Goal: Task Accomplishment & Management: Use online tool/utility

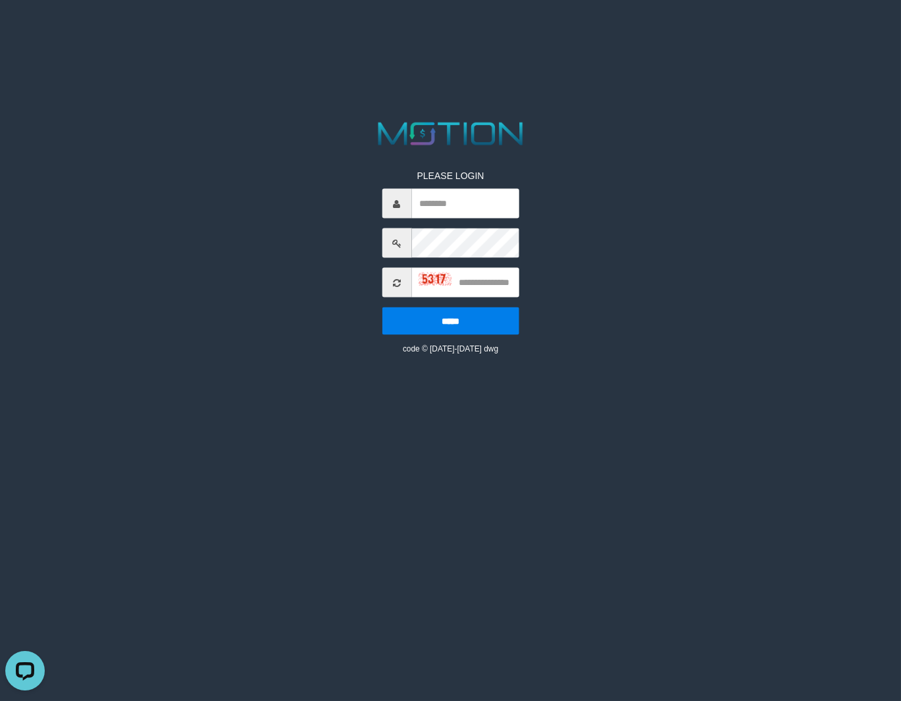
click at [538, 33] on html "PLEASE LOGIN ***** code © [DATE]-[DATE] dwg" at bounding box center [450, 16] width 901 height 33
click at [456, 202] on input "*" at bounding box center [464, 204] width 107 height 30
type input "**********"
type input "****"
click at [382, 307] on input "*****" at bounding box center [450, 321] width 137 height 28
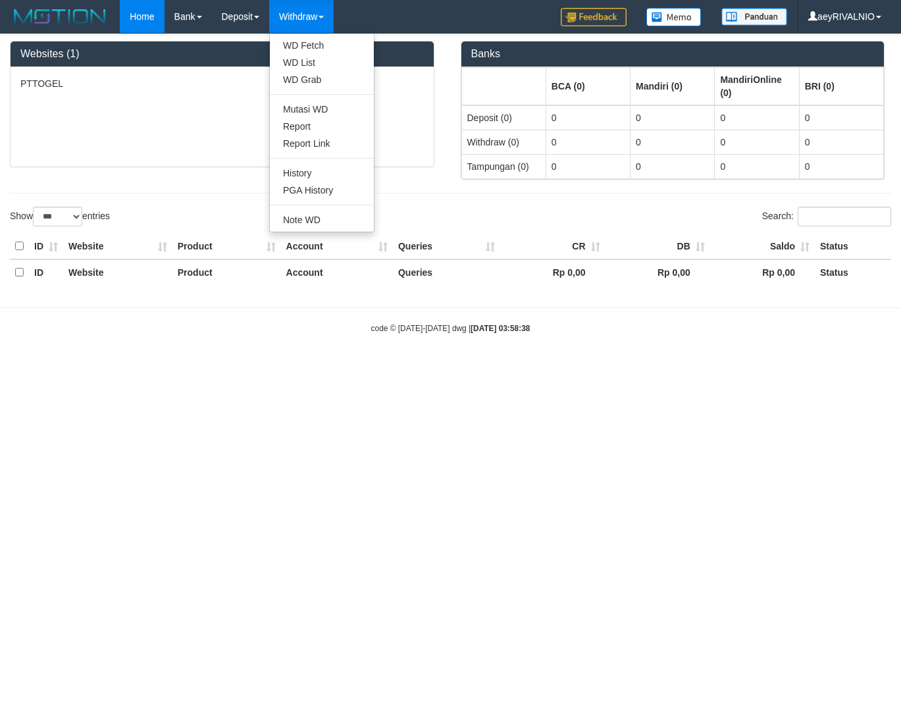
select select "***"
click at [296, 80] on link "WD Grab" at bounding box center [322, 79] width 104 height 17
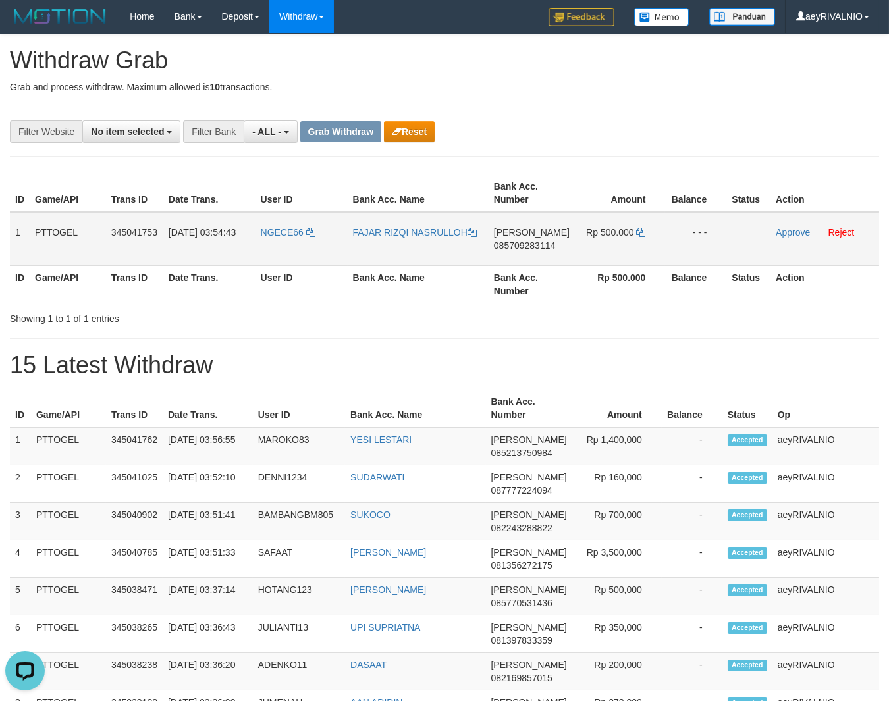
drag, startPoint x: 287, startPoint y: 260, endPoint x: 615, endPoint y: 253, distance: 328.5
click at [615, 253] on tr "1 PTTOGEL 345041753 01/10/2025 03:54:43 NGECE66 FAJAR RIZQI NASRULLOH DANA 0857…" at bounding box center [444, 239] width 869 height 54
click at [521, 244] on span "085709283114" at bounding box center [524, 245] width 61 height 11
copy span "085709283114"
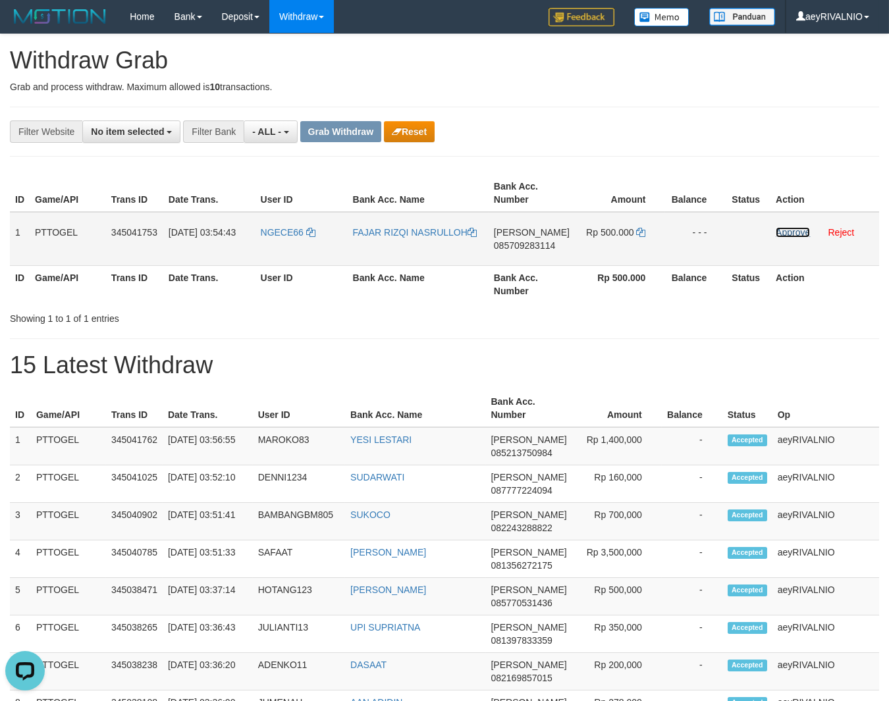
click at [779, 228] on link "Approve" at bounding box center [792, 232] width 34 height 11
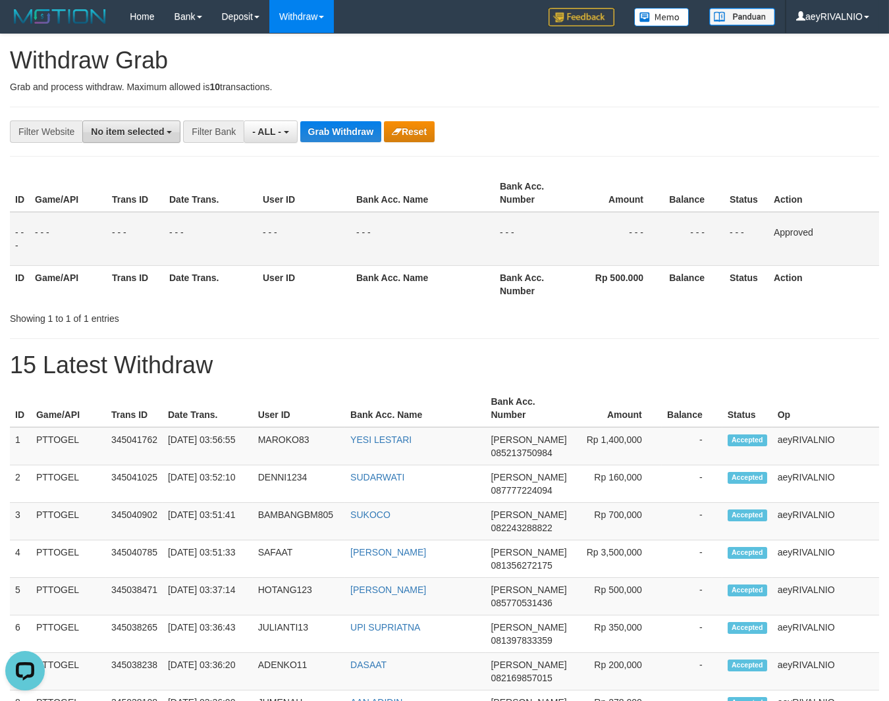
click at [163, 130] on span "No item selected" at bounding box center [127, 131] width 73 height 11
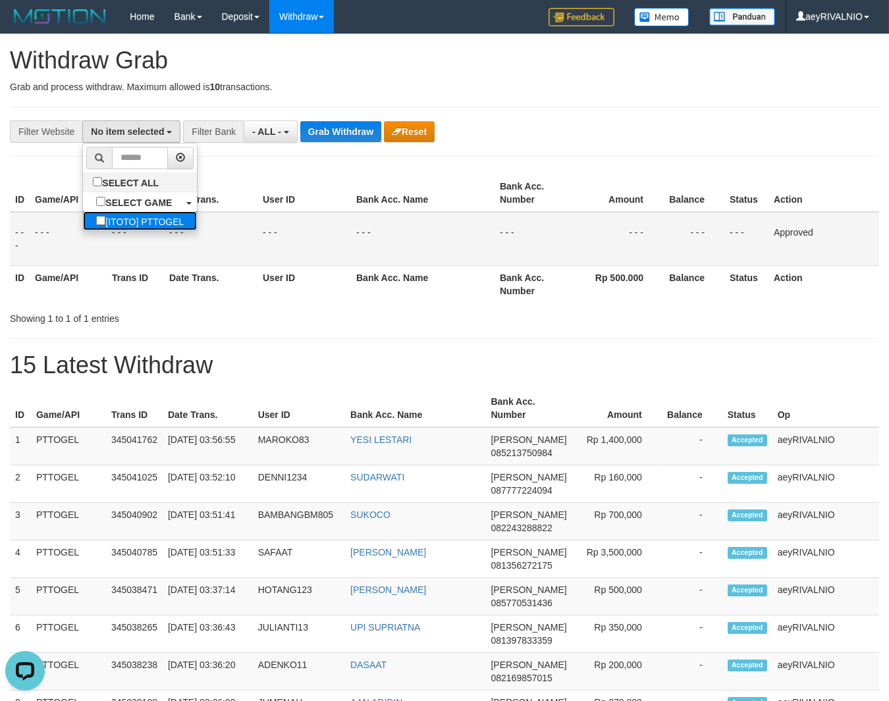
click at [98, 221] on label "[ITOTO] PTTOGEL" at bounding box center [140, 220] width 114 height 19
select select "***"
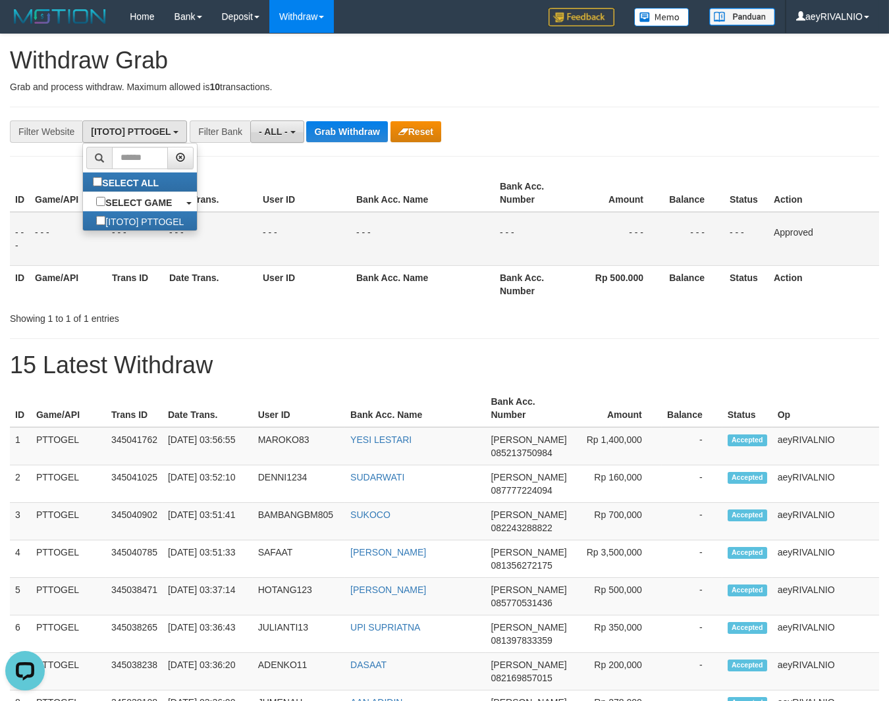
click at [275, 128] on span "- ALL -" at bounding box center [273, 131] width 29 height 11
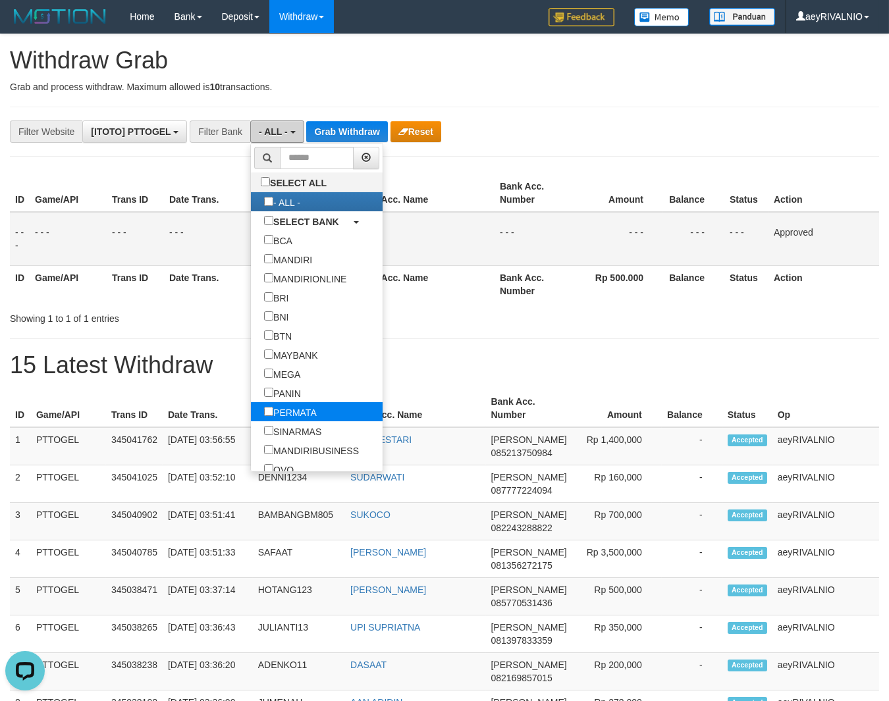
scroll to position [123, 0]
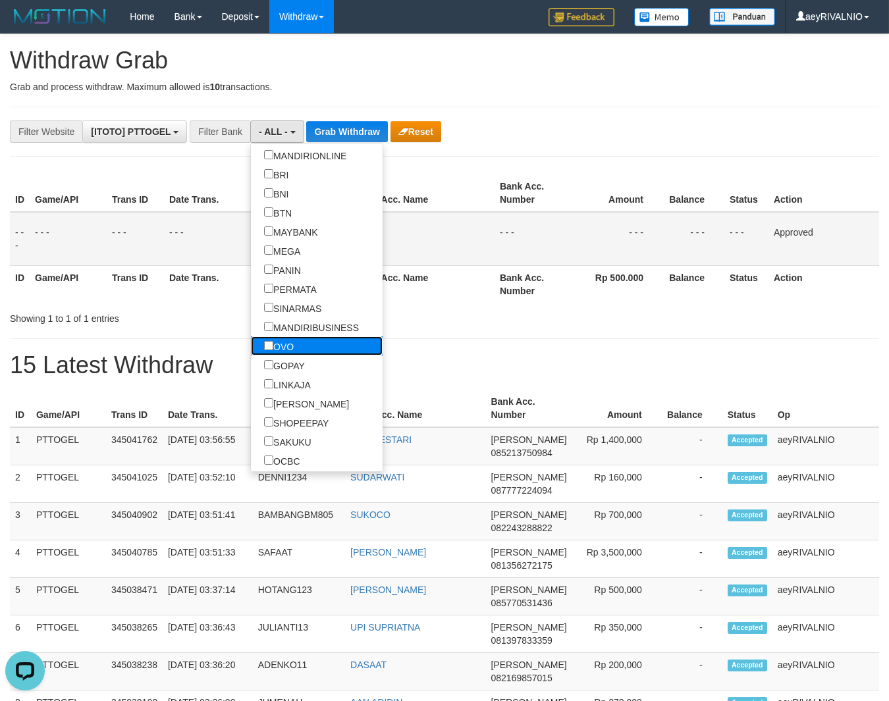
click at [251, 346] on label "OVO" at bounding box center [279, 345] width 56 height 19
select select "***"
click at [251, 363] on label "GOPAY" at bounding box center [284, 364] width 67 height 19
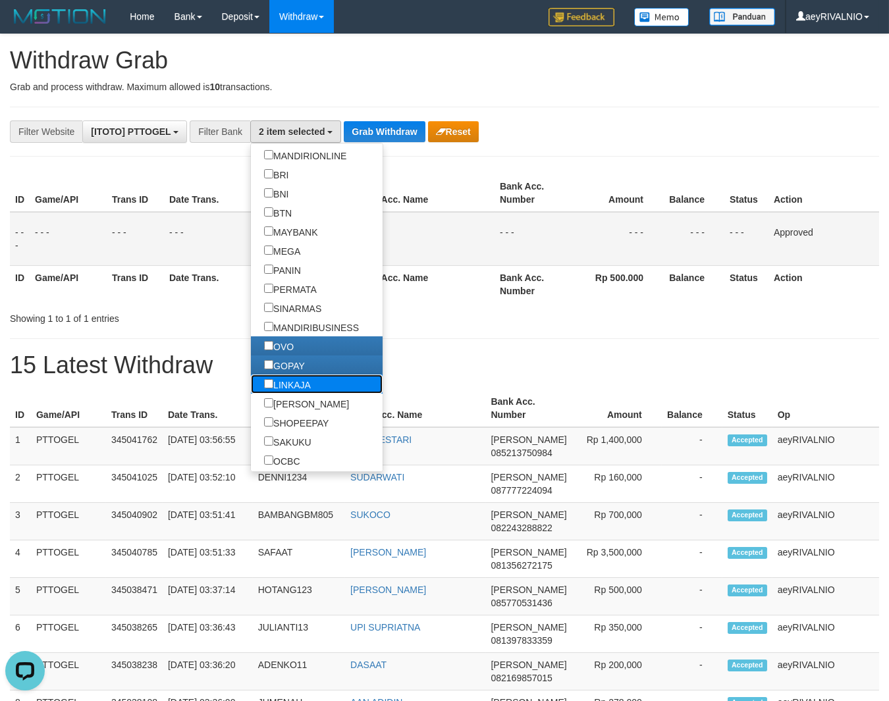
click at [251, 382] on label "LINKAJA" at bounding box center [287, 384] width 73 height 19
click at [251, 398] on label "[PERSON_NAME]" at bounding box center [306, 403] width 111 height 19
click at [382, 124] on button "Grab Withdraw" at bounding box center [384, 131] width 81 height 21
click at [380, 124] on button "Grab Withdraw" at bounding box center [384, 131] width 81 height 21
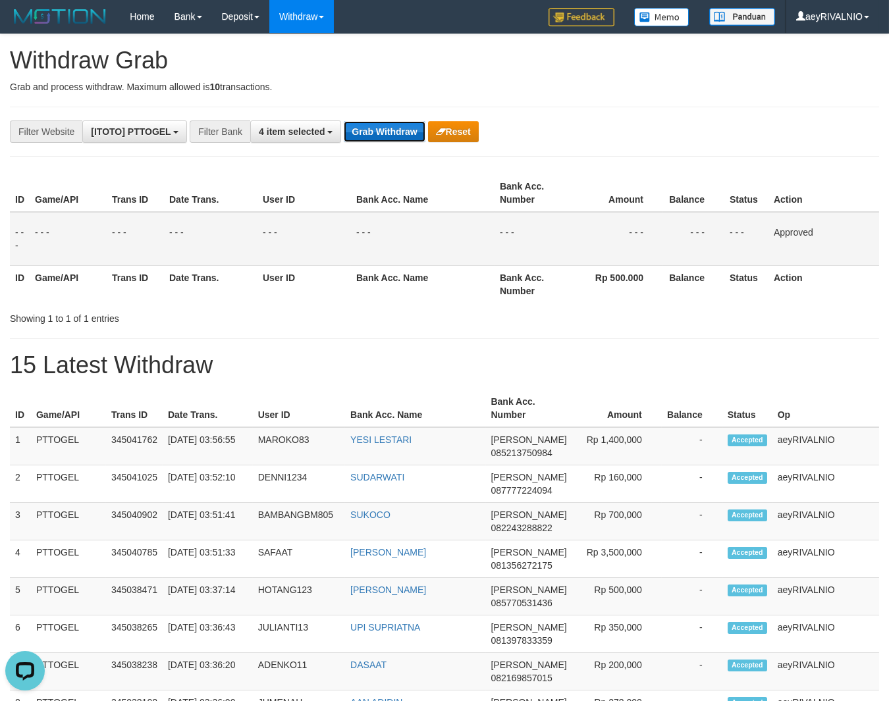
click at [380, 124] on button "Grab Withdraw" at bounding box center [384, 131] width 81 height 21
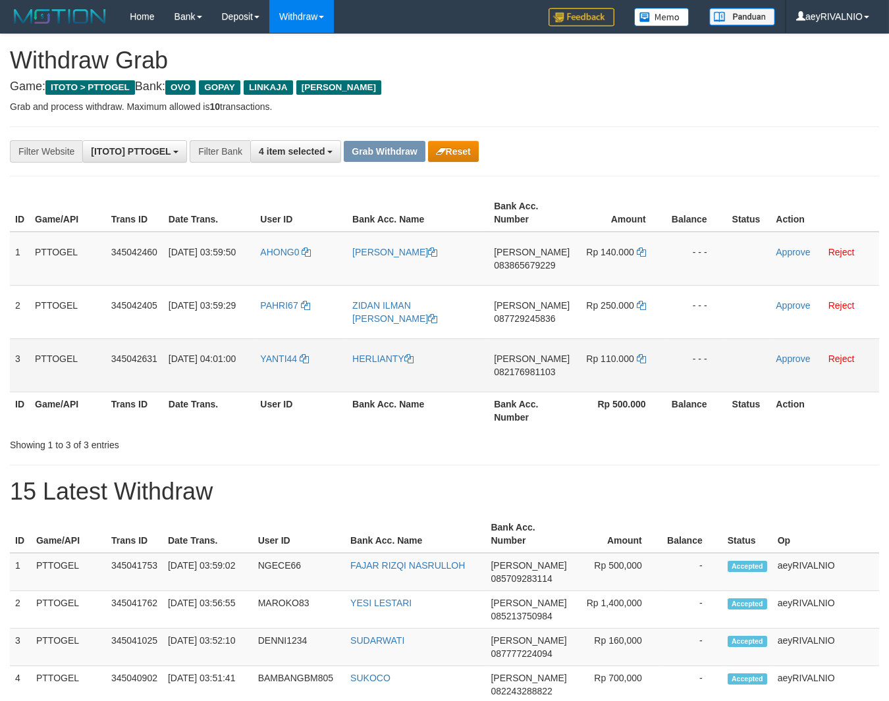
scroll to position [188, 0]
drag, startPoint x: 410, startPoint y: 368, endPoint x: 612, endPoint y: 250, distance: 233.9
click at [612, 250] on tbody "1 PTTOGEL 345042460 01/10/2025 03:59:50 AHONG0 MUHAMMAD ZAILANI DANA 0838656792…" at bounding box center [444, 312] width 869 height 161
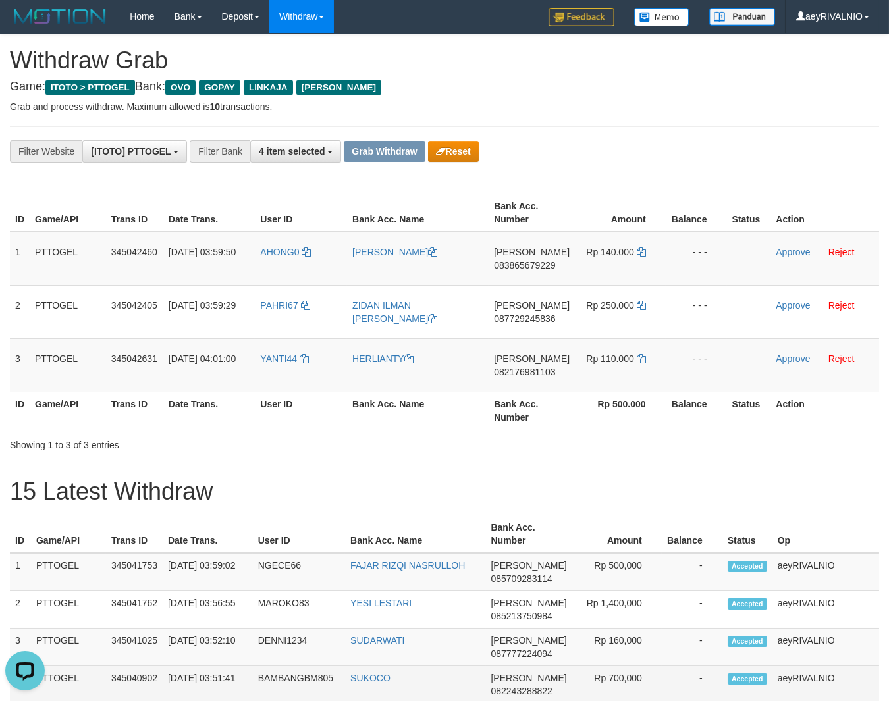
scroll to position [0, 0]
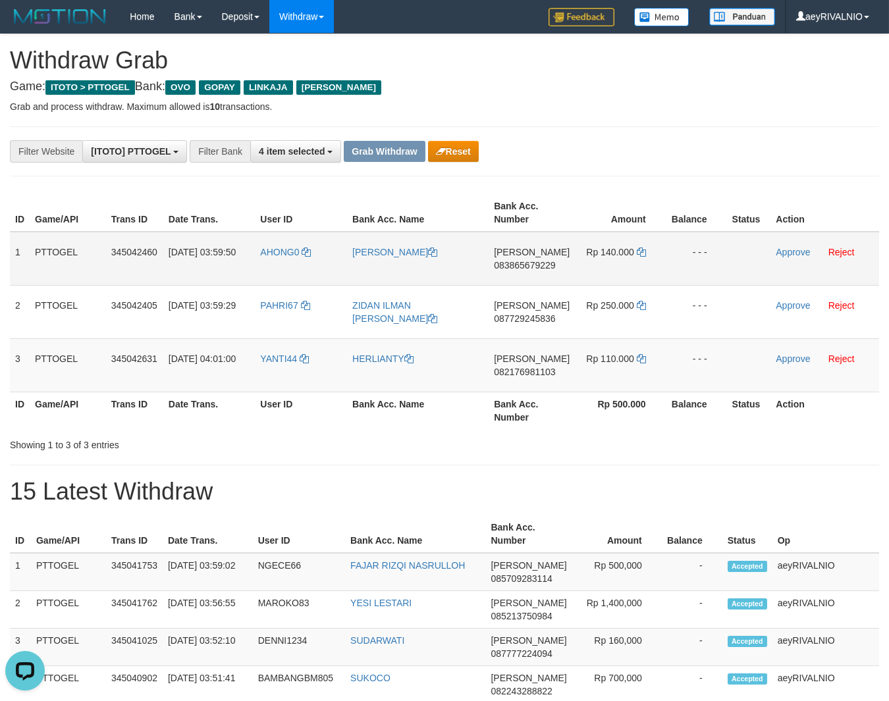
click at [529, 265] on span "083865679229" at bounding box center [524, 265] width 61 height 11
copy span "083865679229"
click at [642, 251] on icon at bounding box center [641, 251] width 9 height 9
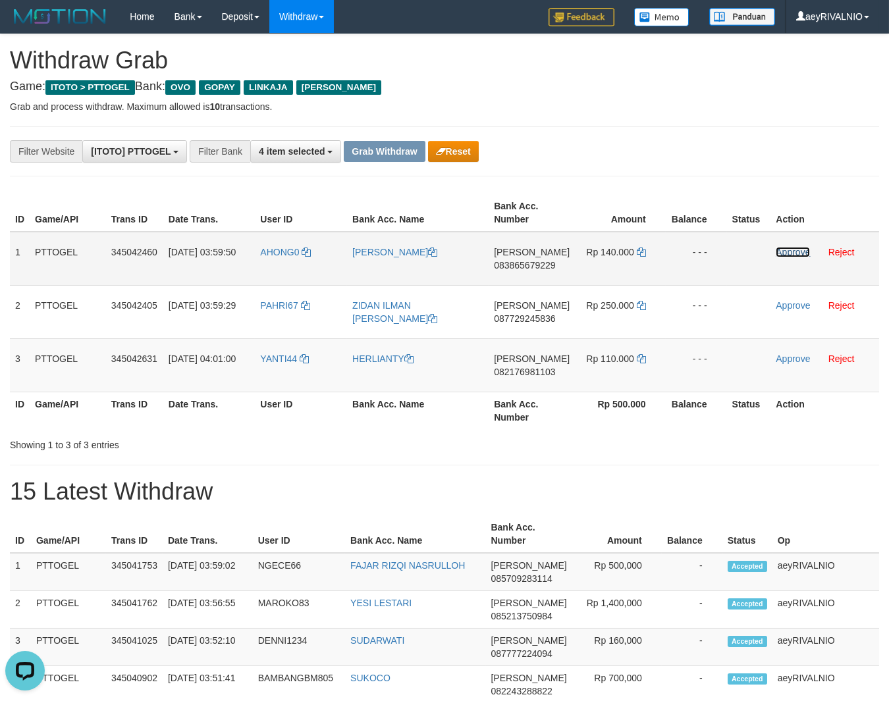
click at [787, 252] on link "Approve" at bounding box center [792, 252] width 34 height 11
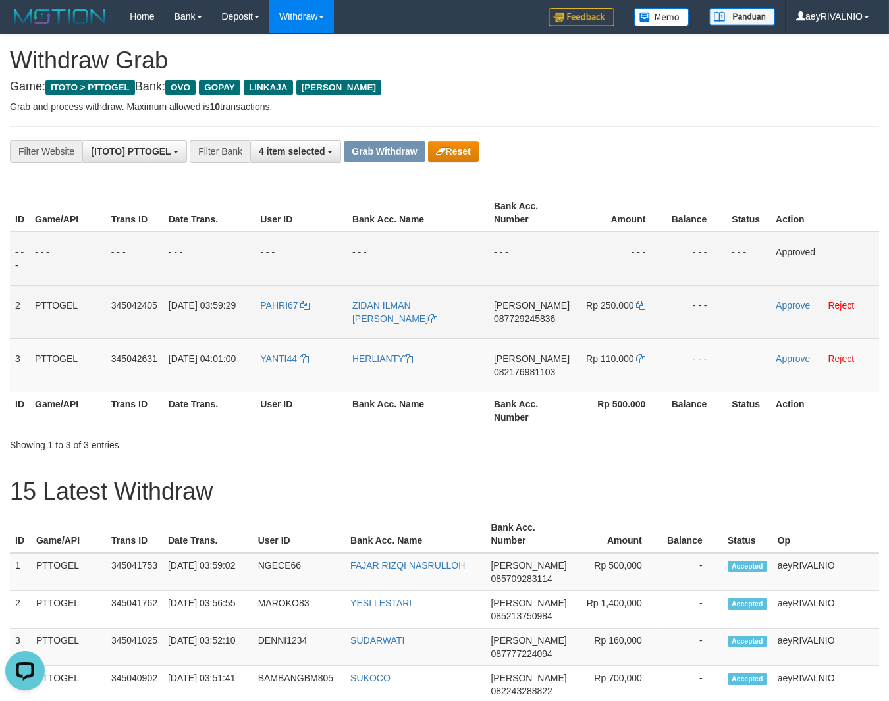
click at [530, 314] on span "087729245836" at bounding box center [524, 318] width 61 height 11
copy span "087729245836"
click at [640, 305] on icon at bounding box center [640, 305] width 9 height 9
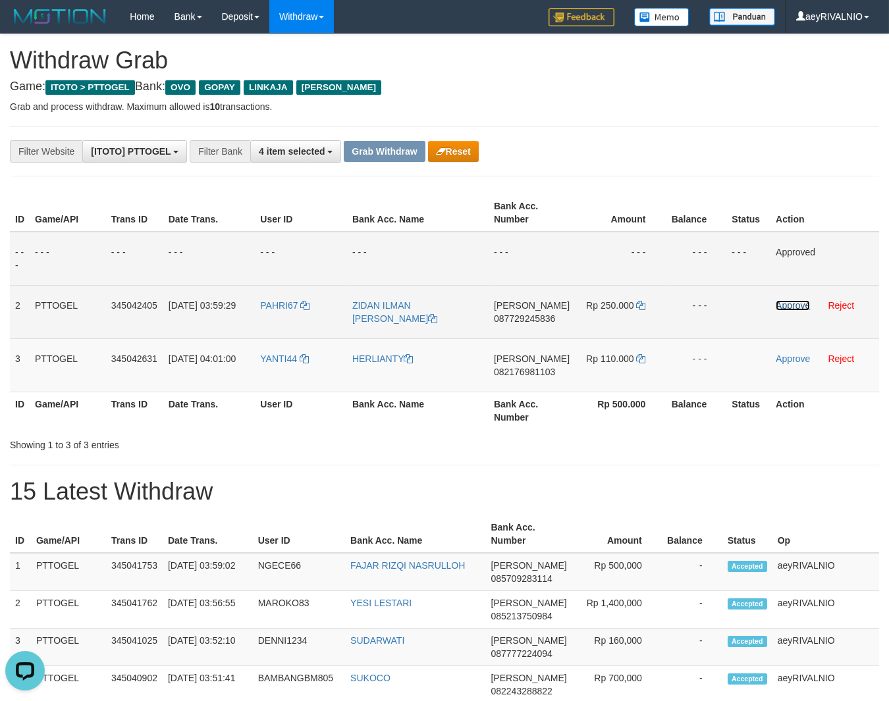
click at [804, 305] on link "Approve" at bounding box center [792, 305] width 34 height 11
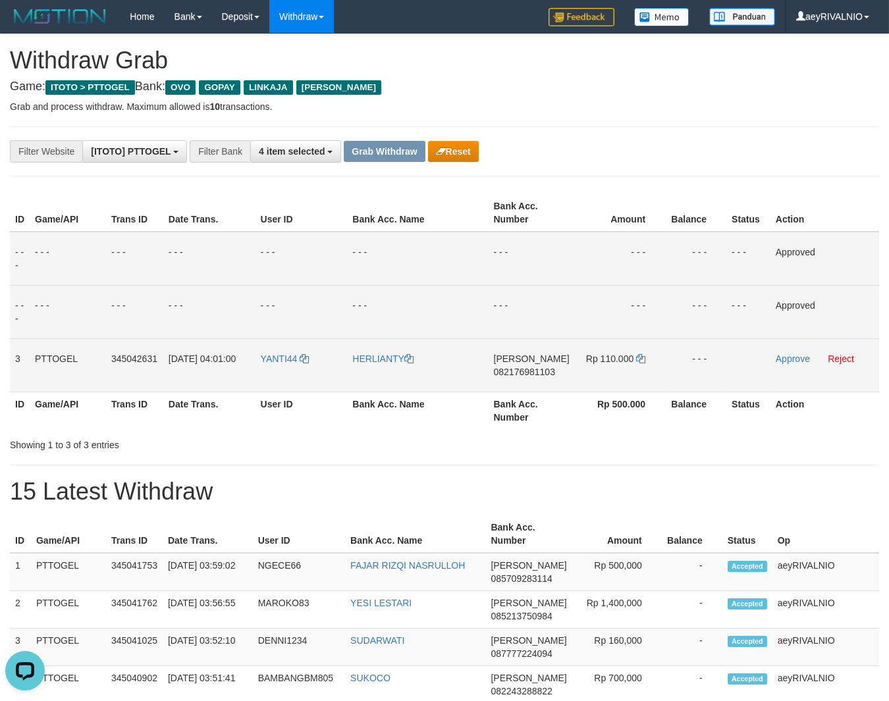
click at [515, 370] on span "082176981103" at bounding box center [524, 372] width 61 height 11
copy span "082176981103"
click at [641, 360] on icon at bounding box center [640, 358] width 9 height 9
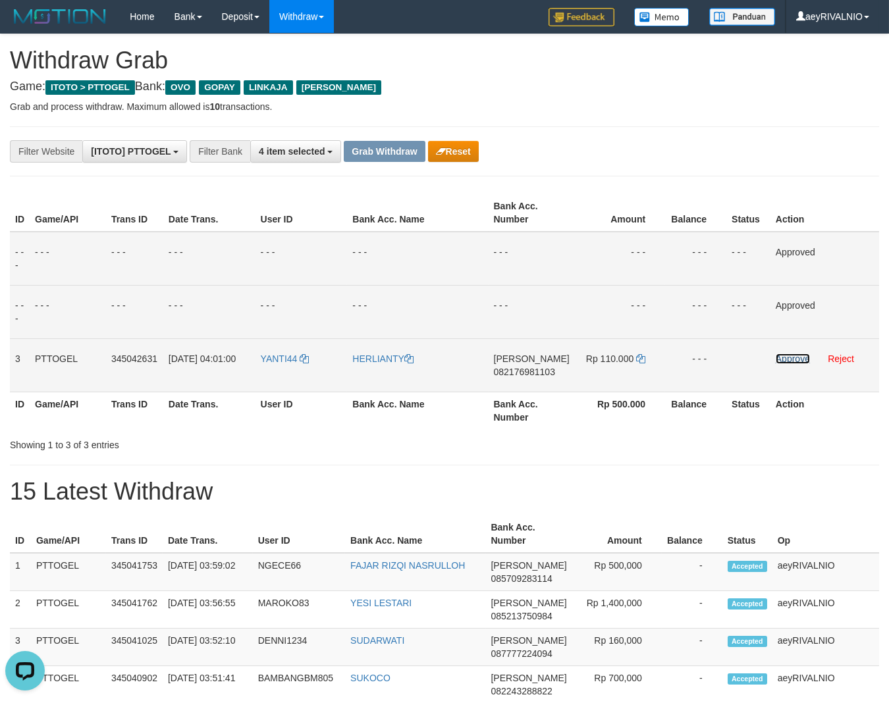
click at [787, 355] on link "Approve" at bounding box center [792, 358] width 34 height 11
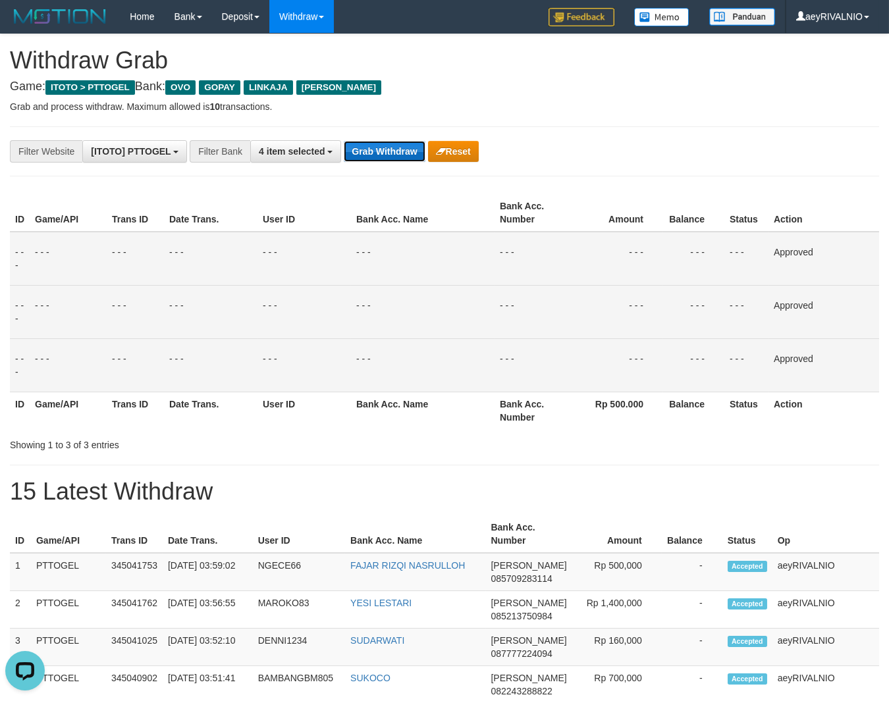
click at [382, 147] on button "Grab Withdraw" at bounding box center [384, 151] width 81 height 21
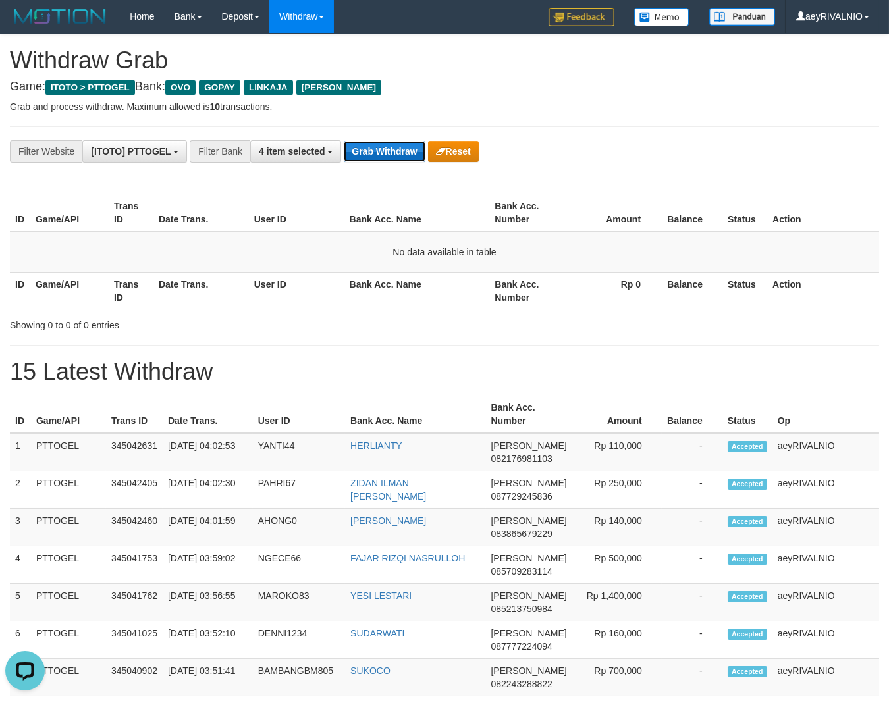
click at [384, 147] on button "Grab Withdraw" at bounding box center [384, 151] width 81 height 21
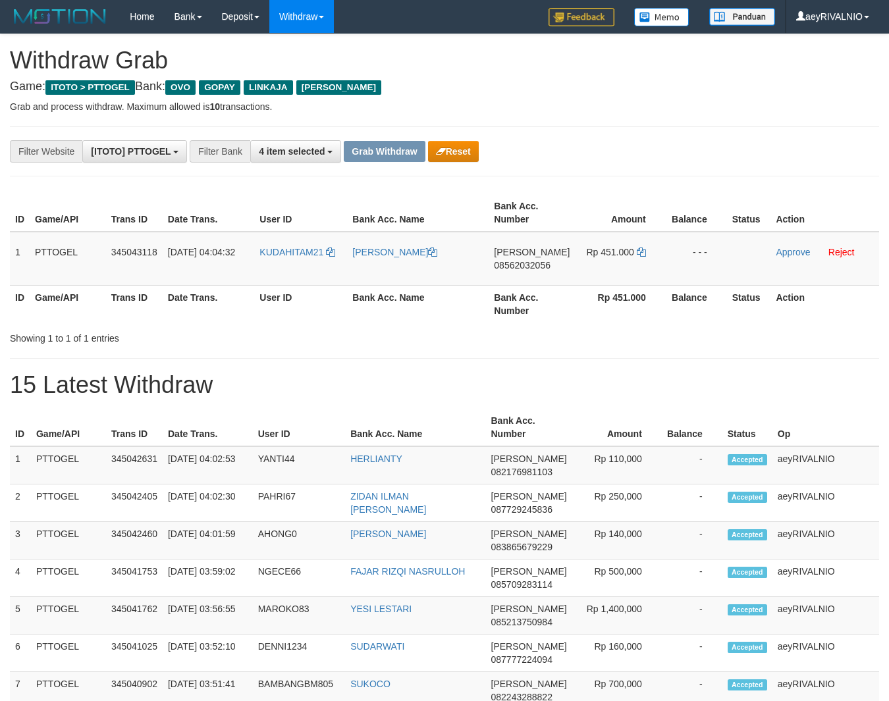
drag, startPoint x: 269, startPoint y: 272, endPoint x: 620, endPoint y: 271, distance: 351.5
click at [620, 271] on tr "1 PTTOGEL 345043118 [DATE] 04:04:32 KUDAHITAM21 [PERSON_NAME] 08562032056 Rp 45…" at bounding box center [444, 259] width 869 height 54
copy tr
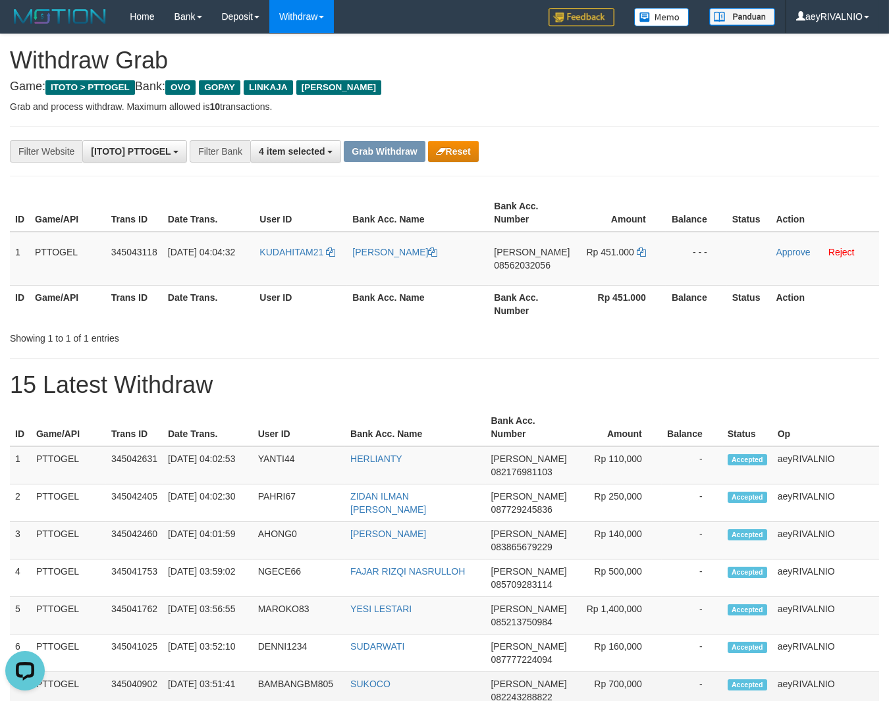
scroll to position [0, 0]
click at [530, 263] on span "08562032056" at bounding box center [522, 265] width 57 height 11
copy tr
click at [530, 263] on span "08562032056" at bounding box center [522, 265] width 57 height 11
copy span "08562032056"
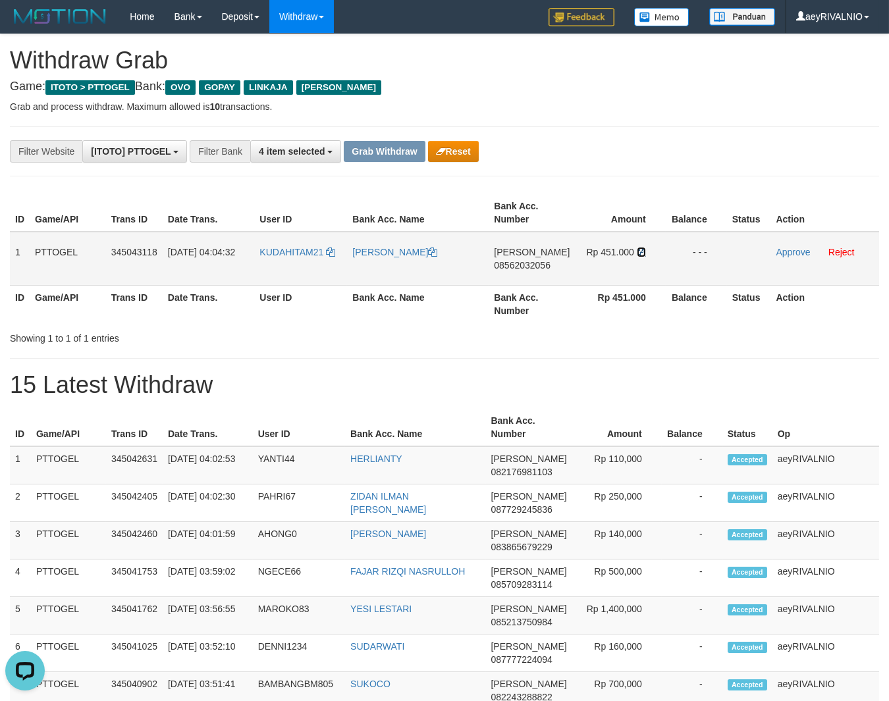
click at [637, 249] on icon at bounding box center [641, 251] width 9 height 9
click at [795, 254] on link "Approve" at bounding box center [792, 252] width 34 height 11
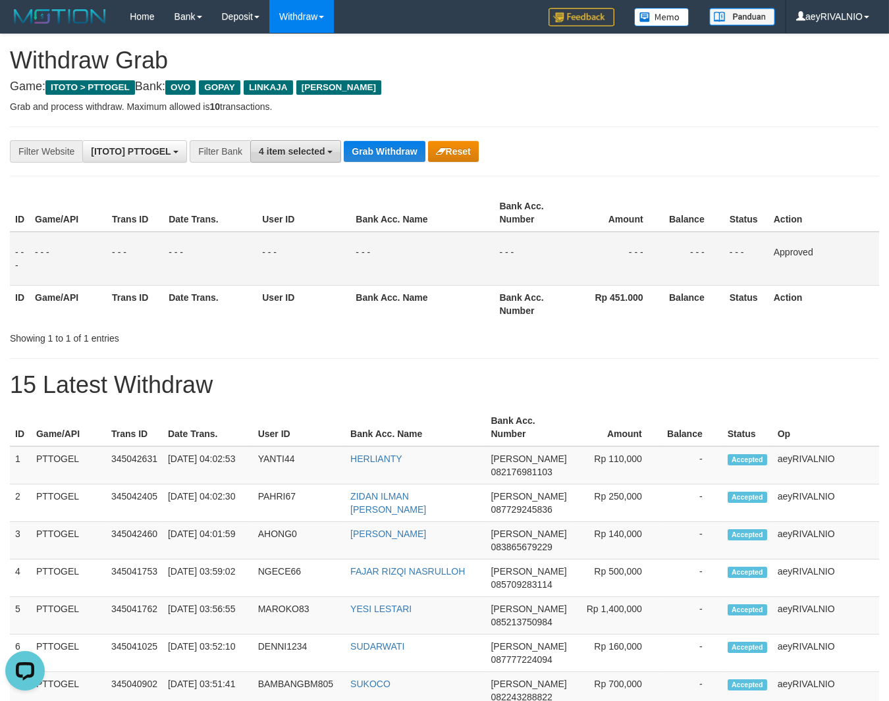
click at [309, 159] on button "4 item selected" at bounding box center [295, 151] width 91 height 22
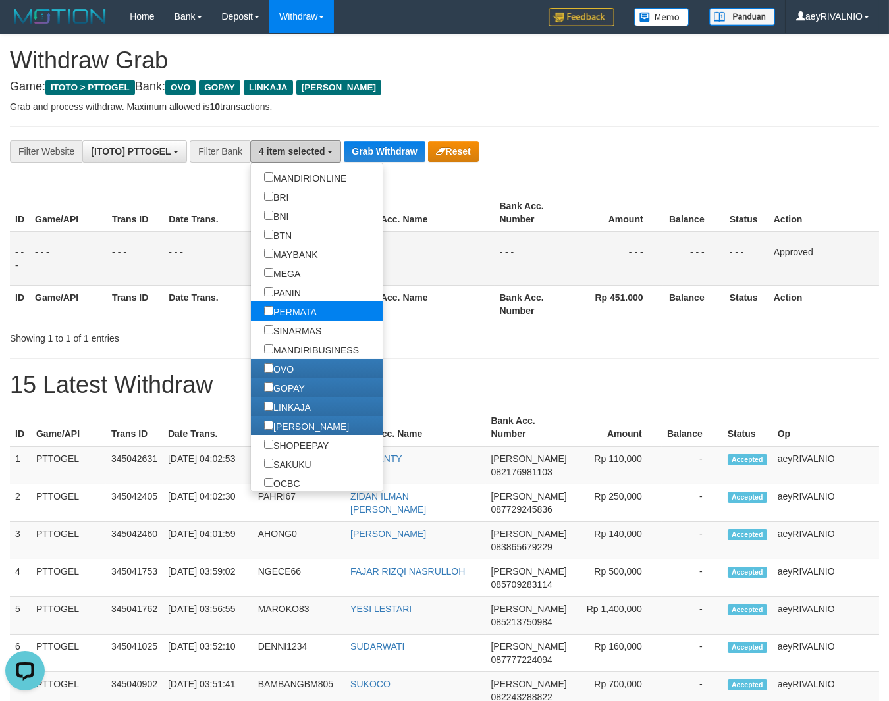
scroll to position [123, 0]
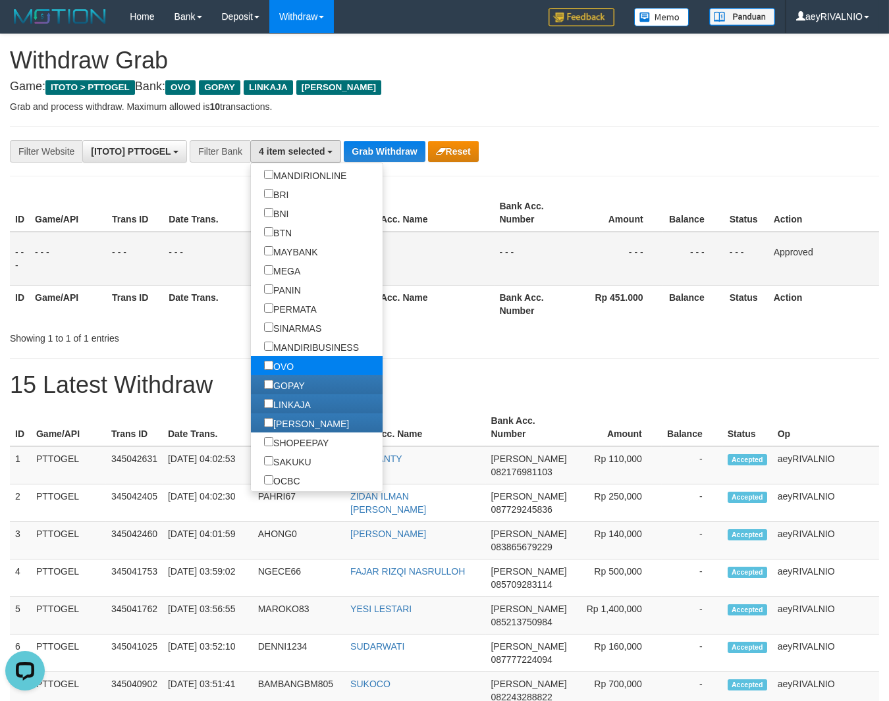
click at [251, 367] on label "OVO" at bounding box center [279, 365] width 56 height 19
click at [251, 384] on label "GOPAY" at bounding box center [284, 384] width 67 height 19
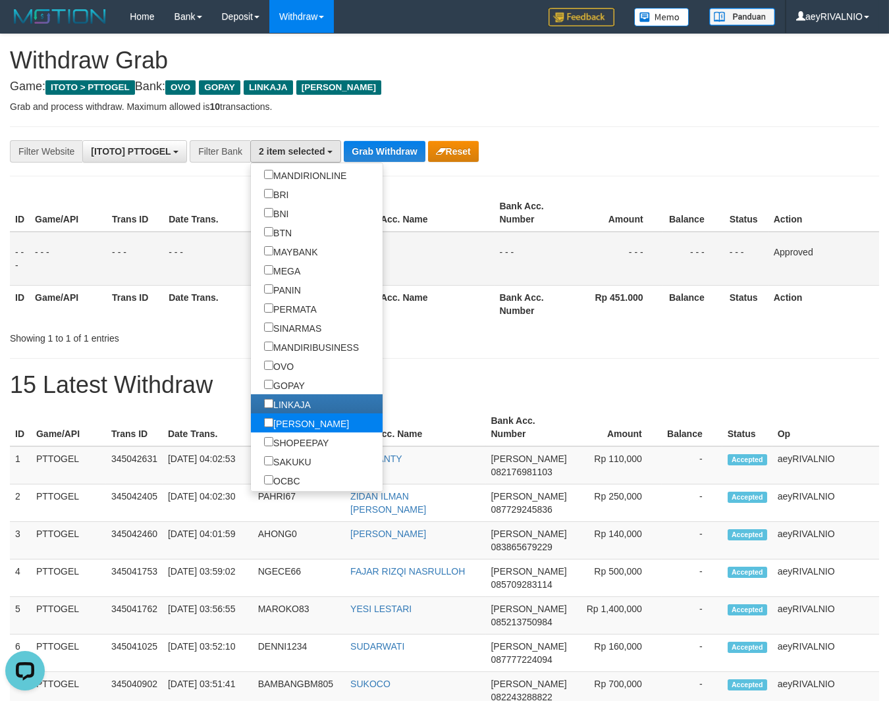
drag, startPoint x: 228, startPoint y: 404, endPoint x: 230, endPoint y: 414, distance: 10.1
click at [251, 405] on label "LINKAJA" at bounding box center [287, 403] width 73 height 19
select select "****"
click at [251, 417] on label "[PERSON_NAME]" at bounding box center [306, 422] width 111 height 19
click at [251, 426] on label "[PERSON_NAME]" at bounding box center [306, 422] width 111 height 19
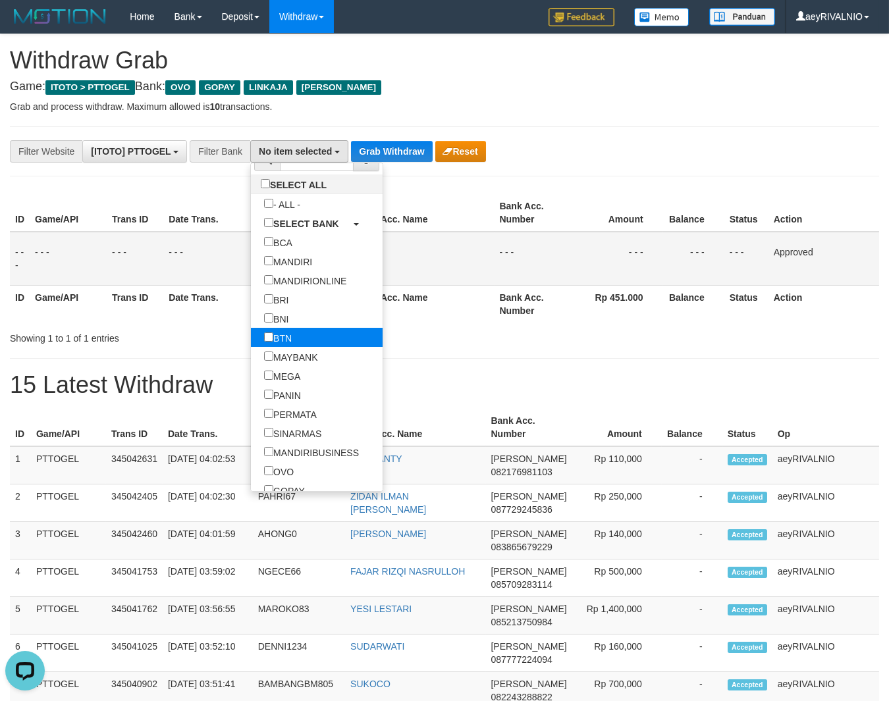
scroll to position [0, 0]
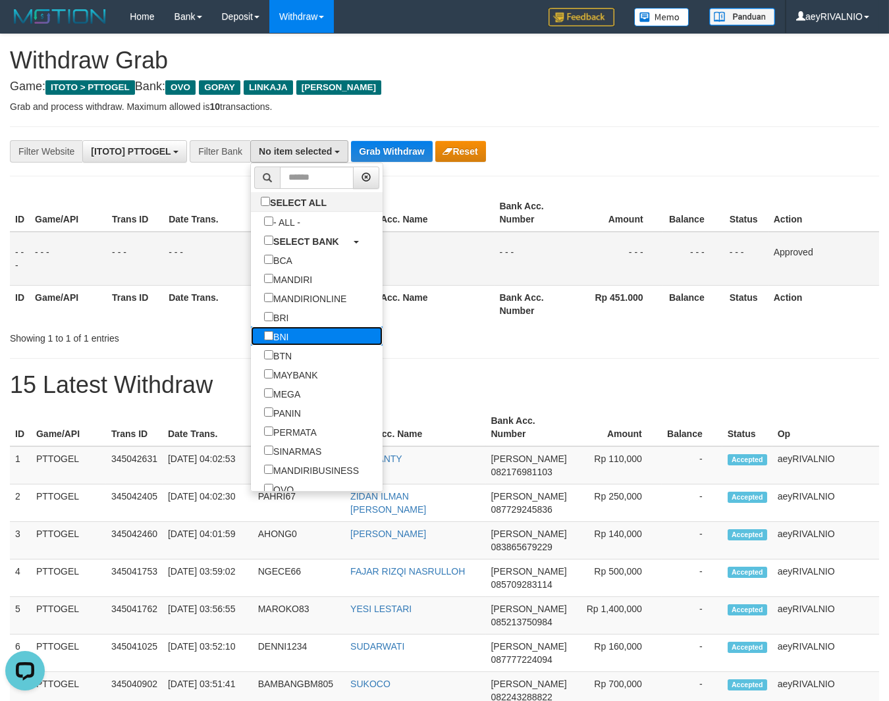
click at [251, 338] on label "BNI" at bounding box center [276, 335] width 51 height 19
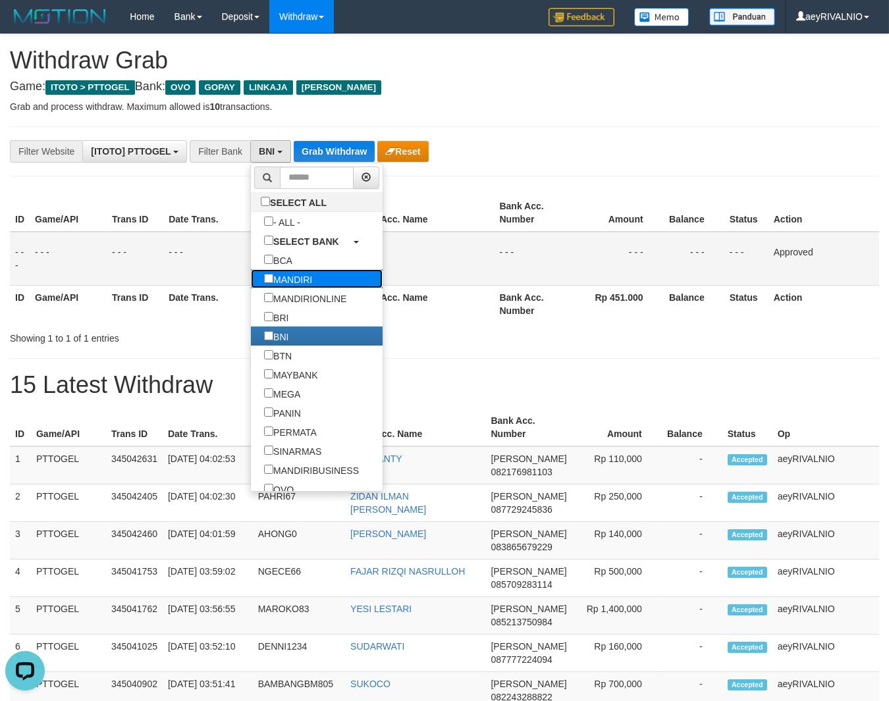
click at [251, 281] on label "MANDIRI" at bounding box center [288, 278] width 74 height 19
select select "*******"
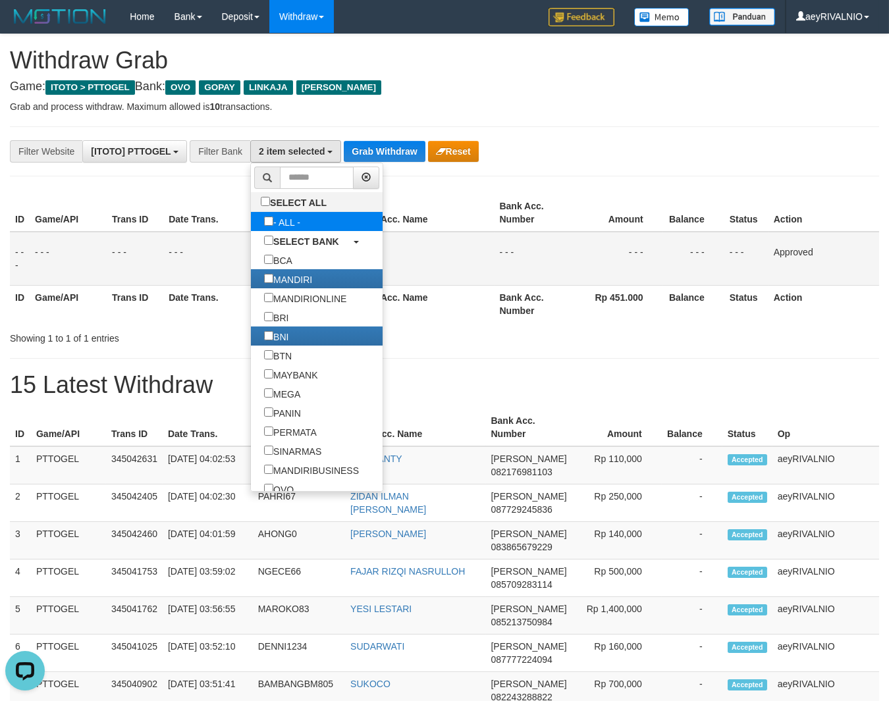
scroll to position [51, 0]
click at [397, 159] on button "Grab Withdraw" at bounding box center [384, 151] width 81 height 21
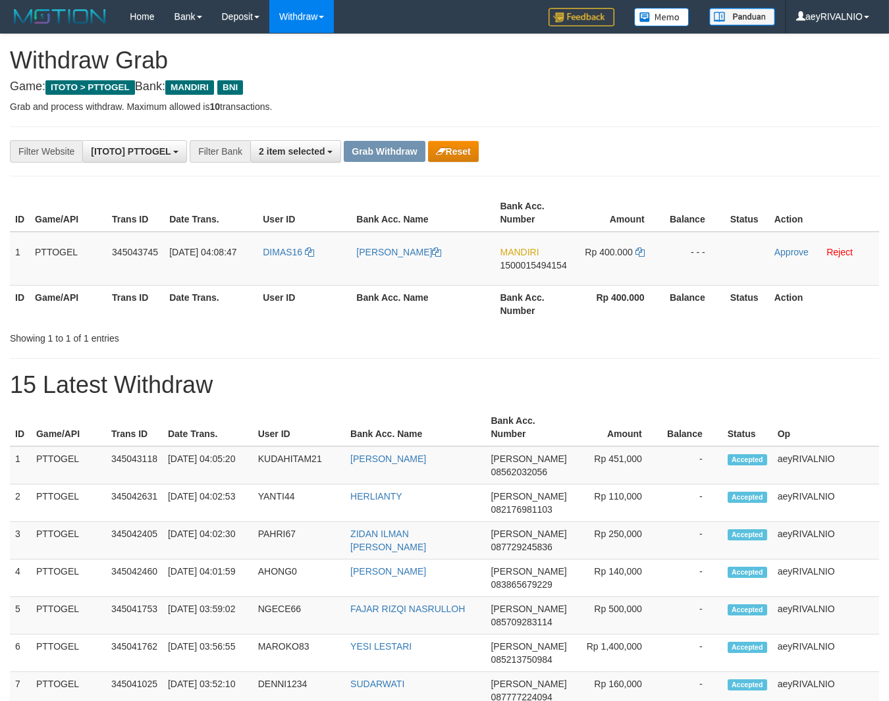
drag, startPoint x: 288, startPoint y: 259, endPoint x: 600, endPoint y: 259, distance: 312.7
click at [600, 259] on tr "1 PTTOGEL 345043745 [DATE] 04:08:47 DIMAS16 [PERSON_NAME] THALIB MANDIRI 150001…" at bounding box center [444, 259] width 869 height 54
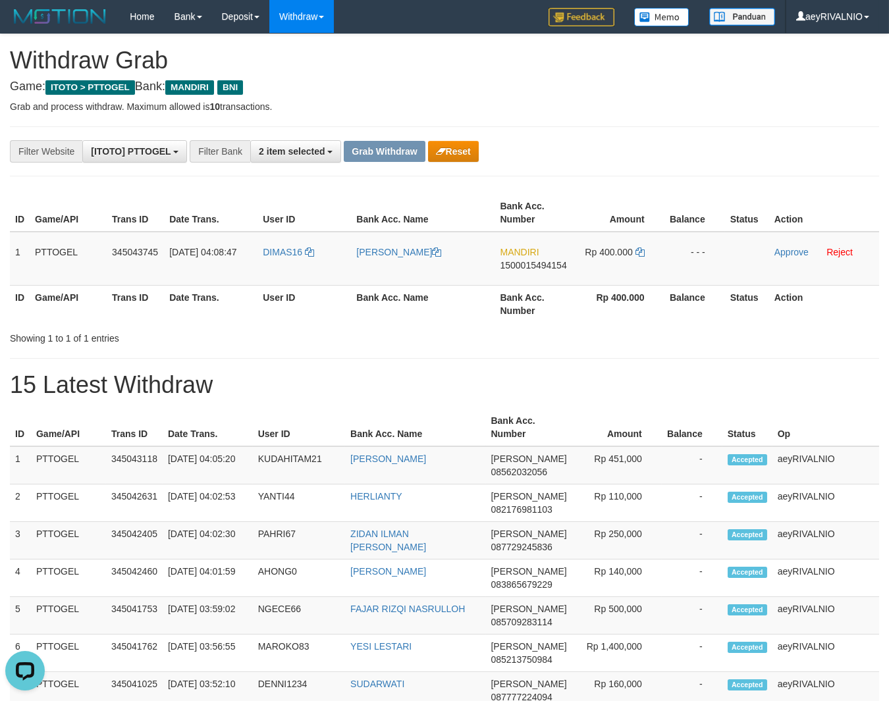
drag, startPoint x: 299, startPoint y: 283, endPoint x: 623, endPoint y: 278, distance: 324.5
click at [623, 278] on tr "1 PTTOGEL 345043745 01/10/2025 04:08:47 DIMAS16 DIMAS SAPUTRA THALIB MANDIRI 15…" at bounding box center [444, 259] width 869 height 54
copy tr
click at [523, 265] on span "1500015494154" at bounding box center [533, 265] width 66 height 11
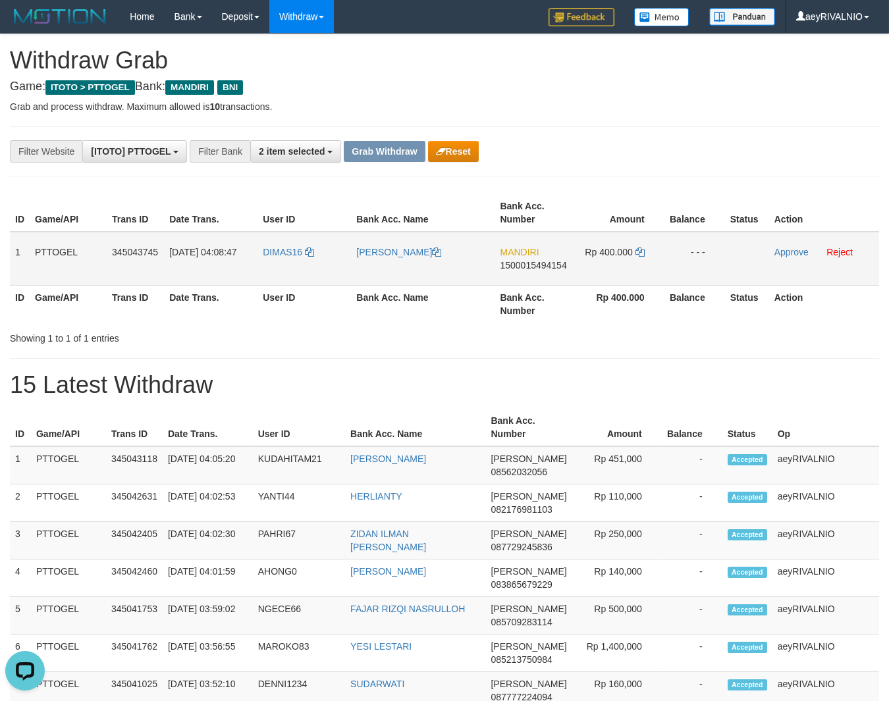
copy tr
click at [523, 265] on span "1500015494154" at bounding box center [533, 265] width 66 height 11
copy span "1500015494154"
click at [642, 250] on icon at bounding box center [639, 251] width 9 height 9
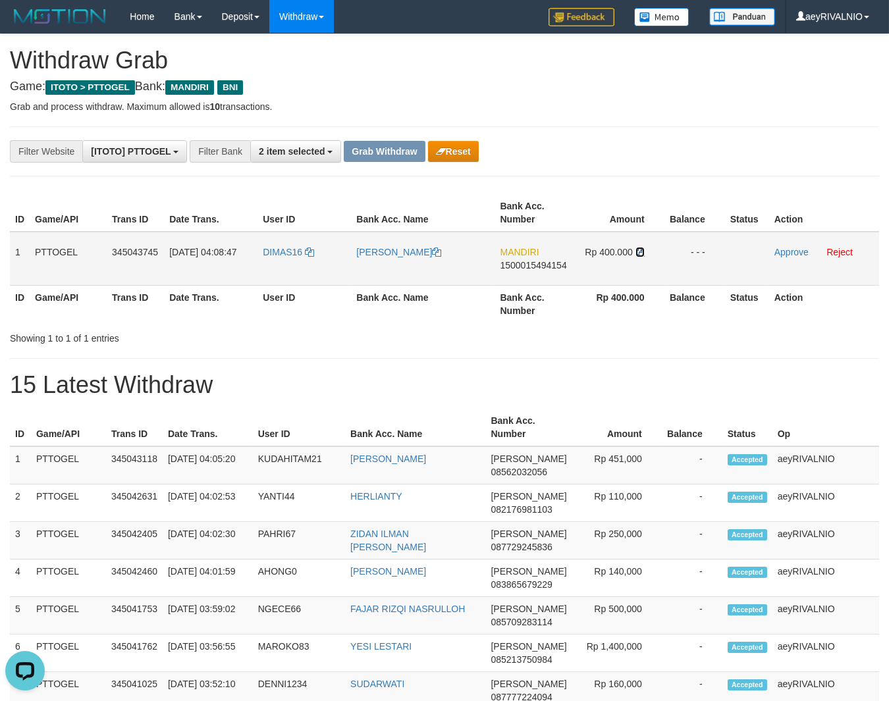
click at [642, 250] on icon at bounding box center [639, 251] width 9 height 9
click at [793, 252] on link "Approve" at bounding box center [791, 252] width 34 height 11
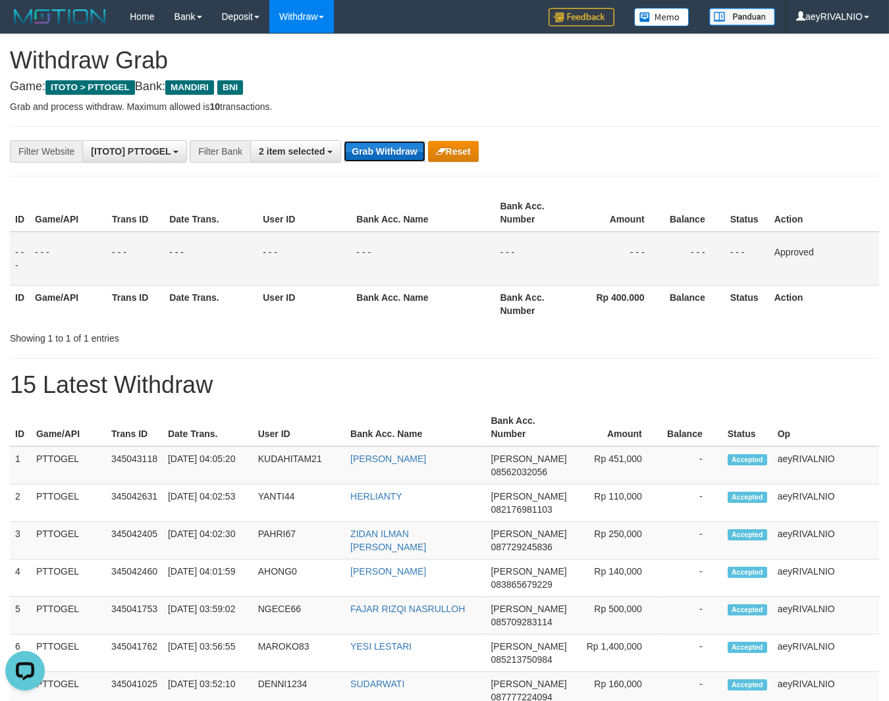
click at [375, 146] on button "Grab Withdraw" at bounding box center [384, 151] width 81 height 21
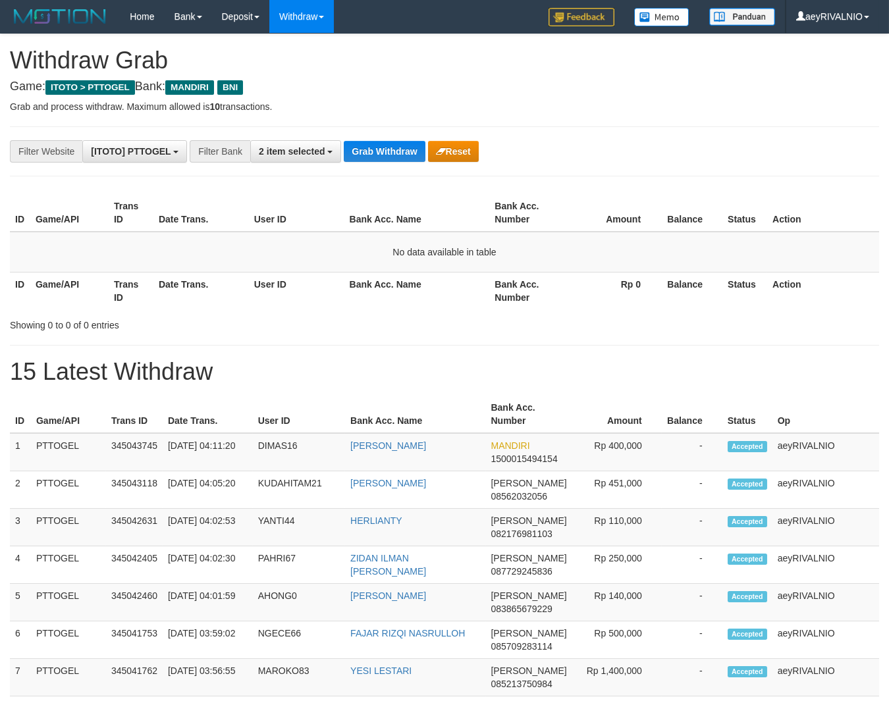
scroll to position [38, 0]
click at [373, 152] on button "Grab Withdraw" at bounding box center [384, 151] width 81 height 21
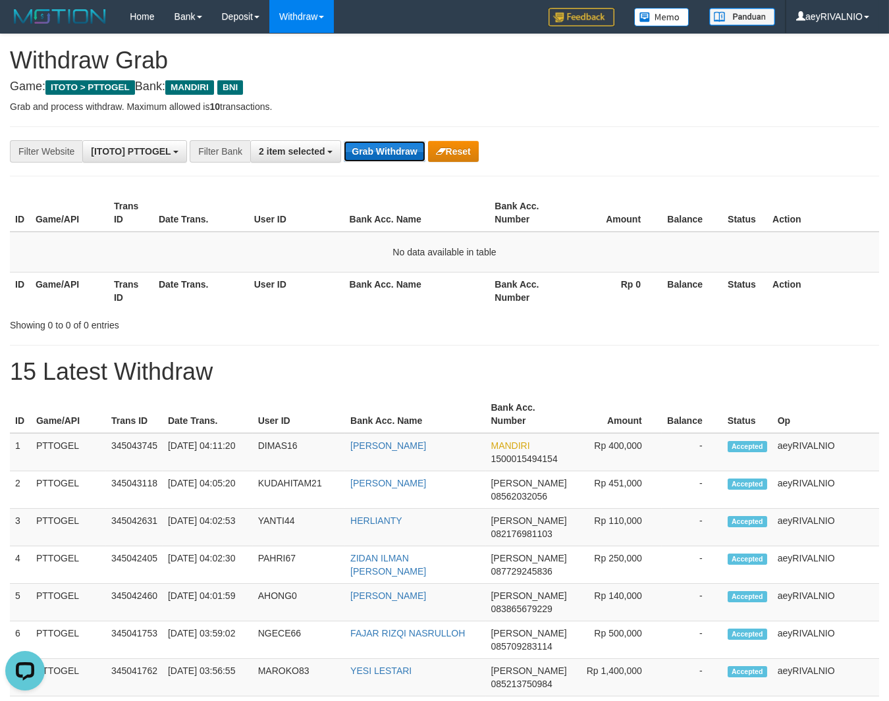
click at [373, 152] on button "Grab Withdraw" at bounding box center [384, 151] width 81 height 21
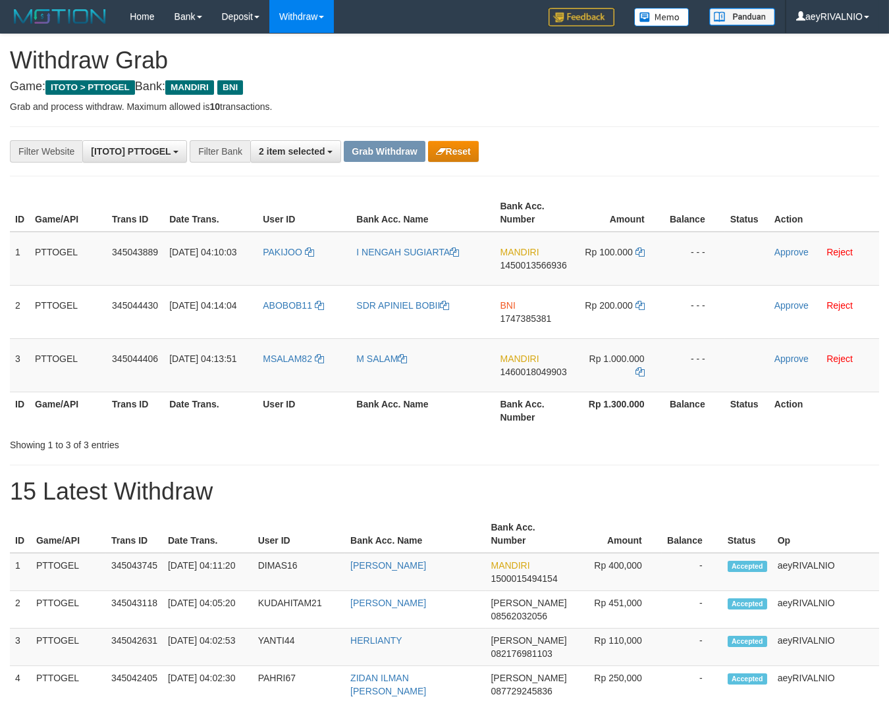
scroll to position [38, 0]
drag, startPoint x: 593, startPoint y: 182, endPoint x: 473, endPoint y: 343, distance: 200.8
drag, startPoint x: 294, startPoint y: 382, endPoint x: 600, endPoint y: 258, distance: 330.1
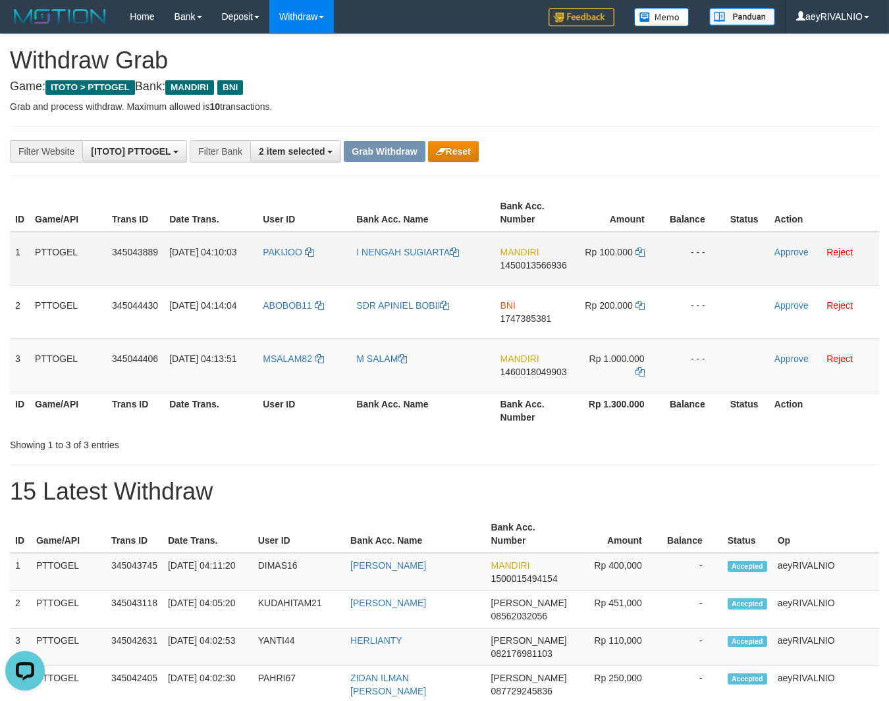
click at [600, 258] on tbody "1 PTTOGEL 345043889 [DATE] 04:10:03 [GEOGRAPHIC_DATA] I NENGAH SUGIARTA MANDIRI…" at bounding box center [444, 312] width 869 height 161
copy tr
click at [556, 265] on span "1450013566936" at bounding box center [533, 265] width 66 height 11
copy tr
click at [556, 265] on span "1450013566936" at bounding box center [533, 265] width 66 height 11
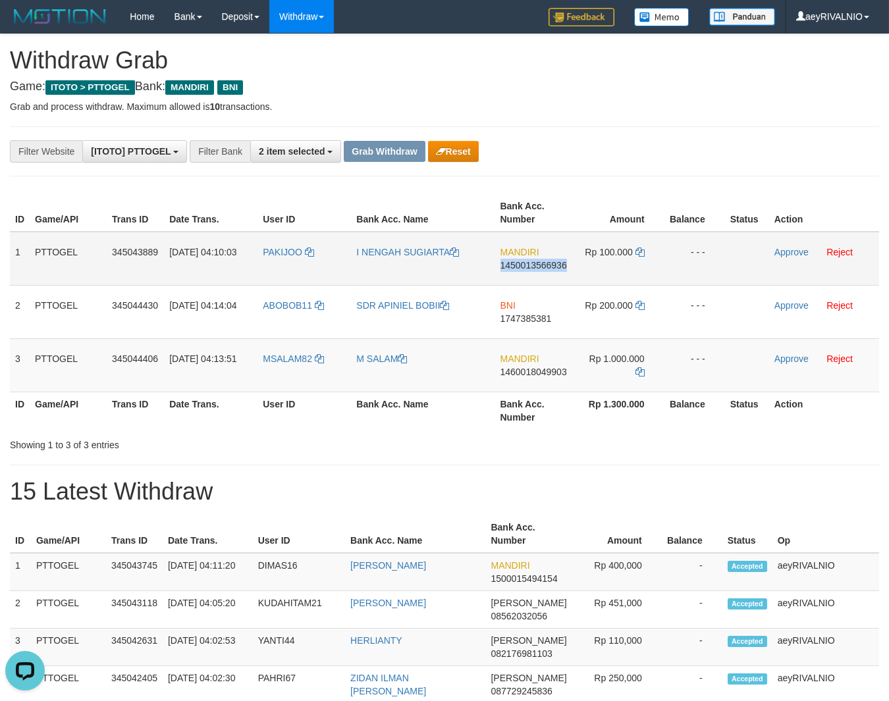
copy span "1450013566936"
click at [645, 253] on td "Rp 100.000" at bounding box center [618, 259] width 91 height 54
click at [641, 252] on icon at bounding box center [639, 251] width 9 height 9
click at [779, 252] on link "Approve" at bounding box center [791, 252] width 34 height 11
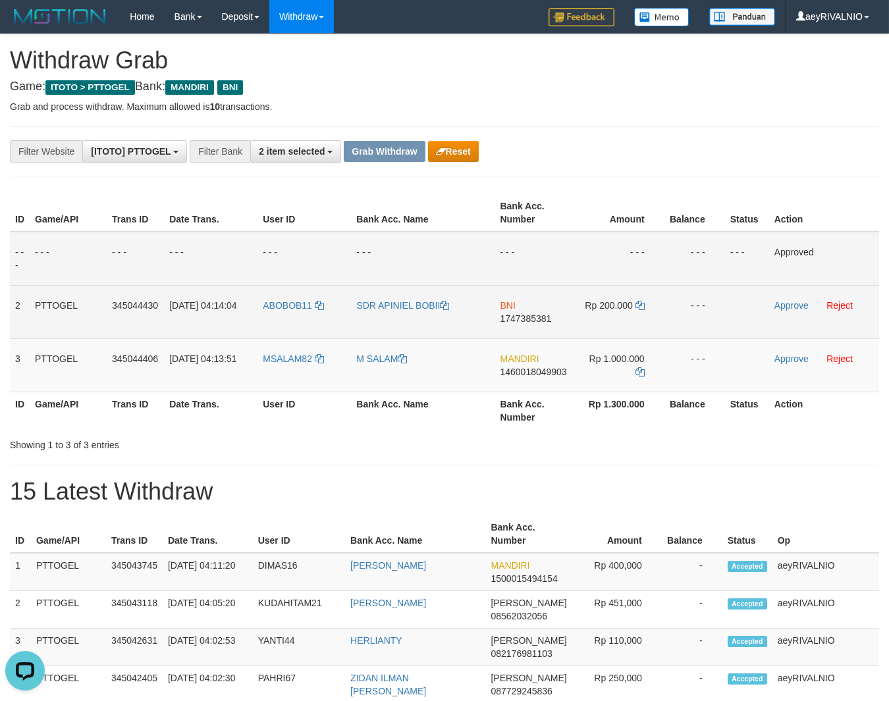
click at [533, 317] on span "1747385381" at bounding box center [525, 318] width 51 height 11
copy span "1747385381"
click at [638, 305] on icon at bounding box center [639, 305] width 9 height 9
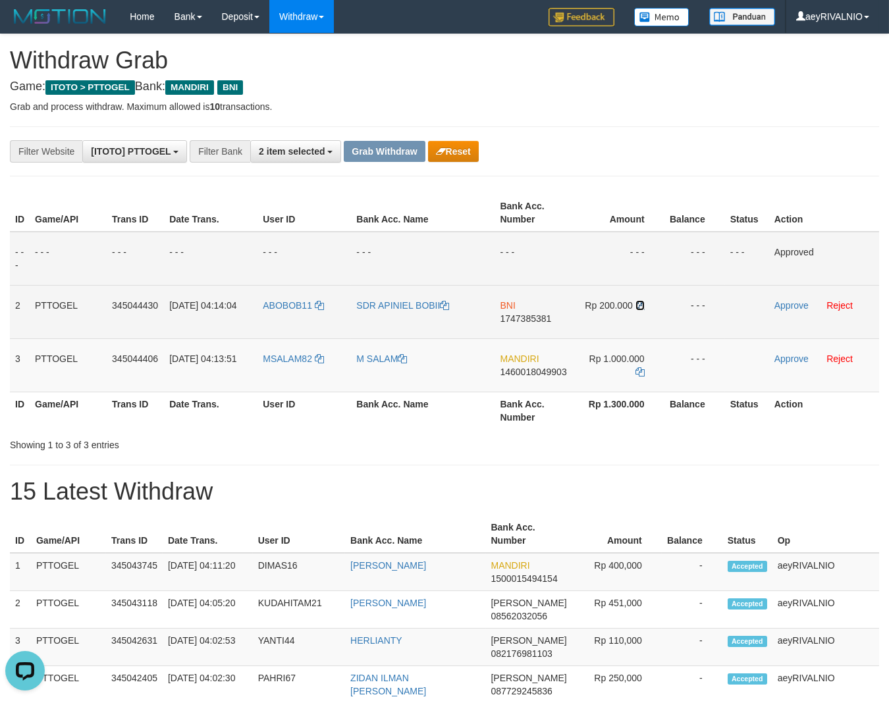
click at [638, 305] on icon at bounding box center [639, 305] width 9 height 9
click at [786, 307] on link "Approve" at bounding box center [791, 305] width 34 height 11
click at [548, 370] on span "1460018049903" at bounding box center [533, 372] width 66 height 11
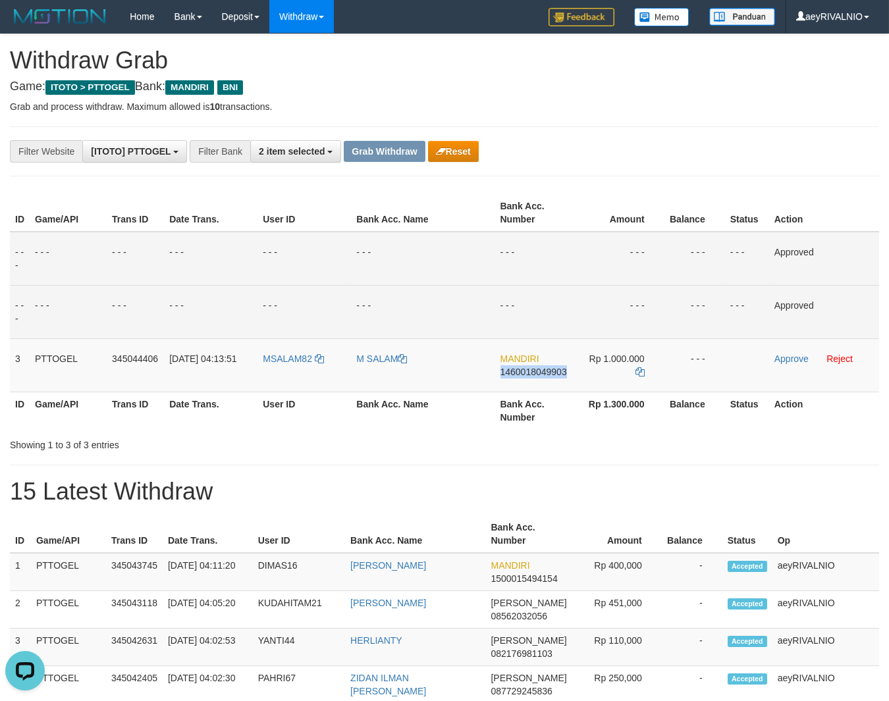
click at [548, 371] on span "1460018049903" at bounding box center [533, 372] width 66 height 11
copy span "1460018049903"
click at [559, 374] on span "1460018049903" at bounding box center [533, 372] width 66 height 11
copy span "1460018049903"
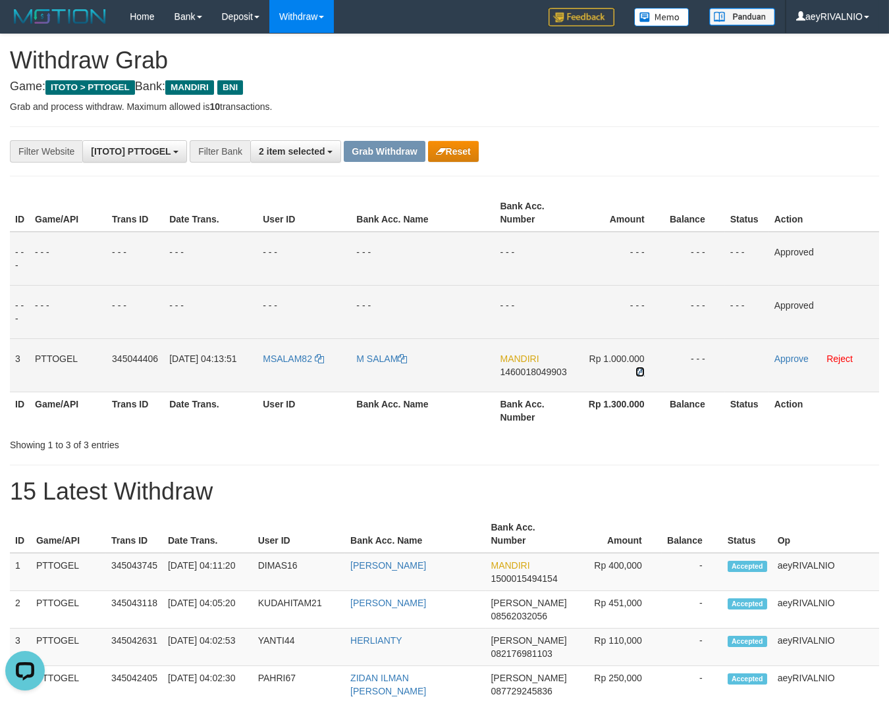
click at [640, 373] on icon at bounding box center [639, 371] width 9 height 9
click at [794, 359] on link "Approve" at bounding box center [791, 358] width 34 height 11
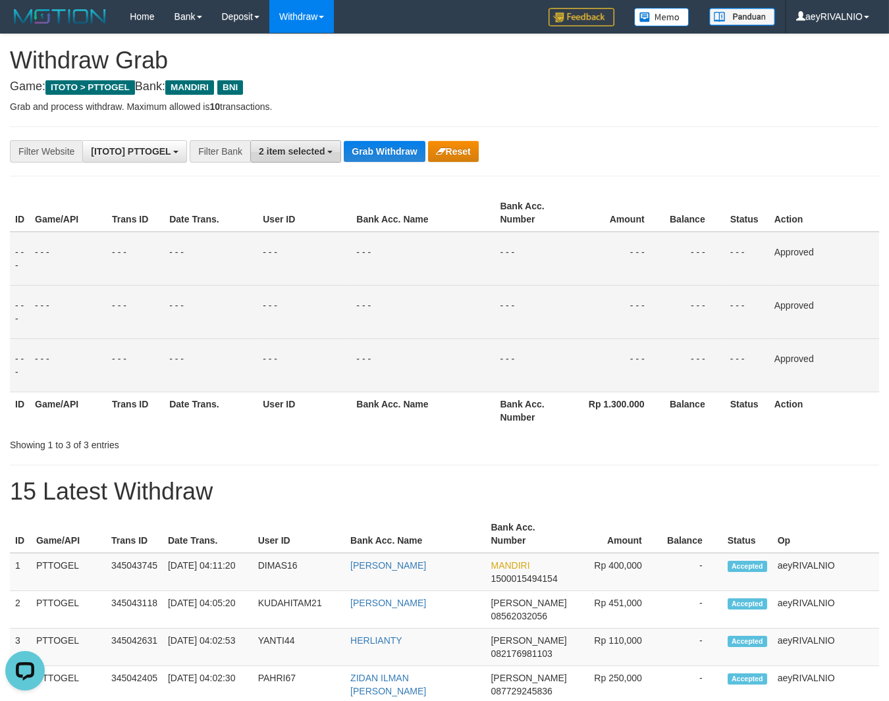
click at [302, 149] on span "2 item selected" at bounding box center [292, 151] width 66 height 11
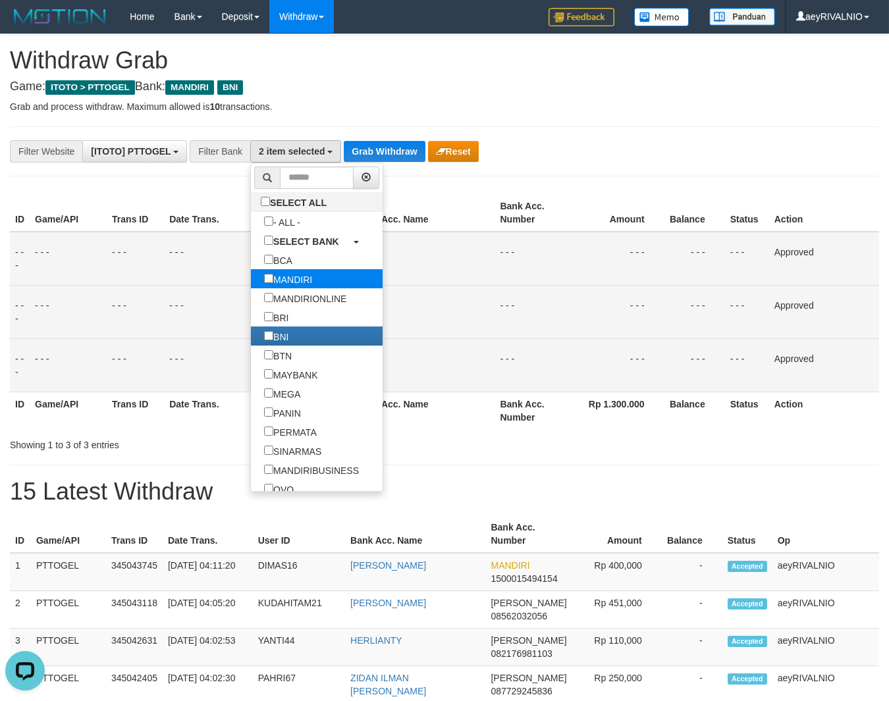
click at [251, 274] on label "MANDIRI" at bounding box center [288, 278] width 74 height 19
select select "***"
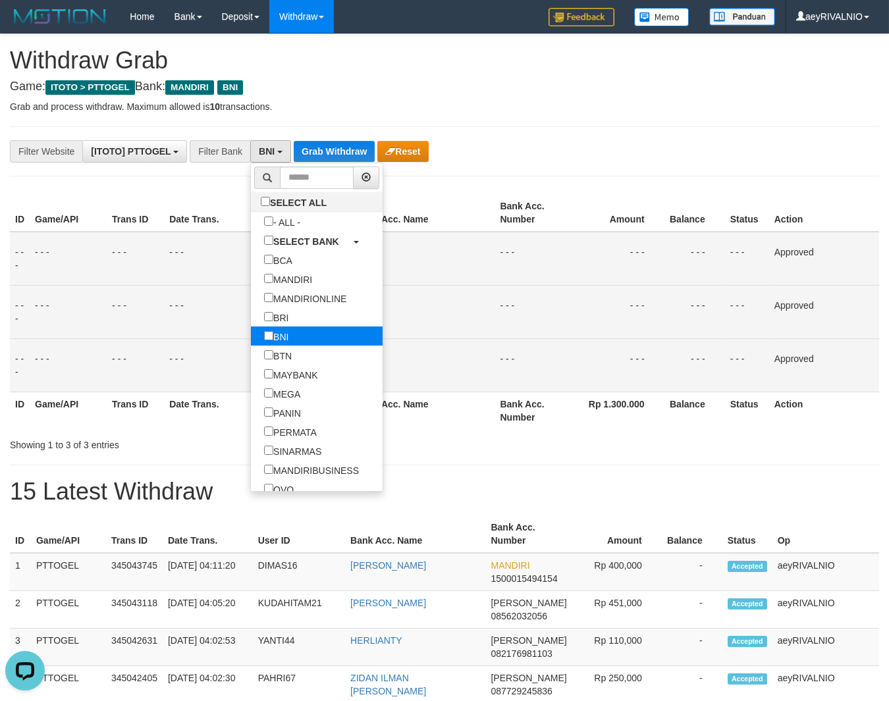
click at [251, 336] on label "BNI" at bounding box center [276, 335] width 51 height 19
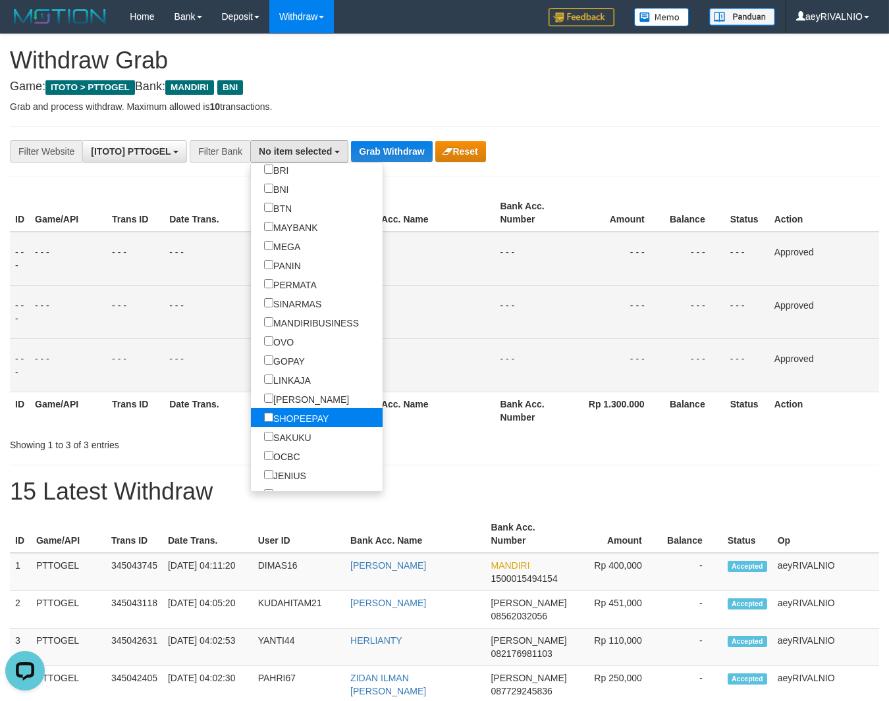
scroll to position [165, 0]
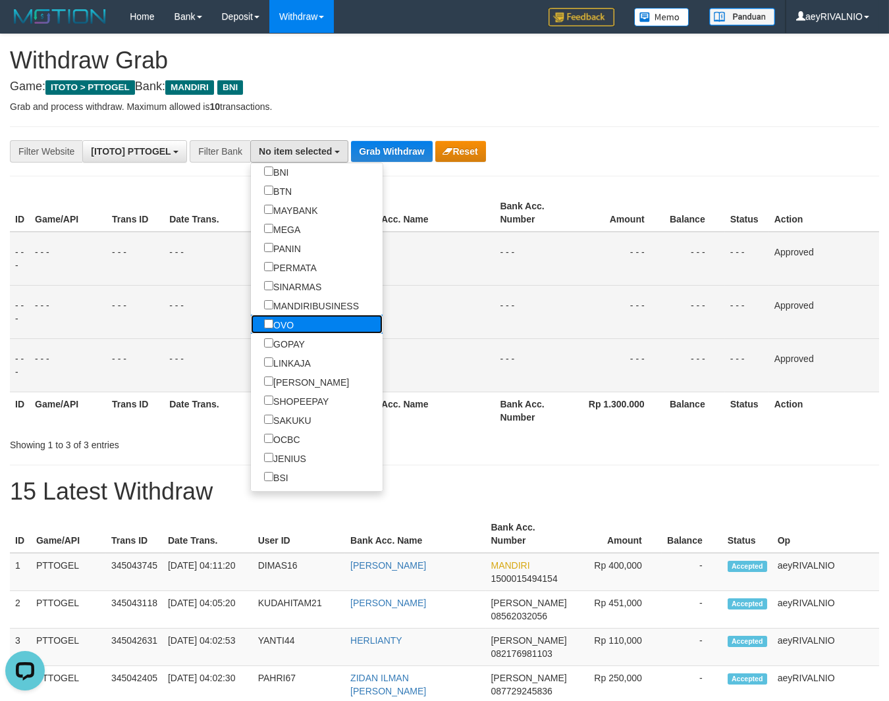
click at [251, 327] on label "OVO" at bounding box center [279, 324] width 56 height 19
select select "***"
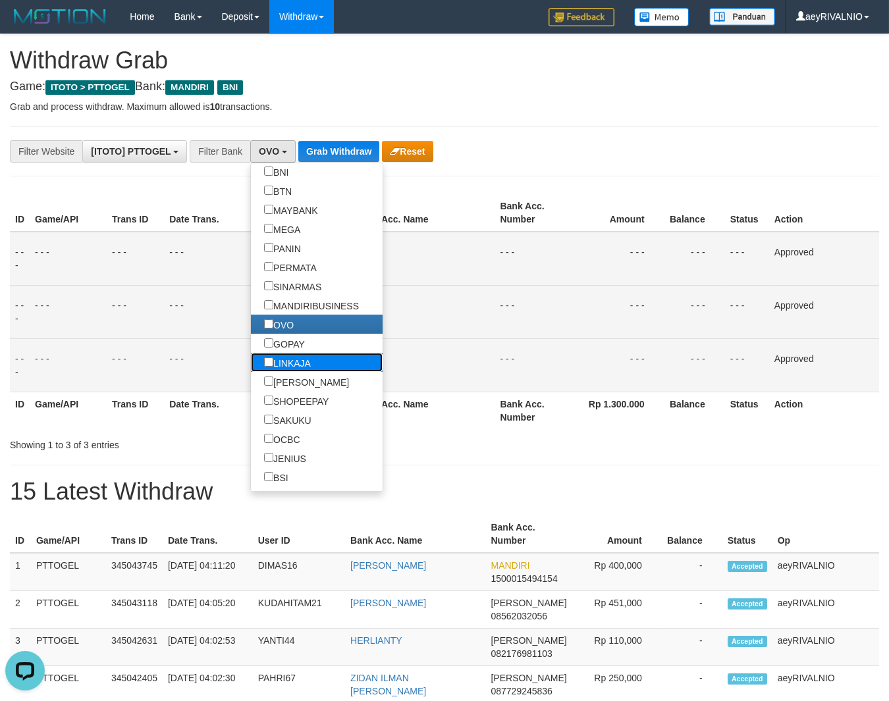
click at [251, 355] on label "LINKAJA" at bounding box center [287, 362] width 73 height 19
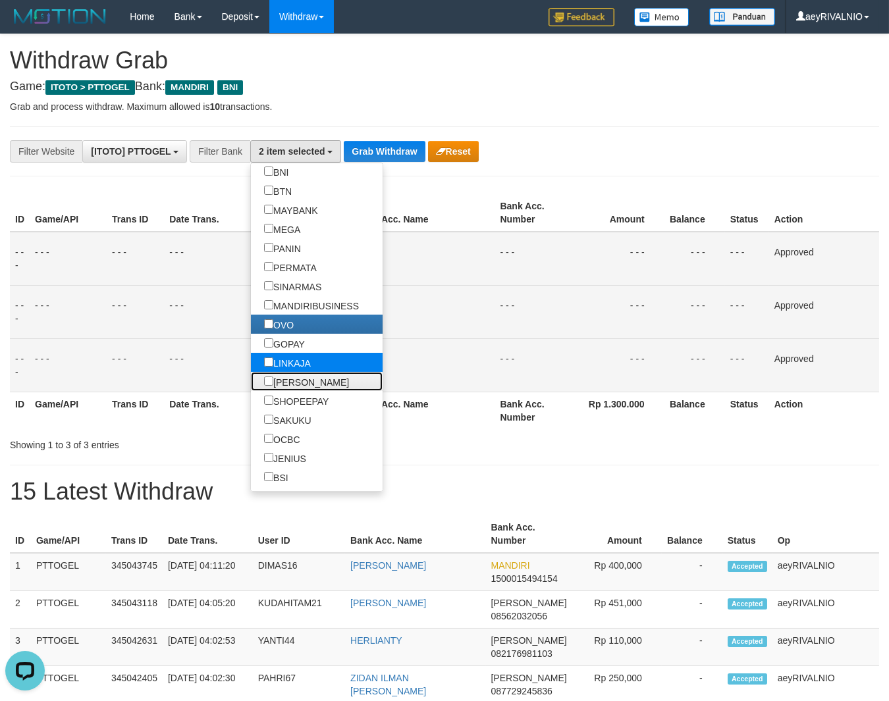
click at [251, 374] on label "[PERSON_NAME]" at bounding box center [306, 381] width 111 height 19
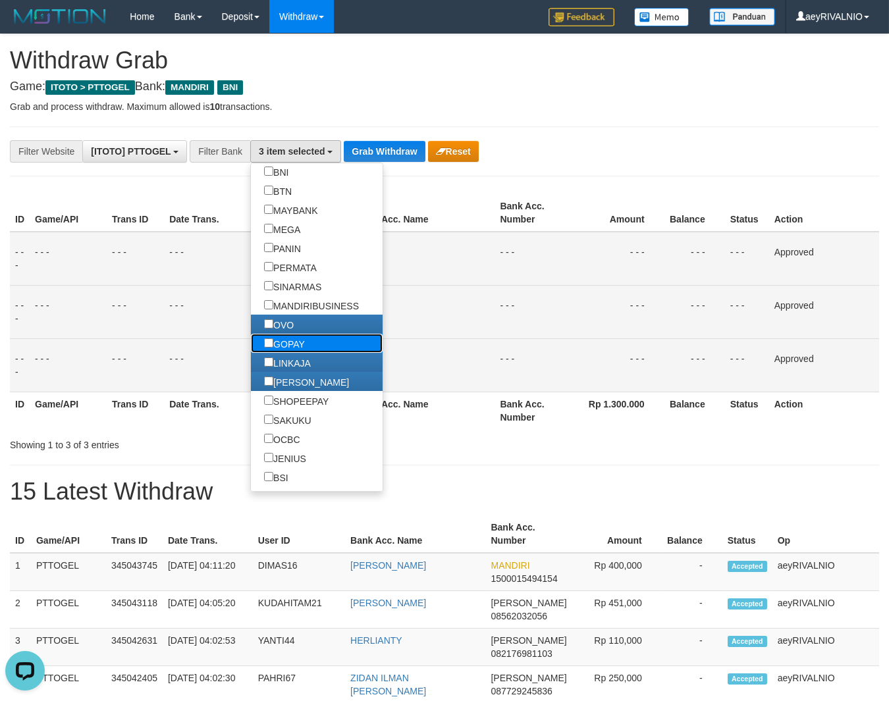
click at [251, 338] on label "GOPAY" at bounding box center [284, 343] width 67 height 19
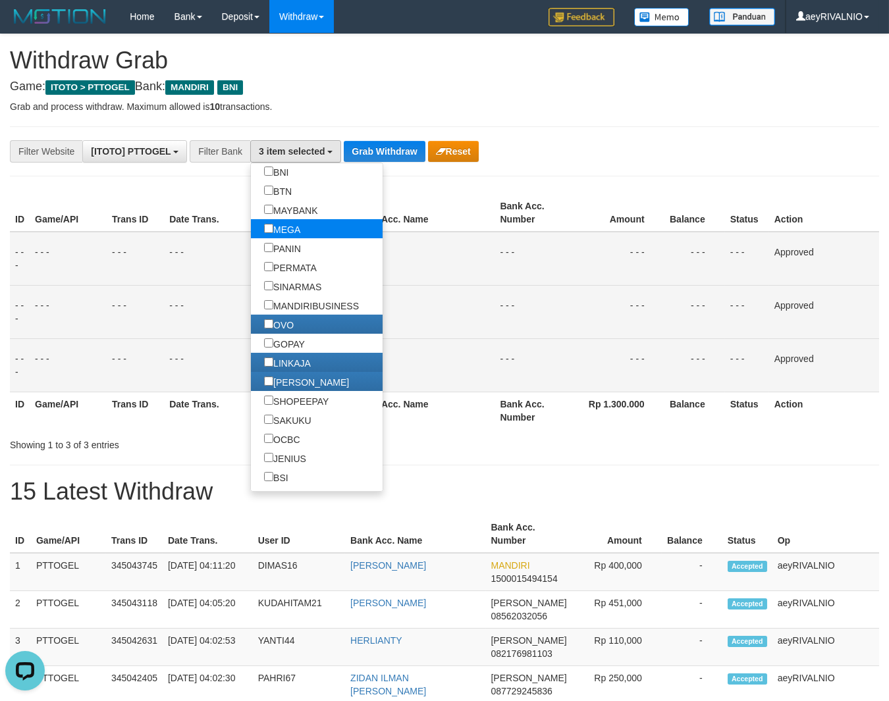
scroll to position [215, 0]
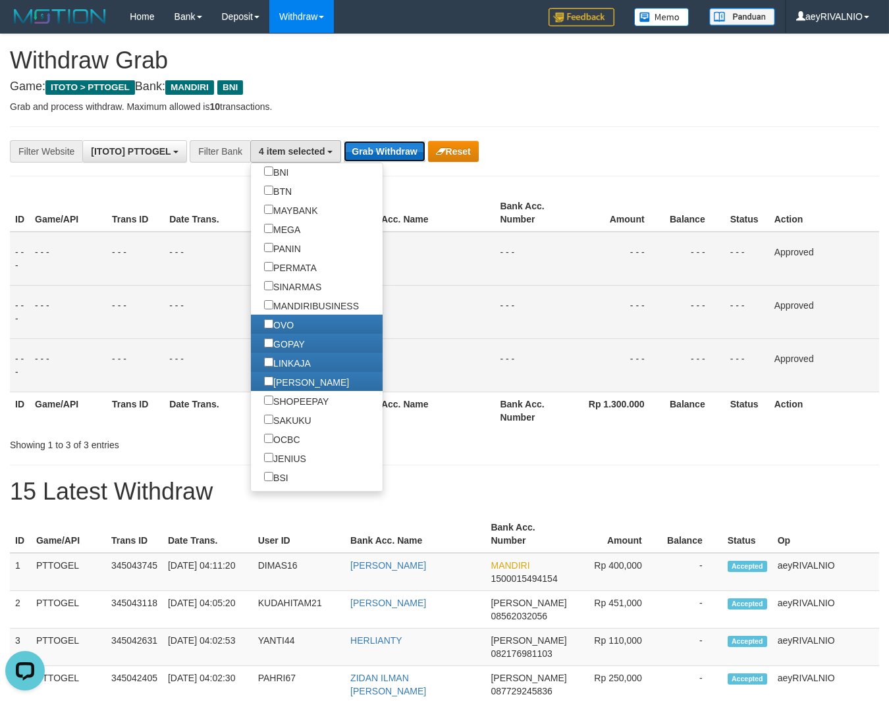
click at [371, 159] on button "Grab Withdraw" at bounding box center [384, 151] width 81 height 21
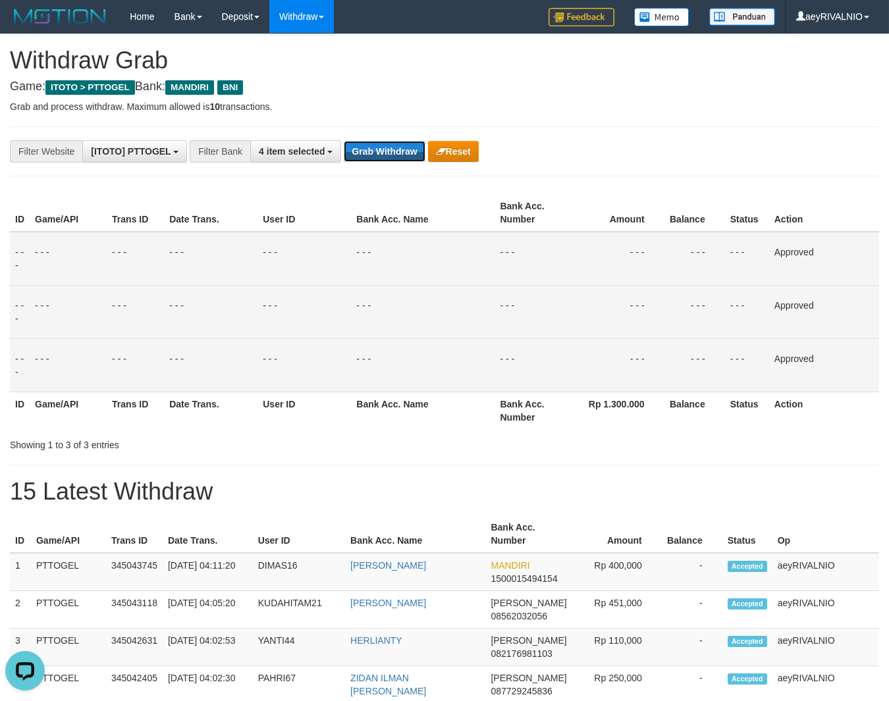
click at [372, 159] on button "Grab Withdraw" at bounding box center [384, 151] width 81 height 21
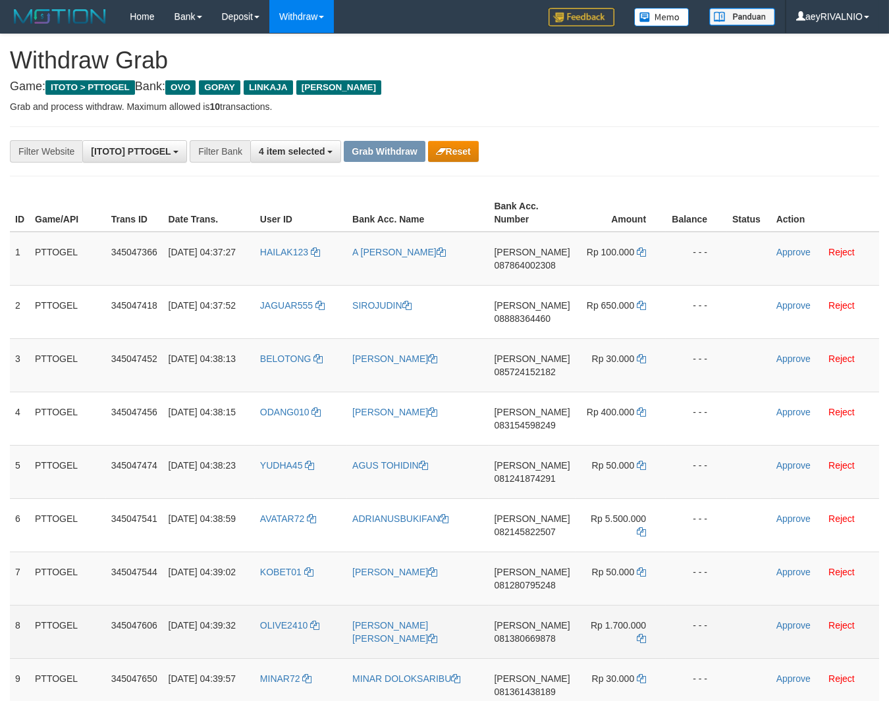
scroll to position [155, 0]
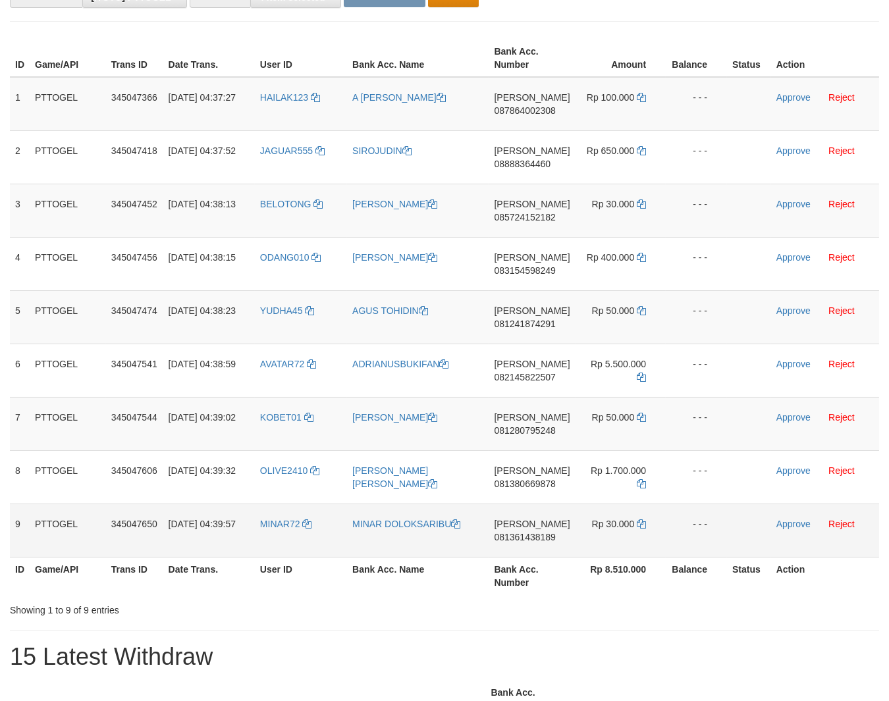
drag, startPoint x: 311, startPoint y: 238, endPoint x: 606, endPoint y: 524, distance: 411.5
click at [606, 524] on tbody "1 PTTOGEL 345047366 01/10/2025 04:37:27 HAILAK123 A HAIKAL KAMIL DANA 087864002…" at bounding box center [444, 317] width 869 height 481
copy tr
click at [531, 113] on span "087864002308" at bounding box center [524, 110] width 61 height 11
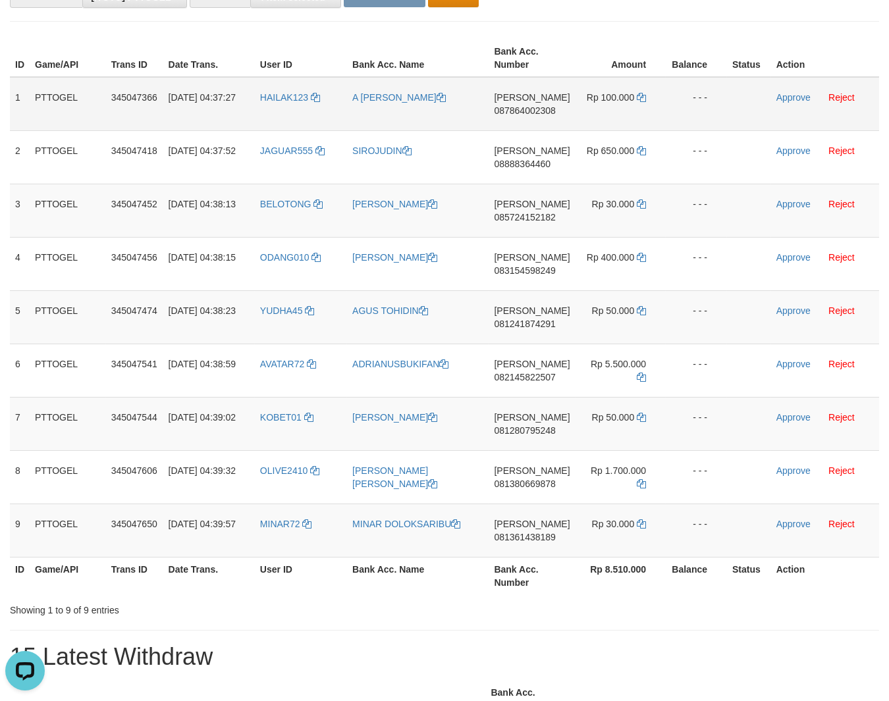
copy tr
click at [531, 113] on span "087864002308" at bounding box center [524, 110] width 61 height 11
copy span "087864002308"
click at [657, 52] on th "Amount" at bounding box center [620, 58] width 91 height 38
click at [638, 97] on icon at bounding box center [641, 97] width 9 height 9
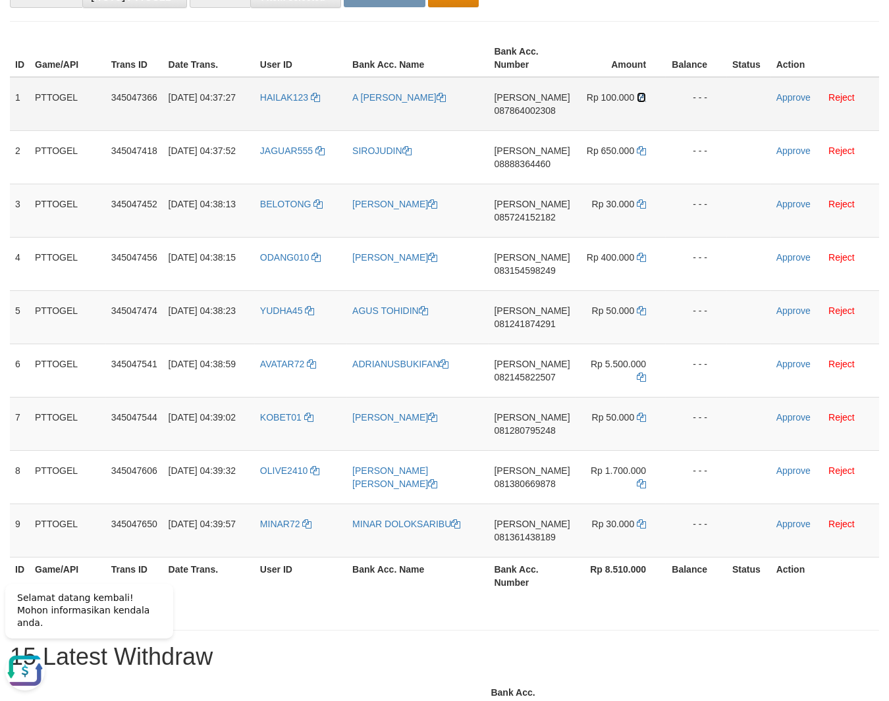
click at [638, 97] on icon at bounding box center [641, 97] width 9 height 9
click at [800, 97] on link "Approve" at bounding box center [793, 97] width 34 height 11
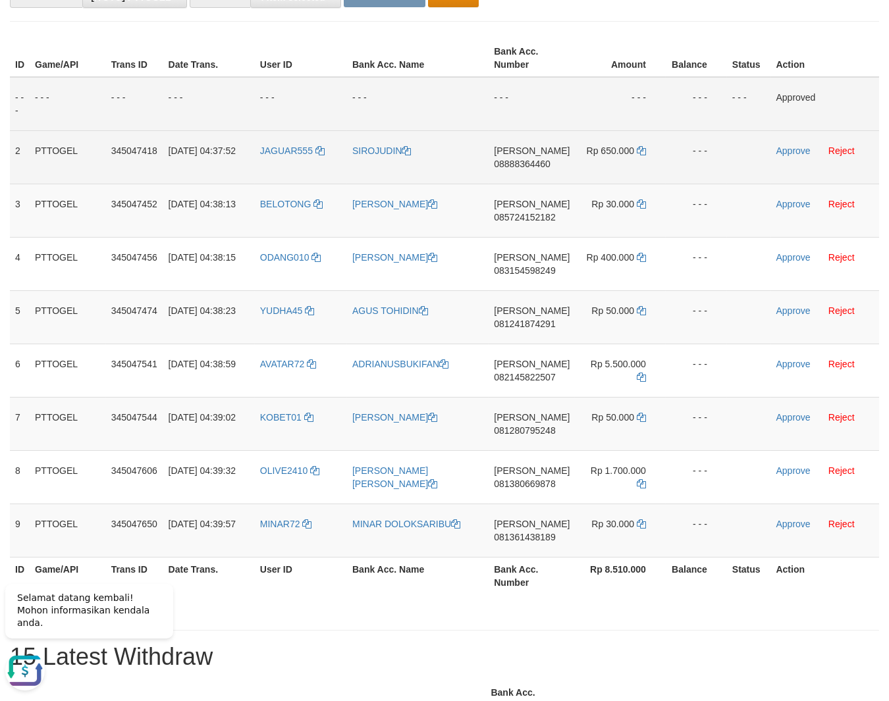
click at [517, 158] on td "DANA 08888364460" at bounding box center [531, 156] width 86 height 53
click at [539, 163] on span "08888364460" at bounding box center [522, 164] width 57 height 11
copy span "08888364460"
click at [539, 163] on span "08888364460" at bounding box center [522, 164] width 57 height 11
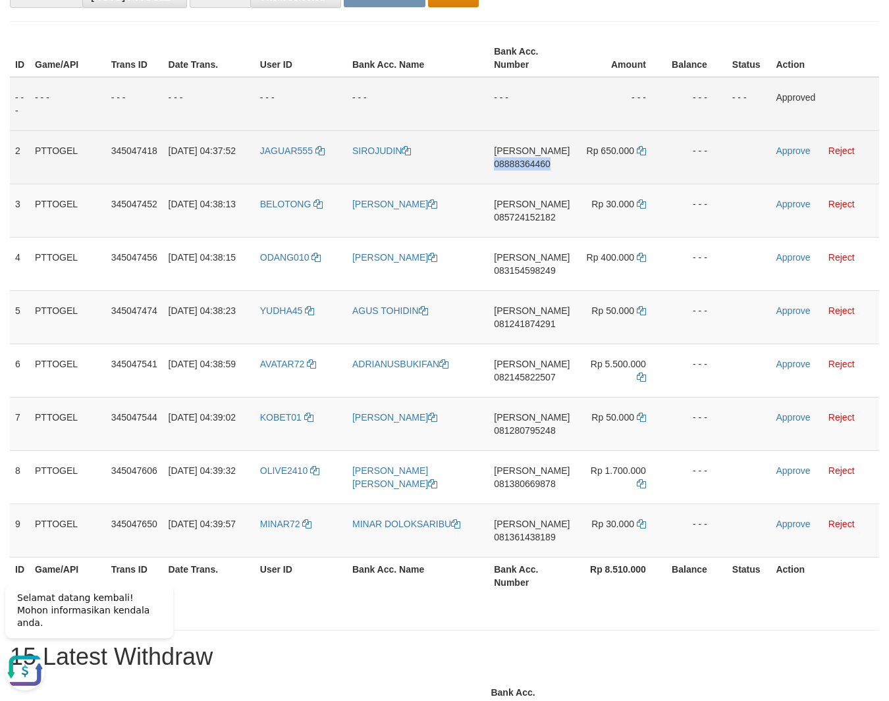
copy span "08888364460"
click at [640, 151] on icon at bounding box center [641, 150] width 9 height 9
click at [788, 149] on link "Approve" at bounding box center [793, 150] width 34 height 11
click at [517, 218] on span "085724152182" at bounding box center [524, 217] width 61 height 11
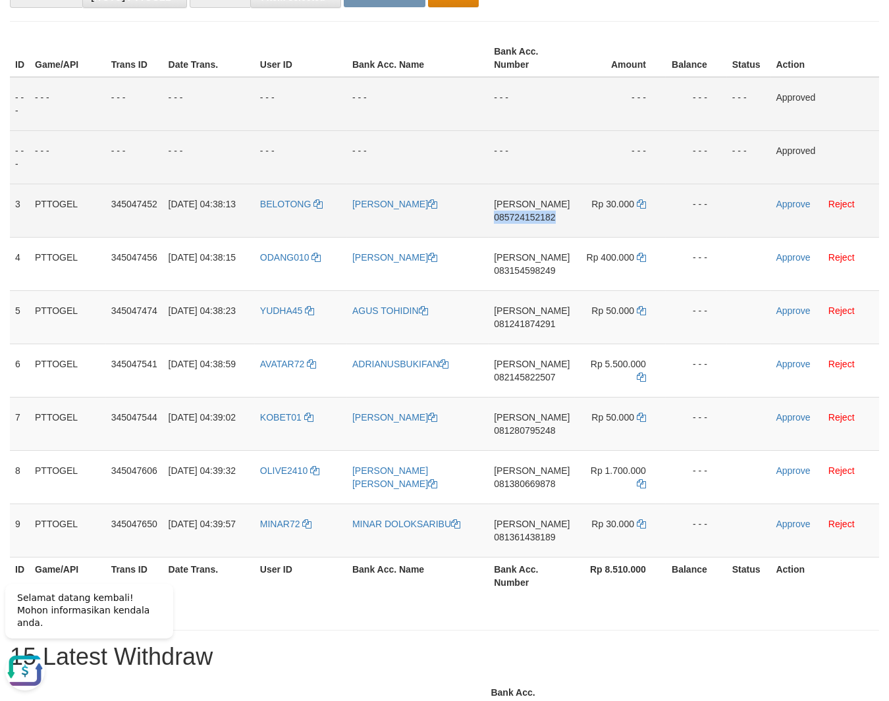
click at [517, 218] on span "085724152182" at bounding box center [524, 217] width 61 height 11
copy span "085724152182"
click at [638, 203] on icon at bounding box center [641, 203] width 9 height 9
click at [781, 203] on link "Approve" at bounding box center [793, 204] width 34 height 11
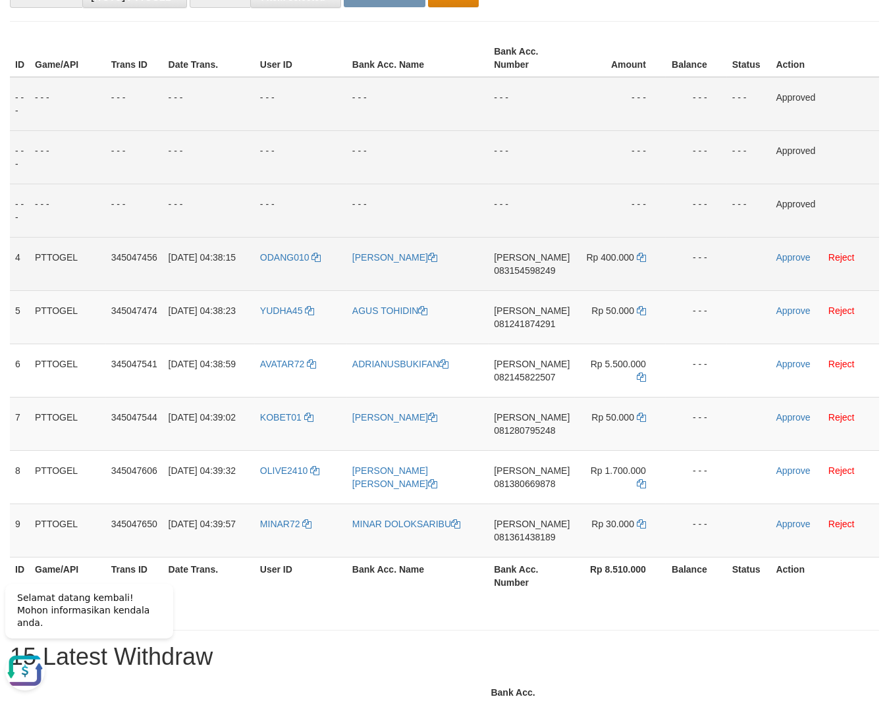
click at [519, 269] on span "083154598249" at bounding box center [524, 270] width 61 height 11
copy span "083154598249"
click at [637, 254] on icon at bounding box center [641, 257] width 9 height 9
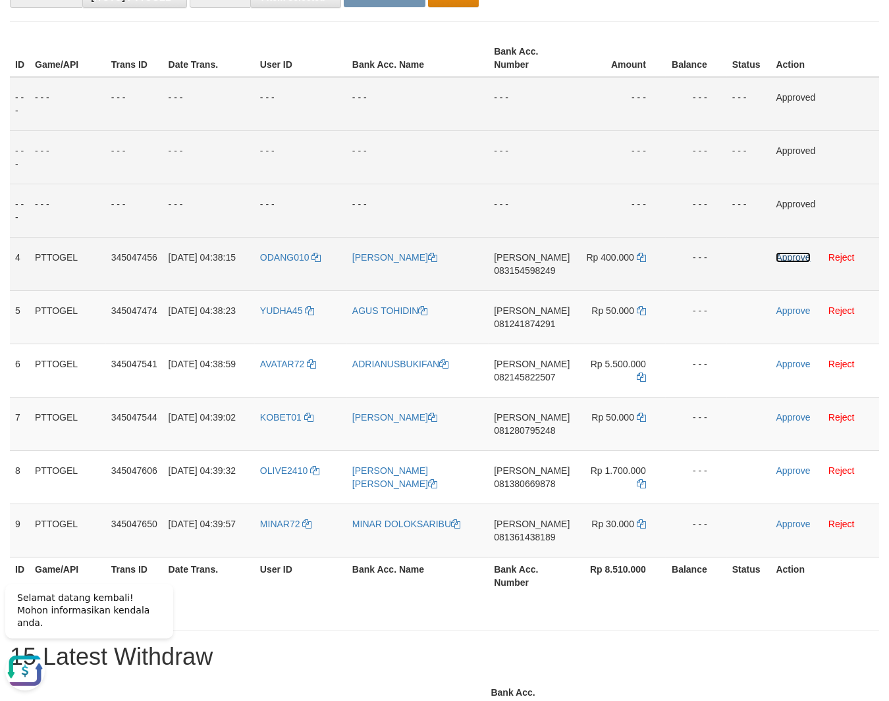
click at [792, 257] on link "Approve" at bounding box center [792, 257] width 34 height 11
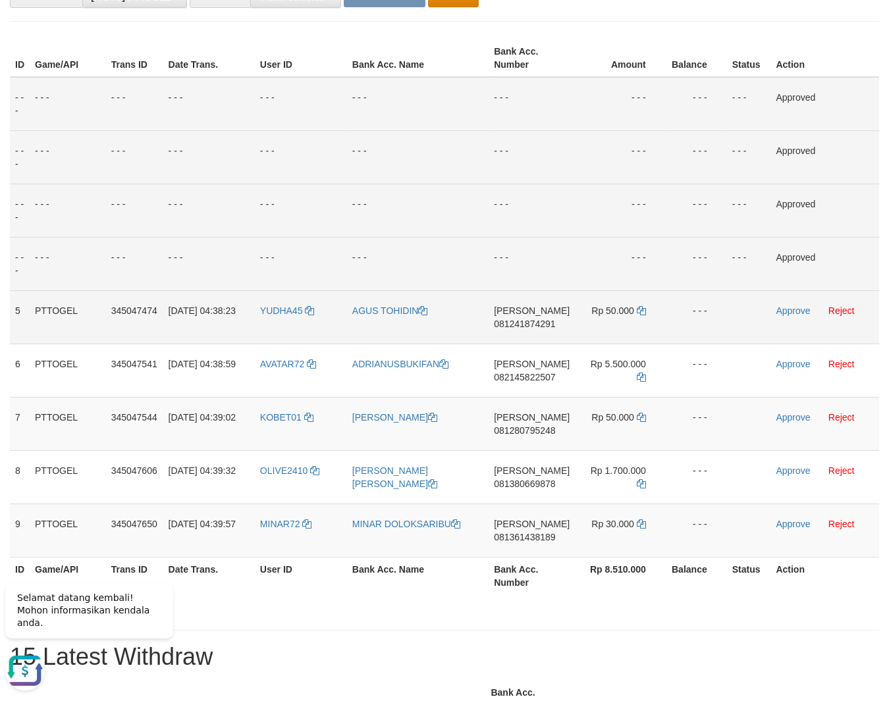
click at [523, 320] on span "081241874291" at bounding box center [524, 324] width 61 height 11
copy span "081241874291"
click at [638, 310] on icon at bounding box center [641, 310] width 9 height 9
click at [640, 310] on icon at bounding box center [641, 310] width 9 height 9
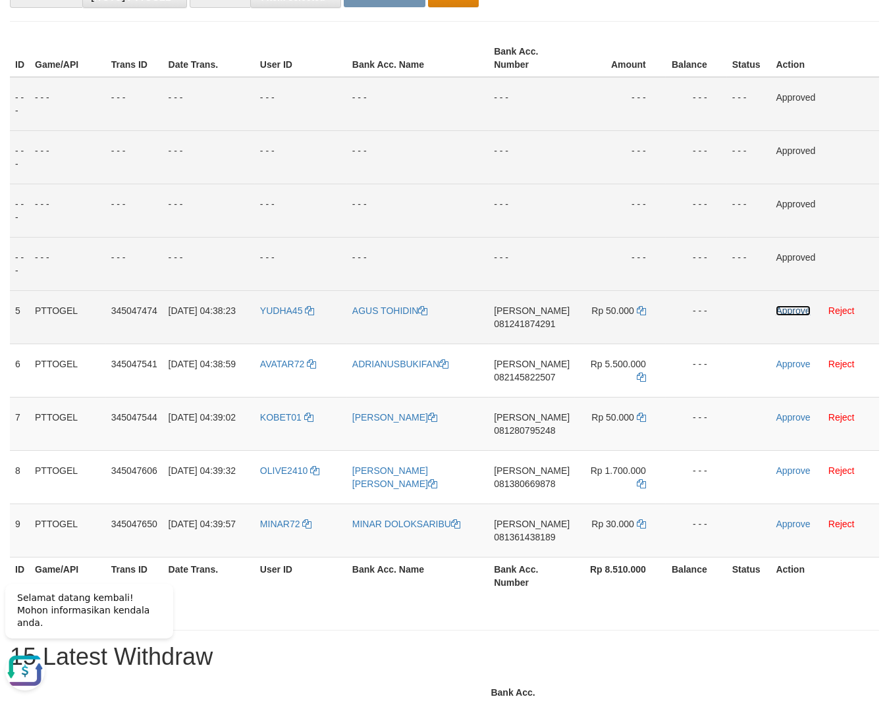
click at [787, 313] on link "Approve" at bounding box center [792, 310] width 34 height 11
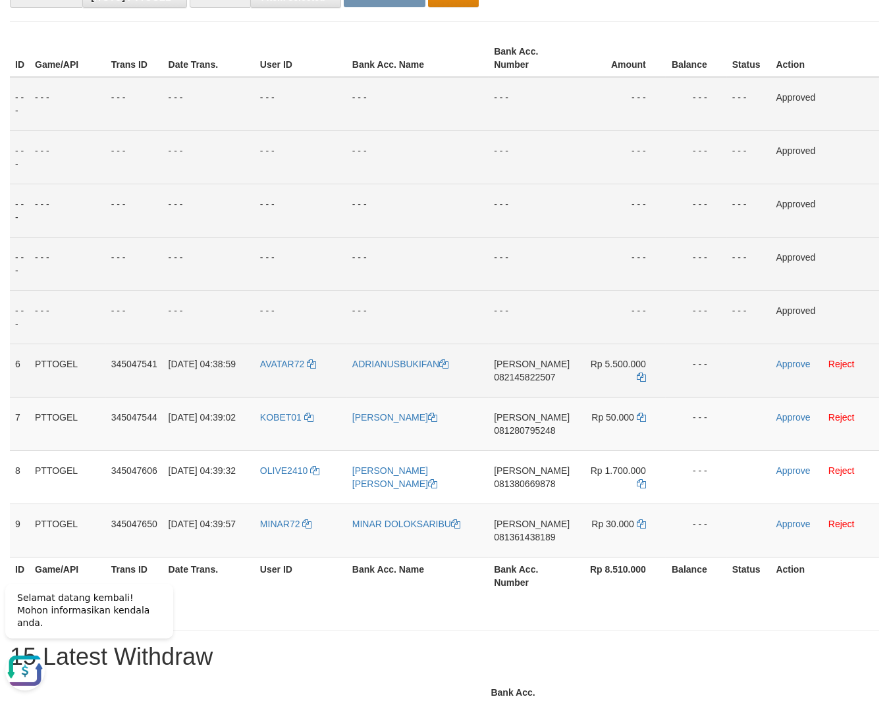
click at [548, 373] on span "082145822507" at bounding box center [524, 377] width 61 height 11
copy span "082145822507"
click at [637, 377] on icon at bounding box center [641, 377] width 9 height 9
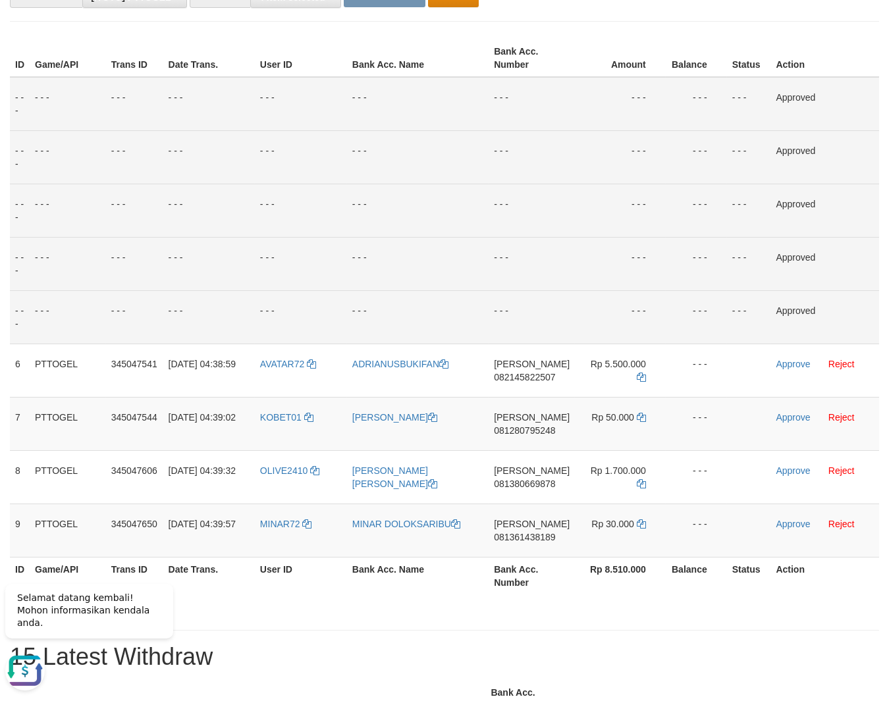
click at [678, 291] on td "- - -" at bounding box center [695, 316] width 61 height 53
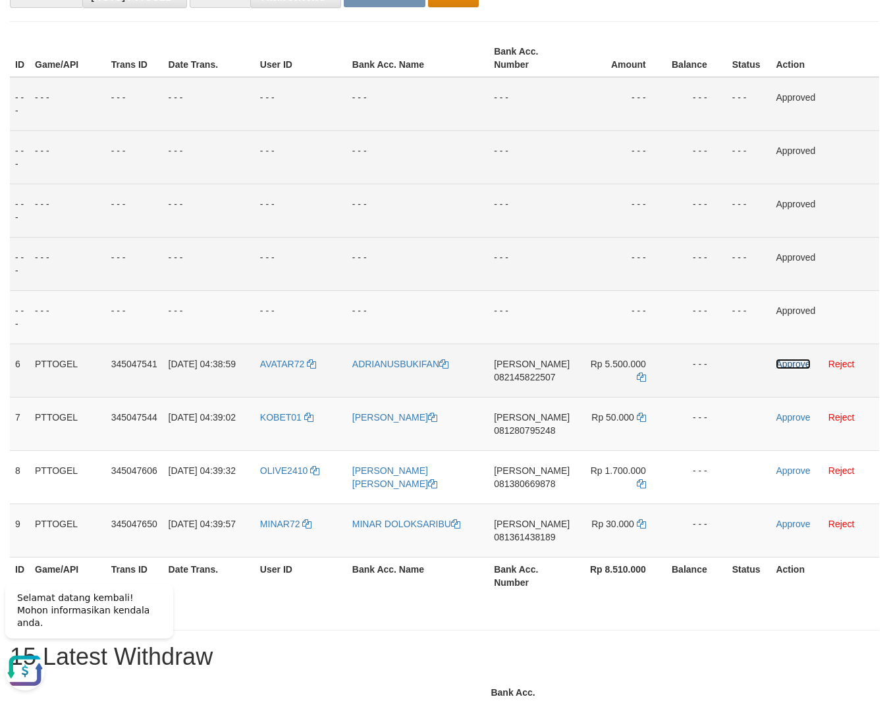
click at [785, 365] on link "Approve" at bounding box center [792, 364] width 34 height 11
click at [532, 429] on span "081280795248" at bounding box center [524, 430] width 61 height 11
copy span "081280795248"
click at [640, 416] on icon at bounding box center [641, 417] width 9 height 9
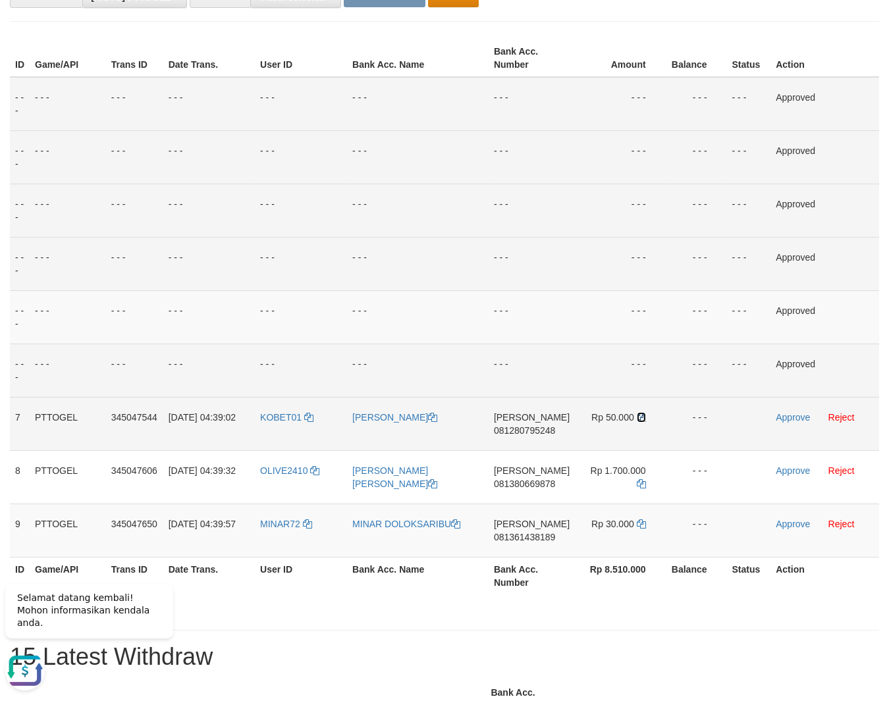
click at [640, 416] on icon at bounding box center [641, 417] width 9 height 9
click at [798, 417] on link "Approve" at bounding box center [792, 417] width 34 height 11
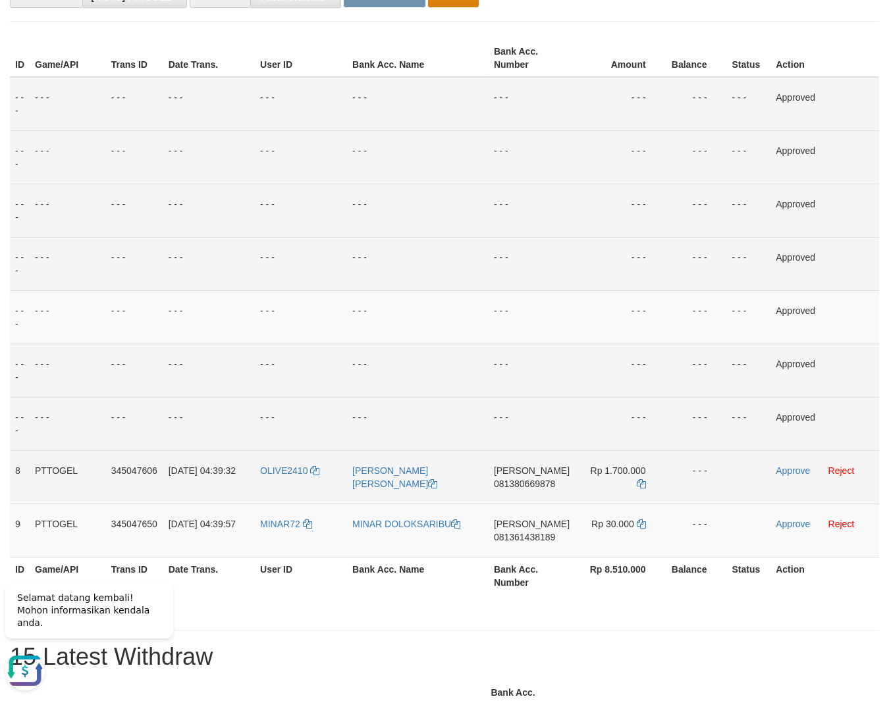
click at [527, 484] on span "081380669878" at bounding box center [524, 484] width 61 height 11
click at [642, 481] on icon at bounding box center [641, 483] width 9 height 9
click at [783, 471] on link "Approve" at bounding box center [792, 470] width 34 height 11
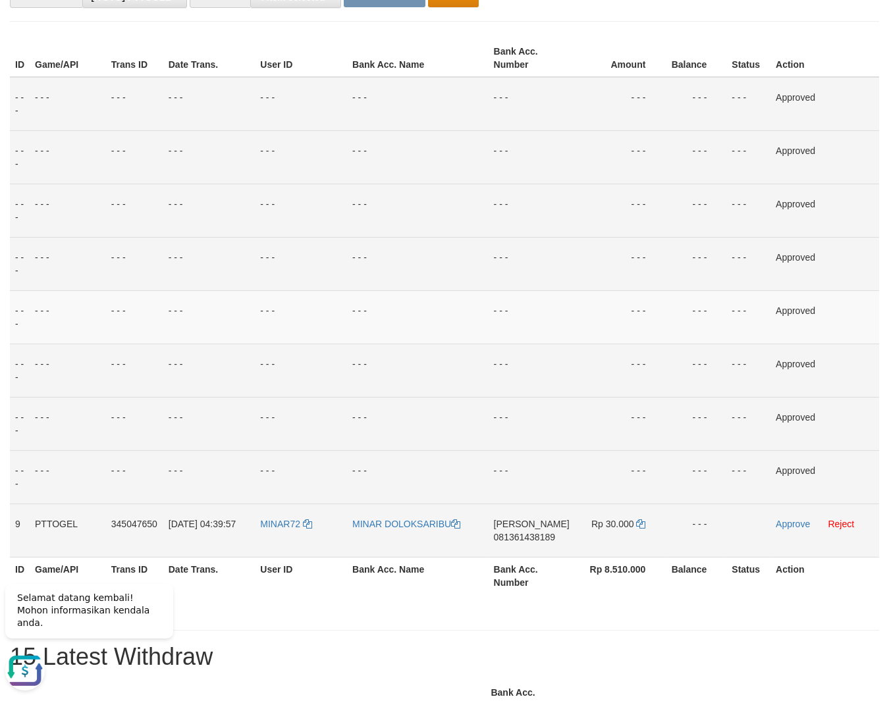
click at [552, 532] on span "081361438189" at bounding box center [524, 537] width 61 height 11
click at [640, 525] on icon at bounding box center [640, 523] width 9 height 9
click at [793, 522] on link "Approve" at bounding box center [792, 524] width 34 height 11
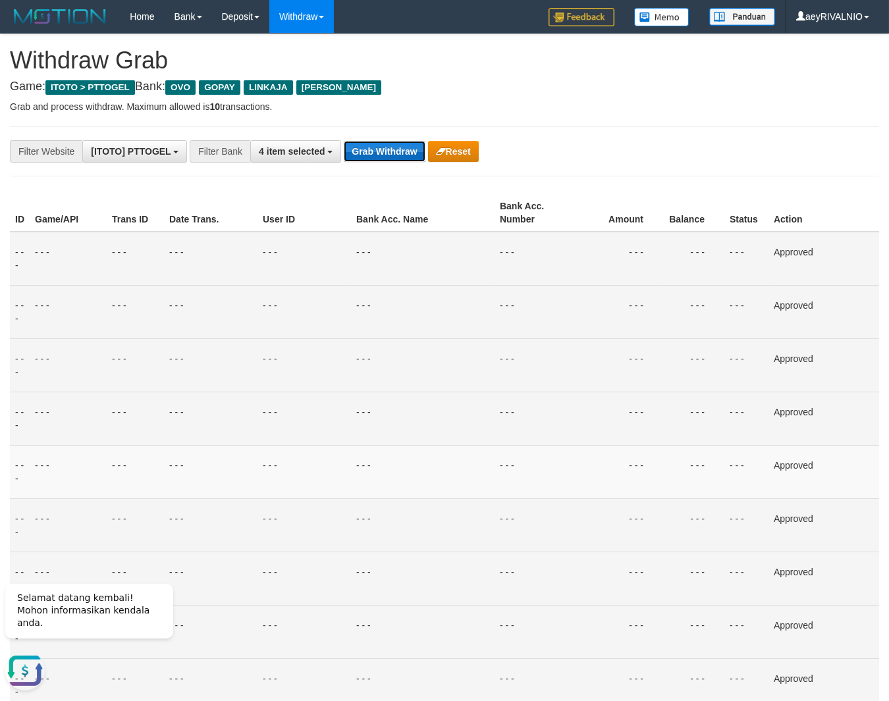
click at [361, 155] on button "Grab Withdraw" at bounding box center [384, 151] width 81 height 21
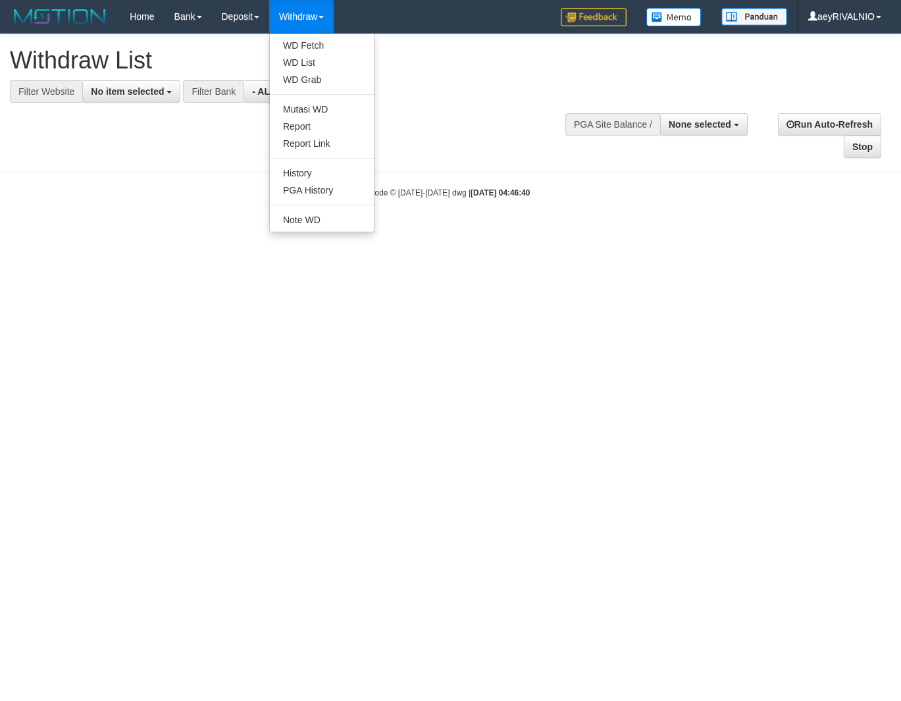
select select
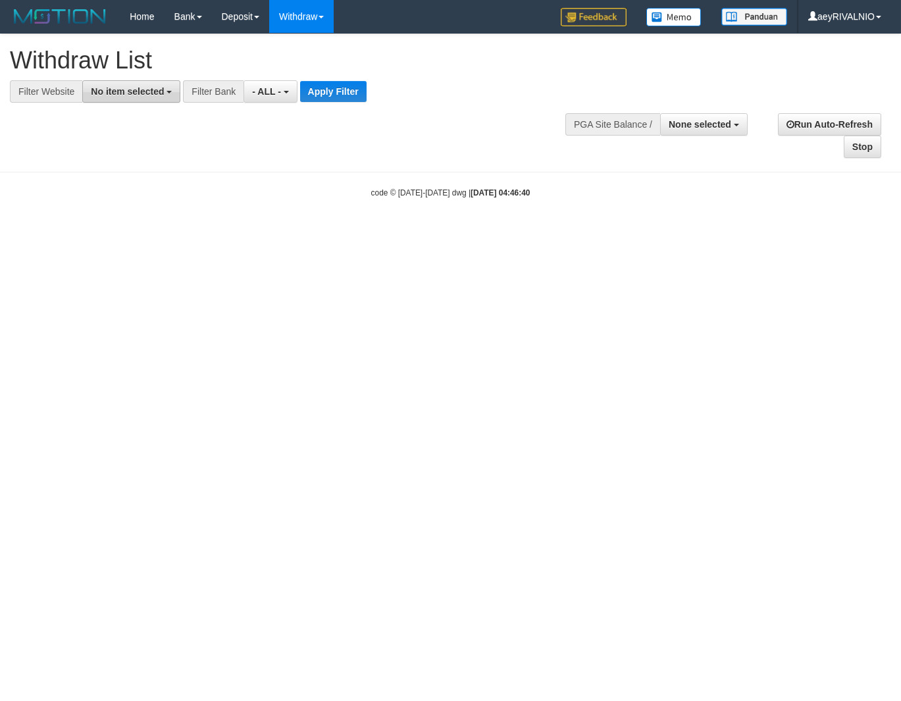
click at [144, 92] on span "No item selected" at bounding box center [127, 91] width 73 height 11
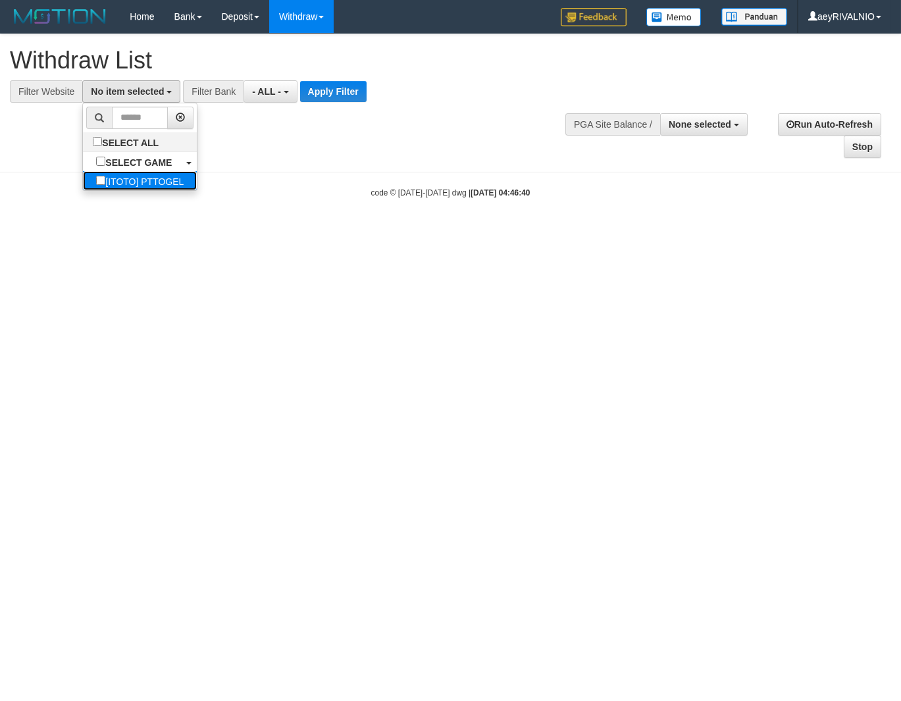
click at [92, 178] on label "[ITOTO] PTTOGEL" at bounding box center [140, 180] width 114 height 19
select select "***"
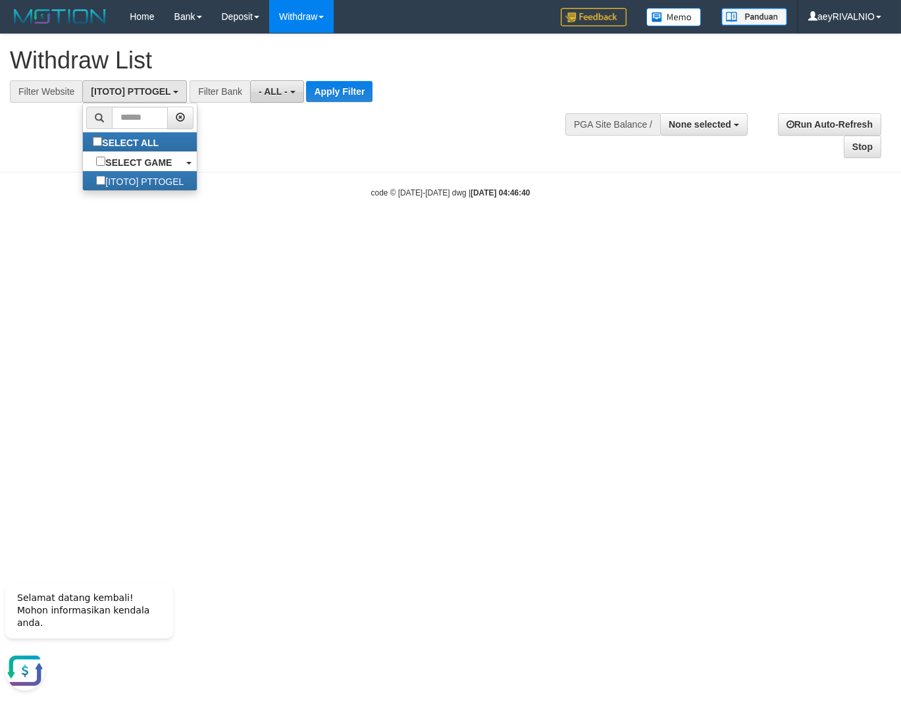
click at [275, 86] on button "- ALL -" at bounding box center [276, 91] width 53 height 22
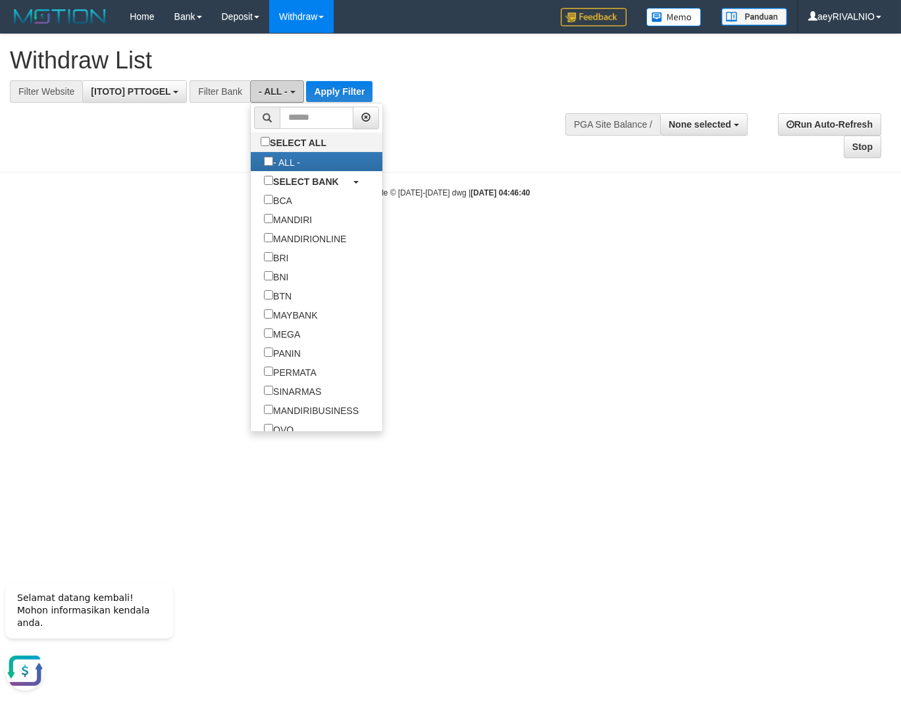
scroll to position [205, 0]
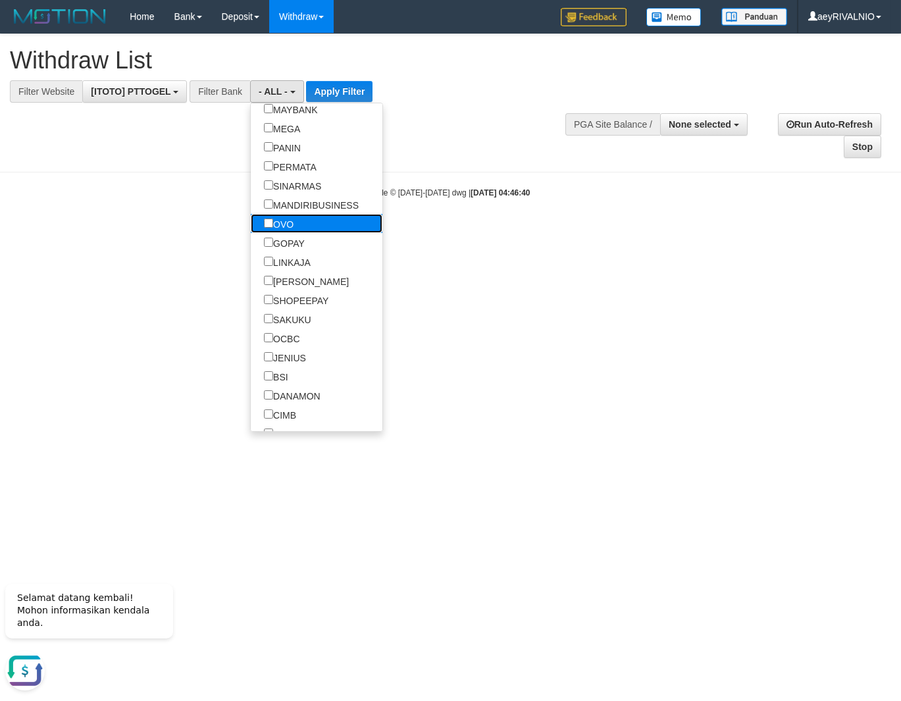
click at [251, 223] on label "OVO" at bounding box center [279, 223] width 56 height 19
select select "***"
click at [251, 235] on label "GOPAY" at bounding box center [284, 242] width 67 height 19
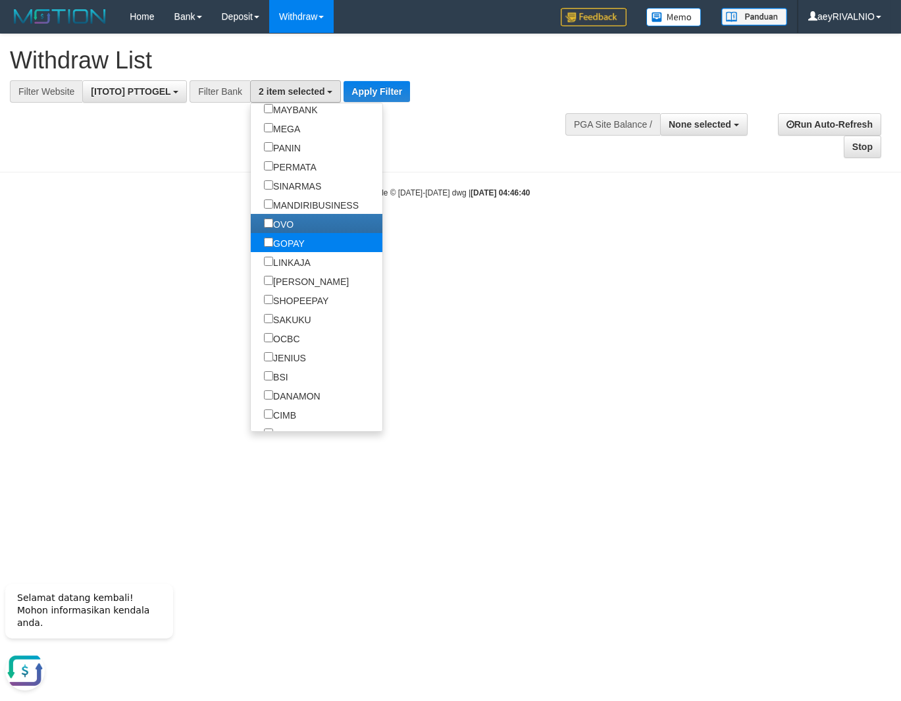
click at [251, 249] on label "GOPAY" at bounding box center [284, 242] width 67 height 19
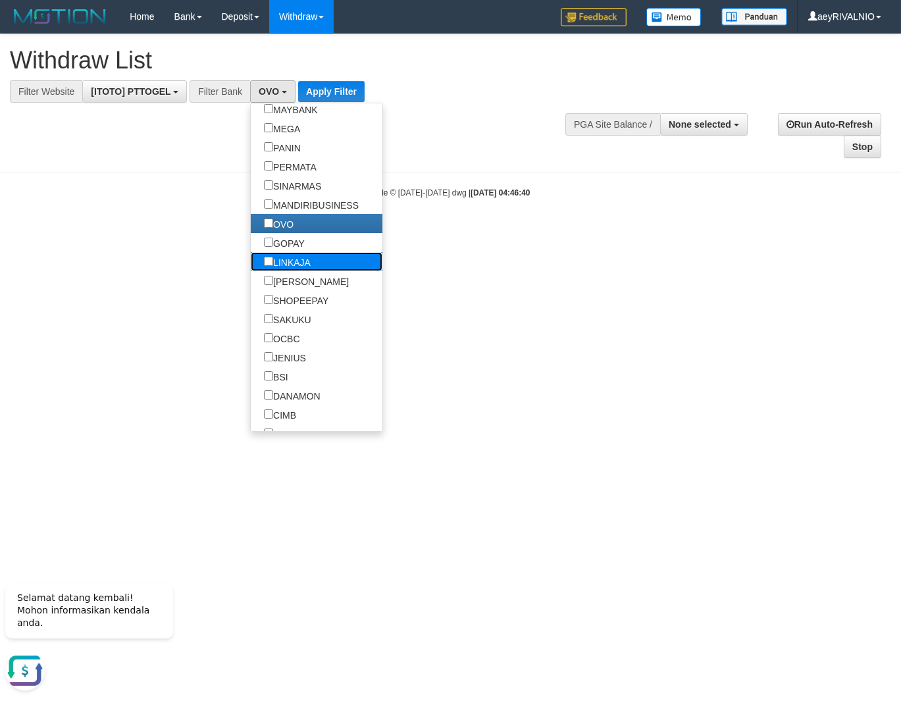
click at [251, 262] on label "LINKAJA" at bounding box center [287, 261] width 73 height 19
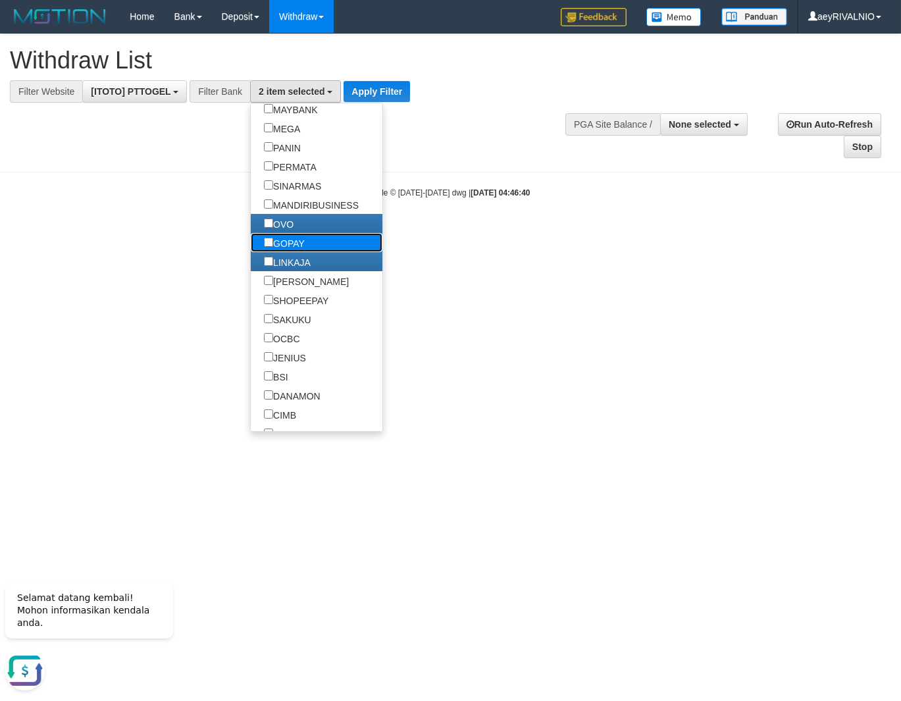
click at [251, 247] on label "GOPAY" at bounding box center [284, 242] width 67 height 19
click at [251, 277] on label "[PERSON_NAME]" at bounding box center [306, 280] width 111 height 19
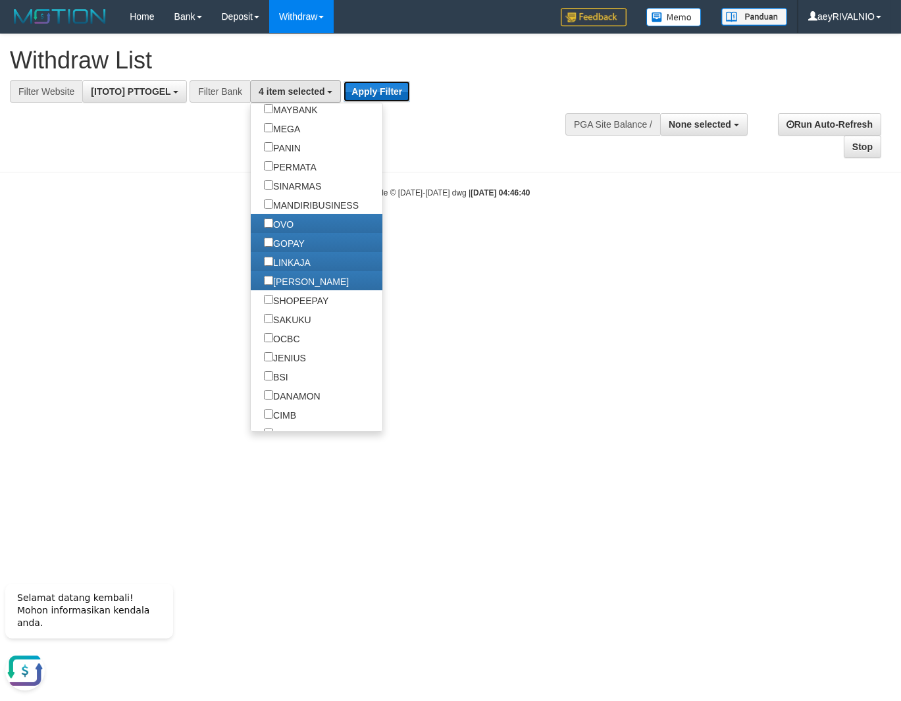
click at [372, 99] on button "Apply Filter" at bounding box center [377, 91] width 66 height 21
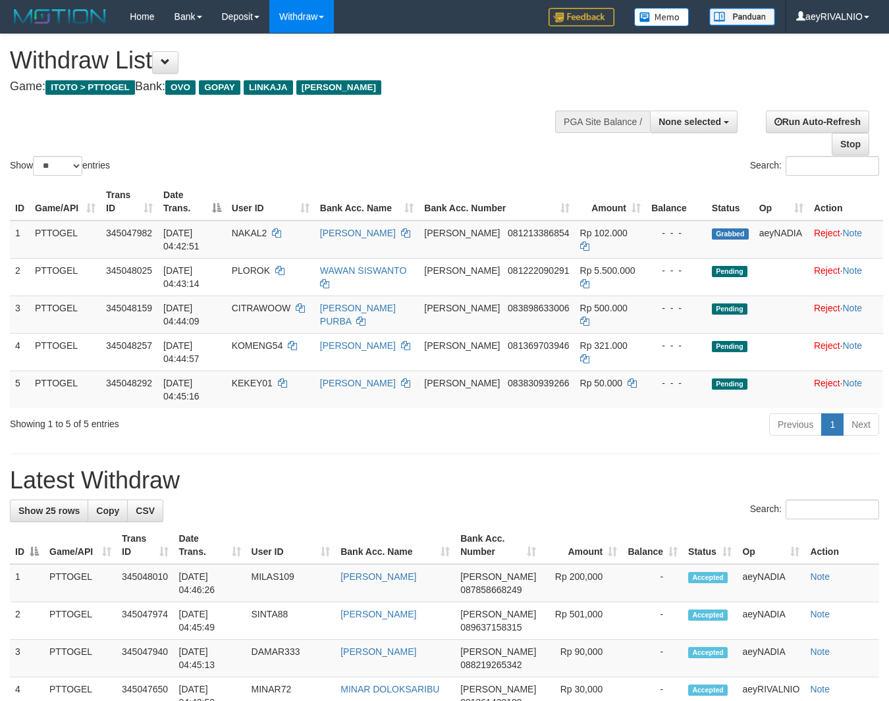
select select
select select "**"
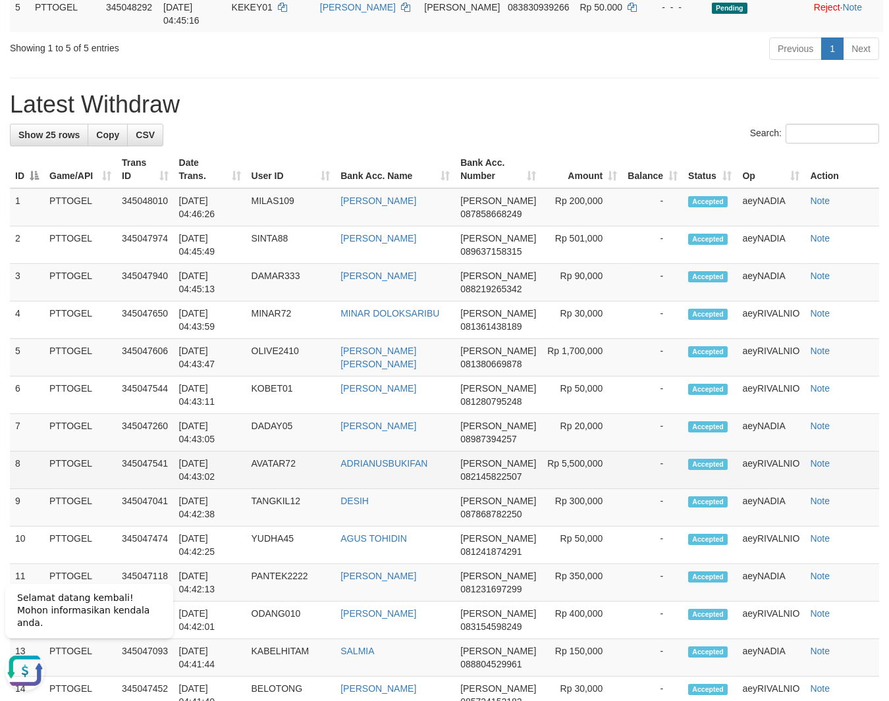
scroll to position [706, 0]
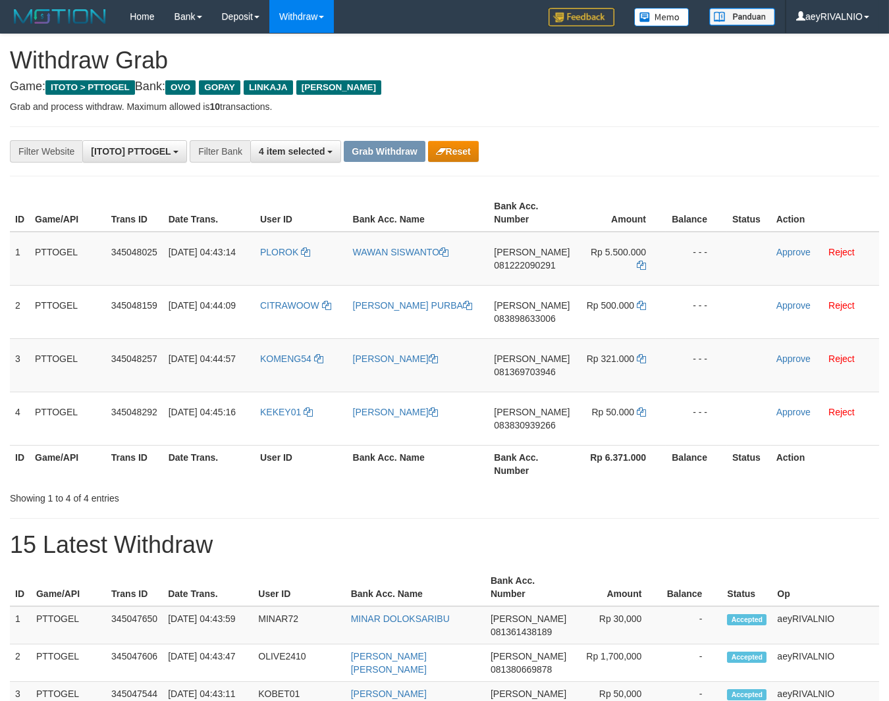
scroll to position [188, 0]
click at [468, 149] on button "Reset" at bounding box center [453, 151] width 51 height 21
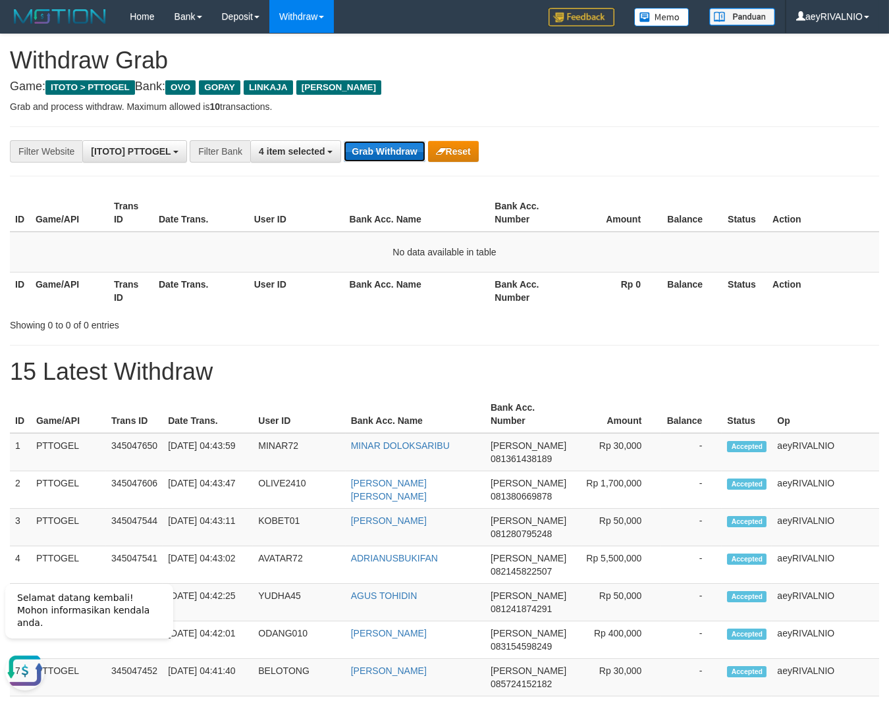
click at [365, 147] on button "Grab Withdraw" at bounding box center [384, 151] width 81 height 21
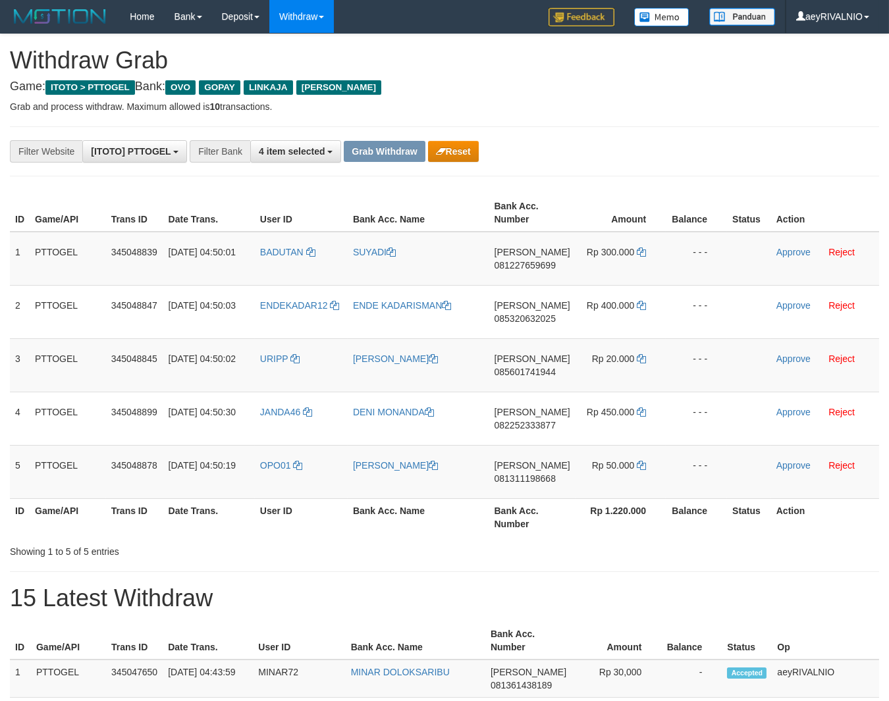
drag, startPoint x: 282, startPoint y: 488, endPoint x: 594, endPoint y: 252, distance: 390.5
click at [594, 252] on tbody "1 PTTOGEL 345048839 [DATE] 04:50:01 [GEOGRAPHIC_DATA] SUYADI [PERSON_NAME] 0812…" at bounding box center [444, 365] width 869 height 267
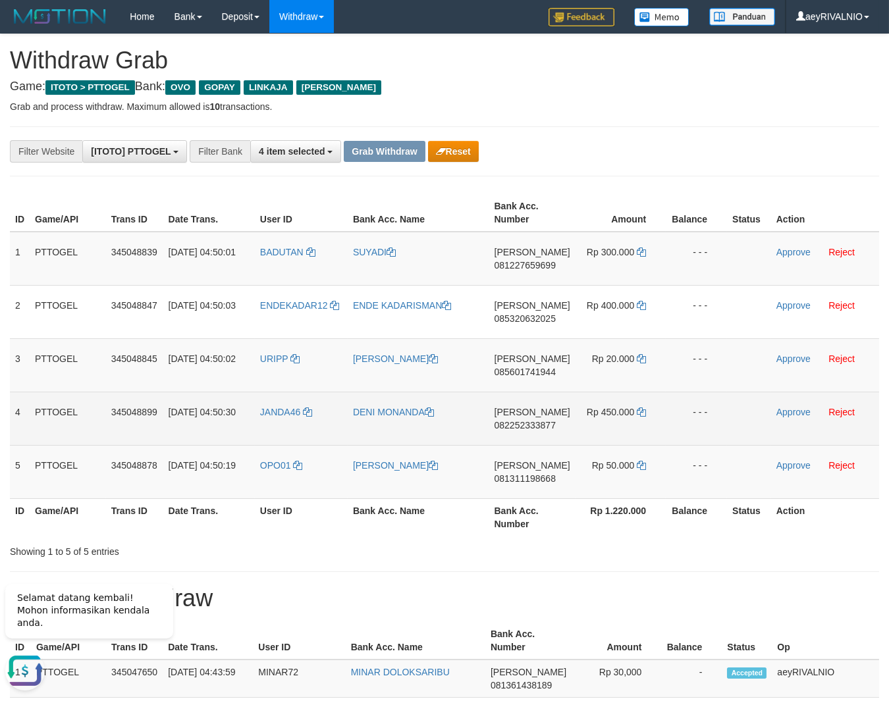
copy tr
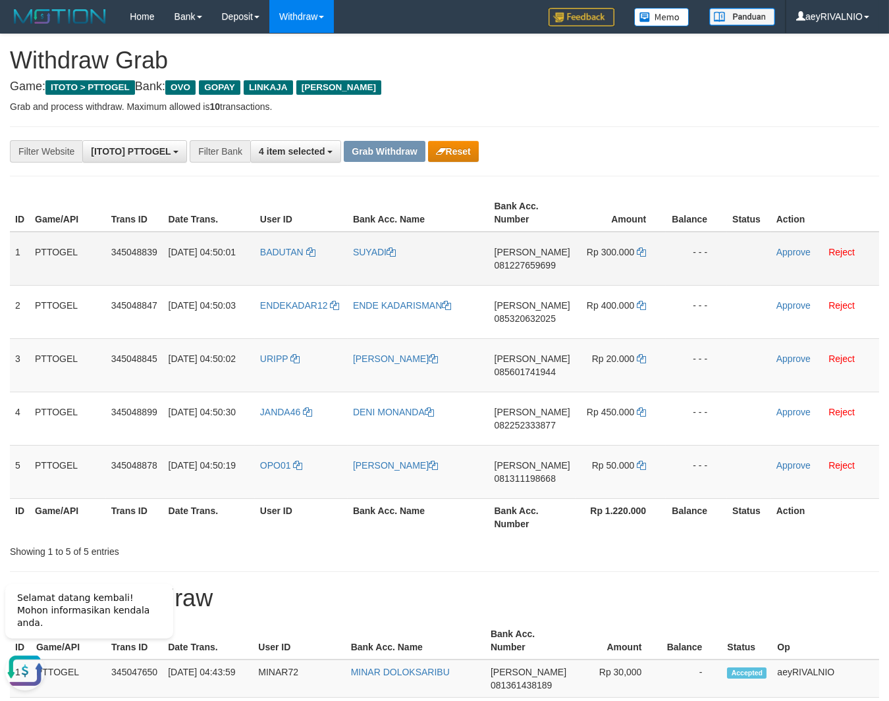
click at [518, 267] on span "081227659699" at bounding box center [524, 265] width 61 height 11
copy tr
click at [518, 267] on span "081227659699" at bounding box center [524, 265] width 61 height 11
copy span "081227659699"
click at [644, 250] on td "Rp 300.000" at bounding box center [620, 259] width 91 height 54
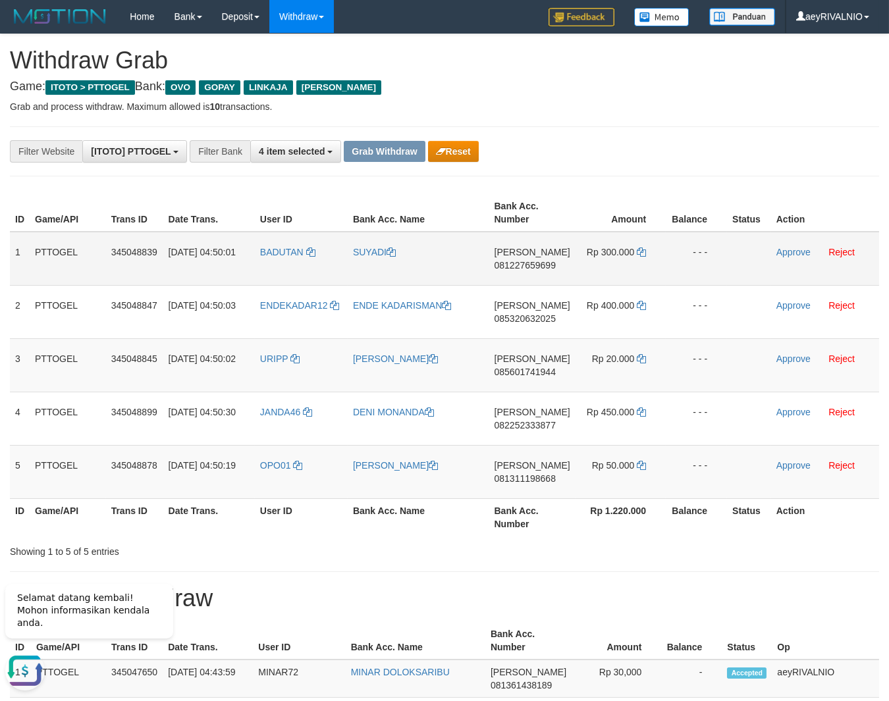
click at [643, 251] on td "Rp 300.000" at bounding box center [620, 259] width 91 height 54
click at [642, 252] on icon at bounding box center [641, 251] width 9 height 9
copy td "Rp 300.000"
click at [642, 252] on icon at bounding box center [641, 251] width 9 height 9
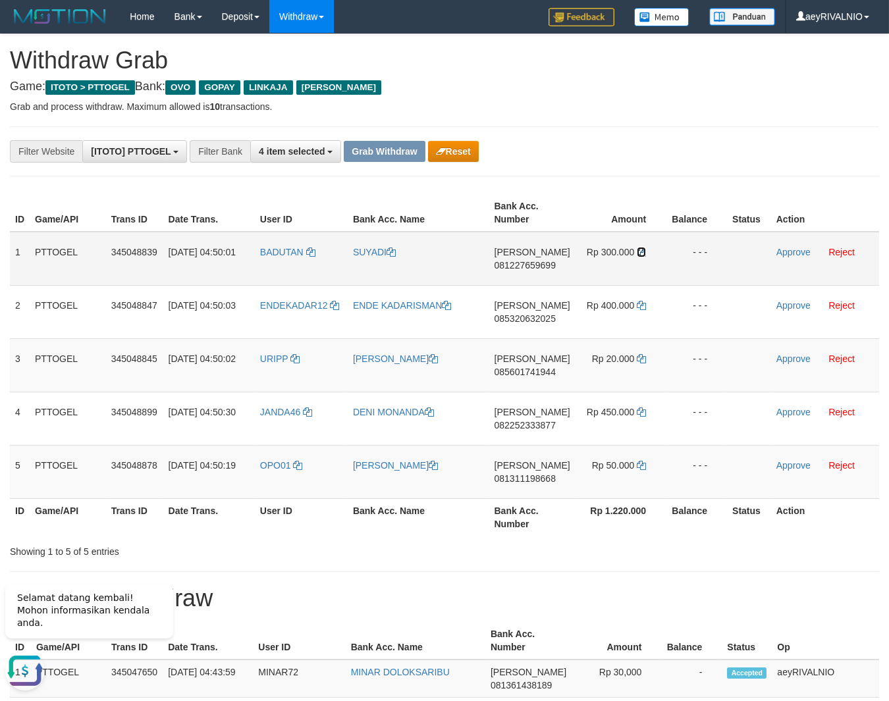
click at [642, 252] on icon at bounding box center [641, 251] width 9 height 9
click at [798, 255] on link "Approve" at bounding box center [793, 252] width 34 height 11
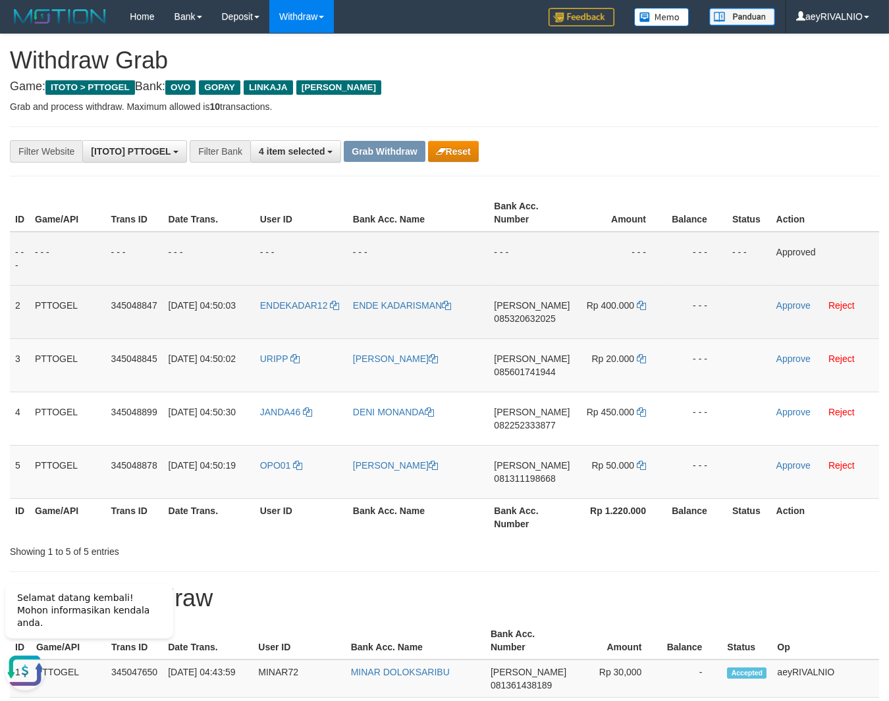
click at [544, 313] on td "DANA 085320632025" at bounding box center [531, 311] width 86 height 53
click at [543, 317] on span "085320632025" at bounding box center [524, 318] width 61 height 11
copy span "085320632025"
click at [543, 317] on span "085320632025" at bounding box center [524, 318] width 61 height 11
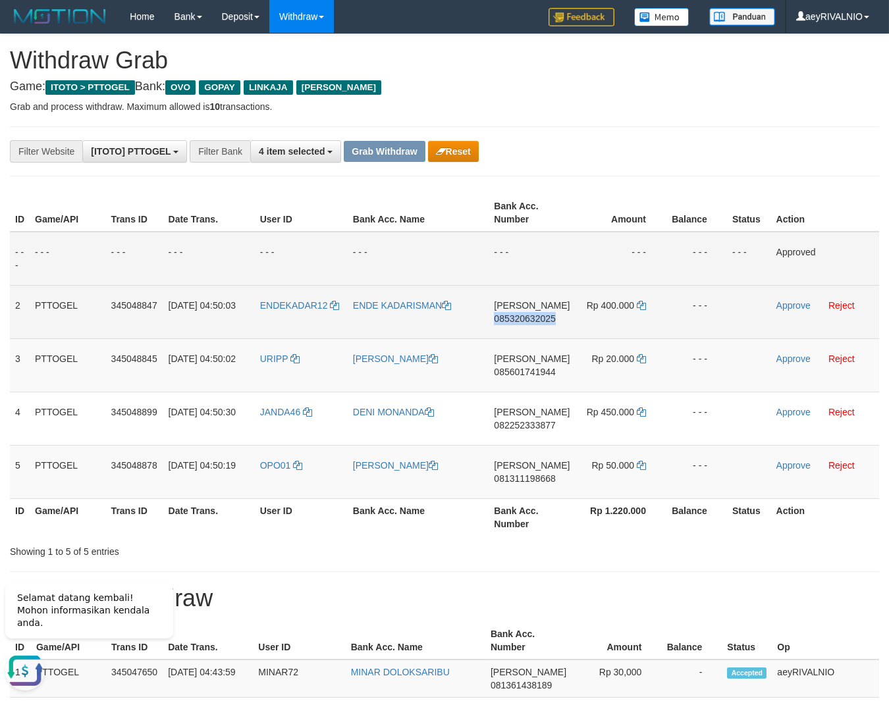
copy span "085320632025"
click at [637, 306] on icon at bounding box center [641, 305] width 9 height 9
drag, startPoint x: 637, startPoint y: 306, endPoint x: 374, endPoint y: 316, distance: 263.5
click at [638, 306] on icon at bounding box center [641, 305] width 9 height 9
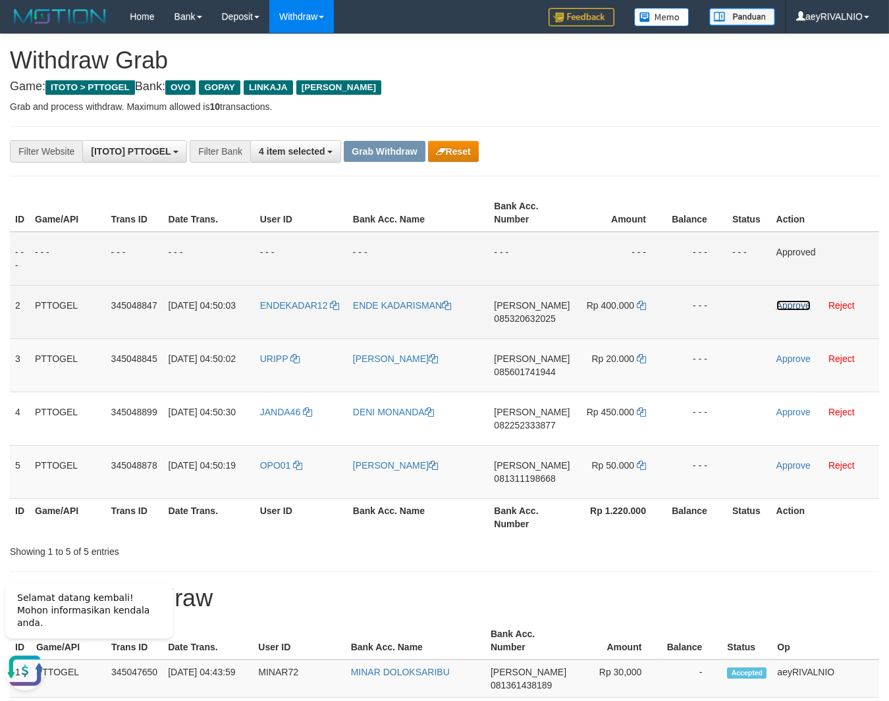
click at [794, 309] on link "Approve" at bounding box center [793, 305] width 34 height 11
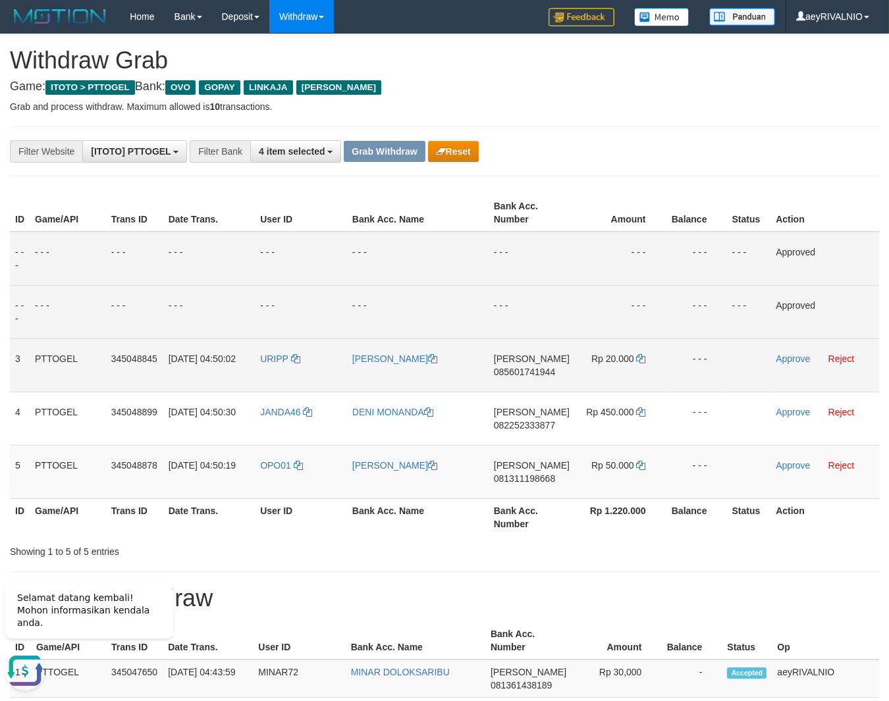
click at [546, 373] on span "085601741944" at bounding box center [524, 372] width 61 height 11
copy span "085601741944"
click at [640, 357] on icon at bounding box center [641, 358] width 9 height 9
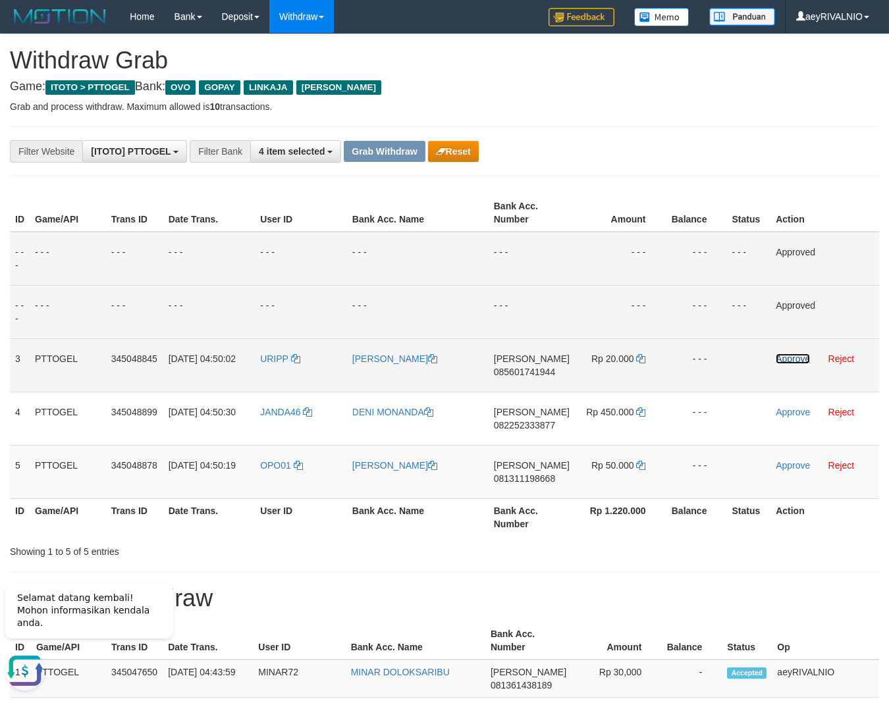
click at [790, 357] on link "Approve" at bounding box center [792, 358] width 34 height 11
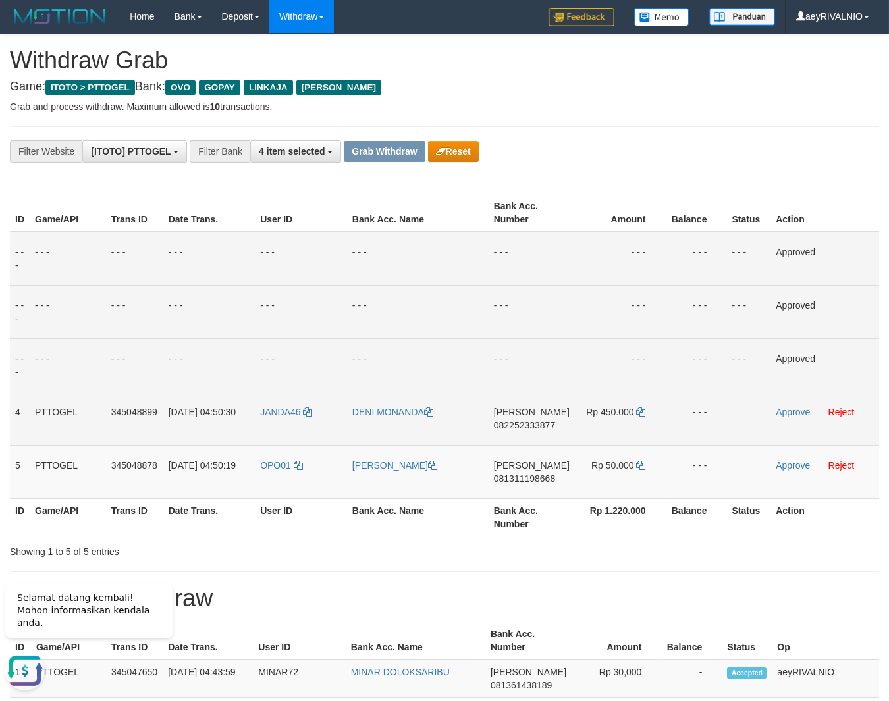
click at [534, 427] on span "082252333877" at bounding box center [524, 425] width 61 height 11
copy span "082252333877"
click at [638, 413] on icon at bounding box center [641, 411] width 9 height 9
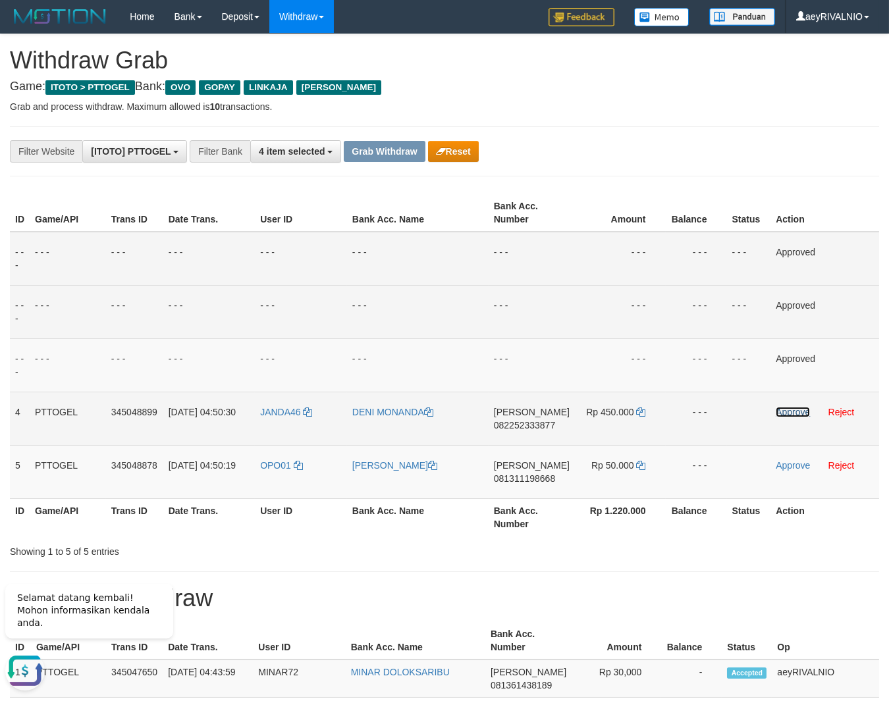
click at [786, 415] on link "Approve" at bounding box center [792, 412] width 34 height 11
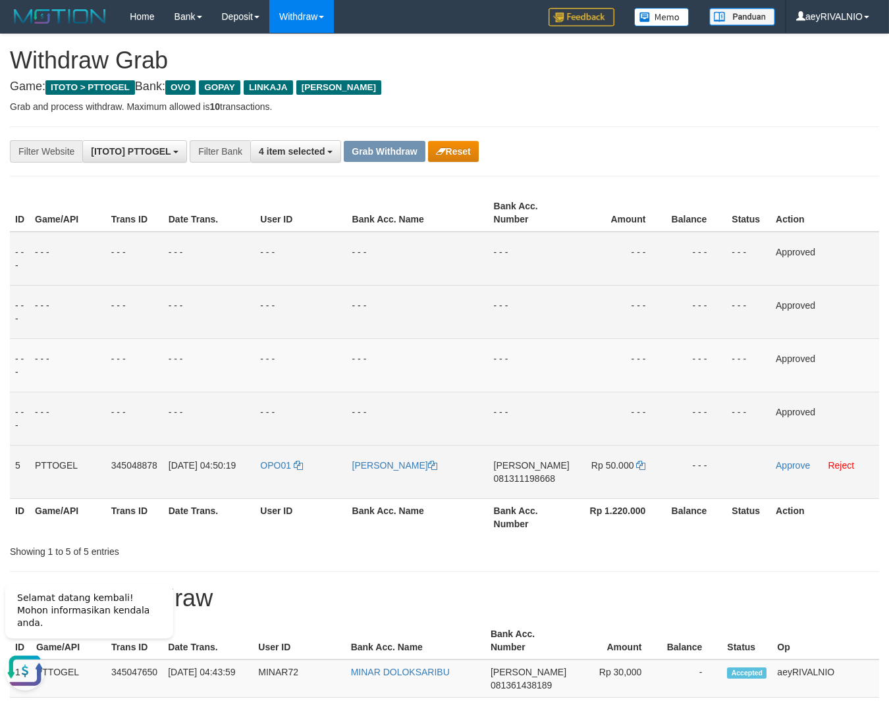
click at [535, 479] on span "081311198668" at bounding box center [524, 478] width 61 height 11
copy span "081311198668"
click at [642, 466] on icon at bounding box center [640, 465] width 9 height 9
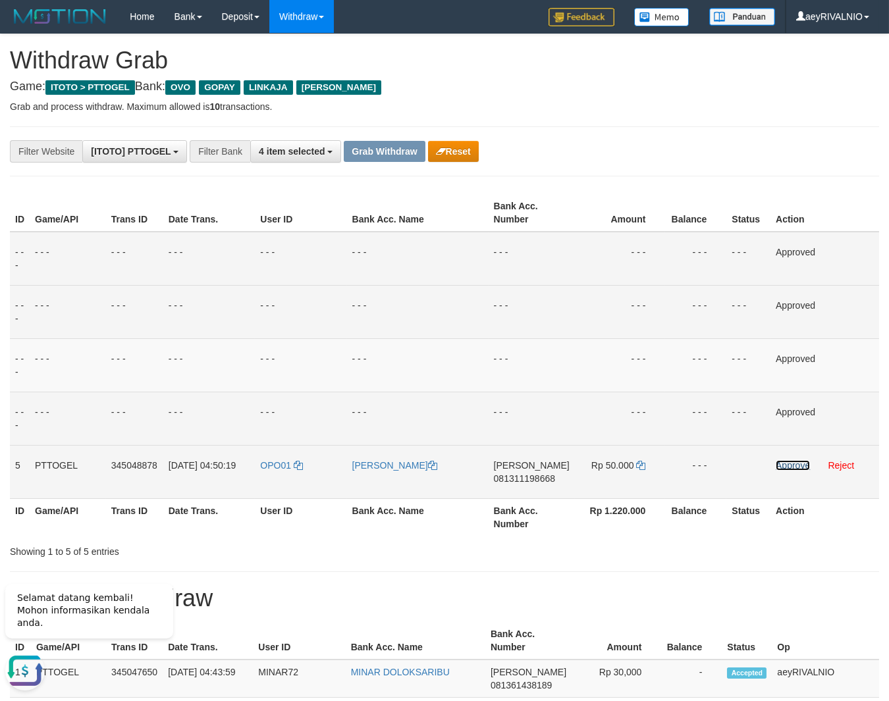
click at [798, 466] on link "Approve" at bounding box center [792, 465] width 34 height 11
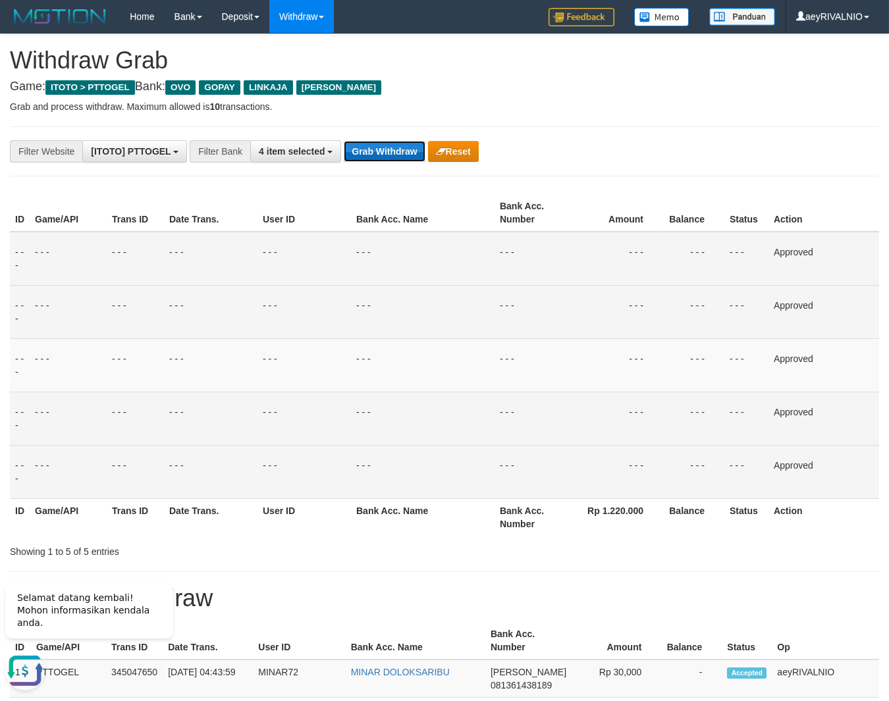
click at [374, 153] on button "Grab Withdraw" at bounding box center [384, 151] width 81 height 21
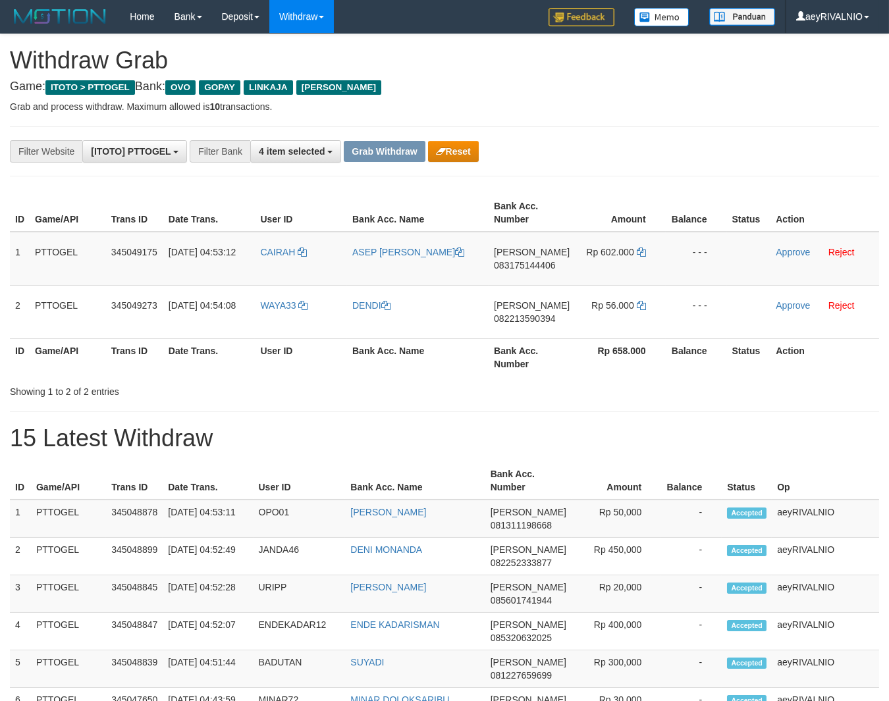
scroll to position [188, 0]
click at [653, 144] on div "**********" at bounding box center [370, 151] width 741 height 22
drag, startPoint x: 309, startPoint y: 322, endPoint x: 578, endPoint y: 274, distance: 272.7
click at [578, 274] on tbody "1 PTTOGEL 345049175 01/10/2025 04:53:12 CAIRAH ASEP ROHMAT LAKSANA DANA 0831751…" at bounding box center [444, 285] width 869 height 107
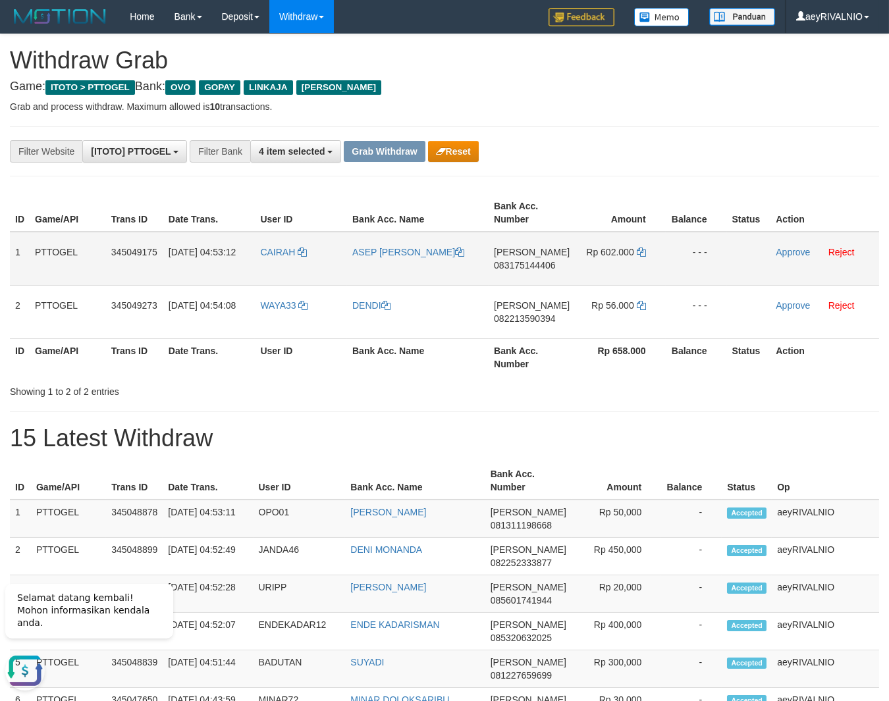
copy tr
click at [514, 269] on span "083175144406" at bounding box center [524, 265] width 61 height 11
copy tr
click at [514, 269] on span "083175144406" at bounding box center [524, 265] width 61 height 11
copy span "083175144406"
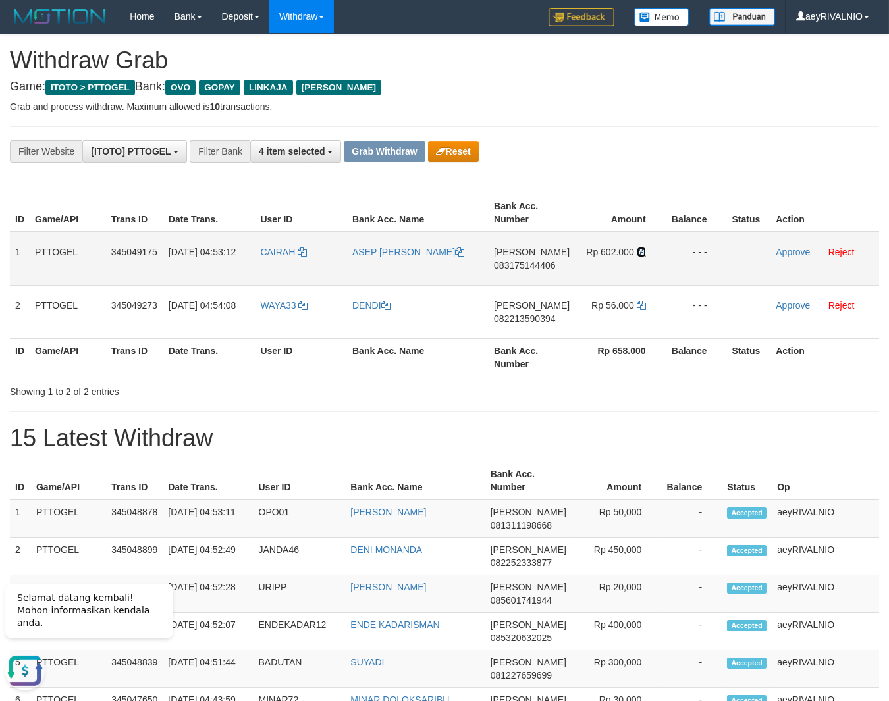
click at [638, 251] on icon at bounding box center [641, 251] width 9 height 9
click at [782, 254] on link "Approve" at bounding box center [792, 252] width 34 height 11
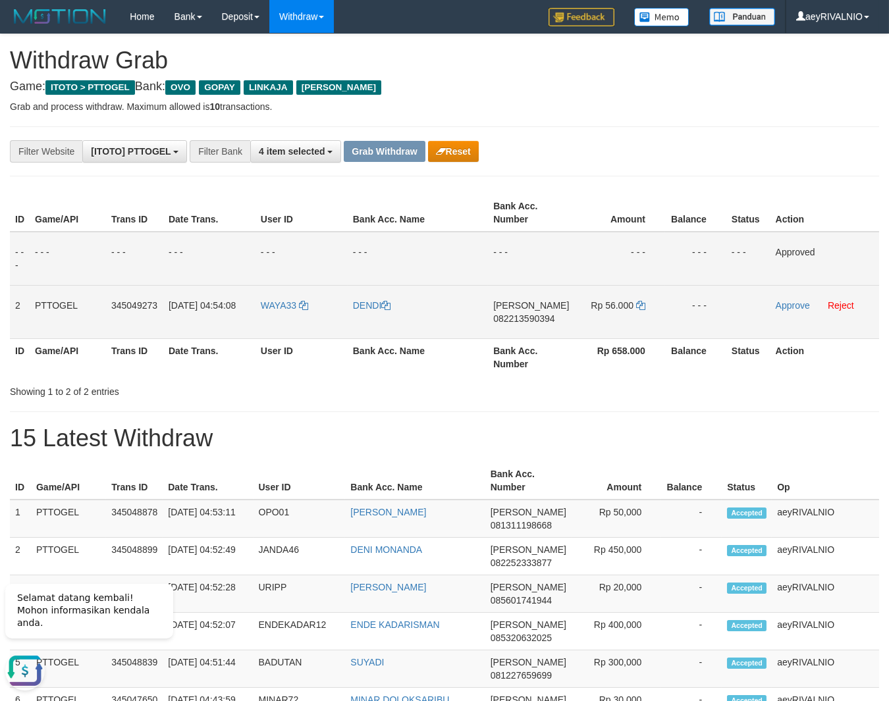
click at [536, 317] on span "082213590394" at bounding box center [523, 318] width 61 height 11
copy span "082213590394"
click at [640, 304] on icon at bounding box center [640, 305] width 9 height 9
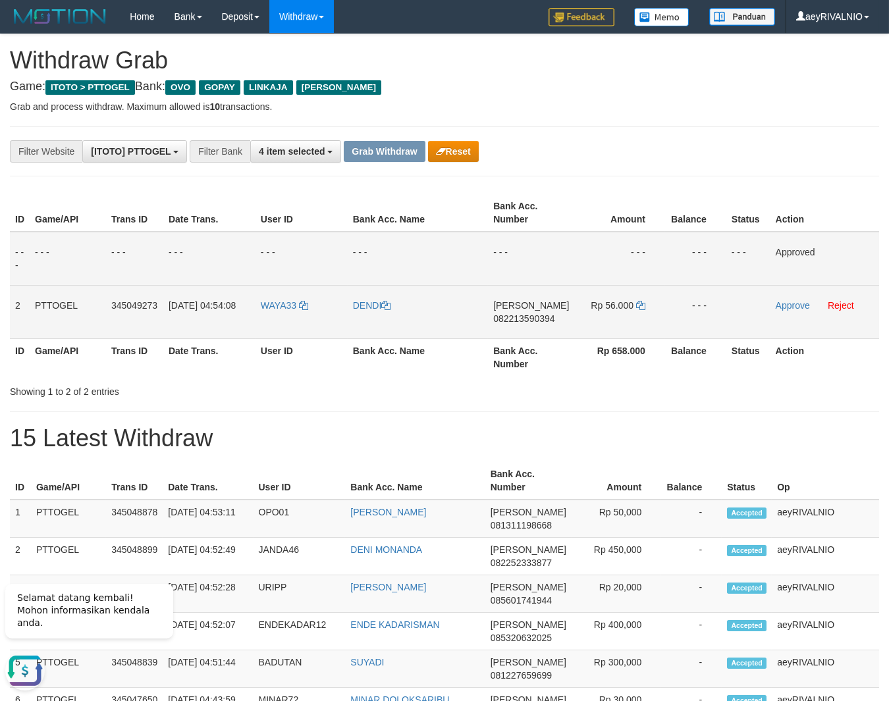
click at [777, 311] on td "Approve Reject" at bounding box center [824, 311] width 109 height 53
click at [785, 308] on link "Approve" at bounding box center [792, 305] width 34 height 11
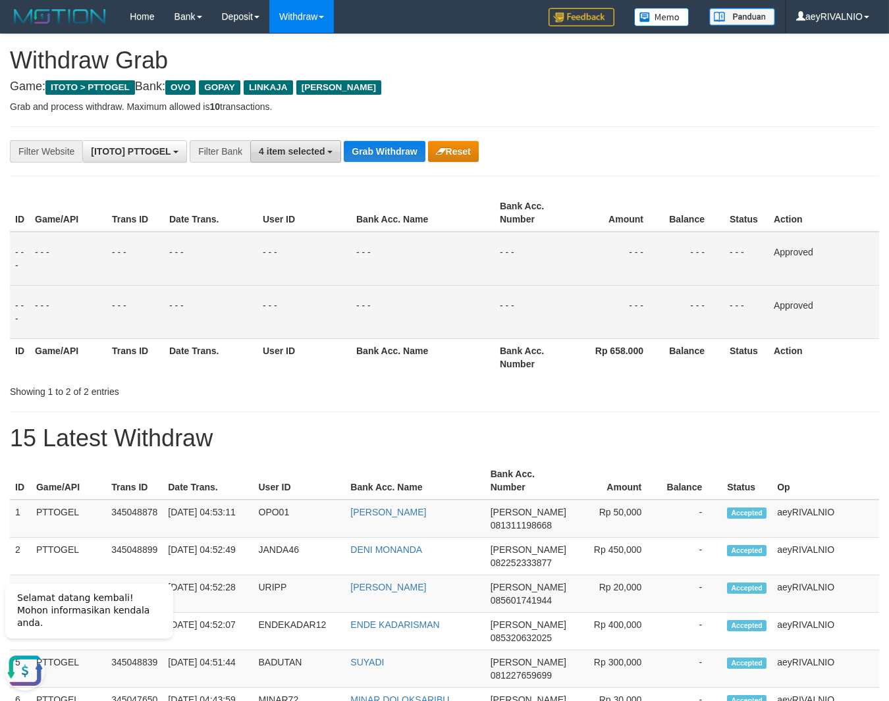
click at [311, 156] on span "4 item selected" at bounding box center [292, 151] width 66 height 11
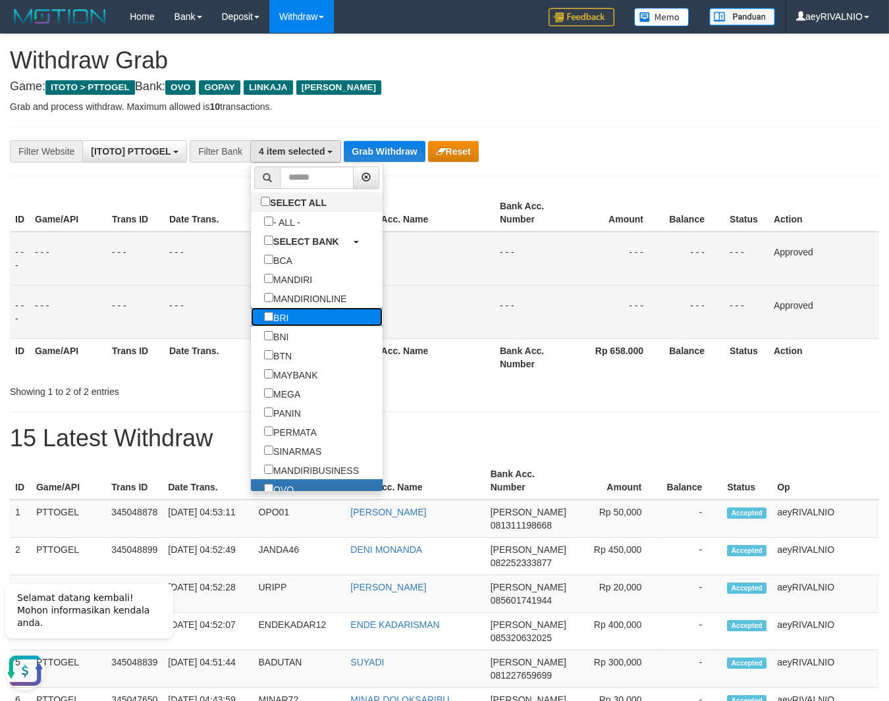
click at [251, 317] on label "BRI" at bounding box center [276, 316] width 51 height 19
select select "***"
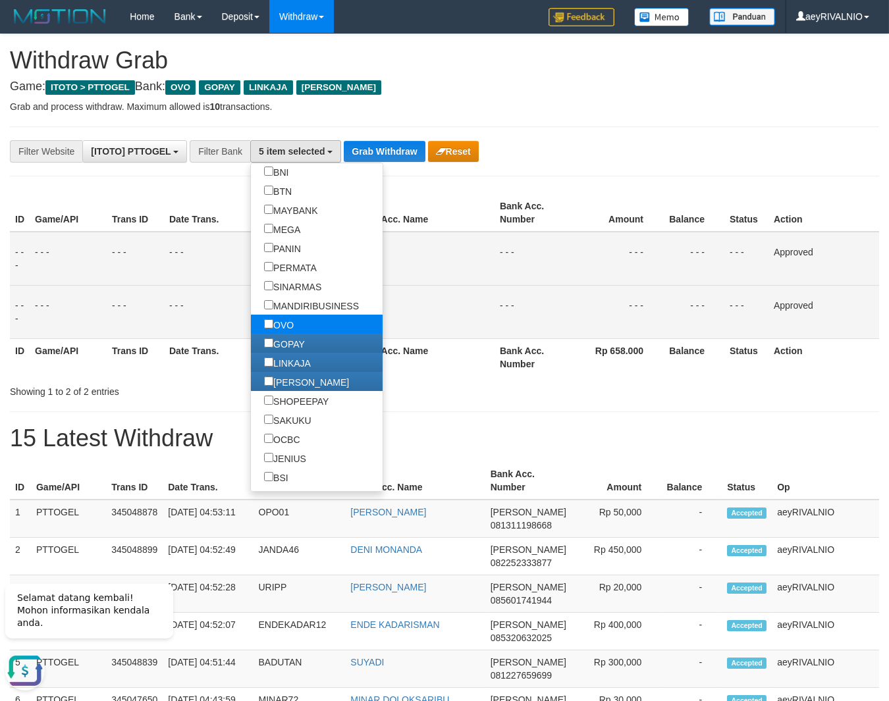
click at [251, 323] on label "OVO" at bounding box center [279, 324] width 56 height 19
click at [251, 346] on label "GOPAY" at bounding box center [284, 343] width 67 height 19
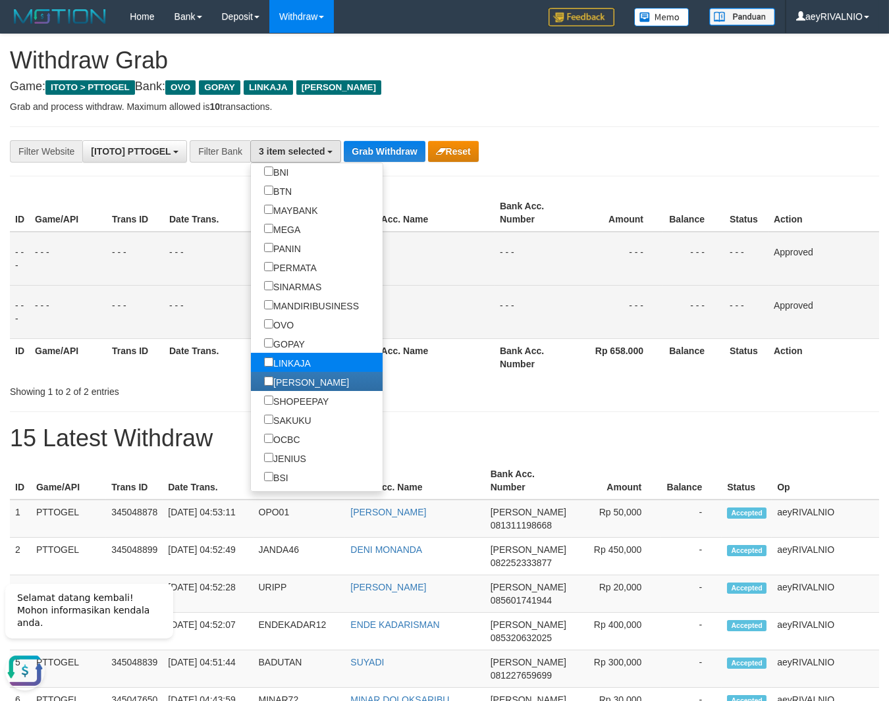
click at [251, 365] on label "LINKAJA" at bounding box center [287, 362] width 73 height 19
click at [251, 382] on label "[PERSON_NAME]" at bounding box center [306, 381] width 111 height 19
click at [251, 363] on label "LINKAJA" at bounding box center [287, 362] width 73 height 19
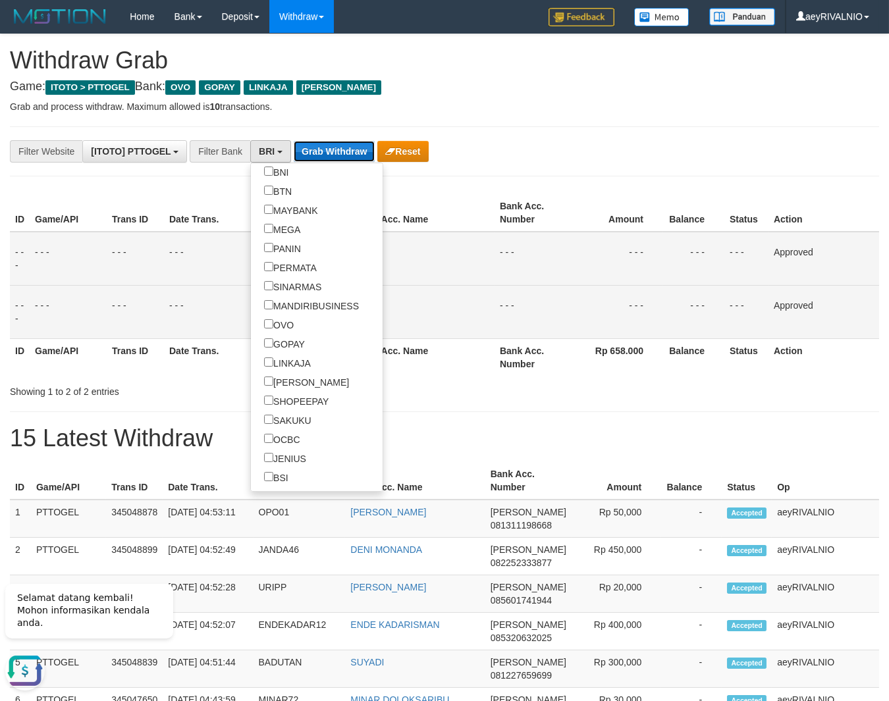
click at [340, 161] on button "Grab Withdraw" at bounding box center [334, 151] width 81 height 21
click at [343, 161] on button "Grab Withdraw" at bounding box center [334, 151] width 81 height 21
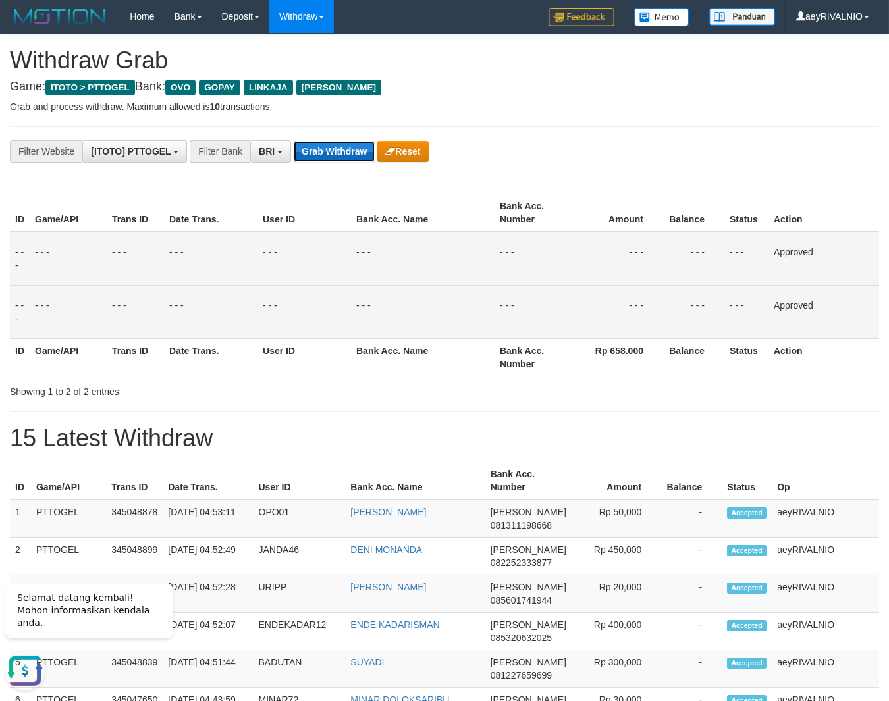
click at [346, 159] on button "Grab Withdraw" at bounding box center [334, 151] width 81 height 21
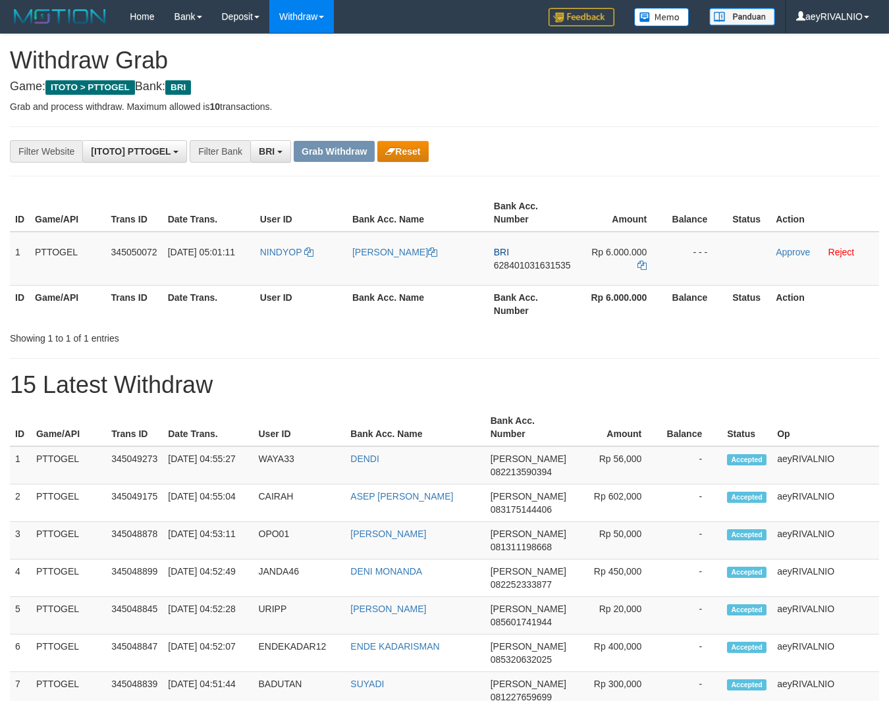
scroll to position [65, 0]
drag, startPoint x: 299, startPoint y: 264, endPoint x: 571, endPoint y: 281, distance: 273.0
click at [608, 265] on tr "1 PTTOGEL 345050072 01/10/2025 05:01:11 NINDYOP YUDI ARIANTO BRI 62840103163153…" at bounding box center [444, 259] width 869 height 54
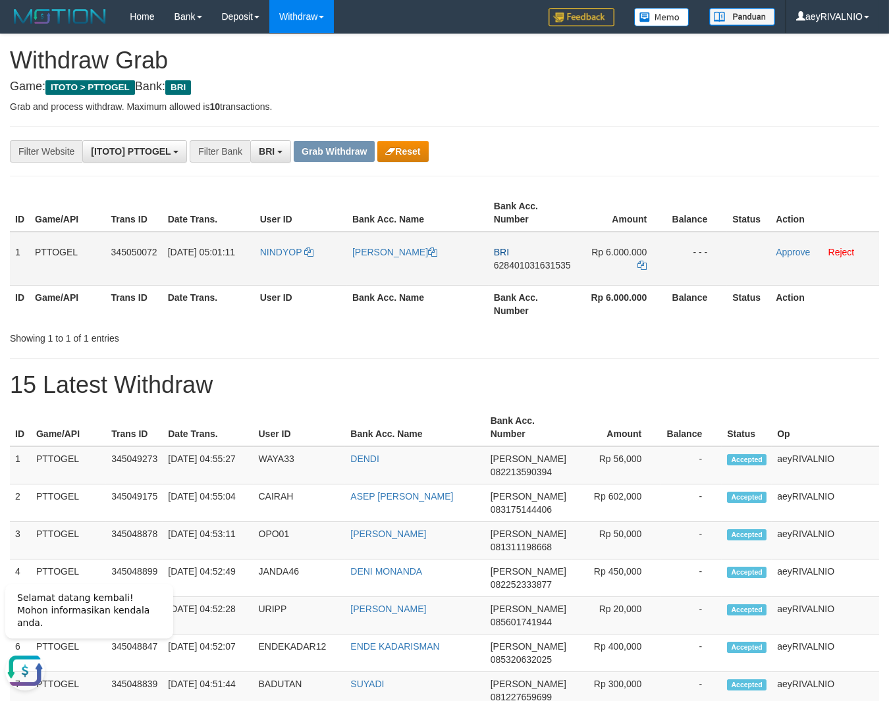
copy tr
click at [534, 267] on span "628401031631535" at bounding box center [532, 265] width 77 height 11
copy tr
click at [534, 267] on span "628401031631535" at bounding box center [532, 265] width 77 height 11
copy span "628401031631535"
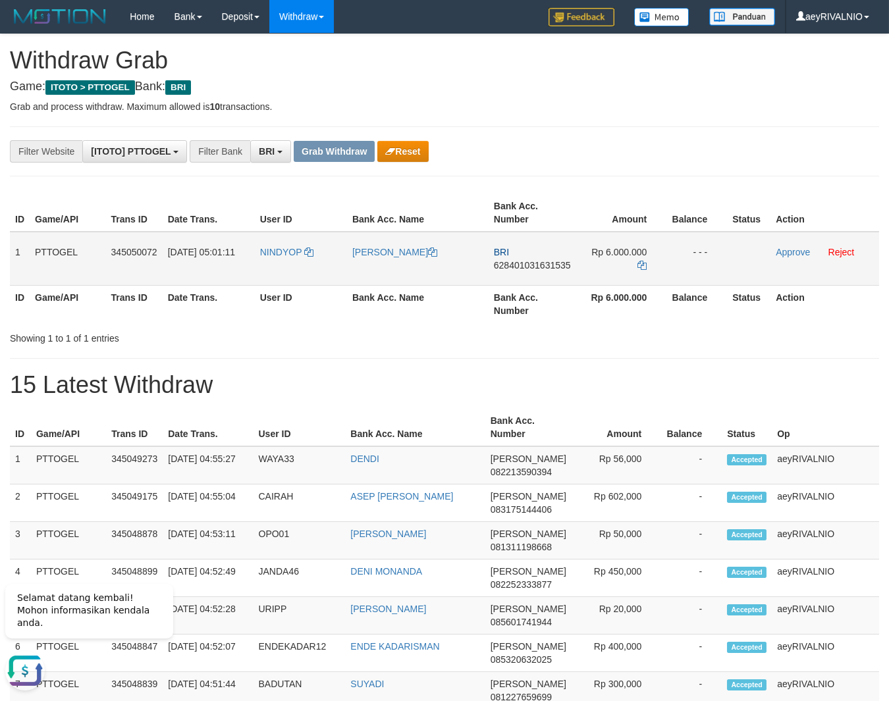
click at [549, 263] on span "628401031631535" at bounding box center [532, 265] width 77 height 11
copy span "628401031631535"
click at [554, 259] on td "BRI 628401031631535" at bounding box center [532, 259] width 88 height 54
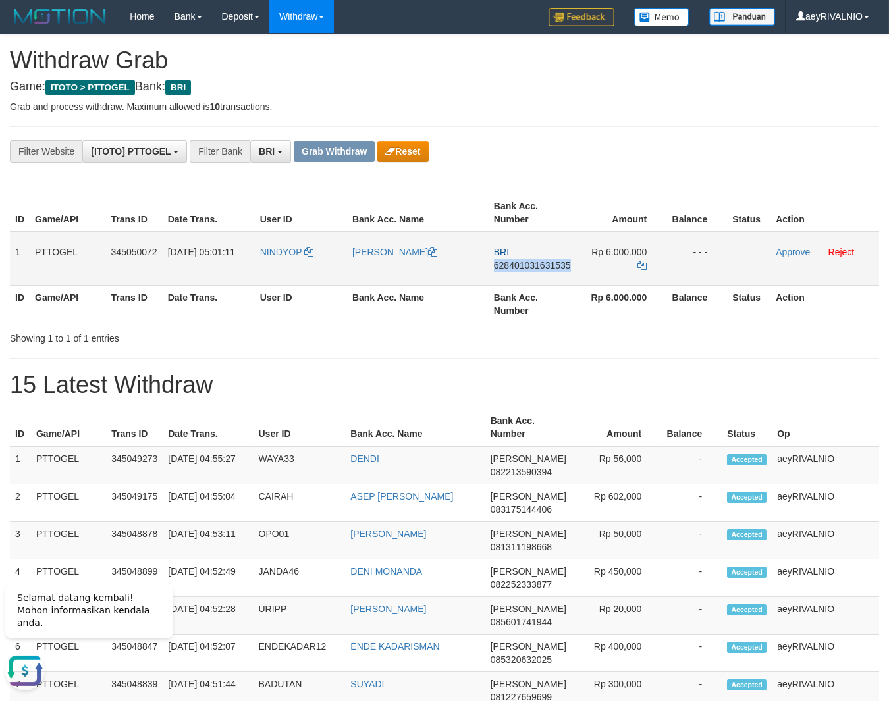
click at [557, 265] on span "628401031631535" at bounding box center [532, 265] width 77 height 11
copy span "628401031631535"
click at [557, 265] on span "628401031631535" at bounding box center [532, 265] width 77 height 11
copy span "628401031631535"
click at [641, 259] on td "Rp 6.000.000" at bounding box center [621, 259] width 91 height 54
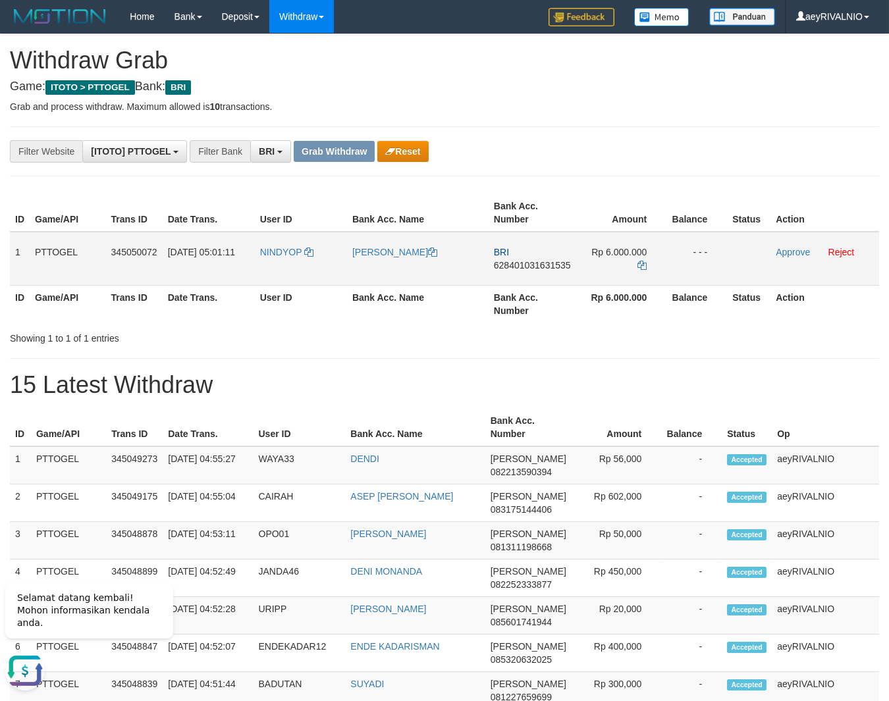
click at [641, 259] on td "Rp 6.000.000" at bounding box center [621, 259] width 91 height 54
click at [643, 263] on icon at bounding box center [641, 265] width 9 height 9
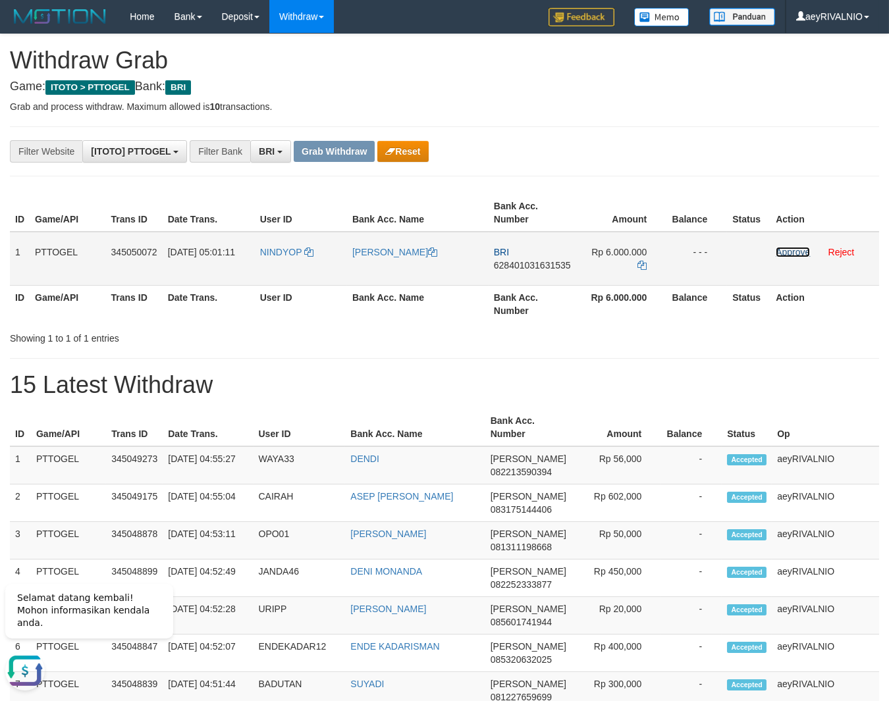
click at [788, 249] on link "Approve" at bounding box center [792, 252] width 34 height 11
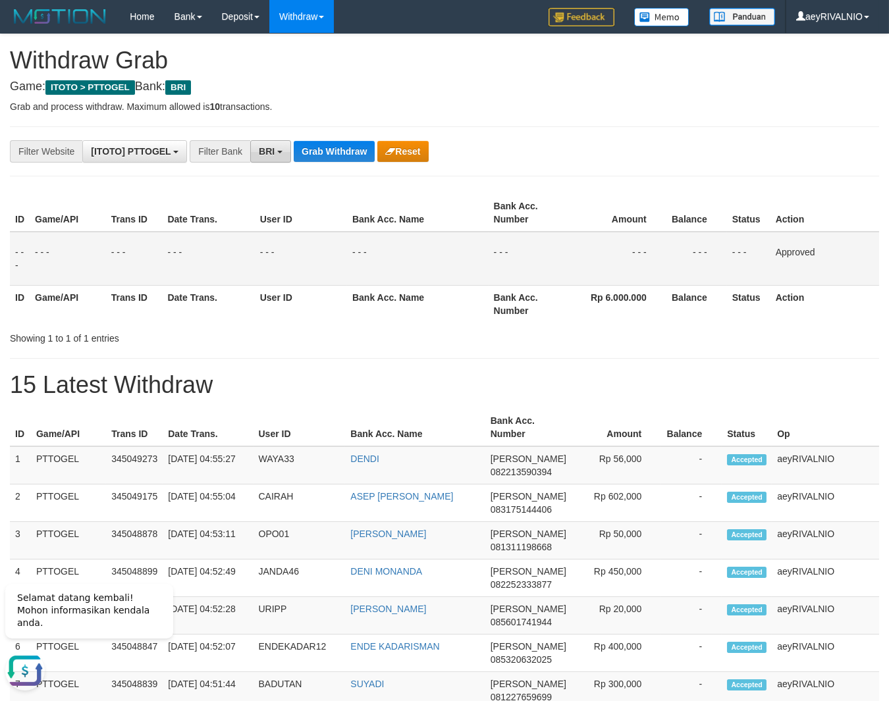
click at [265, 153] on span "BRI" at bounding box center [267, 151] width 16 height 11
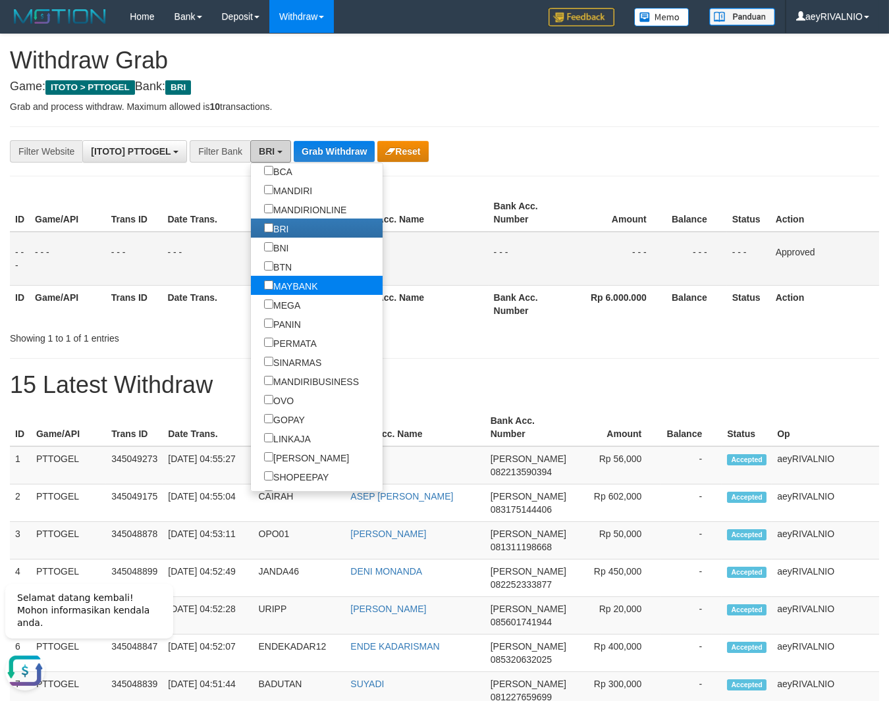
scroll to position [123, 0]
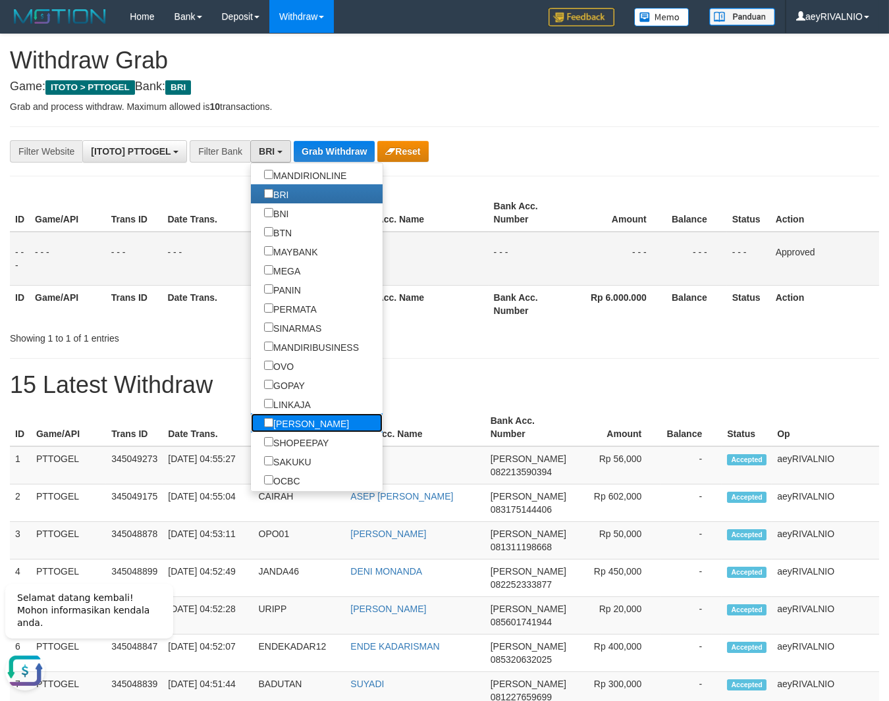
click at [251, 426] on label "[PERSON_NAME]" at bounding box center [306, 422] width 111 height 19
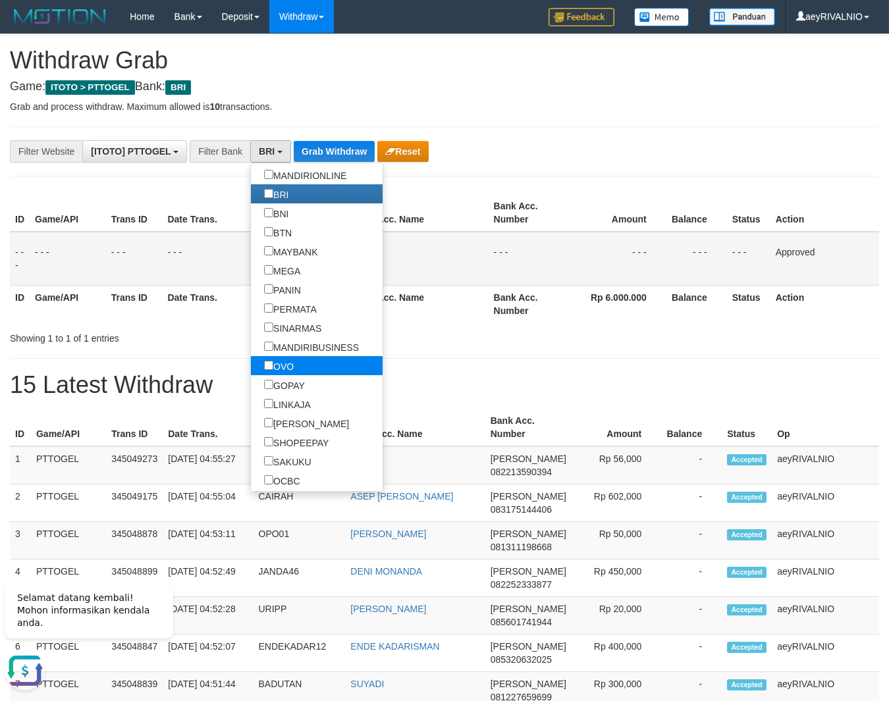
scroll to position [229, 0]
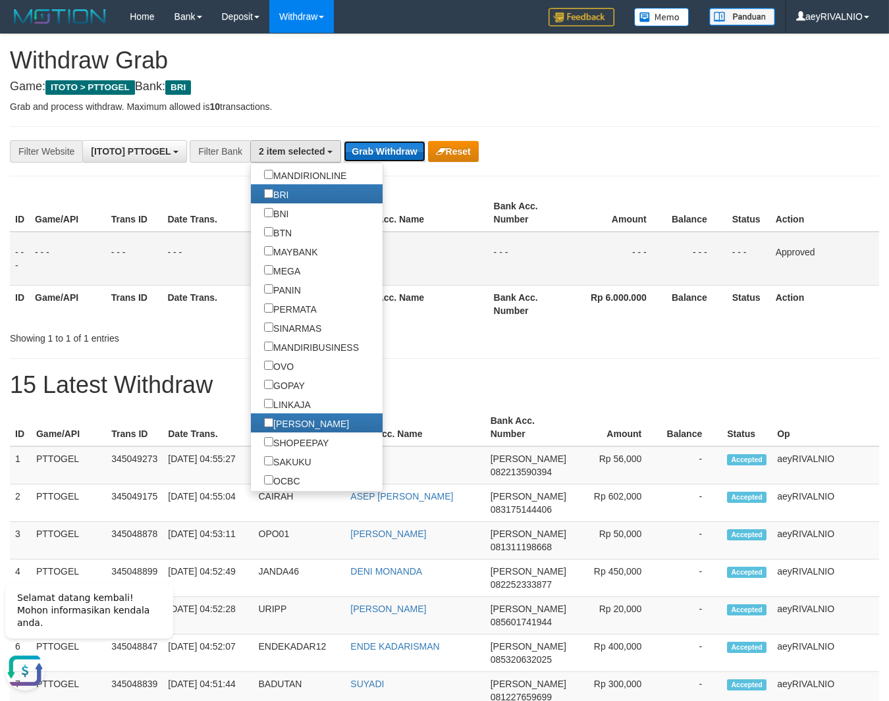
click at [384, 153] on button "Grab Withdraw" at bounding box center [384, 151] width 81 height 21
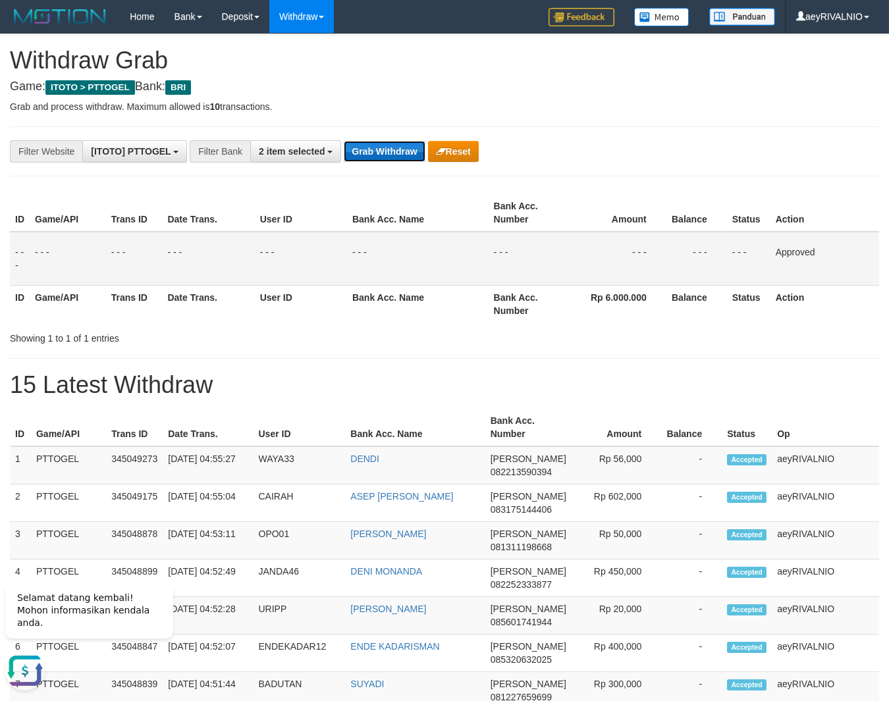
click at [384, 153] on button "Grab Withdraw" at bounding box center [384, 151] width 81 height 21
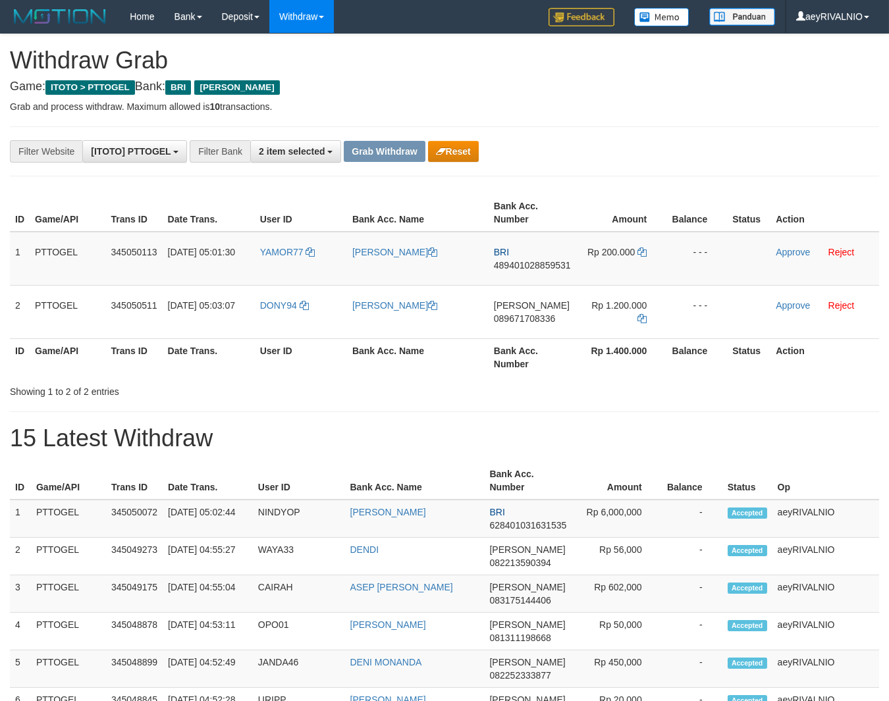
scroll to position [65, 0]
click at [640, 146] on div "**********" at bounding box center [370, 151] width 741 height 22
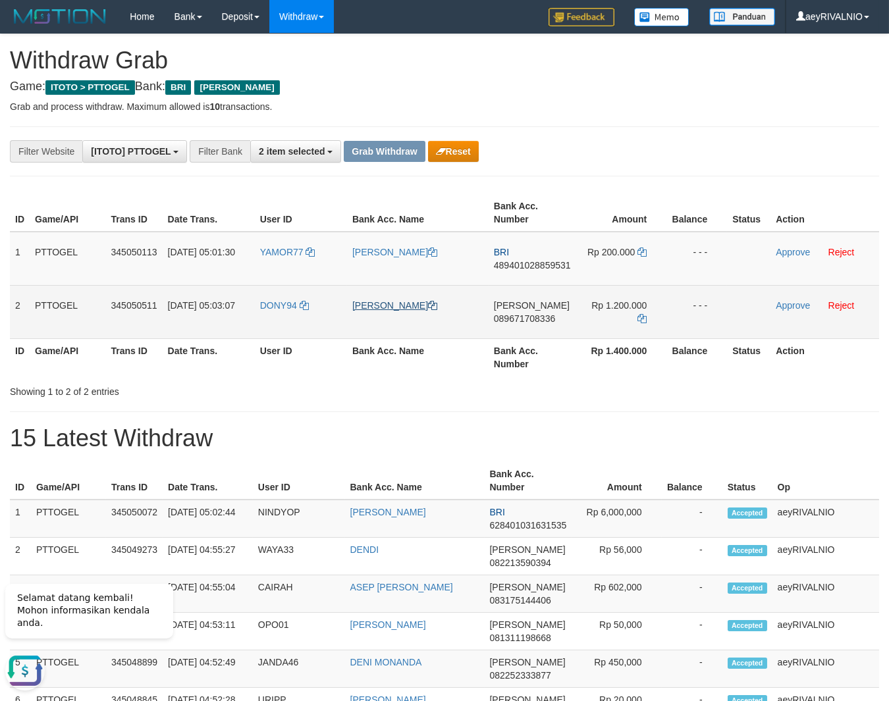
scroll to position [0, 0]
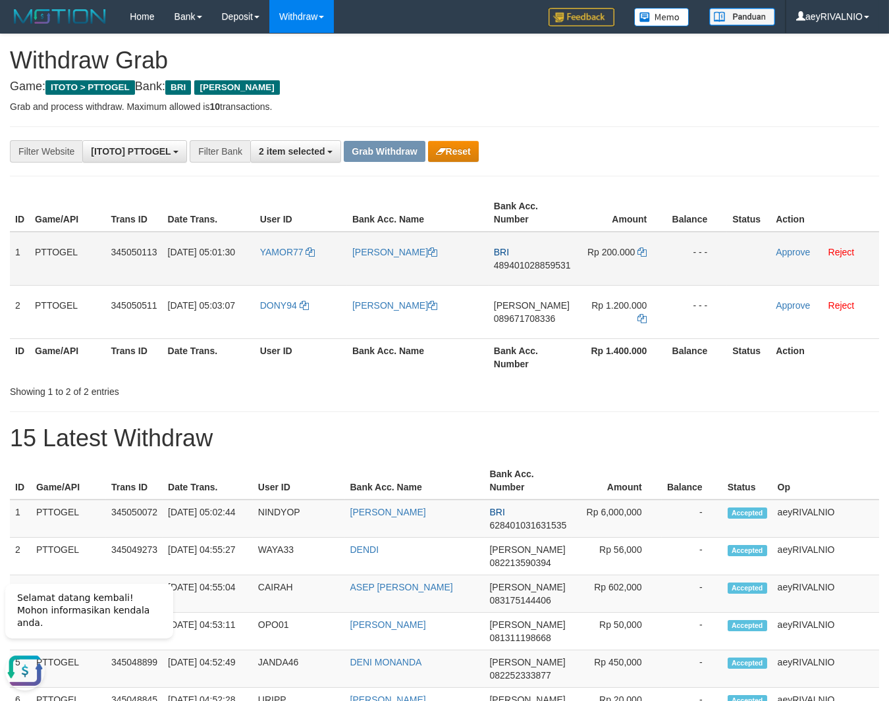
drag, startPoint x: 506, startPoint y: 332, endPoint x: 632, endPoint y: 267, distance: 141.3
click at [632, 267] on tbody "1 PTTOGEL 345050113 01/10/2025 05:01:30 YAMOR77 MOHAMMAD BALGES BRI 48940102885…" at bounding box center [444, 285] width 869 height 107
copy tr
click at [490, 383] on div "Showing 1 to 2 of 2 entries" at bounding box center [444, 389] width 889 height 18
click at [440, 155] on icon "button" at bounding box center [441, 151] width 10 height 9
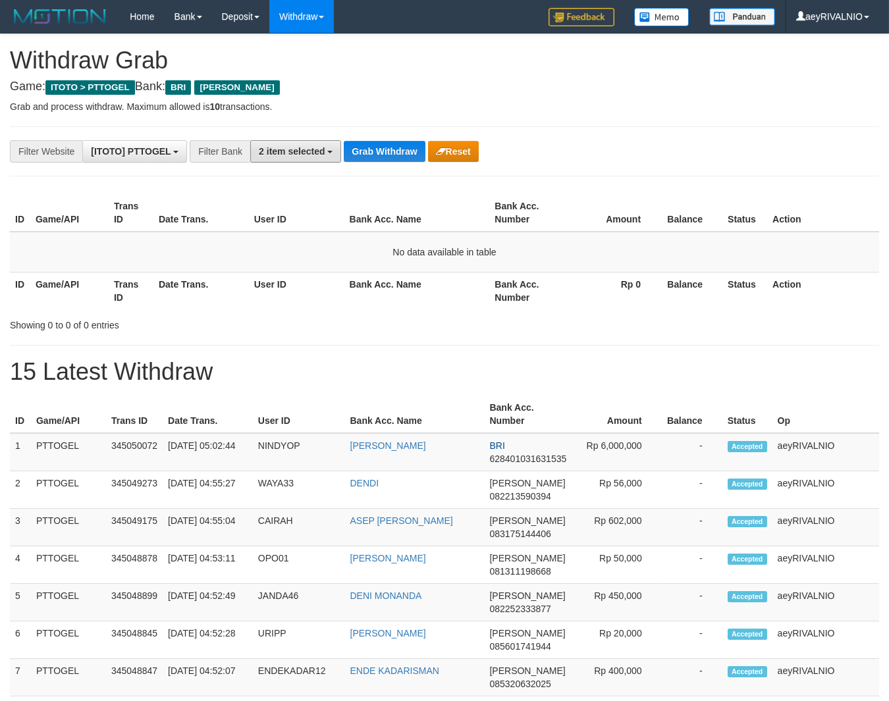
click at [307, 153] on span "2 item selected" at bounding box center [292, 151] width 66 height 11
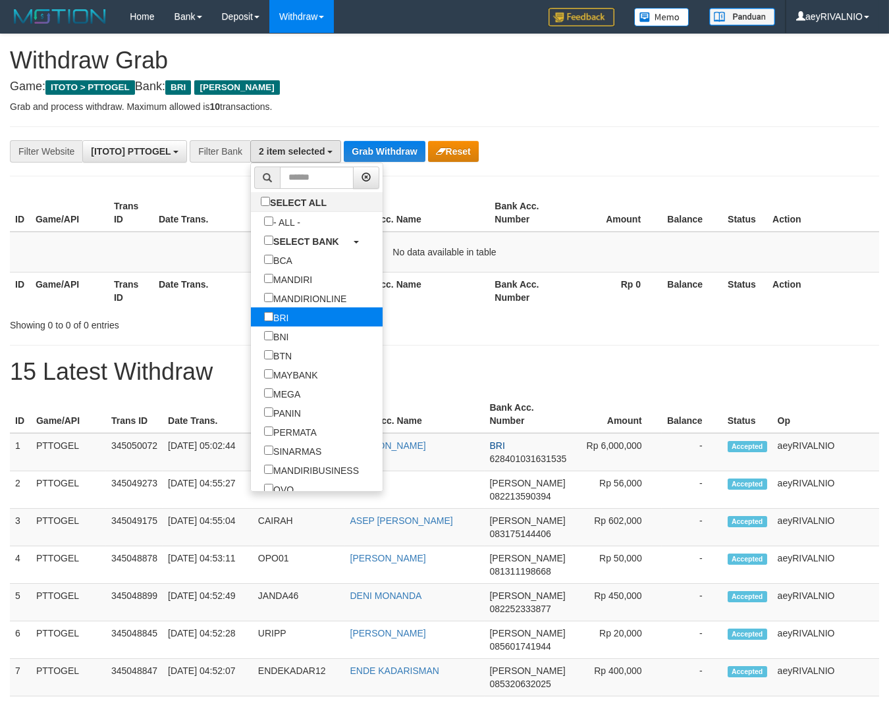
click at [251, 321] on link "BRI" at bounding box center [317, 316] width 132 height 19
click at [251, 313] on label "BRI" at bounding box center [276, 316] width 51 height 19
select select "****"
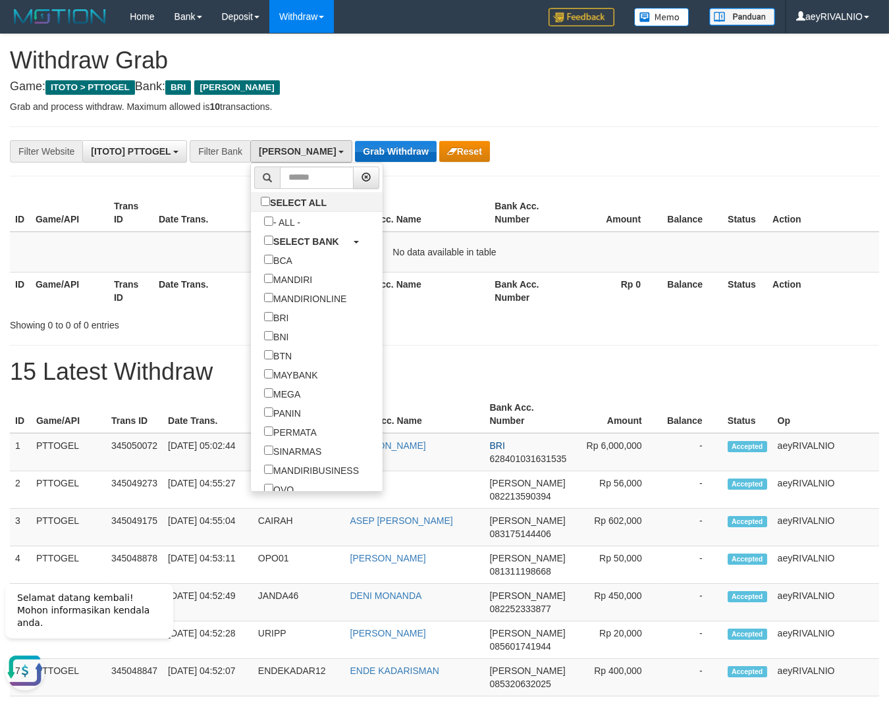
scroll to position [0, 0]
click at [365, 145] on button "Grab Withdraw" at bounding box center [395, 151] width 81 height 21
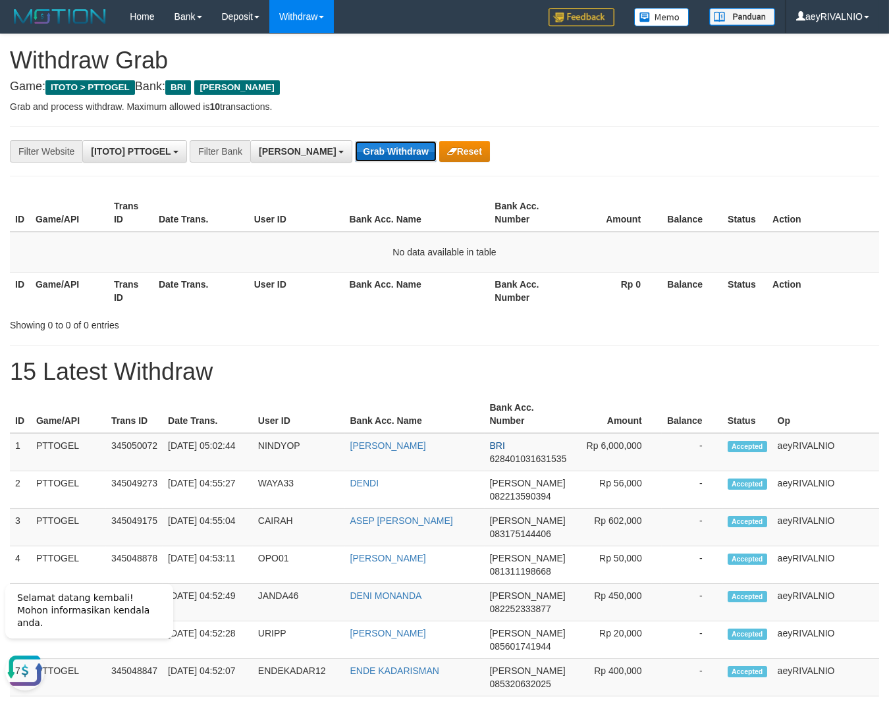
click at [365, 145] on button "Grab Withdraw" at bounding box center [395, 151] width 81 height 21
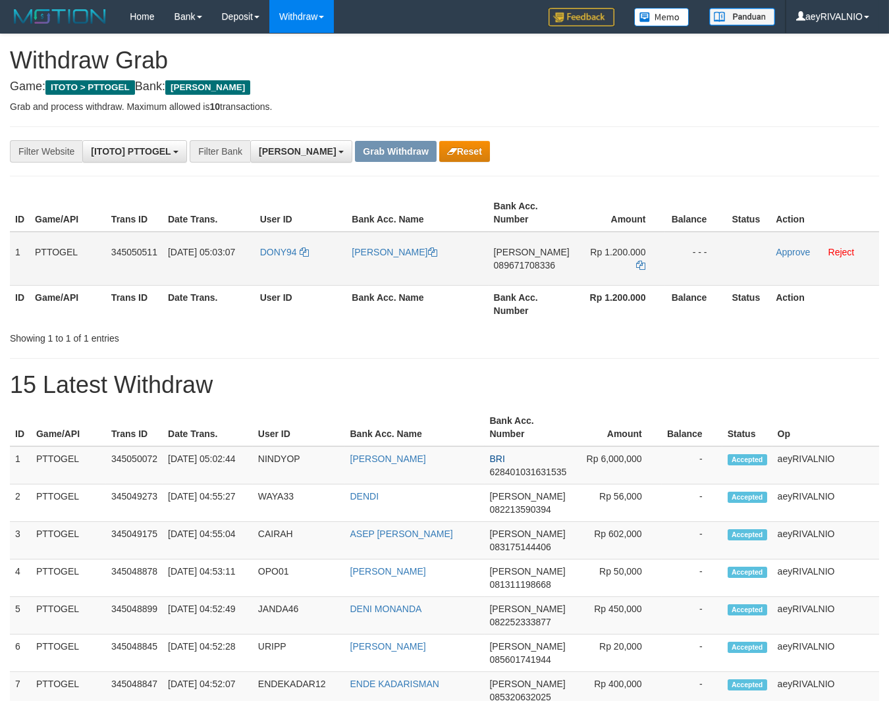
scroll to position [229, 0]
drag, startPoint x: 281, startPoint y: 275, endPoint x: 621, endPoint y: 266, distance: 340.4
click at [621, 266] on tr "1 PTTOGEL 345050511 [DATE] 05:03:07 DONY94 DONY [PERSON_NAME] 089671708336 Rp 1…" at bounding box center [444, 259] width 869 height 54
copy tr
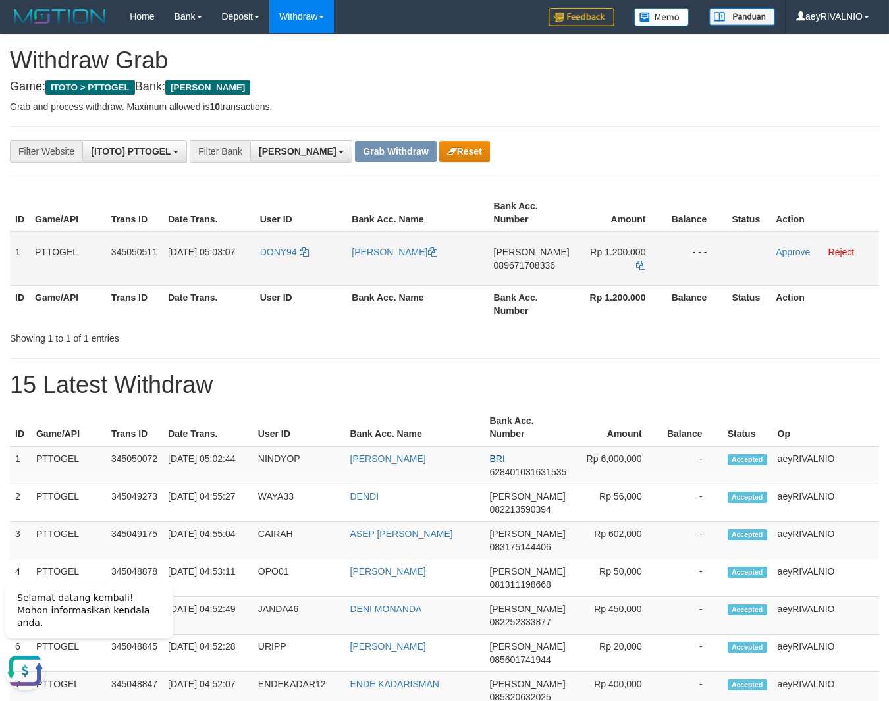
click at [540, 265] on span "089671708336" at bounding box center [524, 265] width 61 height 11
copy tr
click at [540, 265] on span "089671708336" at bounding box center [524, 265] width 61 height 11
copy span "089671708336"
click at [644, 265] on td "Rp 1.200.000" at bounding box center [620, 259] width 91 height 54
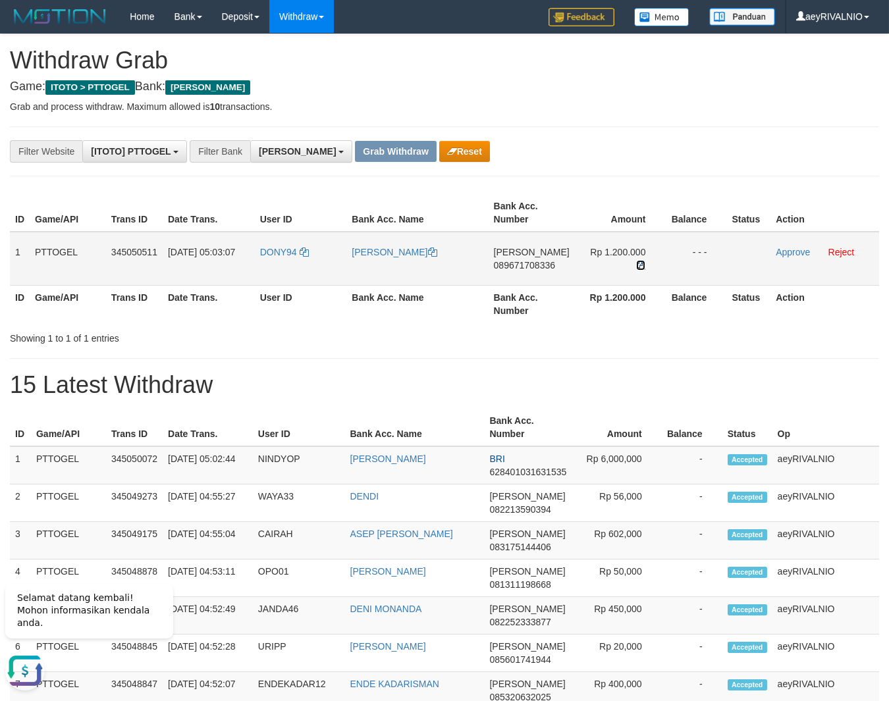
click at [636, 265] on icon at bounding box center [640, 265] width 9 height 9
click at [532, 263] on span "089671708336" at bounding box center [524, 265] width 61 height 11
copy span "089671708336"
click at [532, 263] on span "089671708336" at bounding box center [524, 265] width 61 height 11
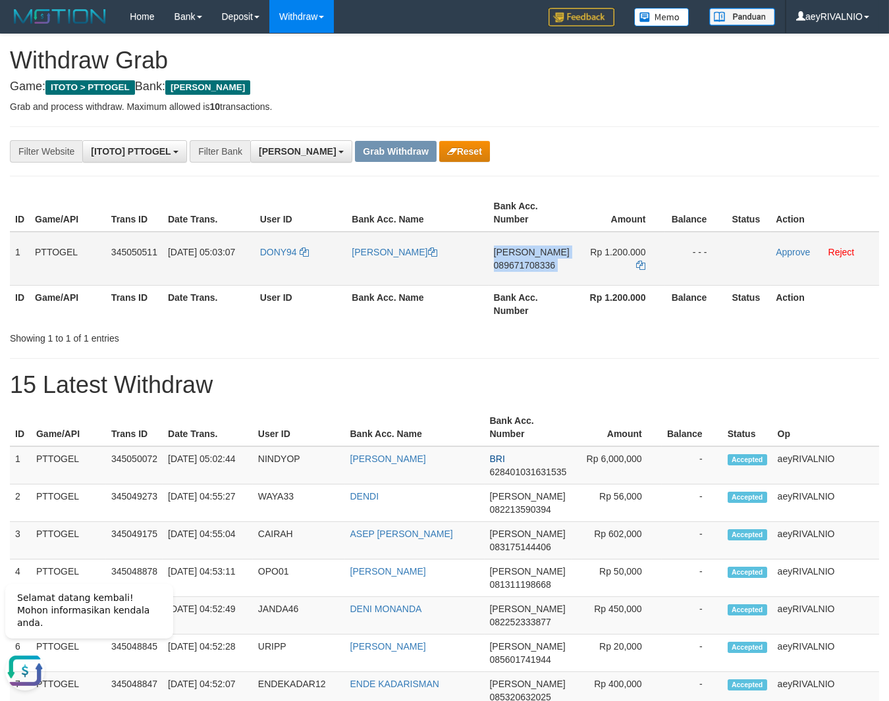
copy td "DANA 089671708336"
click at [640, 266] on icon at bounding box center [640, 265] width 9 height 9
click at [439, 147] on button "Reset" at bounding box center [464, 151] width 51 height 21
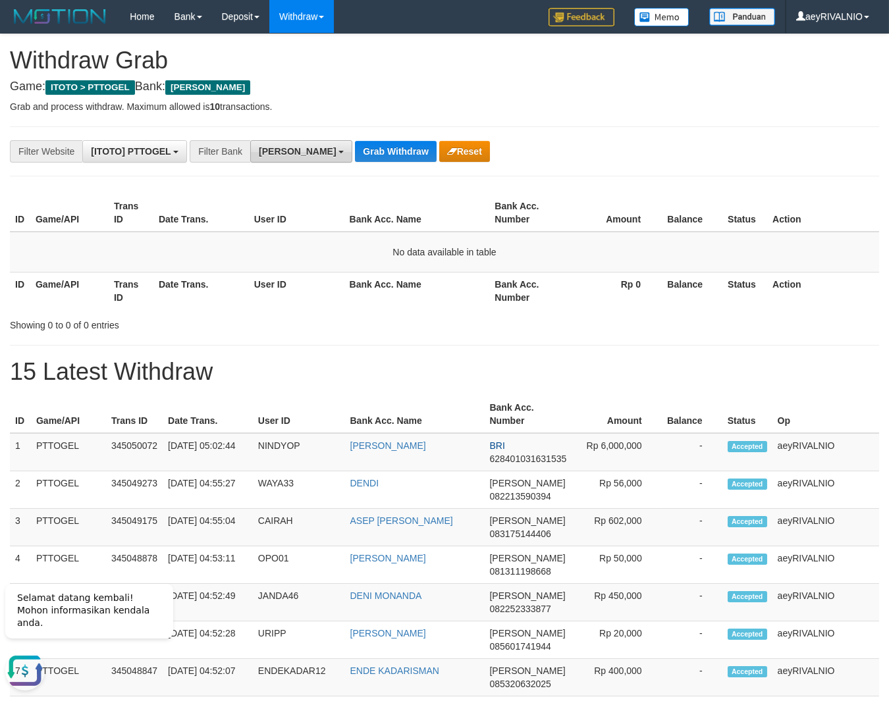
click at [285, 151] on span "[PERSON_NAME]" at bounding box center [297, 151] width 77 height 11
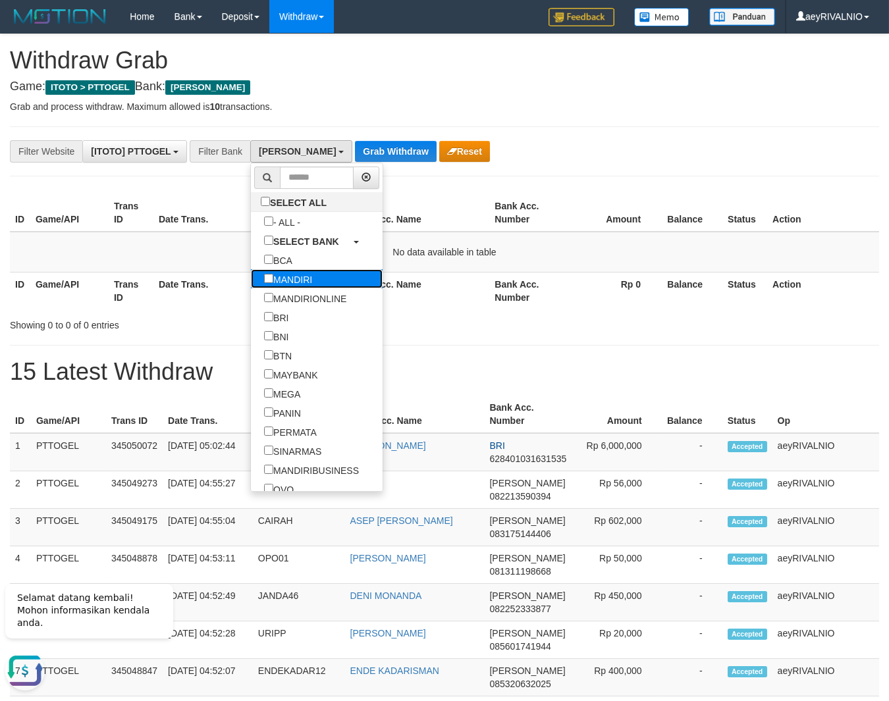
click at [251, 283] on label "MANDIRI" at bounding box center [288, 278] width 74 height 19
select select "*******"
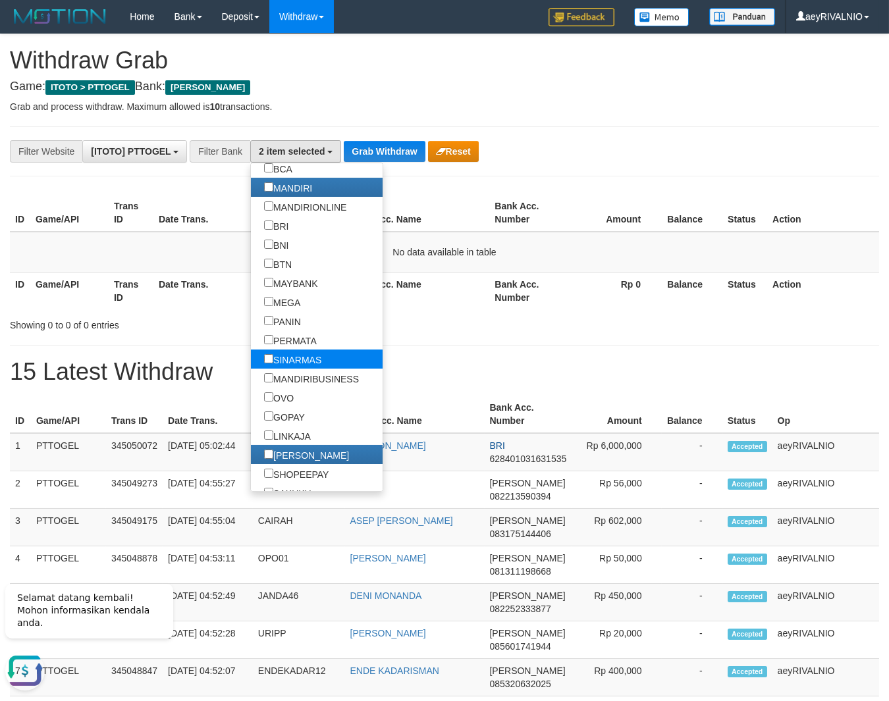
scroll to position [123, 0]
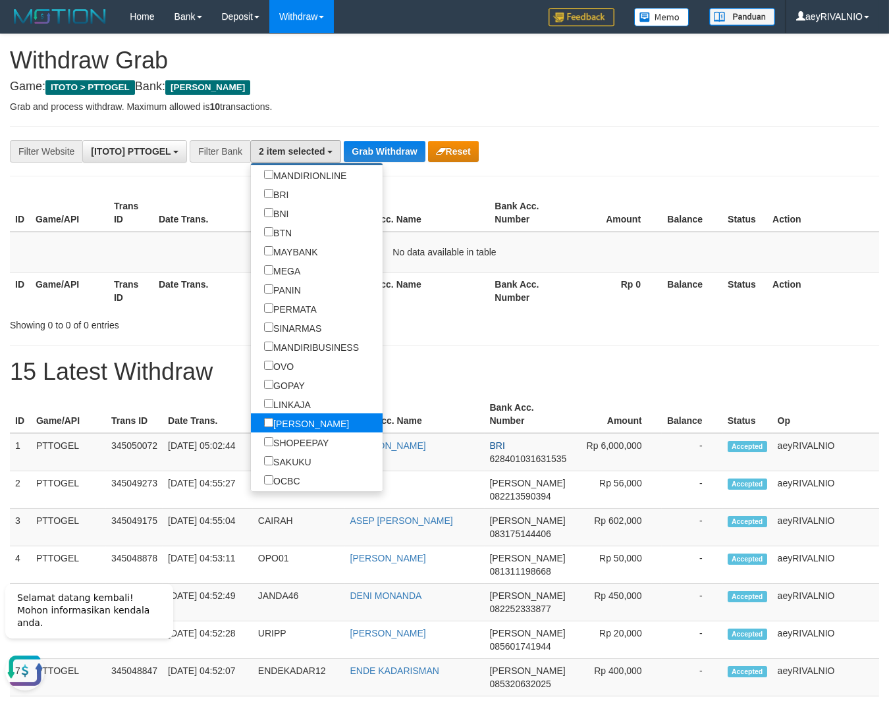
click at [251, 423] on label "[PERSON_NAME]" at bounding box center [306, 422] width 111 height 19
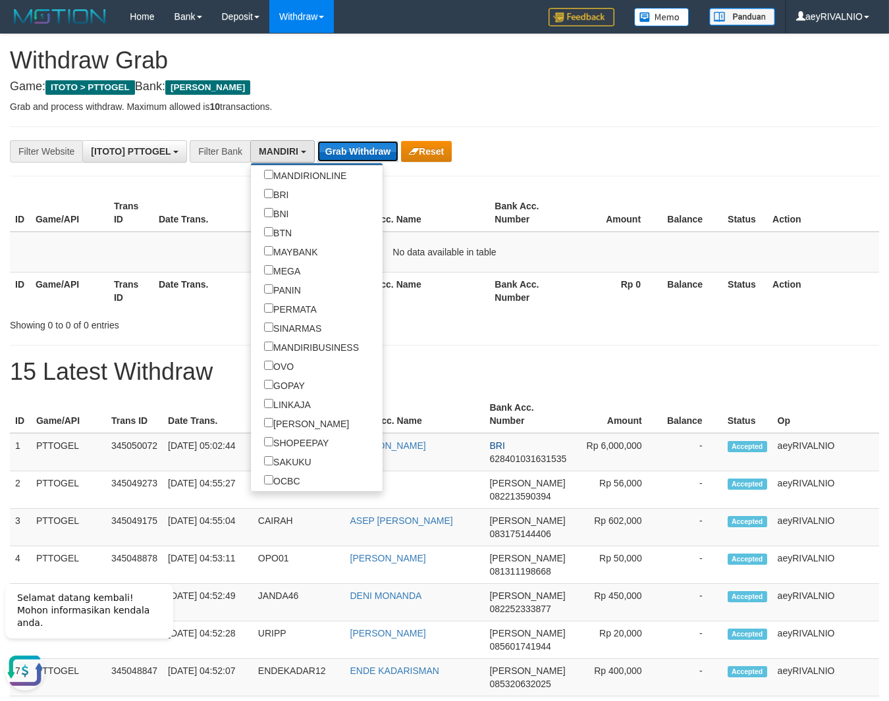
click at [366, 150] on button "Grab Withdraw" at bounding box center [357, 151] width 81 height 21
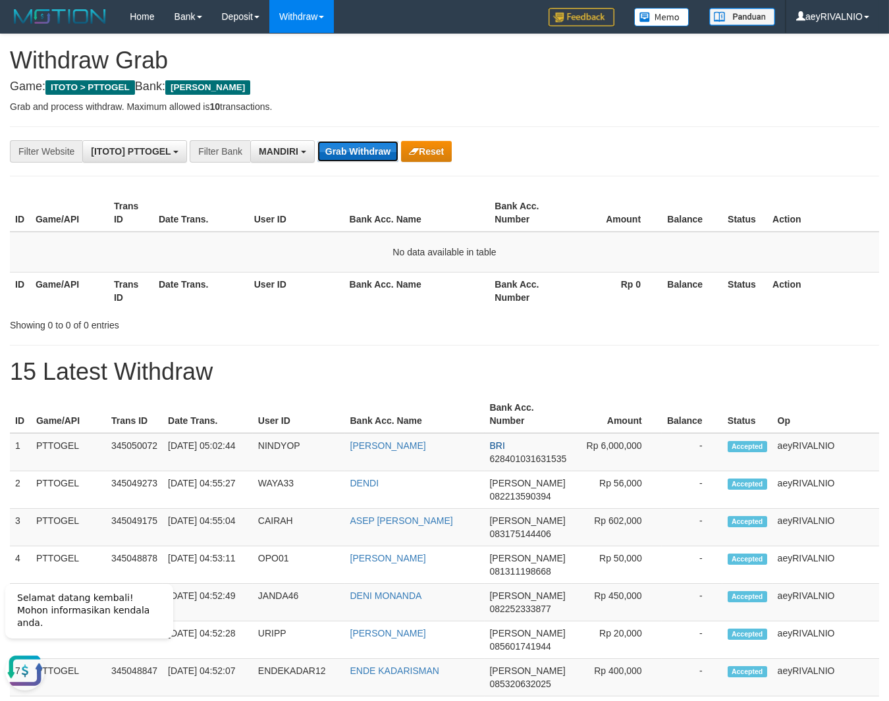
click at [366, 150] on button "Grab Withdraw" at bounding box center [357, 151] width 81 height 21
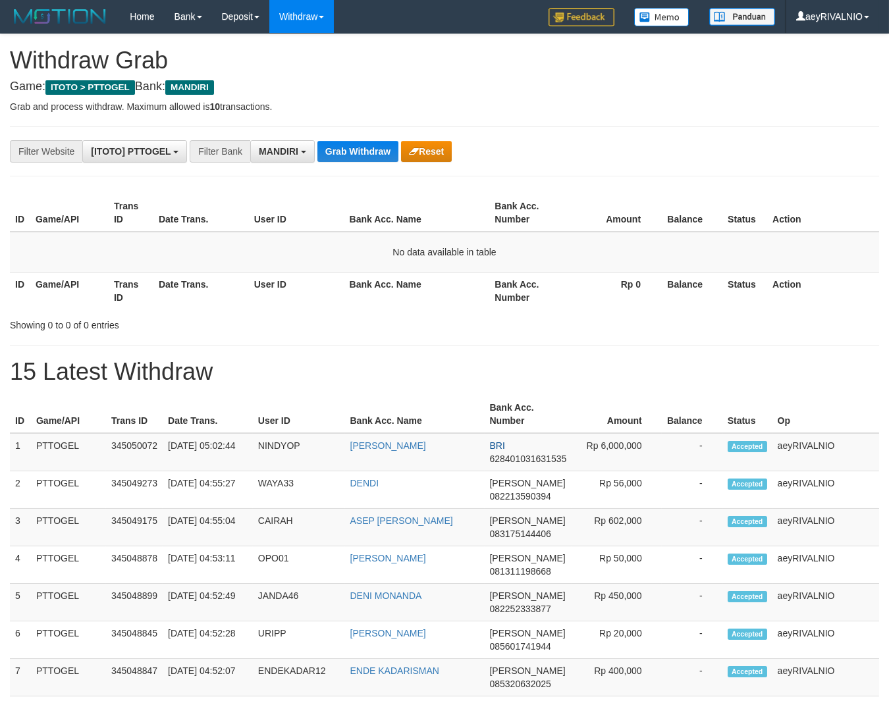
scroll to position [38, 0]
click at [338, 157] on button "Grab Withdraw" at bounding box center [357, 151] width 81 height 21
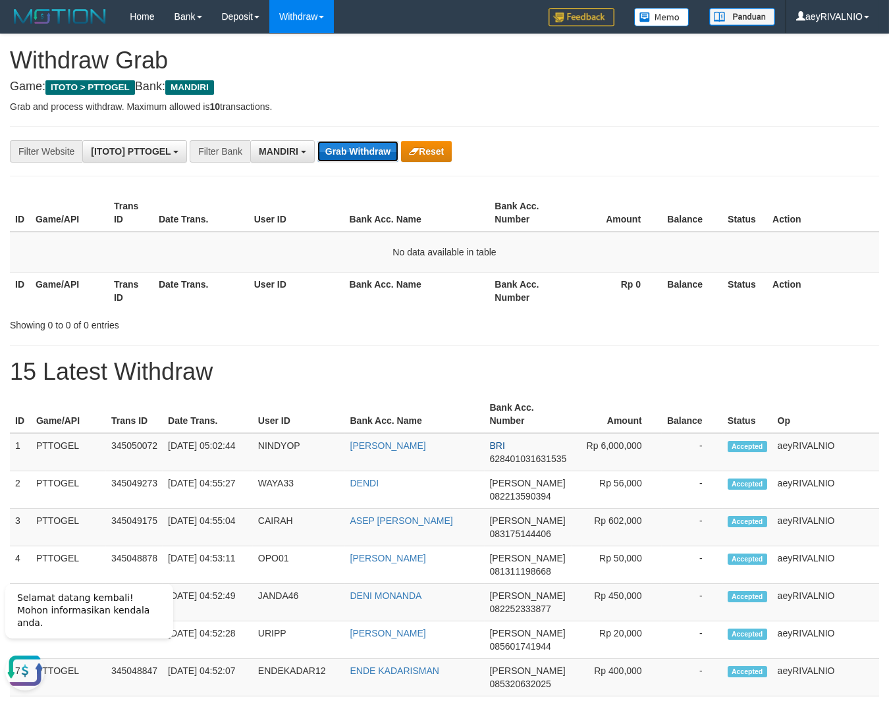
click at [360, 153] on button "Grab Withdraw" at bounding box center [357, 151] width 81 height 21
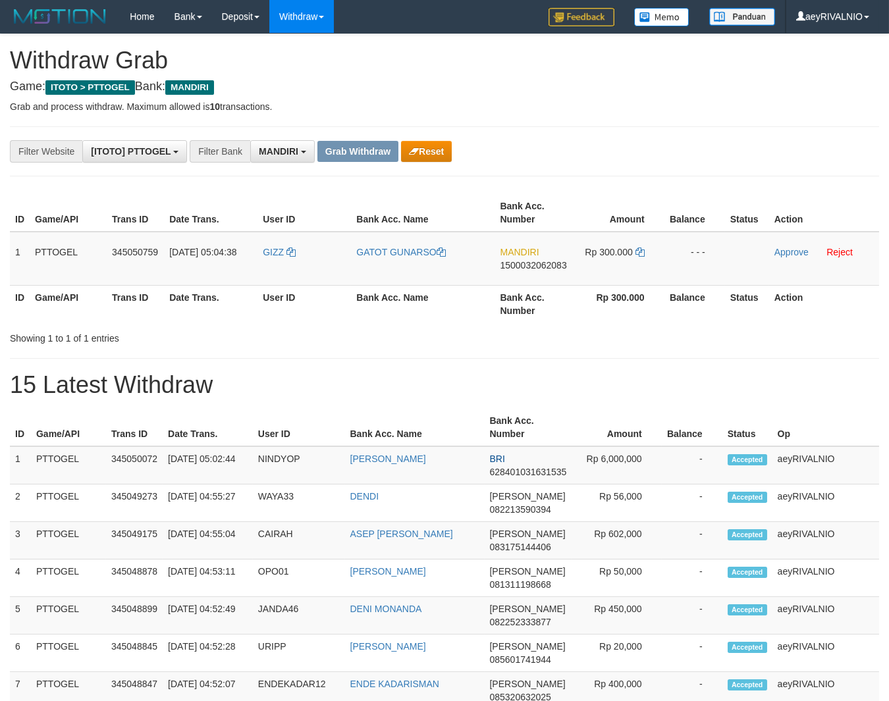
scroll to position [38, 0]
drag, startPoint x: 273, startPoint y: 270, endPoint x: 604, endPoint y: 263, distance: 331.8
click at [604, 263] on tr "1 PTTOGEL 345050759 [DATE] 05:04:38 GIZZ GATOT GUNARSO MANDIRI 1500032062083 Rp…" at bounding box center [444, 259] width 869 height 54
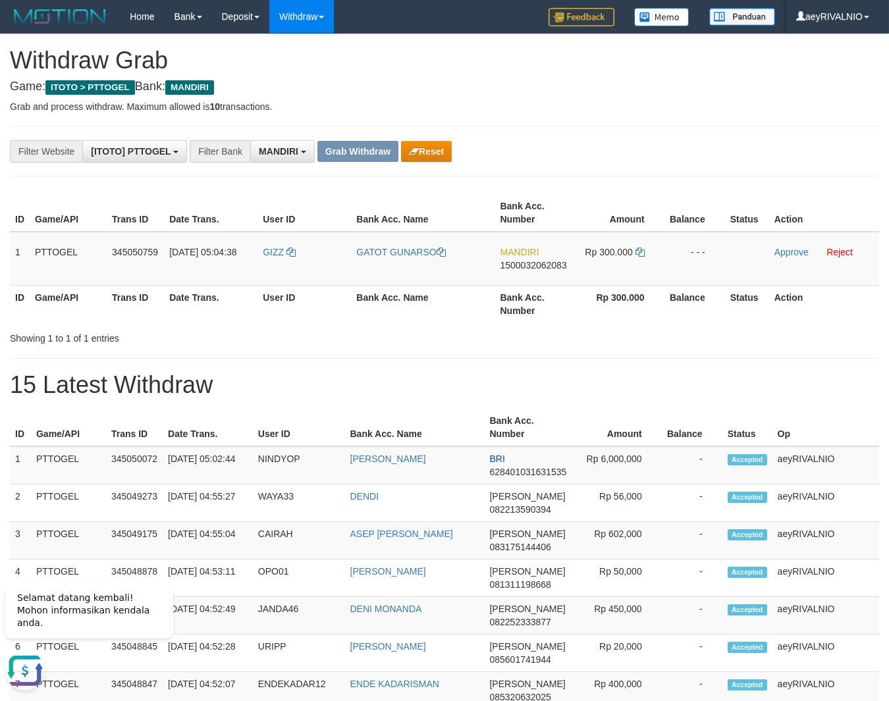
copy tr
click at [783, 253] on link "Approve" at bounding box center [791, 252] width 34 height 11
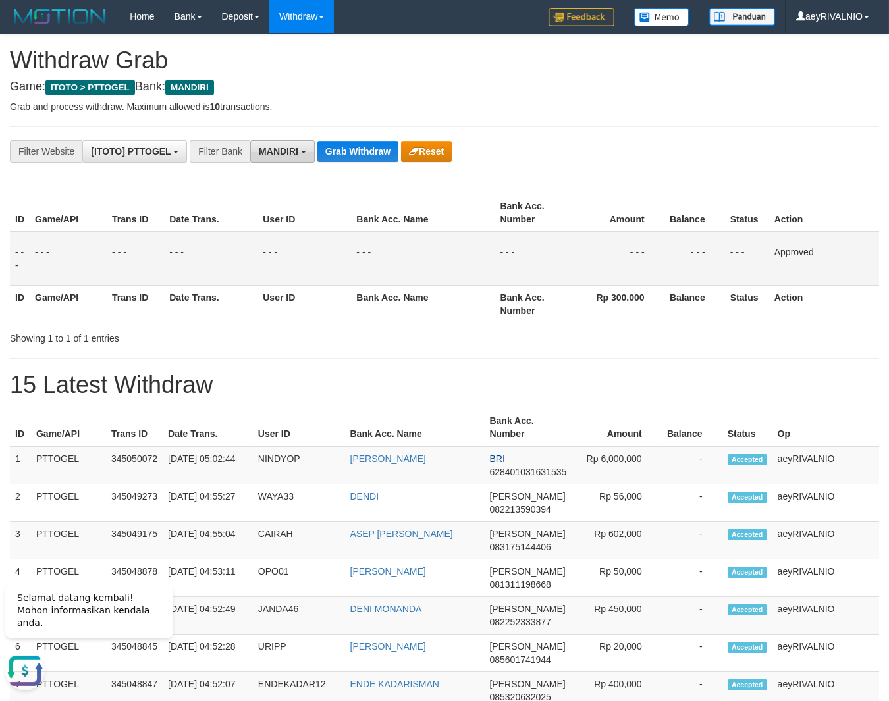
click at [288, 156] on span "MANDIRI" at bounding box center [278, 151] width 39 height 11
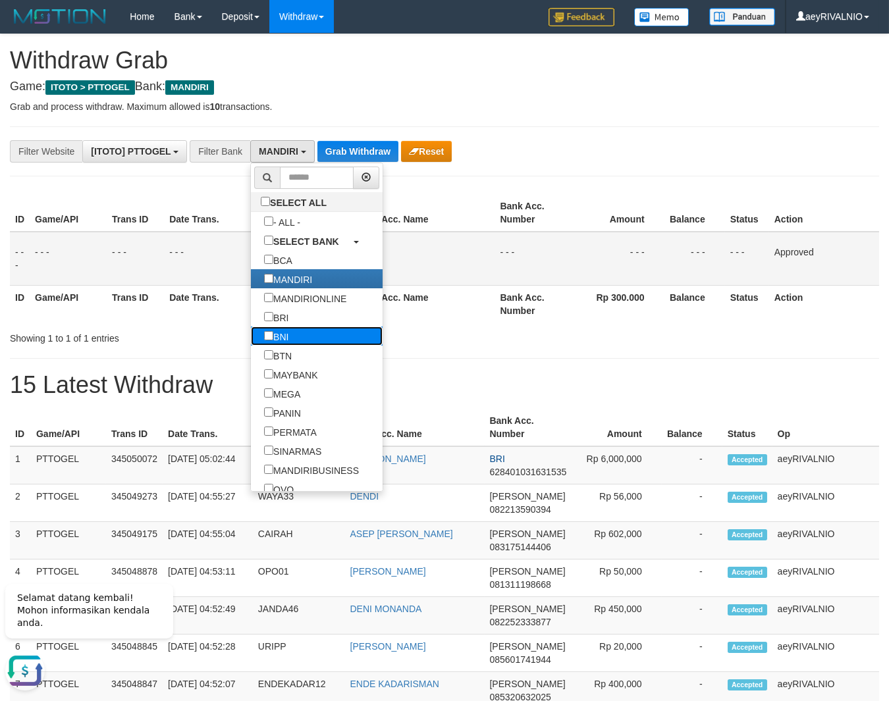
click at [251, 336] on label "BNI" at bounding box center [276, 335] width 51 height 19
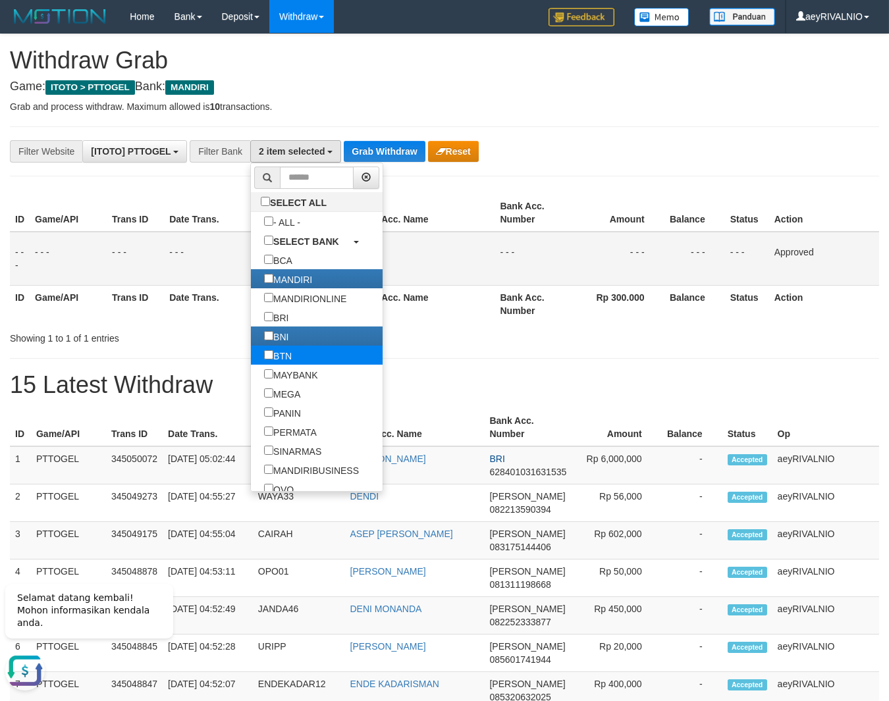
scroll to position [79, 0]
click at [251, 262] on label "BCA" at bounding box center [278, 259] width 55 height 19
select select "***"
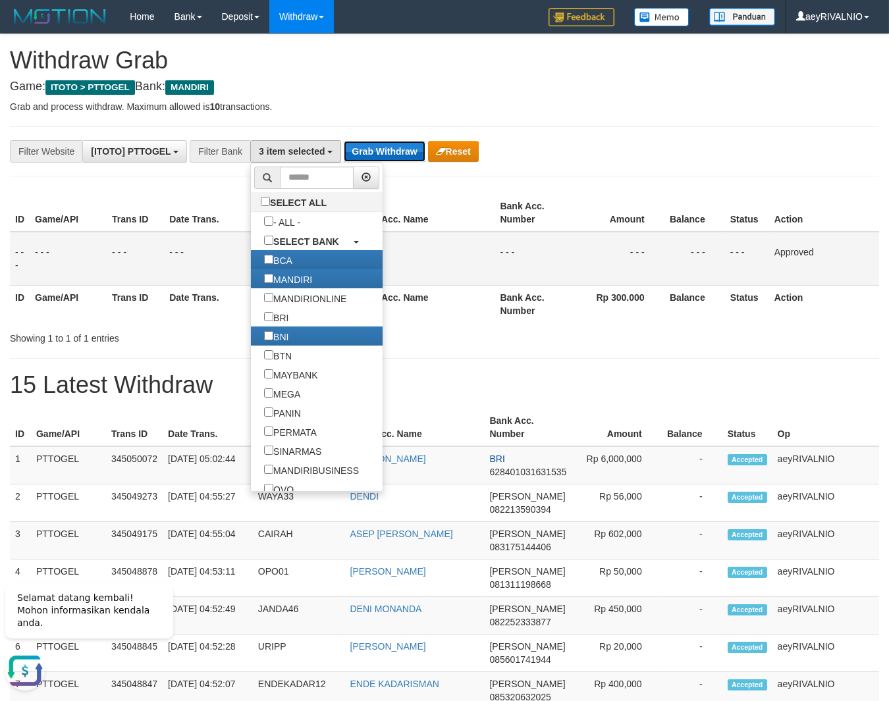
click at [395, 155] on button "Grab Withdraw" at bounding box center [384, 151] width 81 height 21
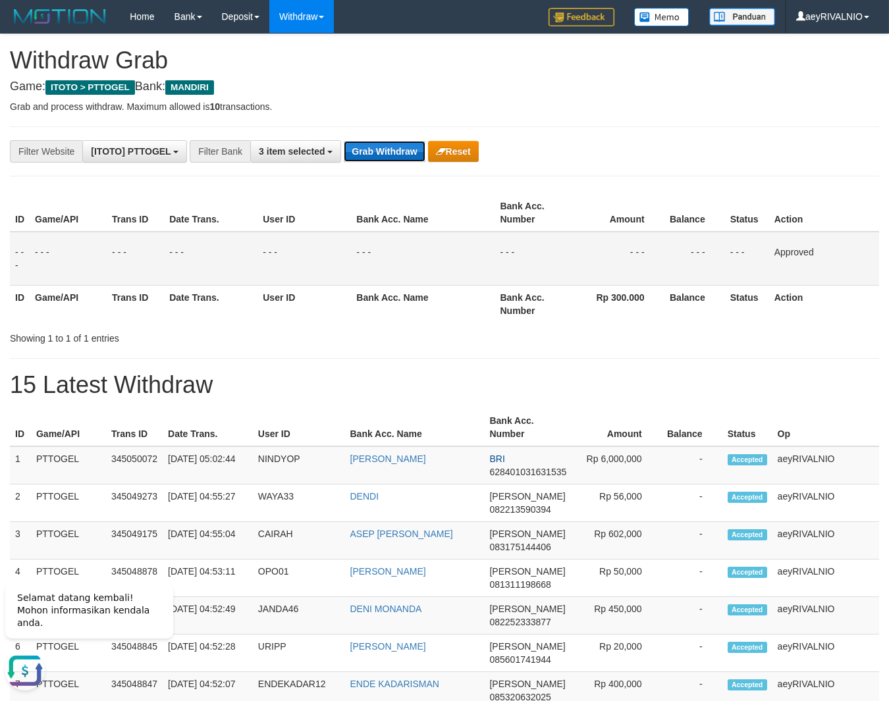
click at [395, 155] on button "Grab Withdraw" at bounding box center [384, 151] width 81 height 21
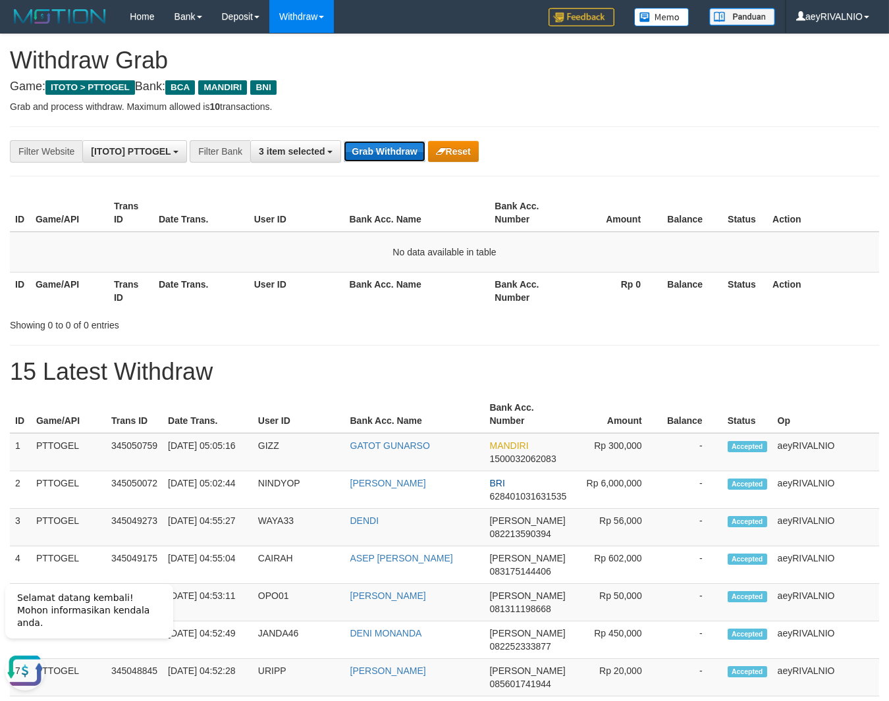
click at [387, 156] on button "Grab Withdraw" at bounding box center [384, 151] width 81 height 21
click at [393, 149] on button "Grab Withdraw" at bounding box center [384, 151] width 81 height 21
click at [394, 149] on button "Grab Withdraw" at bounding box center [384, 151] width 81 height 21
click at [376, 159] on button "Grab Withdraw" at bounding box center [384, 151] width 81 height 21
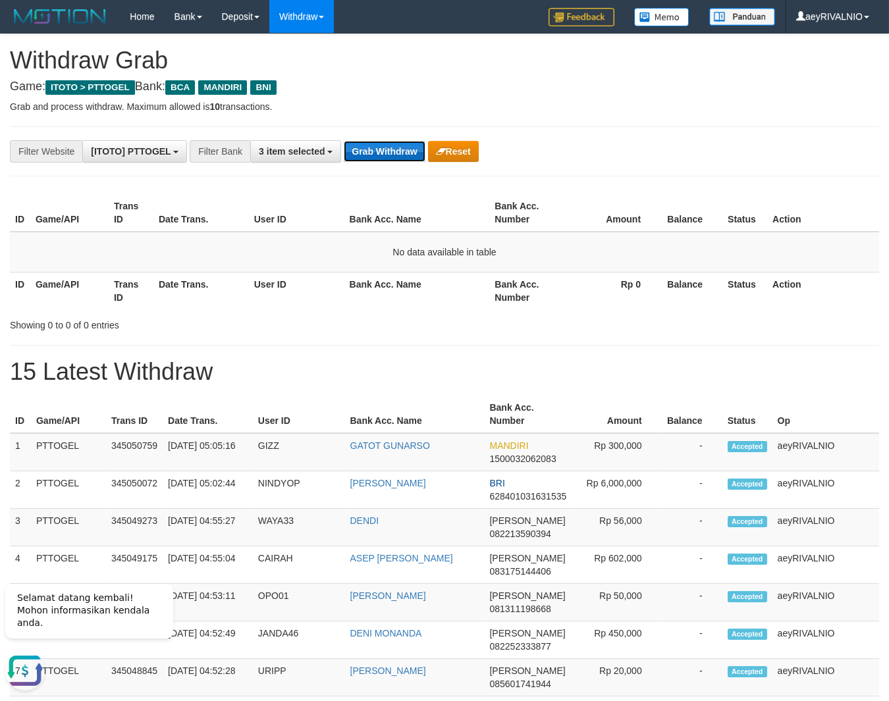
click at [376, 159] on button "Grab Withdraw" at bounding box center [384, 151] width 81 height 21
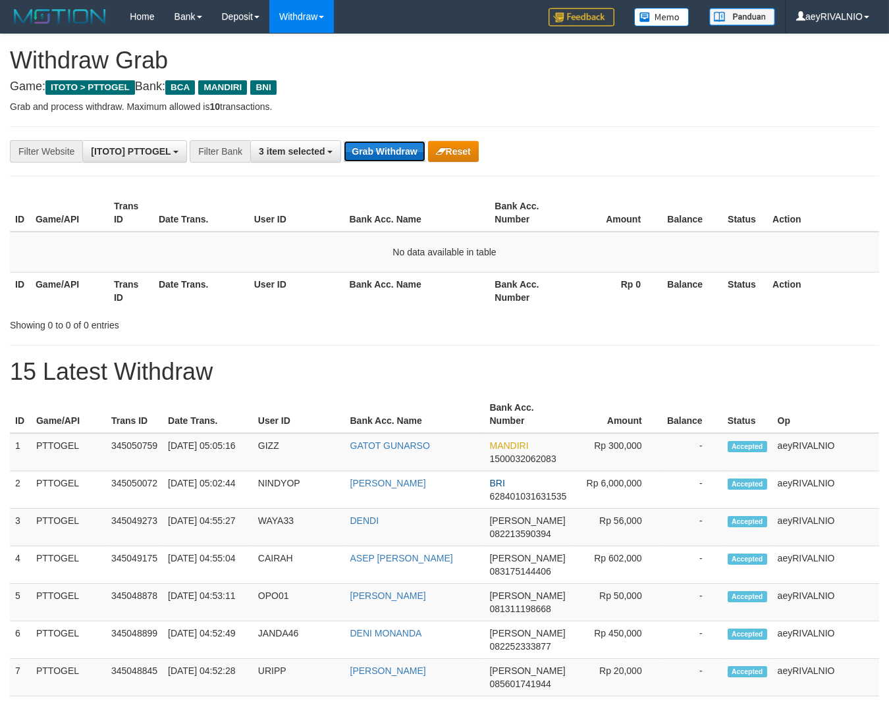
click at [387, 162] on button "Grab Withdraw" at bounding box center [384, 151] width 81 height 21
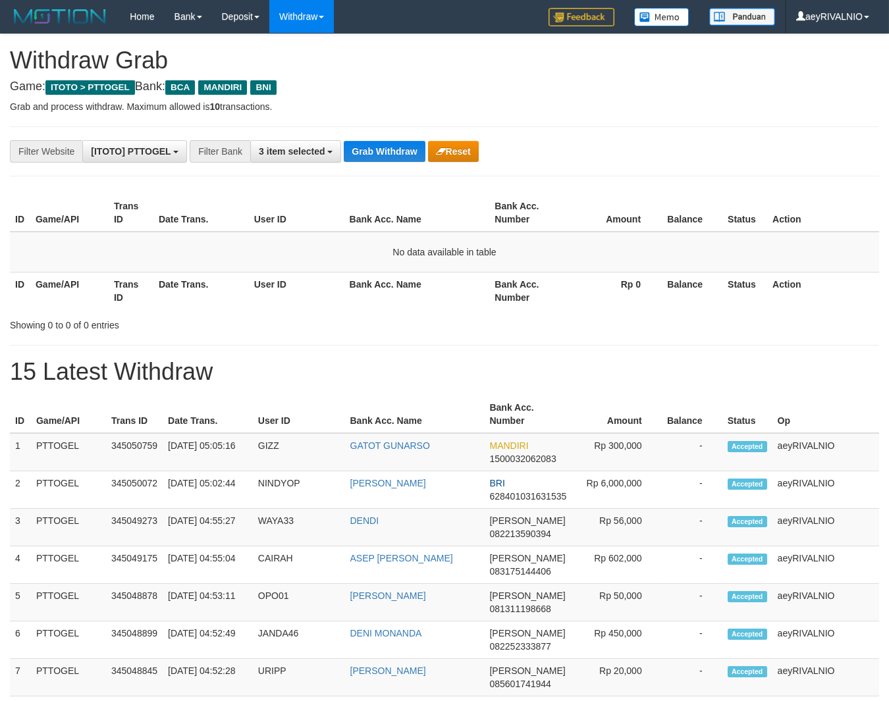
click at [386, 163] on div "**********" at bounding box center [370, 151] width 741 height 22
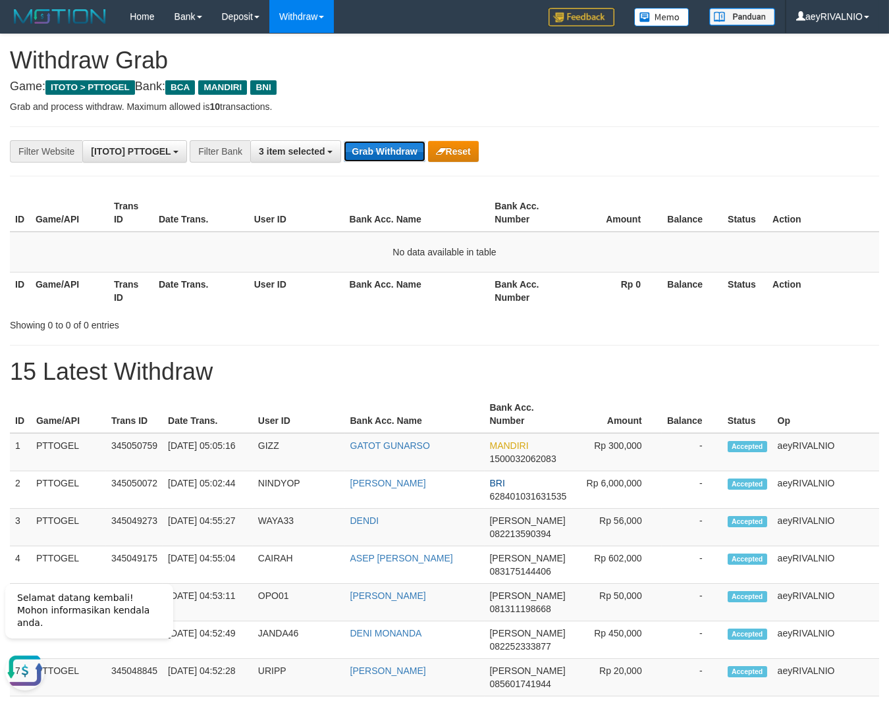
click at [387, 153] on button "Grab Withdraw" at bounding box center [384, 151] width 81 height 21
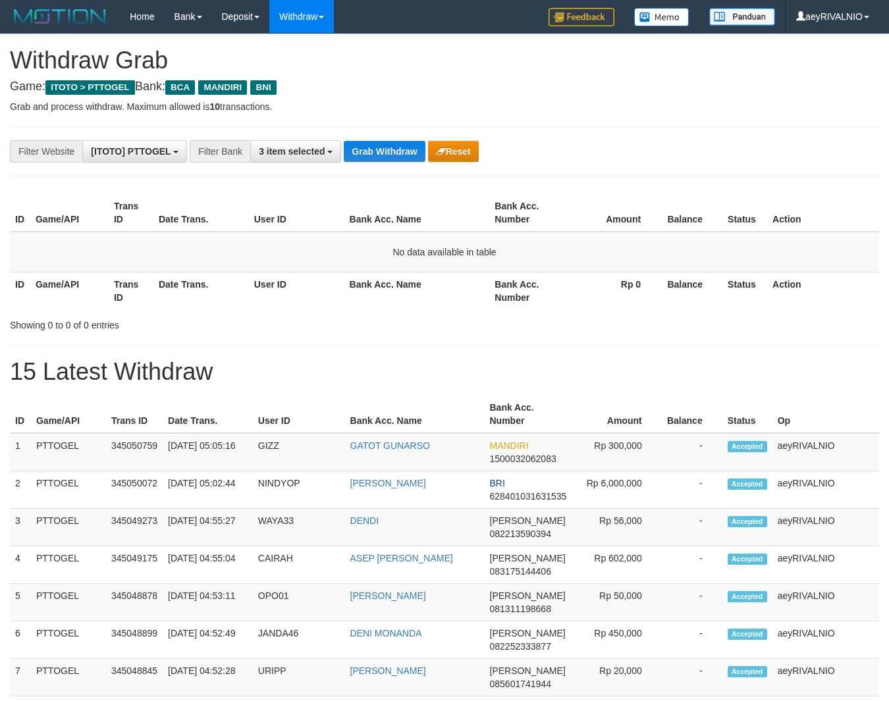
click at [387, 153] on button "Grab Withdraw" at bounding box center [384, 151] width 81 height 21
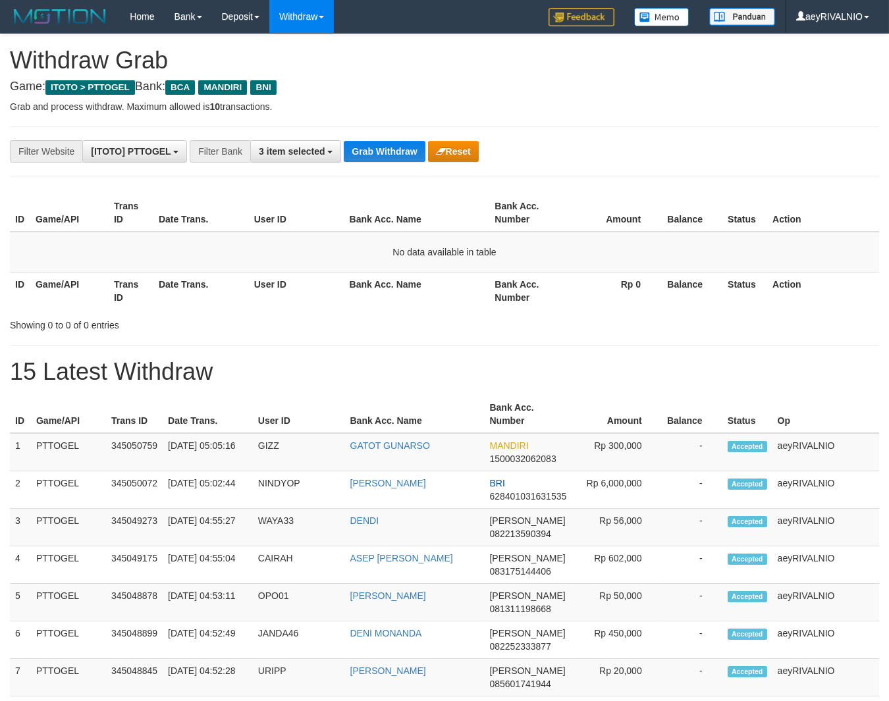
click at [387, 153] on button "Grab Withdraw" at bounding box center [384, 151] width 81 height 21
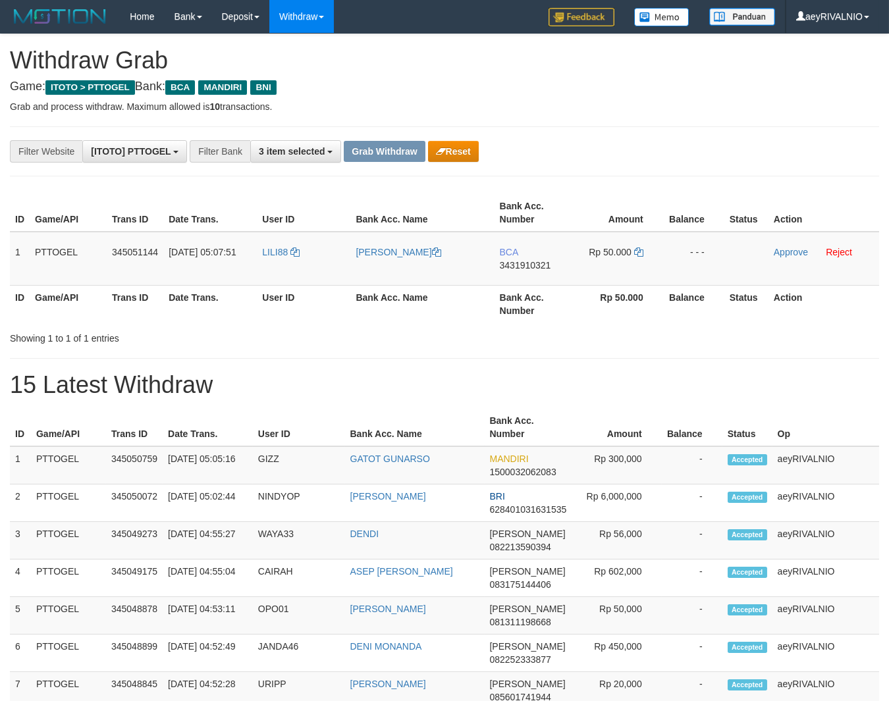
scroll to position [24, 0]
click at [464, 146] on button "Reset" at bounding box center [453, 151] width 51 height 21
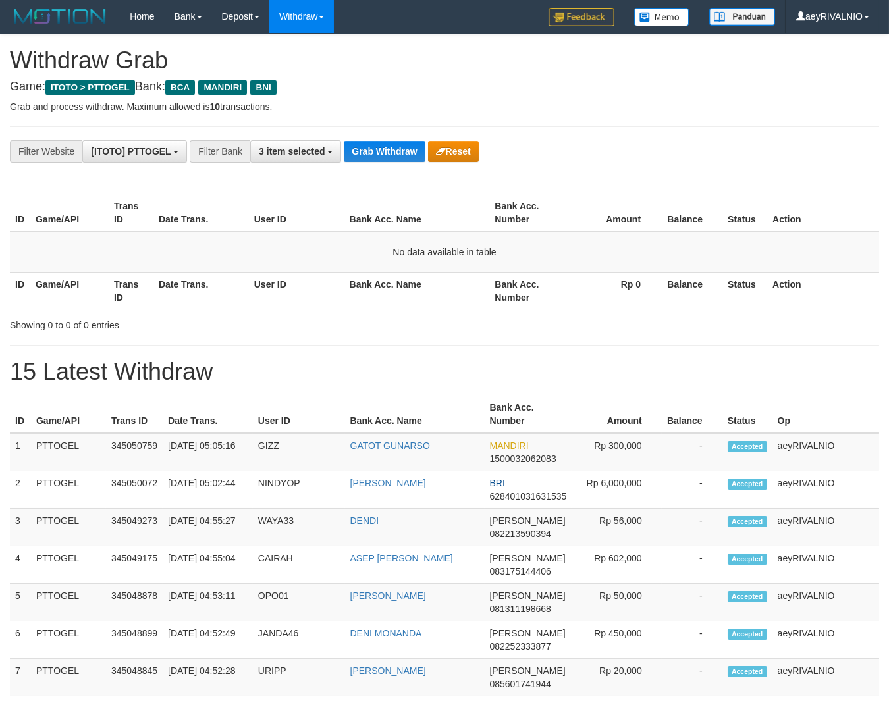
scroll to position [24, 0]
click at [399, 153] on button "Grab Withdraw" at bounding box center [384, 151] width 81 height 21
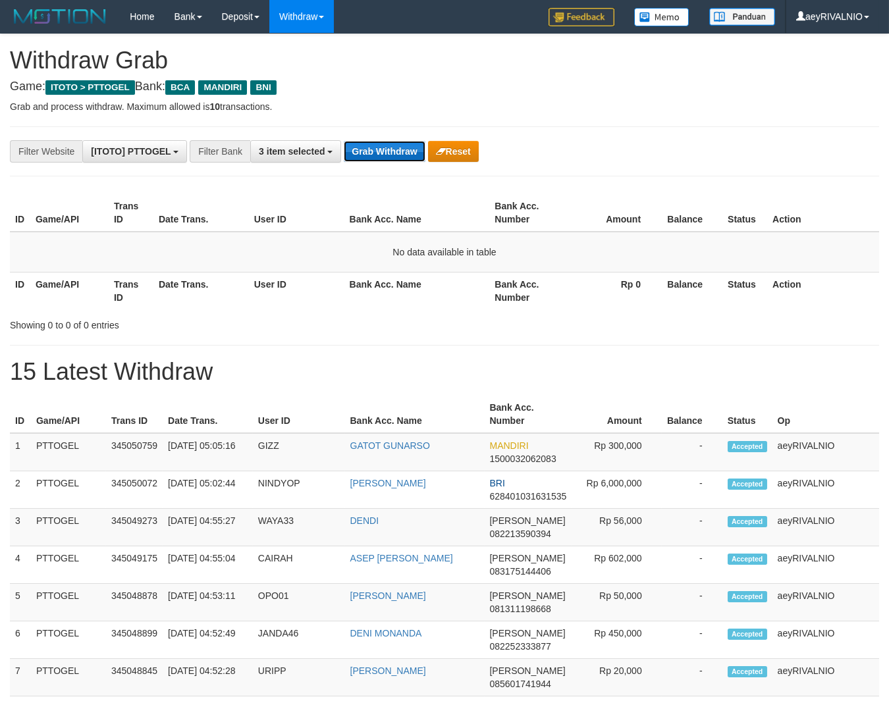
click at [399, 153] on button "Grab Withdraw" at bounding box center [384, 151] width 81 height 21
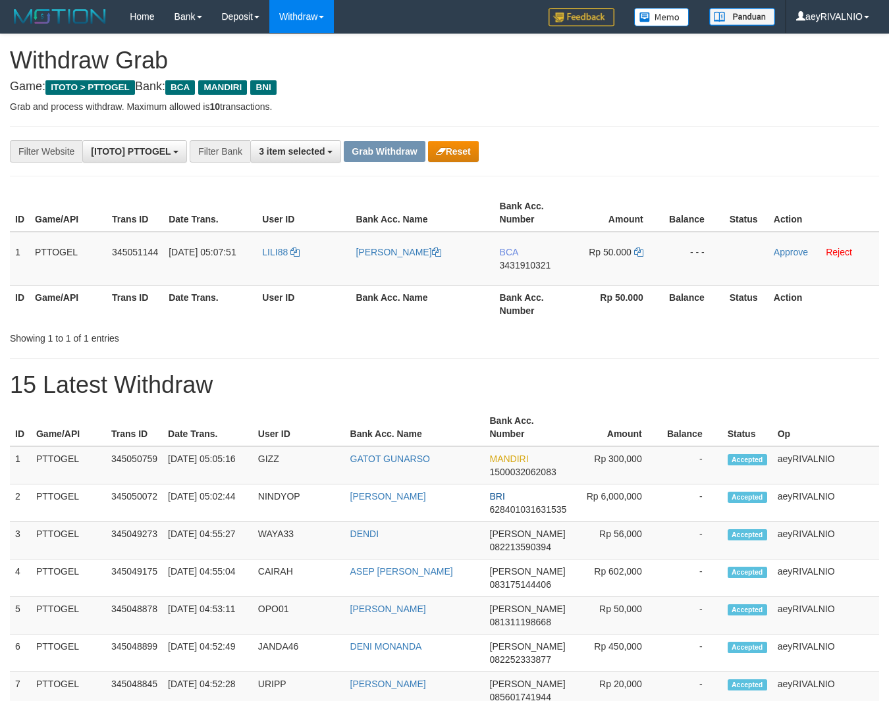
drag, startPoint x: 272, startPoint y: 271, endPoint x: 612, endPoint y: 271, distance: 340.3
click at [612, 271] on tr "1 PTTOGEL 345051144 01/10/2025 05:07:51 LILI88 LILI SAPTURI BCA 3431910321 Rp 5…" at bounding box center [444, 259] width 869 height 54
copy tr
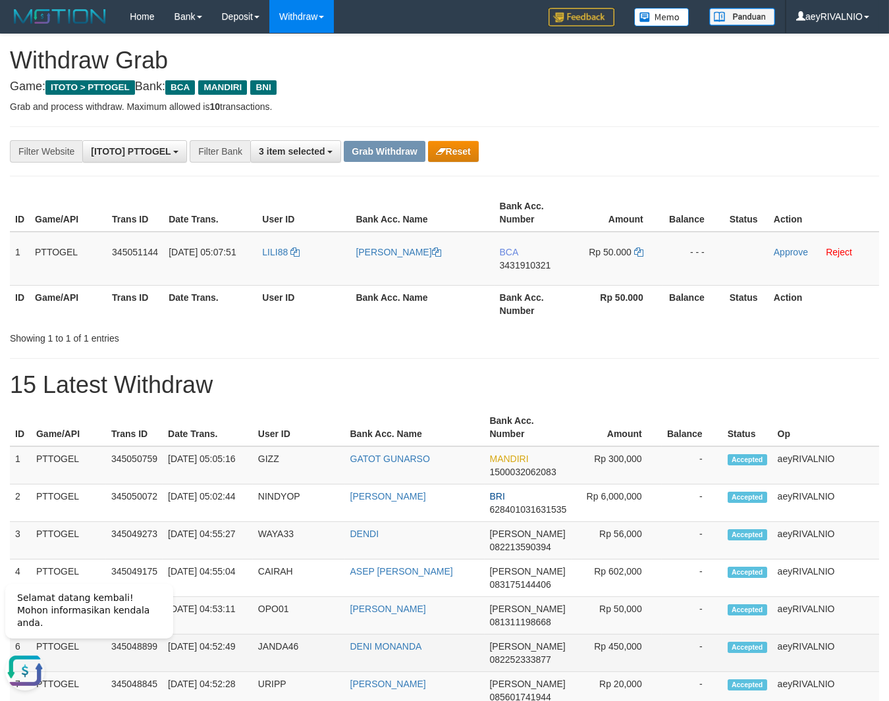
scroll to position [0, 0]
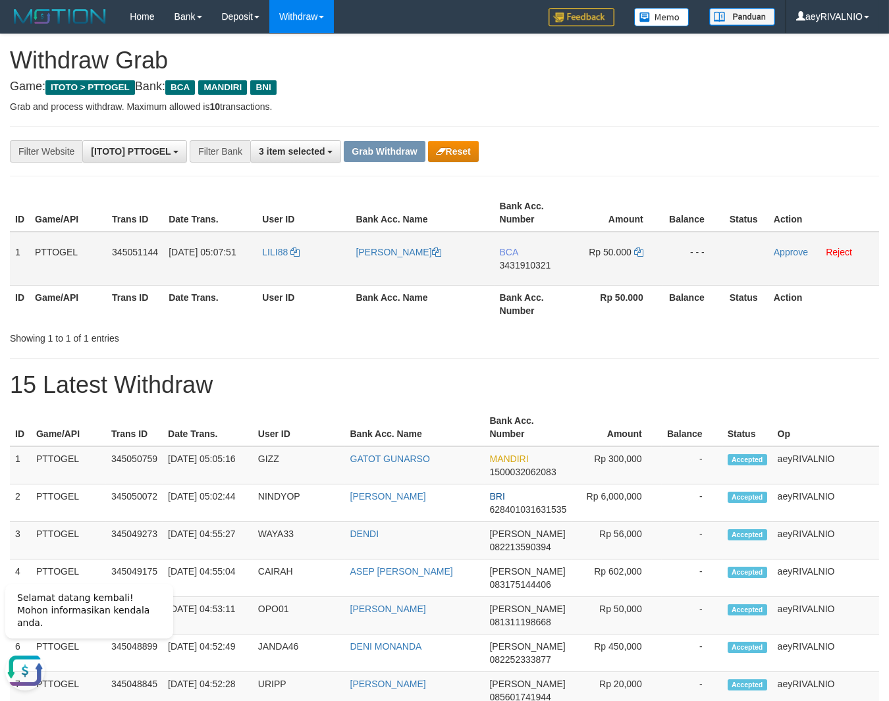
click at [519, 267] on span "3431910321" at bounding box center [525, 265] width 51 height 11
copy tr
click at [519, 267] on span "3431910321" at bounding box center [525, 265] width 51 height 11
click at [523, 264] on span "3431910321" at bounding box center [525, 265] width 51 height 11
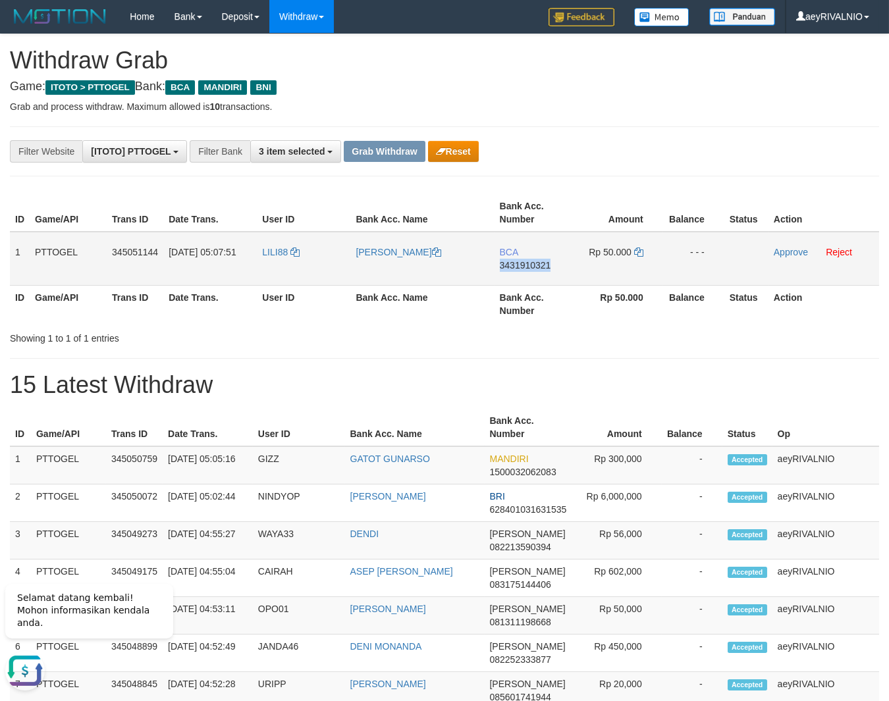
copy span "3431910321"
click at [640, 252] on icon at bounding box center [638, 251] width 9 height 9
click at [786, 253] on link "Approve" at bounding box center [790, 252] width 34 height 11
click at [392, 155] on button "Grab Withdraw" at bounding box center [384, 151] width 81 height 21
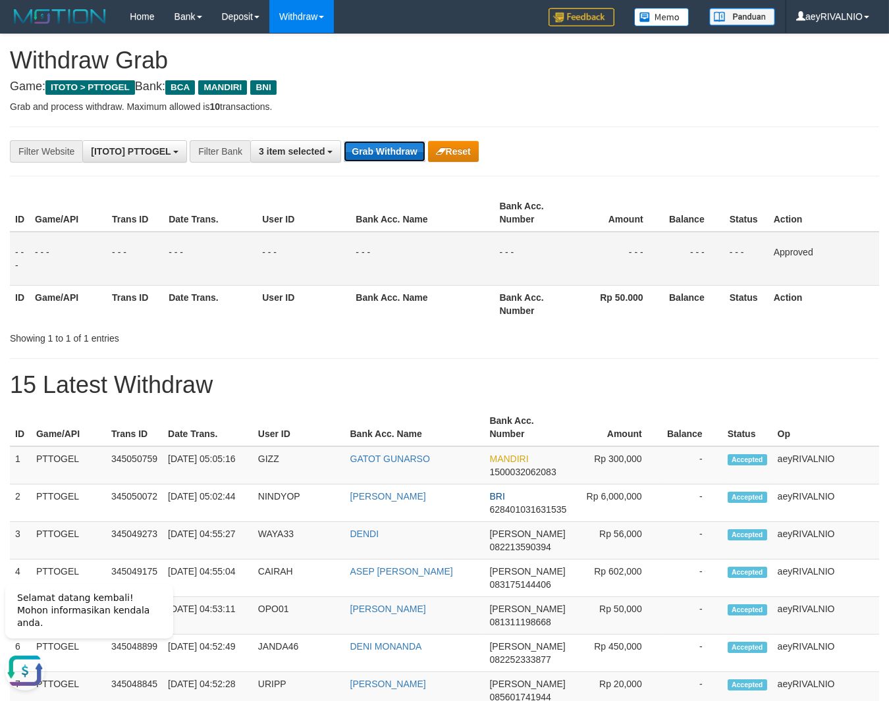
click at [392, 155] on button "Grab Withdraw" at bounding box center [384, 151] width 81 height 21
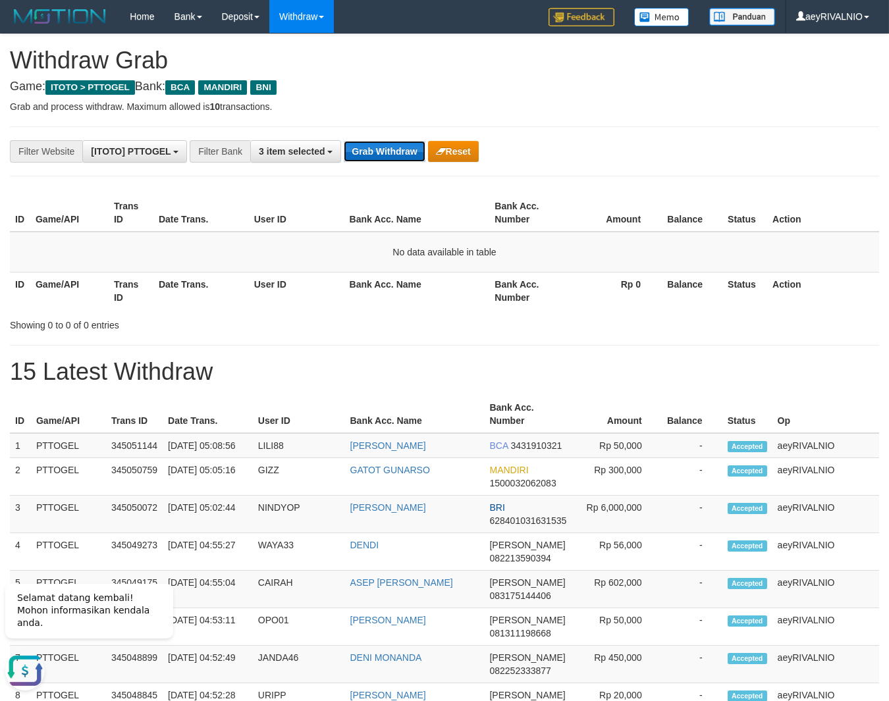
click at [372, 147] on button "Grab Withdraw" at bounding box center [384, 151] width 81 height 21
click at [399, 152] on button "Grab Withdraw" at bounding box center [384, 151] width 81 height 21
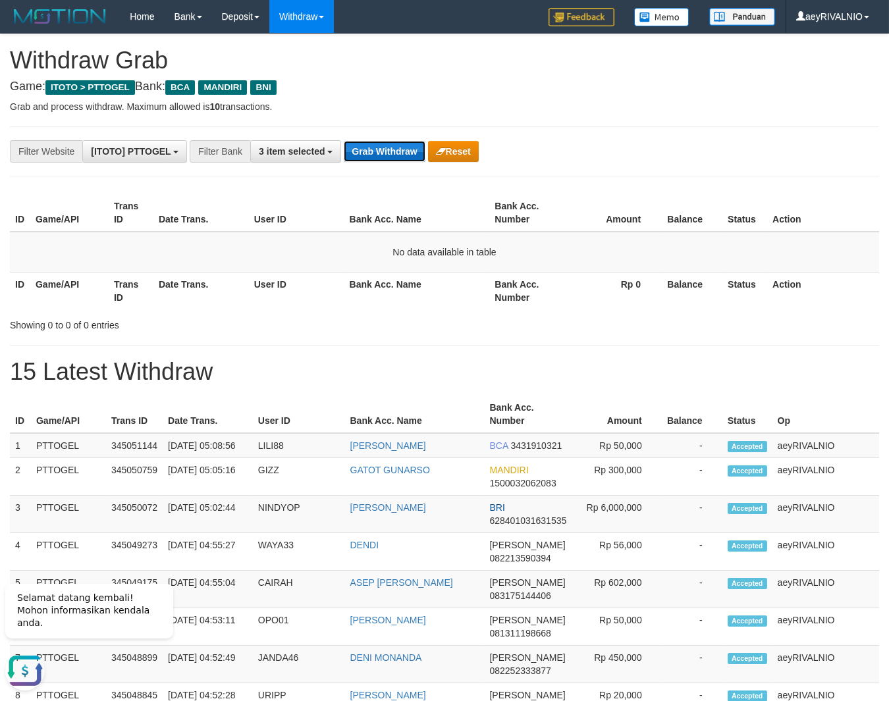
click at [394, 153] on button "Grab Withdraw" at bounding box center [384, 151] width 81 height 21
drag, startPoint x: 311, startPoint y: 149, endPoint x: 325, endPoint y: 159, distance: 16.6
click at [311, 149] on span "3 item selected" at bounding box center [292, 151] width 66 height 11
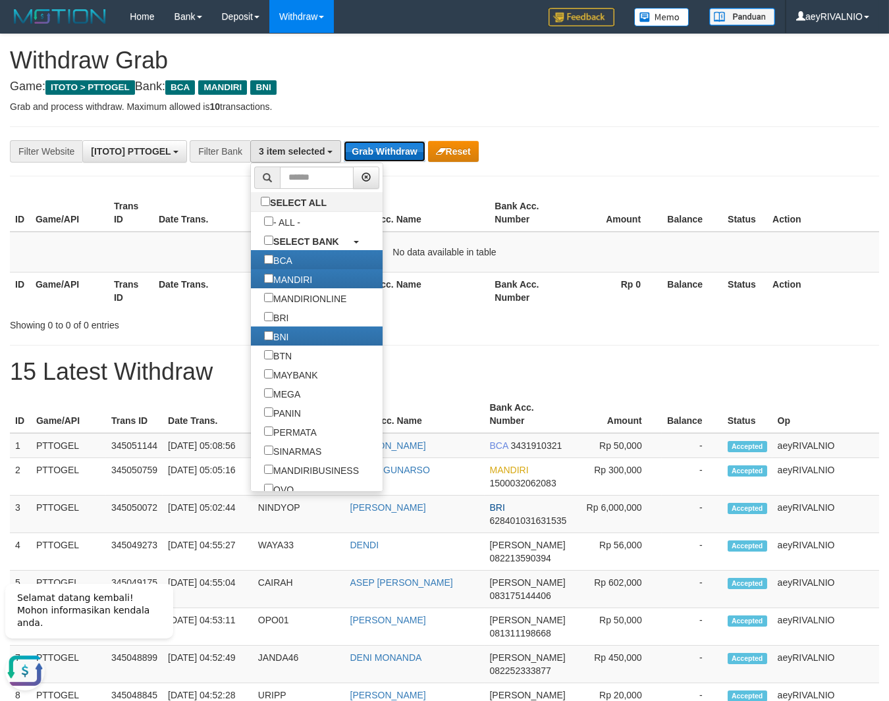
click at [390, 160] on button "Grab Withdraw" at bounding box center [384, 151] width 81 height 21
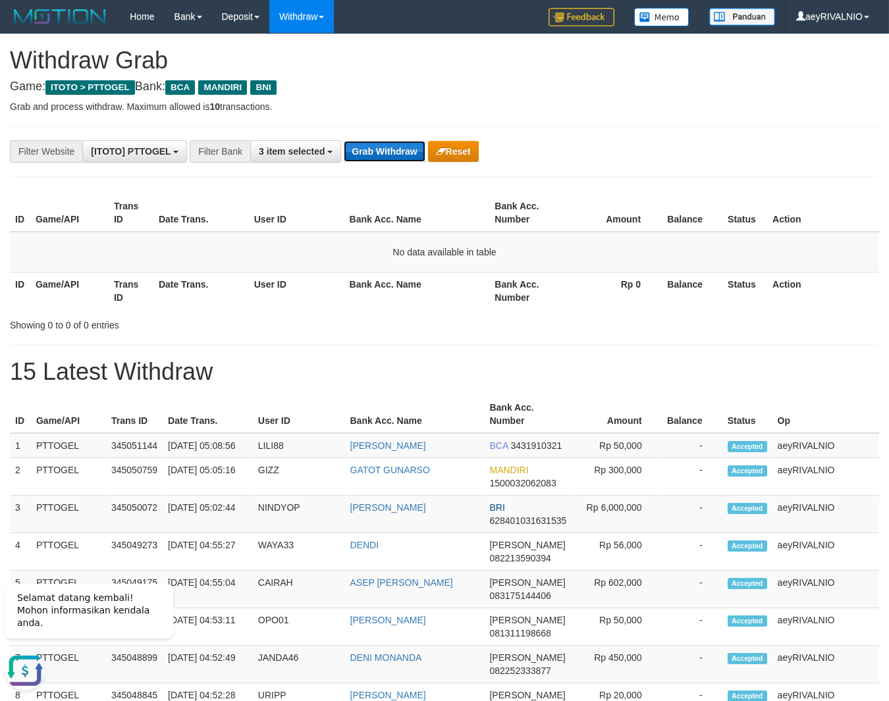
click at [390, 160] on button "Grab Withdraw" at bounding box center [384, 151] width 81 height 21
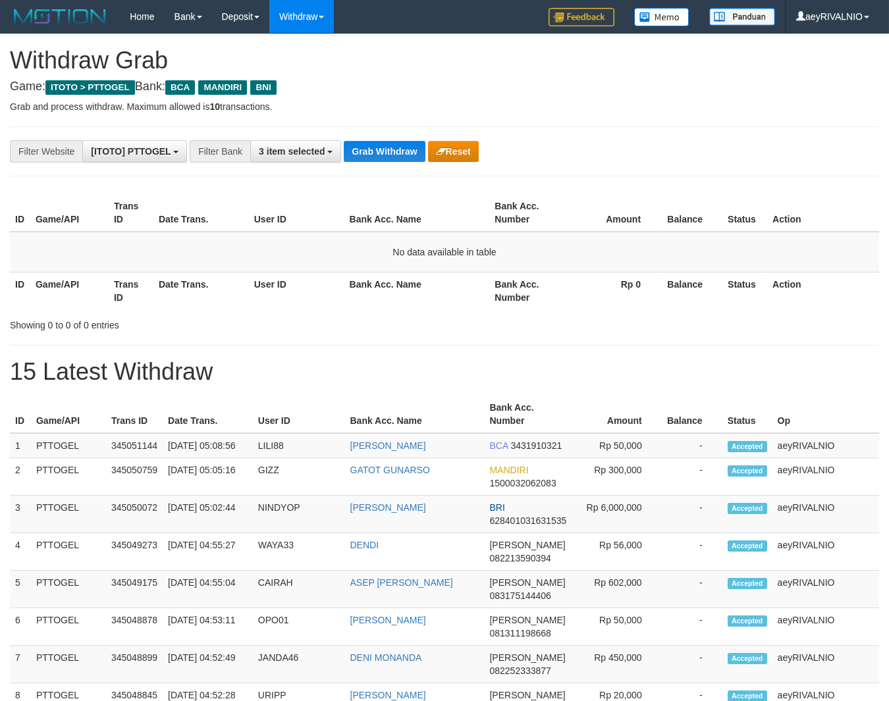
scroll to position [24, 0]
click at [393, 159] on button "Grab Withdraw" at bounding box center [384, 151] width 81 height 21
drag, startPoint x: 0, startPoint y: 0, endPoint x: 394, endPoint y: 159, distance: 425.2
click at [394, 159] on button "Grab Withdraw" at bounding box center [384, 151] width 81 height 21
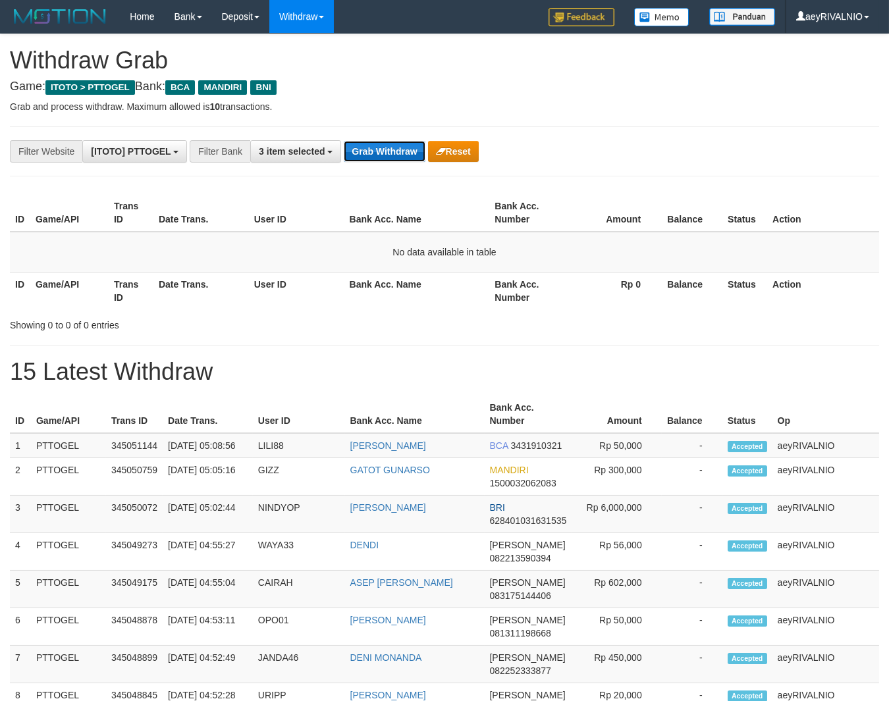
click at [402, 155] on button "Grab Withdraw" at bounding box center [384, 151] width 81 height 21
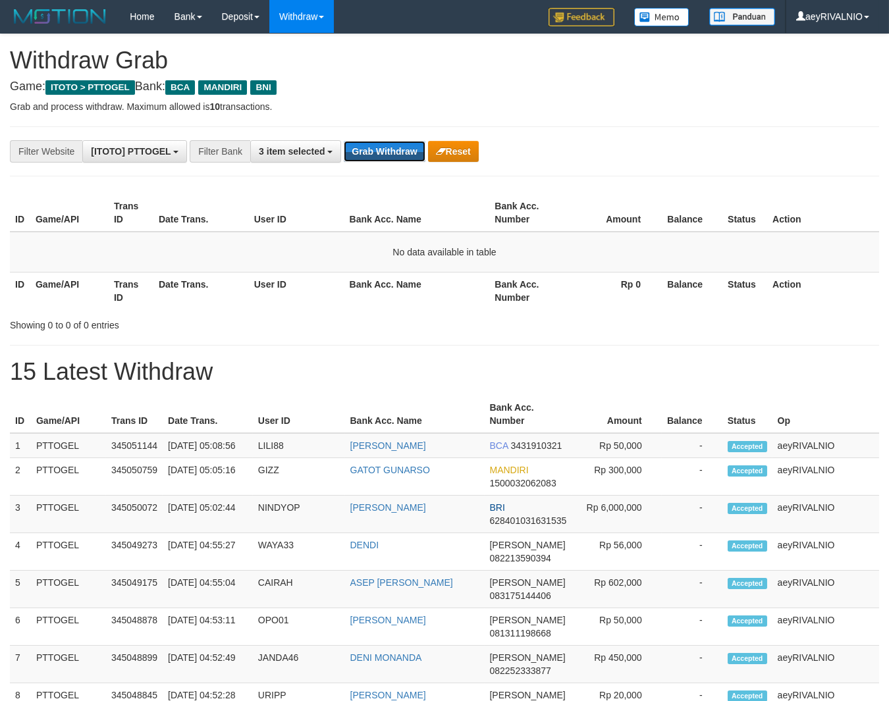
click at [402, 155] on button "Grab Withdraw" at bounding box center [384, 151] width 81 height 21
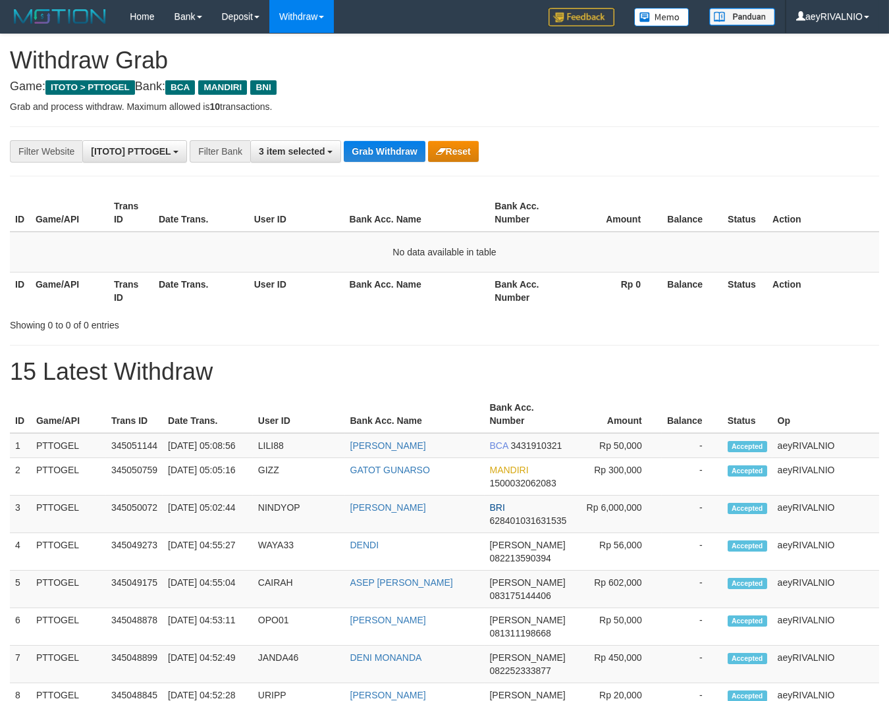
click at [402, 155] on button "Grab Withdraw" at bounding box center [384, 151] width 81 height 21
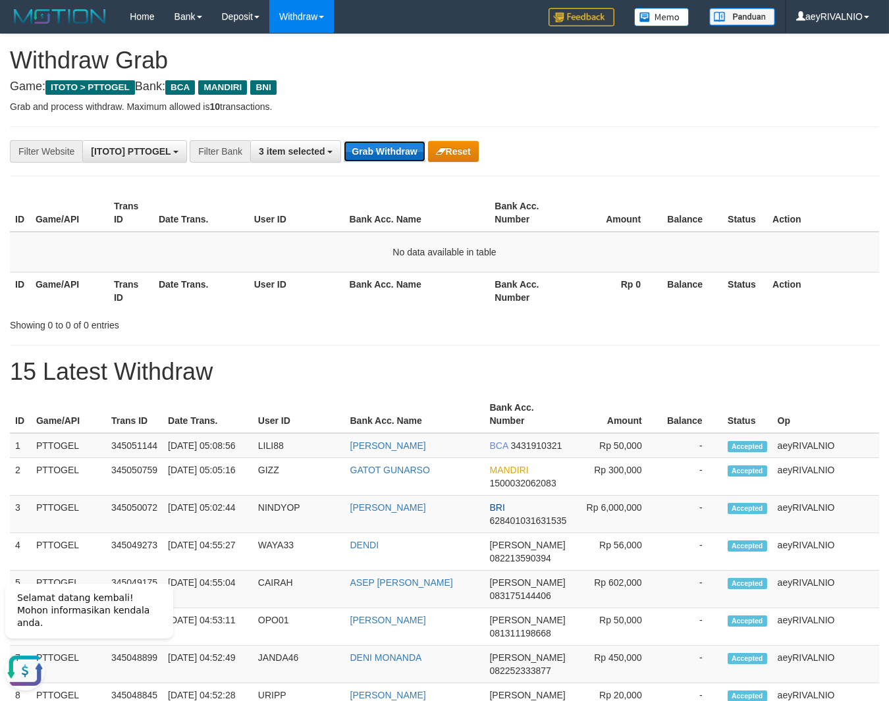
click at [366, 155] on button "Grab Withdraw" at bounding box center [384, 151] width 81 height 21
click at [368, 156] on button "Grab Withdraw" at bounding box center [384, 151] width 81 height 21
click at [391, 147] on button "Grab Withdraw" at bounding box center [384, 151] width 81 height 21
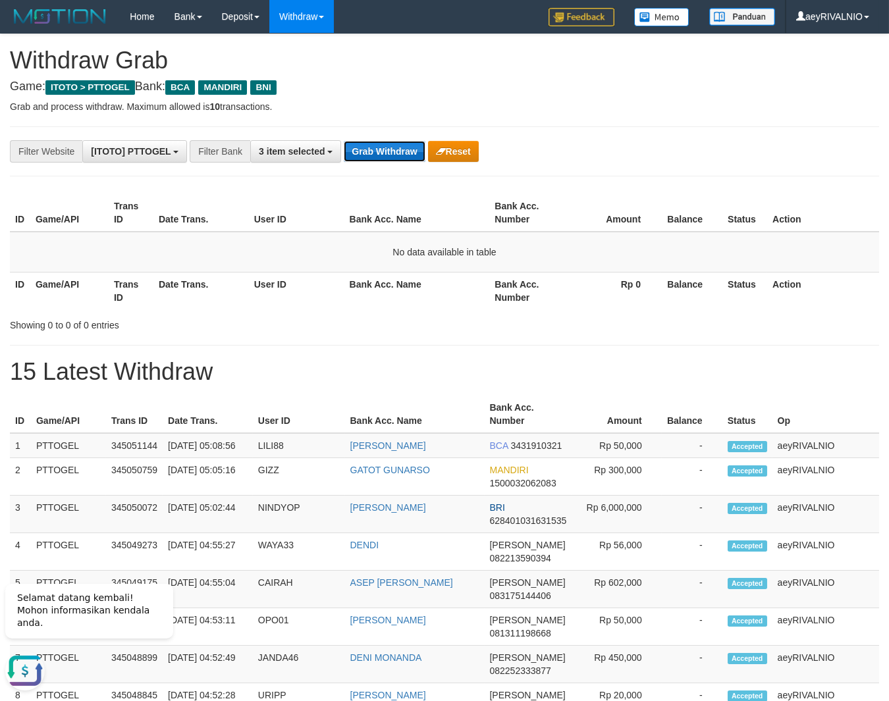
click at [371, 149] on button "Grab Withdraw" at bounding box center [384, 151] width 81 height 21
click at [385, 158] on button "Grab Withdraw" at bounding box center [384, 151] width 81 height 21
click at [399, 153] on button "Grab Withdraw" at bounding box center [384, 151] width 81 height 21
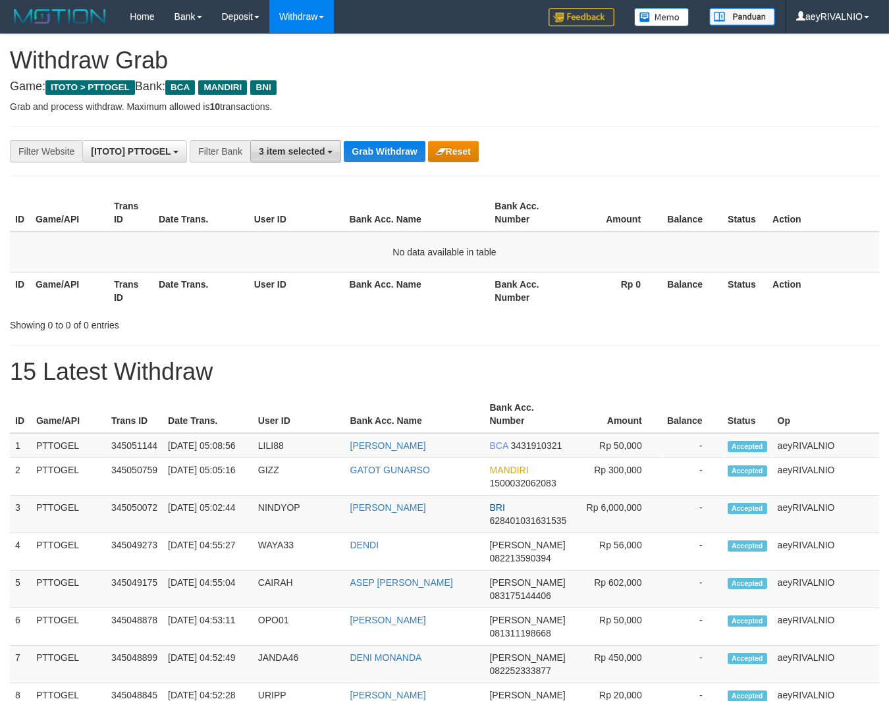
scroll to position [24, 0]
click at [283, 149] on span "3 item selected" at bounding box center [292, 151] width 66 height 11
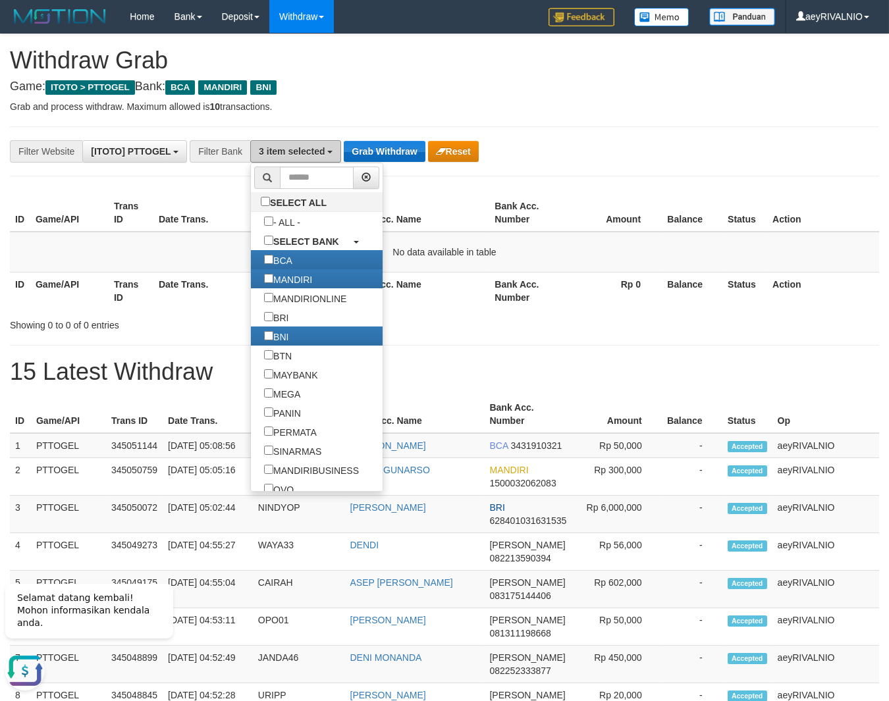
scroll to position [0, 0]
click at [410, 149] on button "Grab Withdraw" at bounding box center [384, 151] width 81 height 21
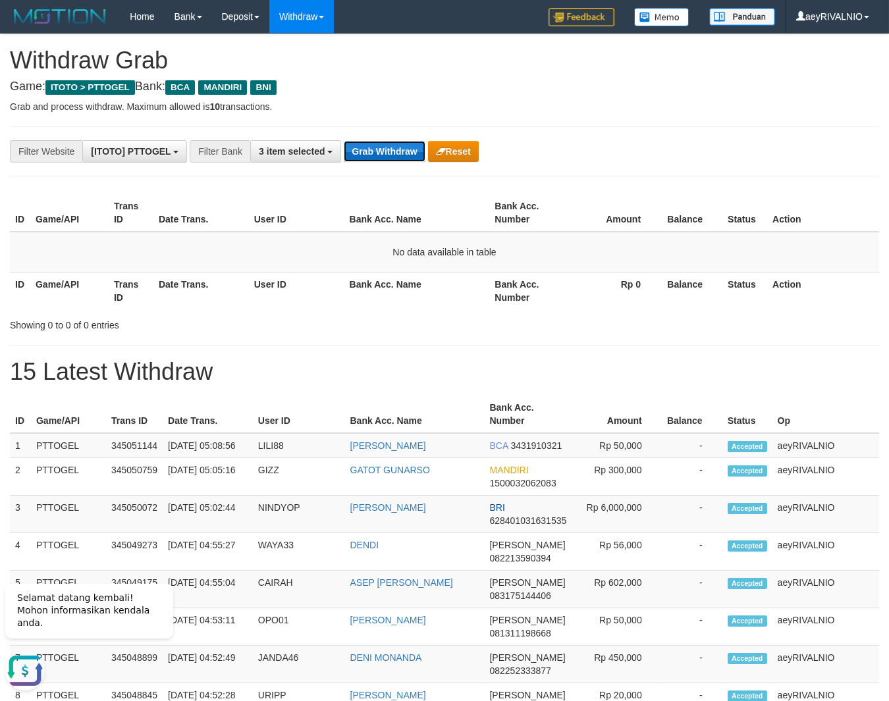
click at [410, 149] on button "Grab Withdraw" at bounding box center [384, 151] width 81 height 21
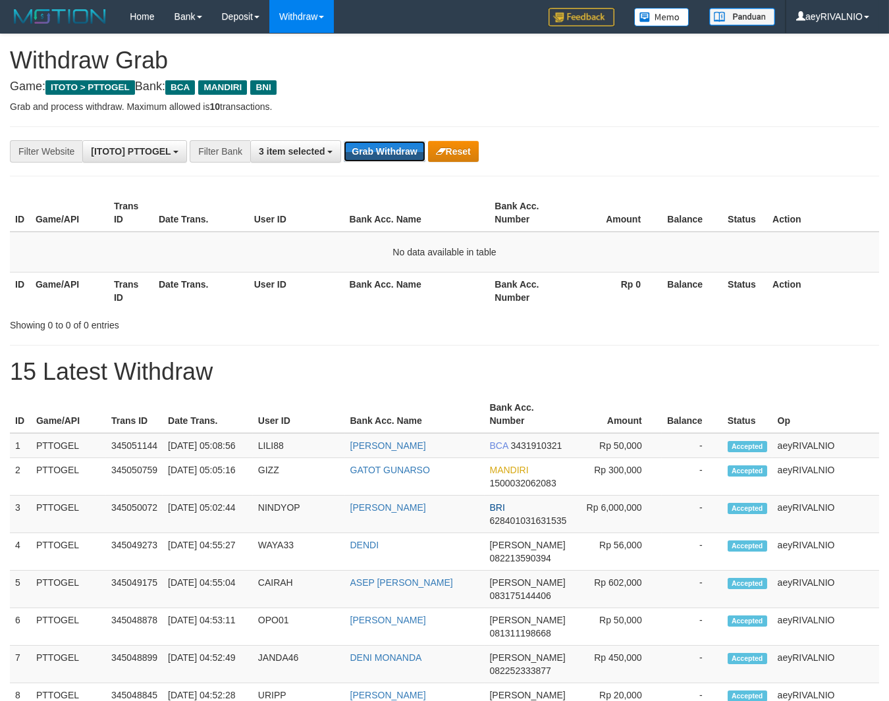
click at [410, 149] on button "Grab Withdraw" at bounding box center [384, 151] width 81 height 21
click at [411, 149] on button "Grab Withdraw" at bounding box center [384, 151] width 81 height 21
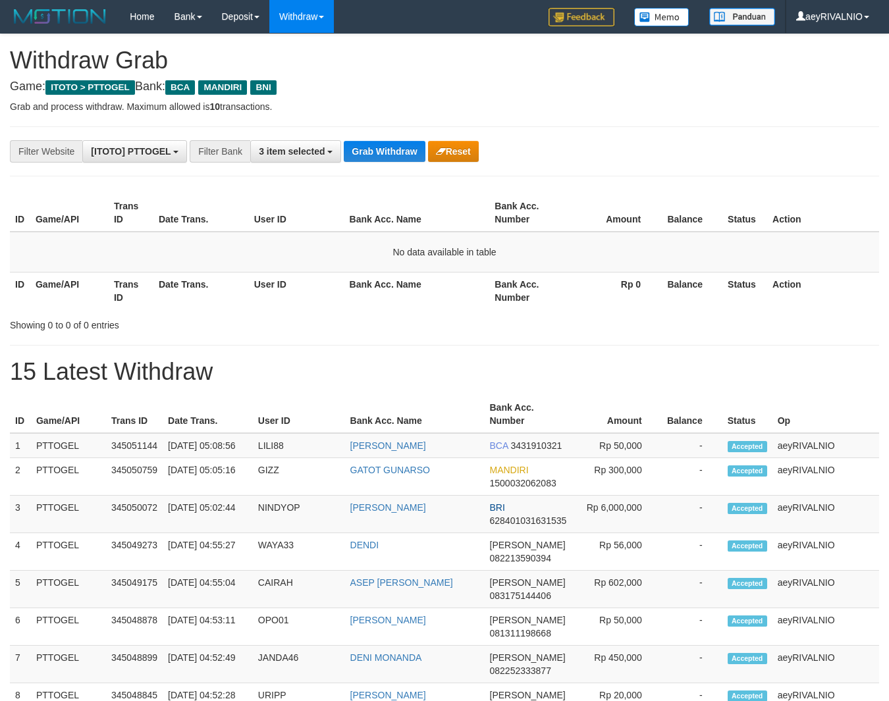
click at [411, 149] on button "Grab Withdraw" at bounding box center [384, 151] width 81 height 21
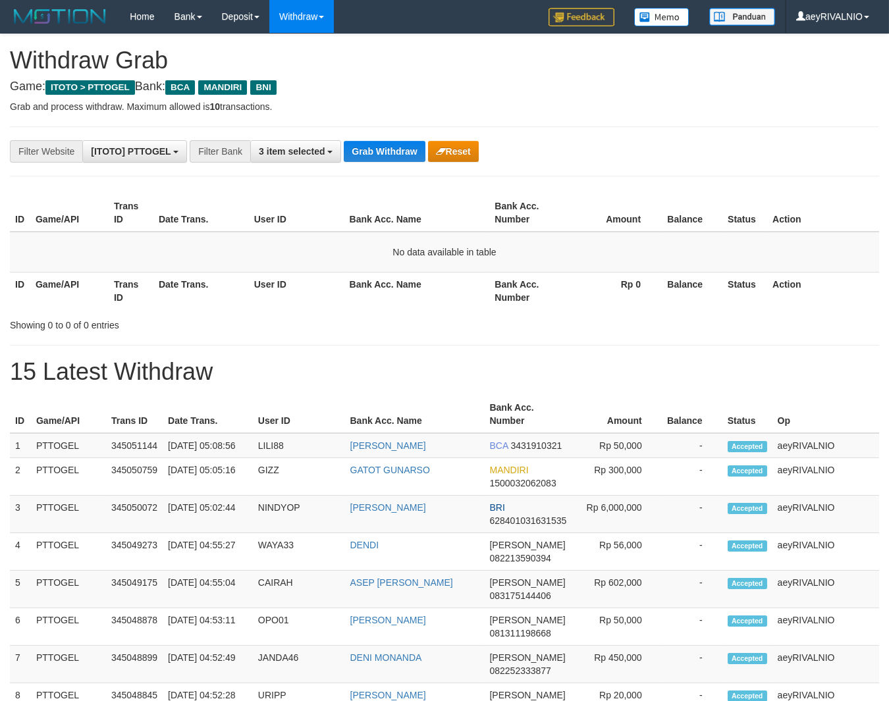
scroll to position [24, 0]
click at [411, 149] on button "Grab Withdraw" at bounding box center [384, 151] width 81 height 21
click at [412, 149] on button "Grab Withdraw" at bounding box center [384, 151] width 81 height 21
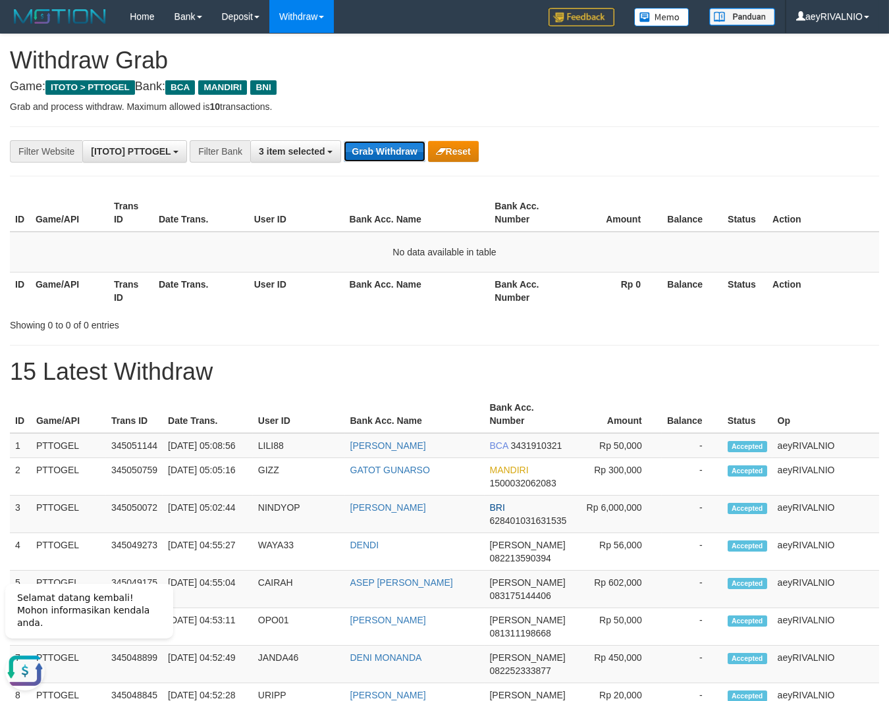
scroll to position [0, 0]
click at [412, 149] on button "Grab Withdraw" at bounding box center [384, 151] width 81 height 21
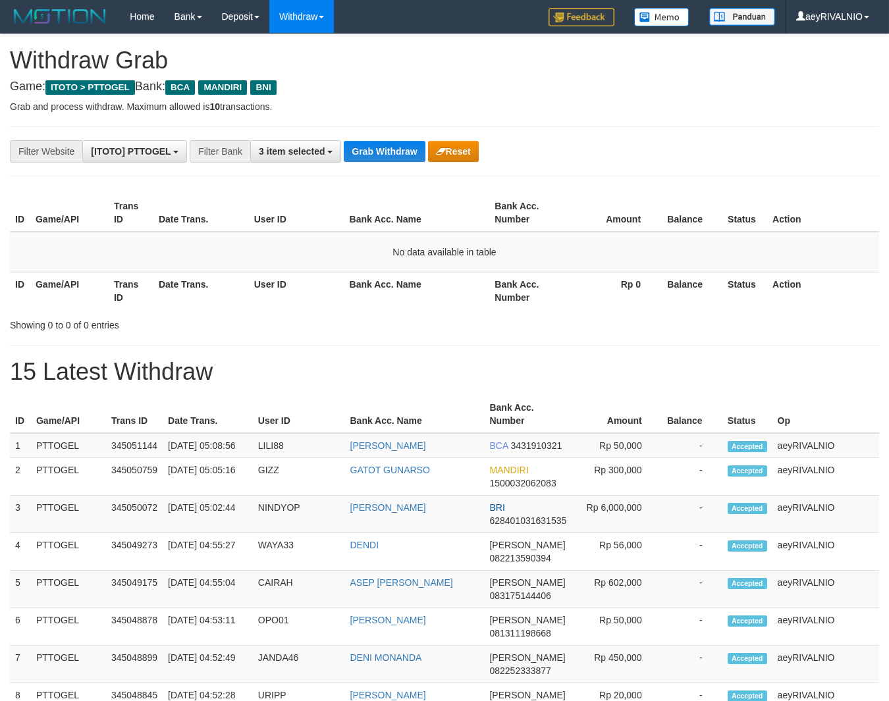
scroll to position [24, 0]
click at [412, 149] on button "Grab Withdraw" at bounding box center [384, 151] width 81 height 21
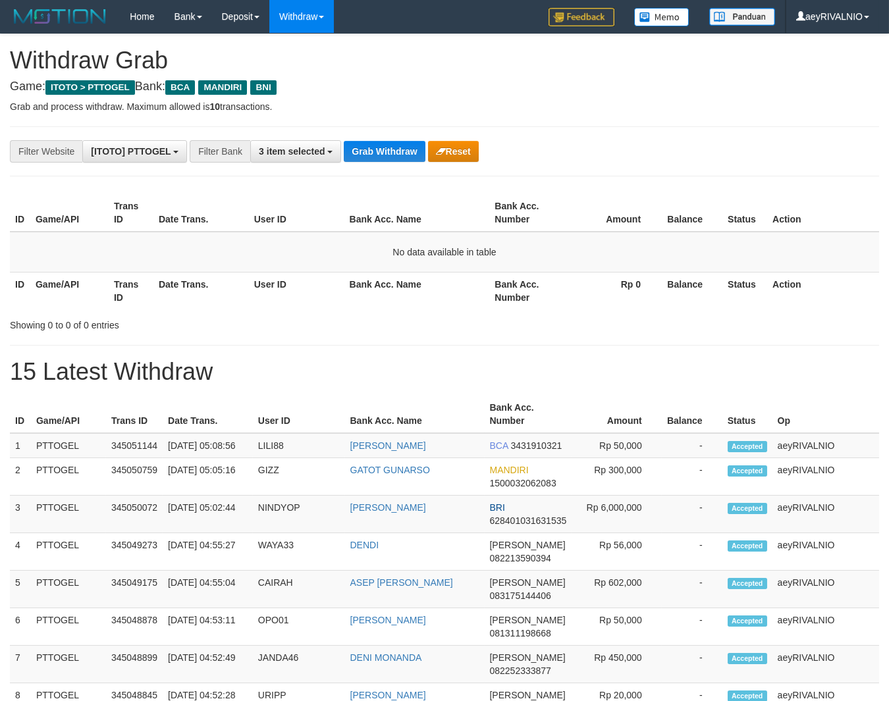
scroll to position [24, 0]
click at [412, 149] on button "Grab Withdraw" at bounding box center [384, 151] width 81 height 21
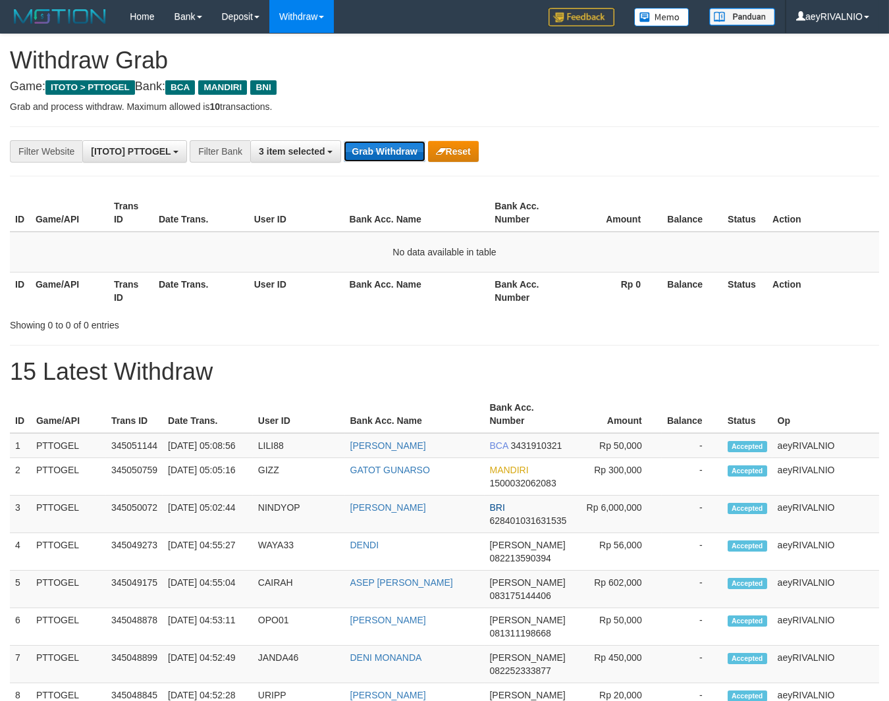
click at [397, 149] on button "Grab Withdraw" at bounding box center [384, 151] width 81 height 21
click at [384, 155] on button "Grab Withdraw" at bounding box center [384, 151] width 81 height 21
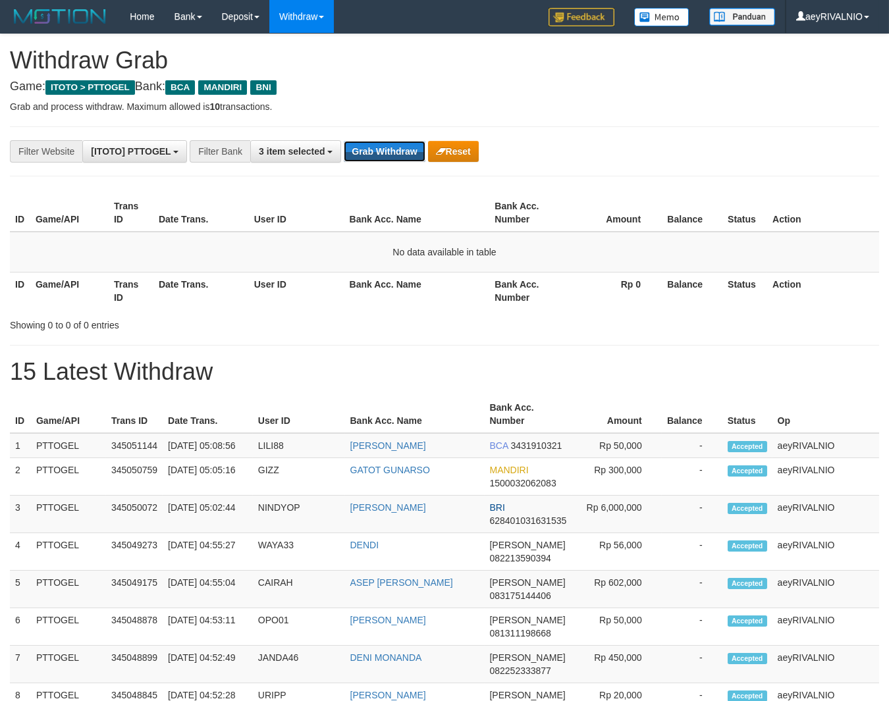
click at [384, 155] on button "Grab Withdraw" at bounding box center [384, 151] width 81 height 21
click at [383, 155] on button "Grab Withdraw" at bounding box center [384, 151] width 81 height 21
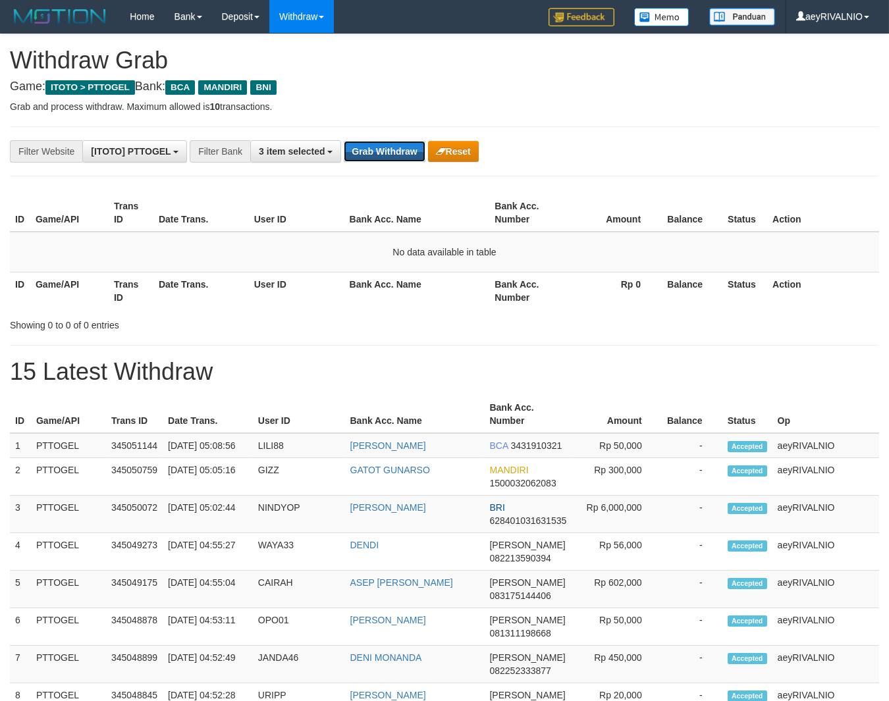
click at [383, 155] on button "Grab Withdraw" at bounding box center [384, 151] width 81 height 21
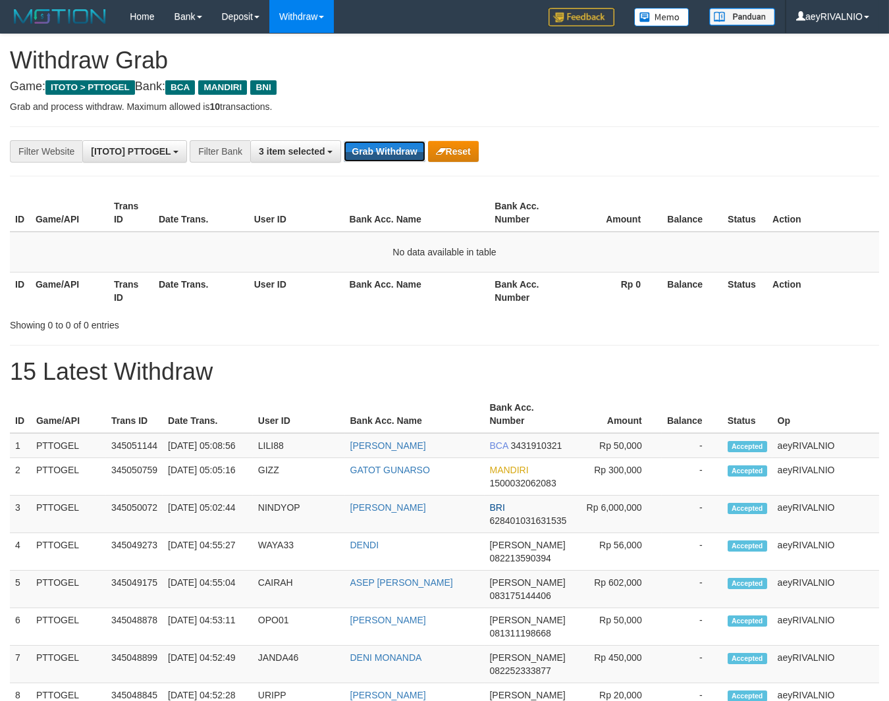
click at [383, 153] on button "Grab Withdraw" at bounding box center [384, 151] width 81 height 21
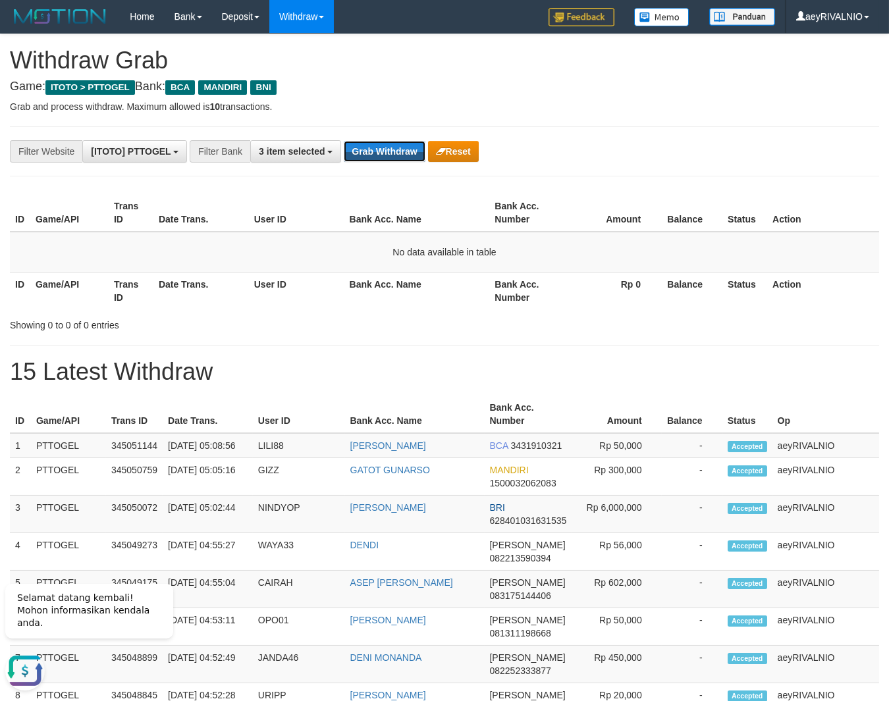
click at [383, 153] on button "Grab Withdraw" at bounding box center [384, 151] width 81 height 21
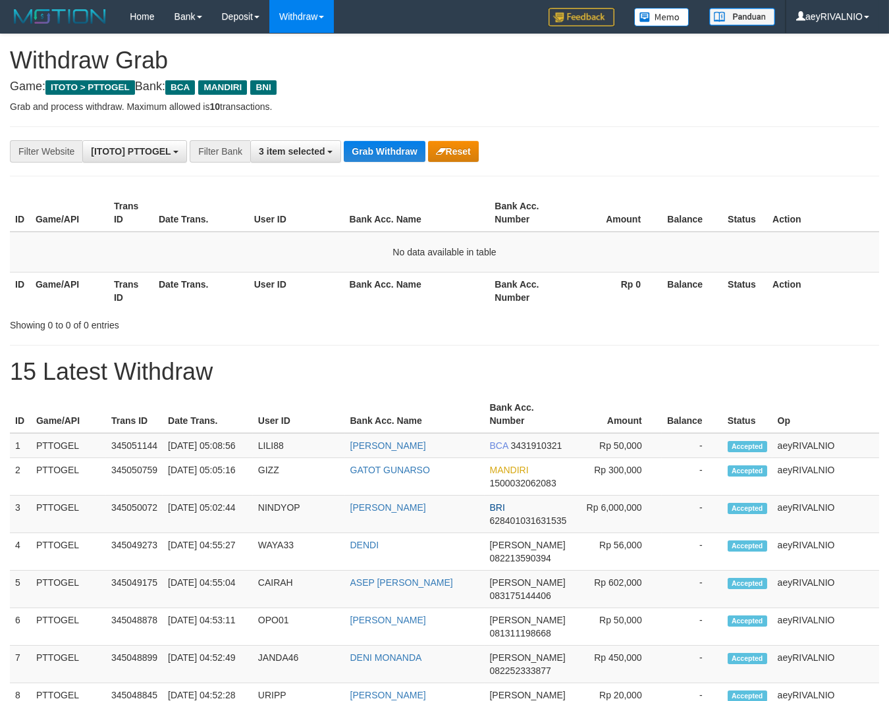
scroll to position [24, 0]
click at [383, 153] on button "Grab Withdraw" at bounding box center [384, 151] width 81 height 21
click at [383, 155] on button "Grab Withdraw" at bounding box center [384, 151] width 81 height 21
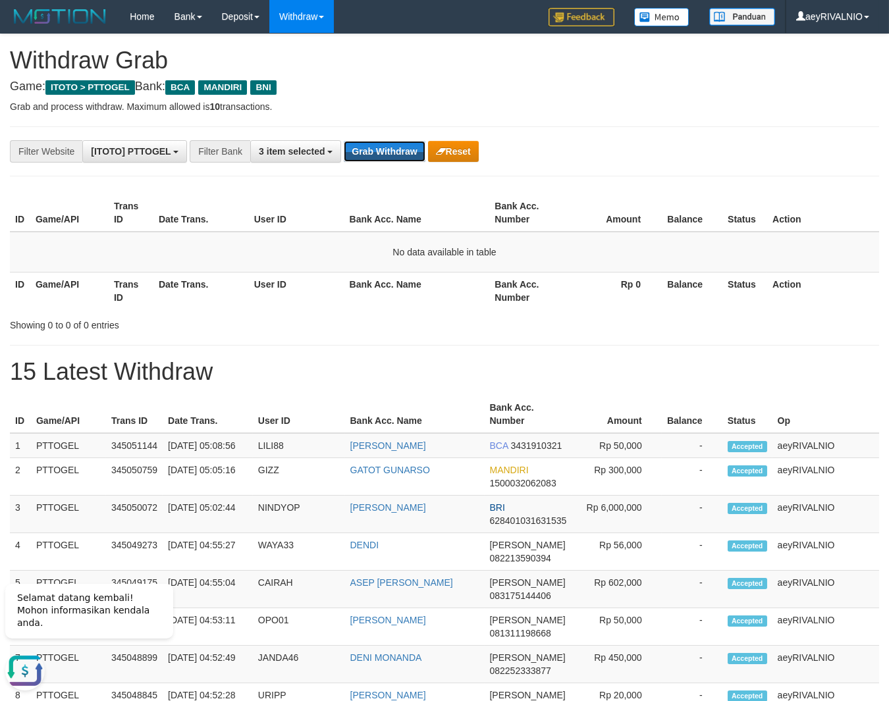
click at [383, 155] on button "Grab Withdraw" at bounding box center [384, 151] width 81 height 21
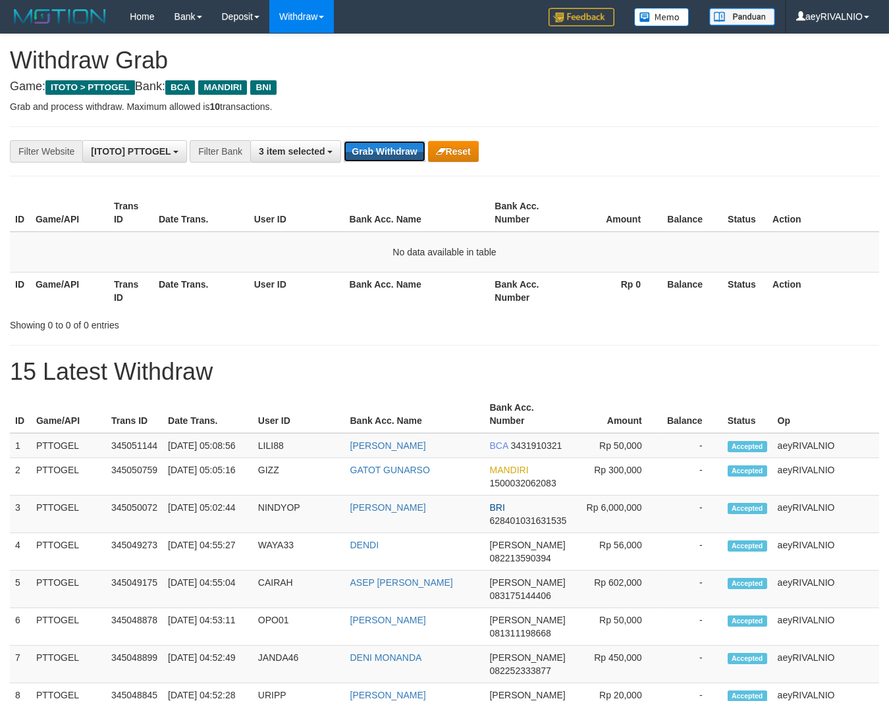
click at [383, 155] on button "Grab Withdraw" at bounding box center [384, 151] width 81 height 21
click at [386, 157] on button "Grab Withdraw" at bounding box center [384, 151] width 81 height 21
click at [387, 157] on button "Grab Withdraw" at bounding box center [384, 151] width 81 height 21
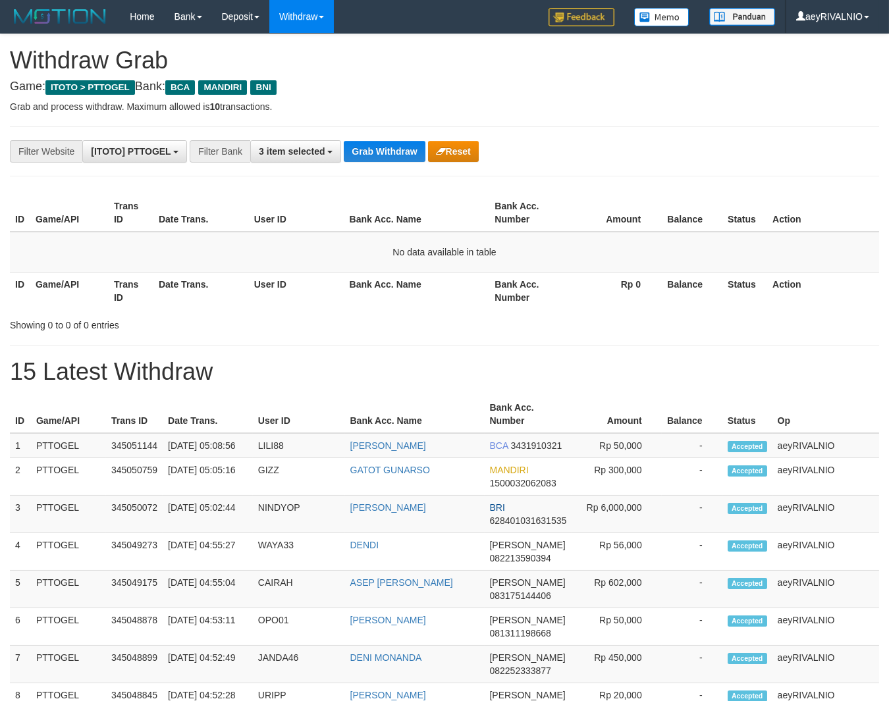
scroll to position [24, 0]
click at [351, 149] on button "Grab Withdraw" at bounding box center [384, 151] width 81 height 21
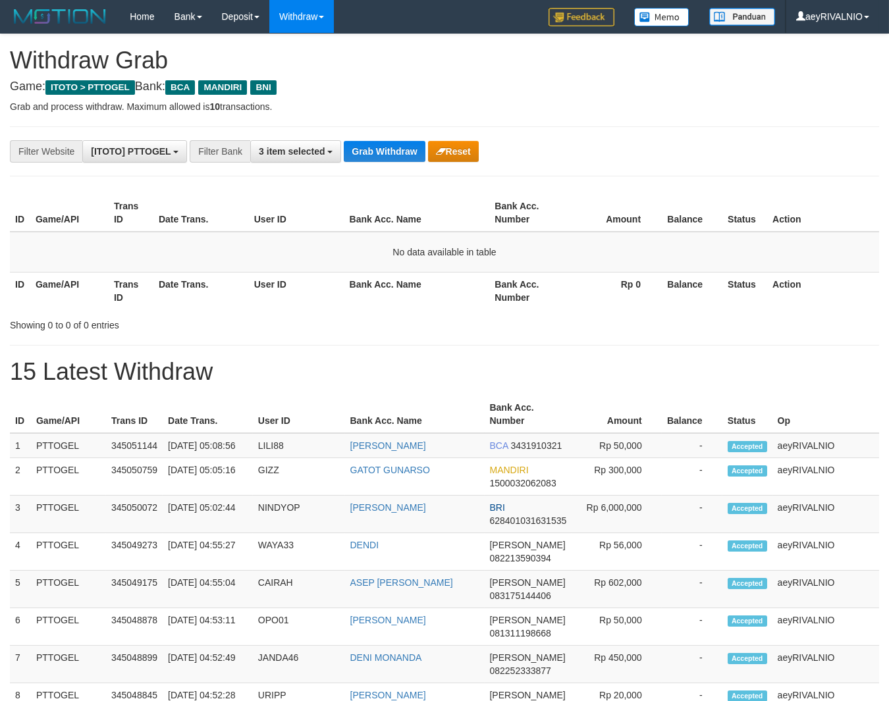
click at [351, 149] on button "Grab Withdraw" at bounding box center [384, 151] width 81 height 21
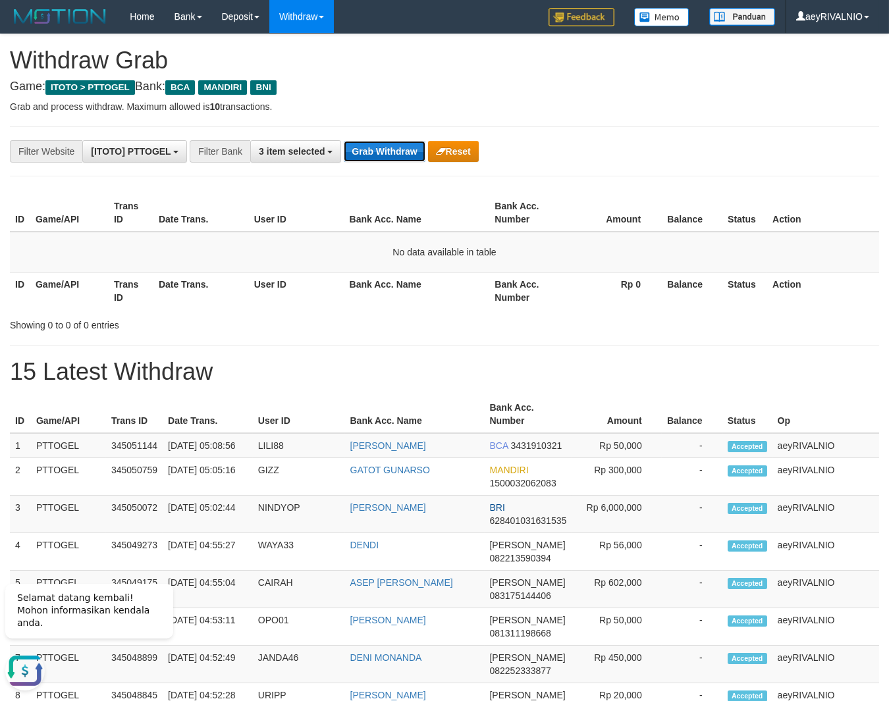
click at [391, 145] on button "Grab Withdraw" at bounding box center [384, 151] width 81 height 21
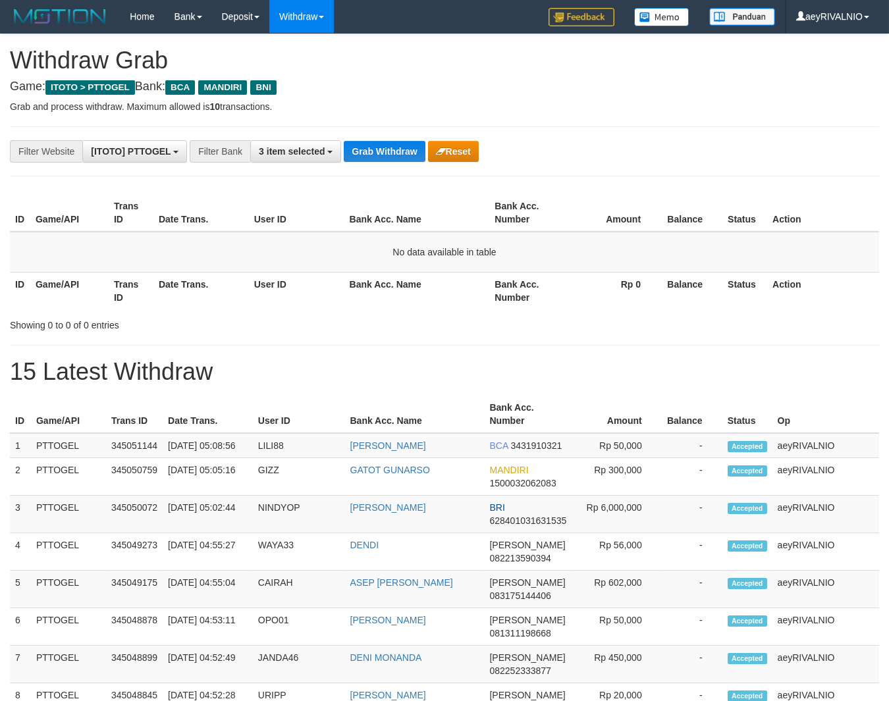
scroll to position [24, 0]
click at [393, 145] on button "Grab Withdraw" at bounding box center [384, 151] width 81 height 21
click at [394, 146] on button "Grab Withdraw" at bounding box center [384, 151] width 81 height 21
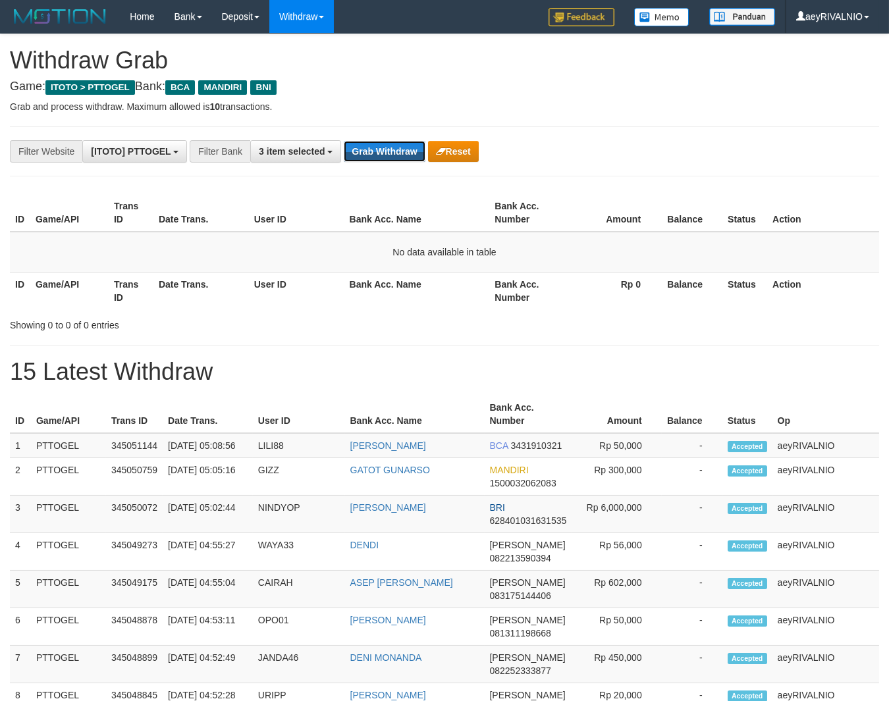
click at [394, 146] on button "Grab Withdraw" at bounding box center [384, 151] width 81 height 21
click at [387, 146] on button "Grab Withdraw" at bounding box center [384, 151] width 81 height 21
click at [400, 145] on button "Grab Withdraw" at bounding box center [384, 151] width 81 height 21
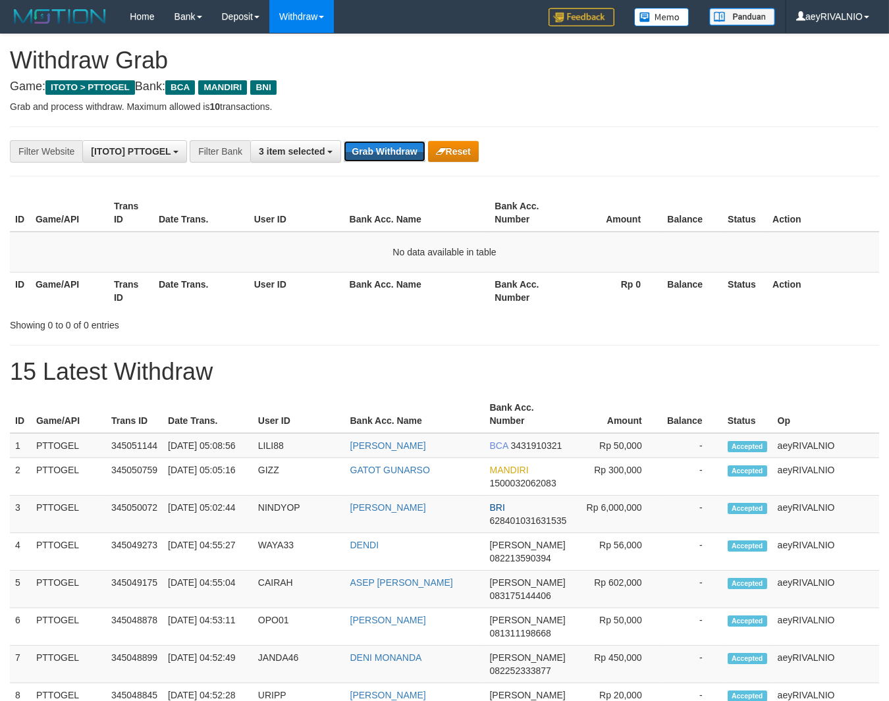
click at [400, 145] on button "Grab Withdraw" at bounding box center [384, 151] width 81 height 21
click at [373, 144] on button "Grab Withdraw" at bounding box center [384, 151] width 81 height 21
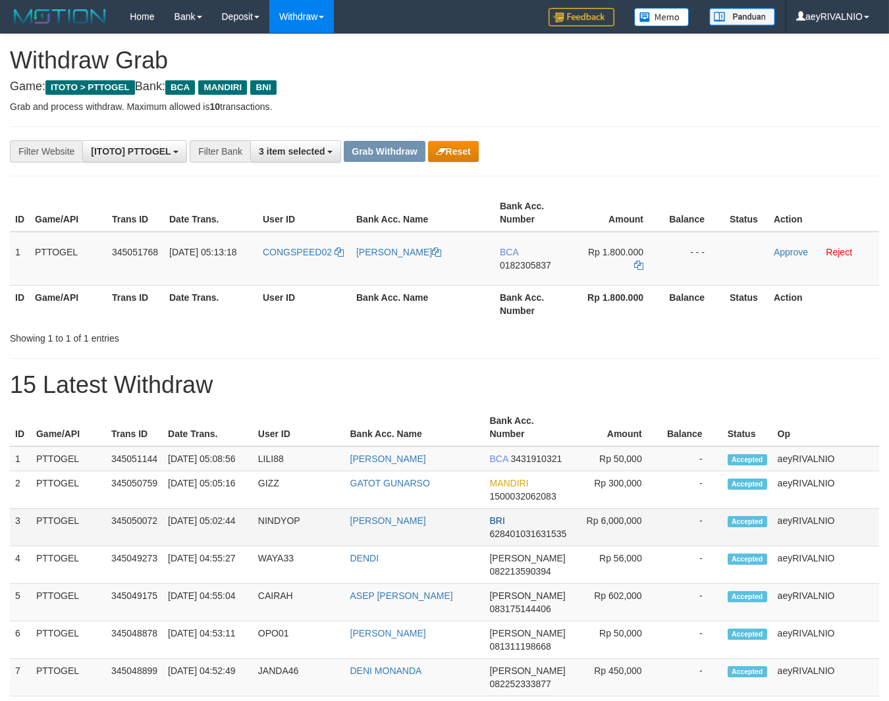
scroll to position [24, 0]
click at [756, 382] on h1 "15 Latest Withdraw" at bounding box center [444, 385] width 869 height 26
click at [671, 158] on div "**********" at bounding box center [370, 151] width 741 height 22
drag, startPoint x: 295, startPoint y: 276, endPoint x: 609, endPoint y: 278, distance: 314.0
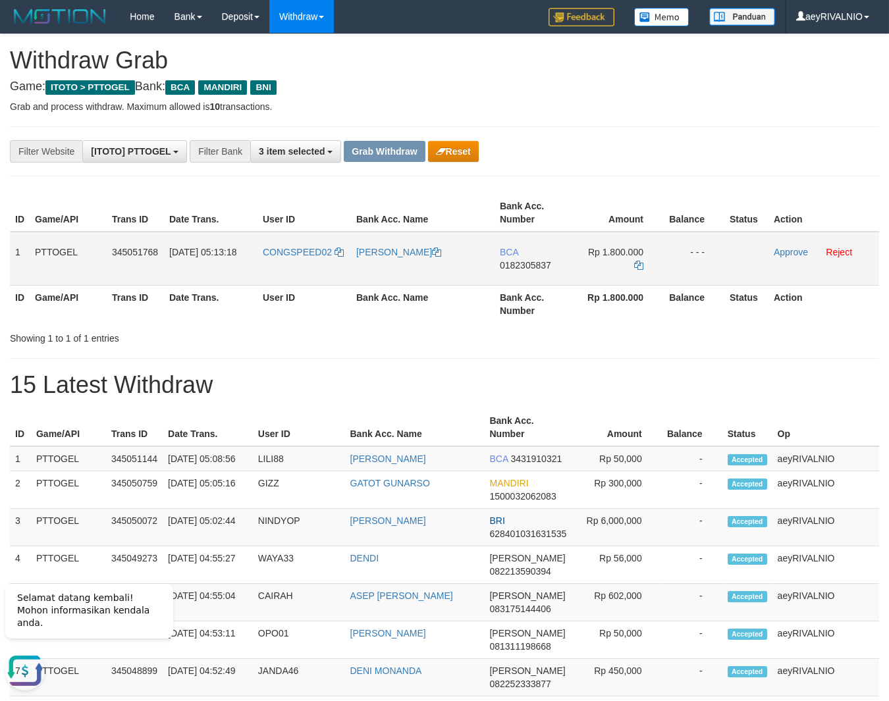
click at [609, 278] on tr "1 PTTOGEL 345051768 01/10/2025 05:13:18 CONGSPEED02 EDY SANTOSO BCA 0182305837 …" at bounding box center [444, 259] width 869 height 54
copy tr
click at [527, 266] on span "0182305837" at bounding box center [525, 265] width 51 height 11
copy tr
click at [527, 266] on span "0182305837" at bounding box center [525, 265] width 51 height 11
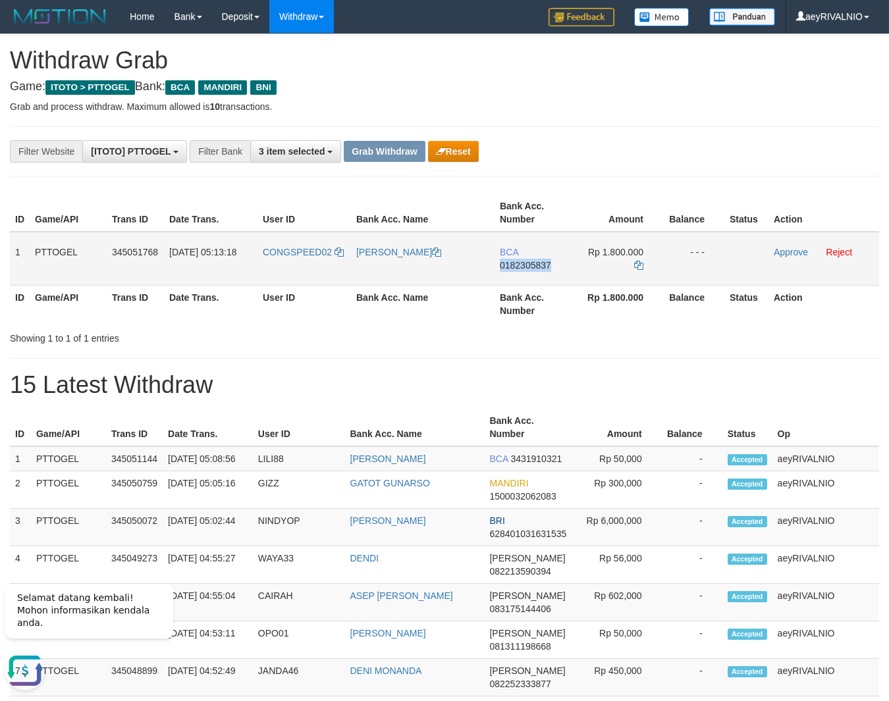
copy span "0182305837"
click at [642, 264] on icon at bounding box center [638, 265] width 9 height 9
click at [794, 248] on link "Approve" at bounding box center [790, 252] width 34 height 11
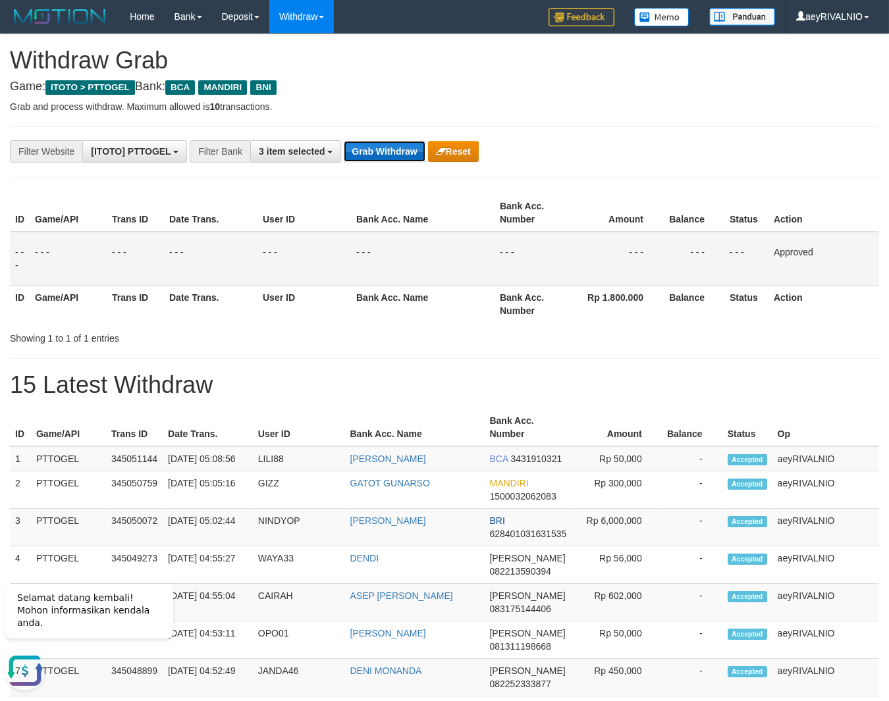
click at [371, 155] on button "Grab Withdraw" at bounding box center [384, 151] width 81 height 21
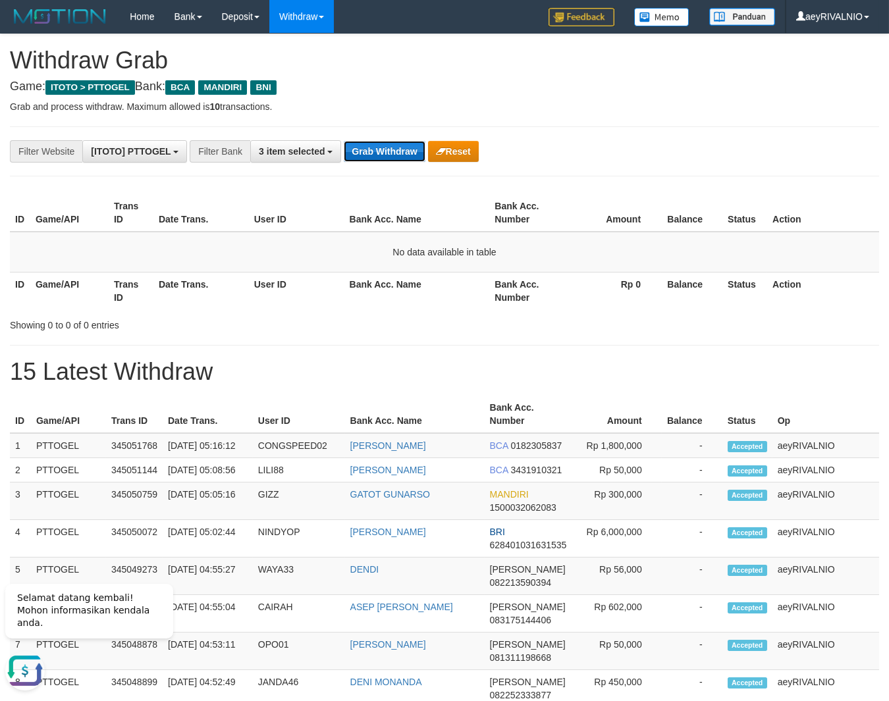
click at [373, 151] on button "Grab Withdraw" at bounding box center [384, 151] width 81 height 21
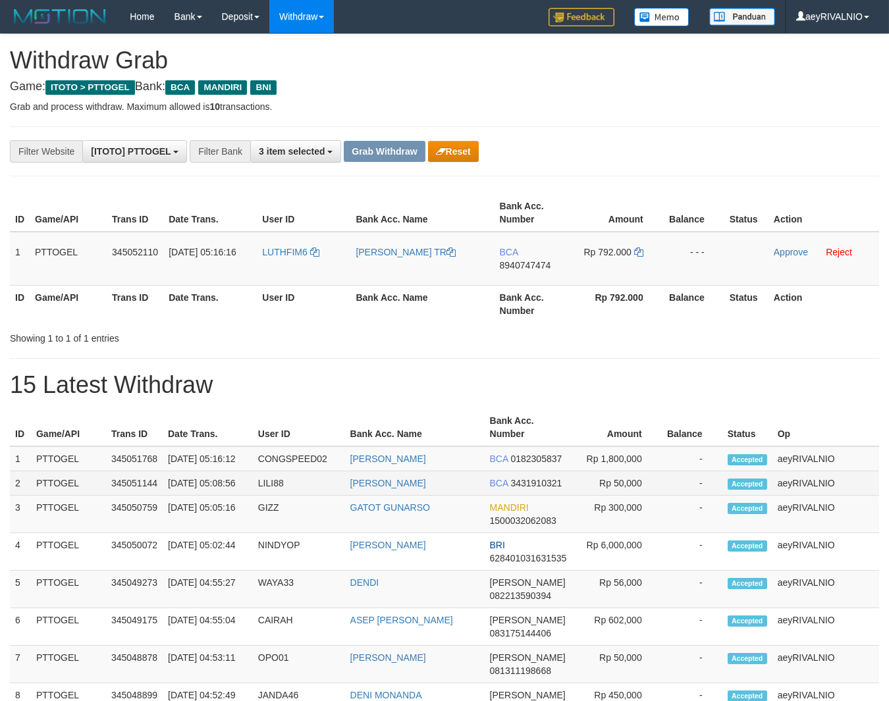
scroll to position [24, 0]
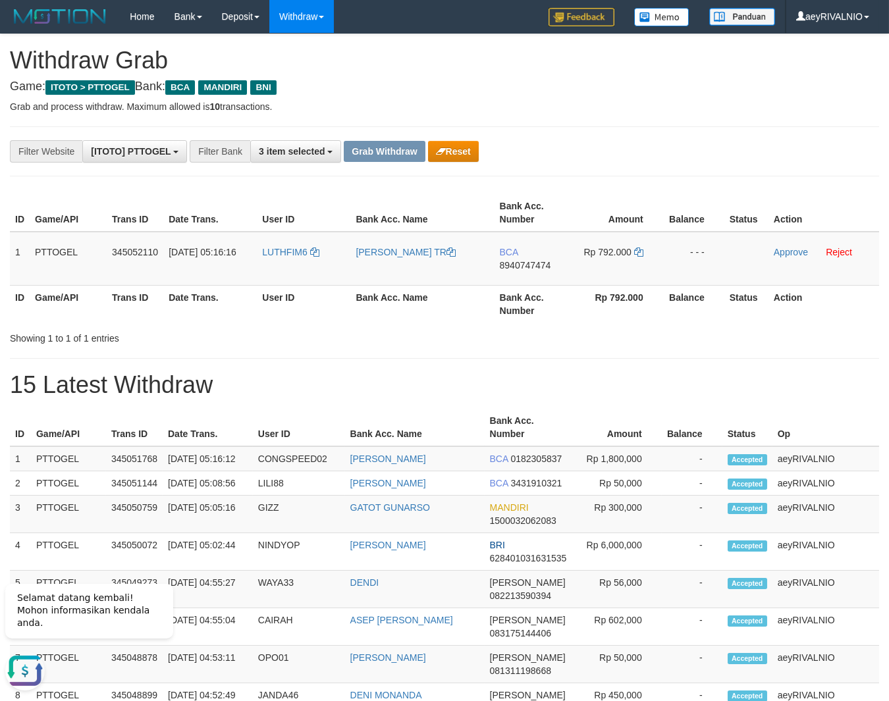
scroll to position [0, 0]
drag, startPoint x: 280, startPoint y: 266, endPoint x: 636, endPoint y: 266, distance: 356.1
click at [636, 266] on tr "1 PTTOGEL 345052110 01/10/2025 05:16:16 LUTHFIM6 LUTHFI MUHAMMADI TR BCA 894074…" at bounding box center [444, 259] width 869 height 54
copy tr
click at [533, 262] on span "8940747474" at bounding box center [525, 265] width 51 height 11
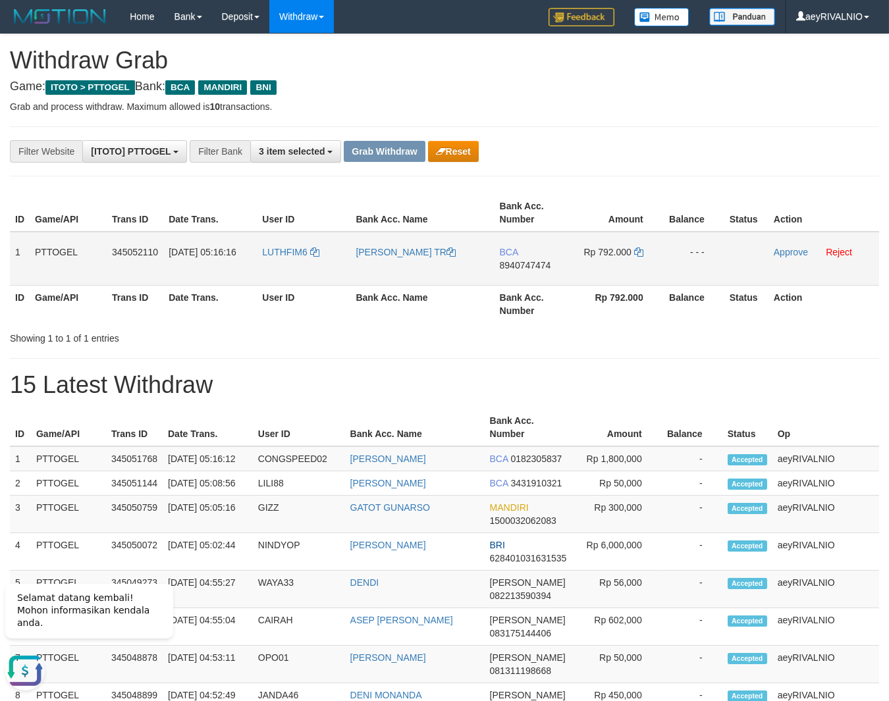
copy tr
click at [533, 262] on span "8940747474" at bounding box center [525, 265] width 51 height 11
copy span "8940747474"
click at [640, 251] on icon at bounding box center [638, 251] width 9 height 9
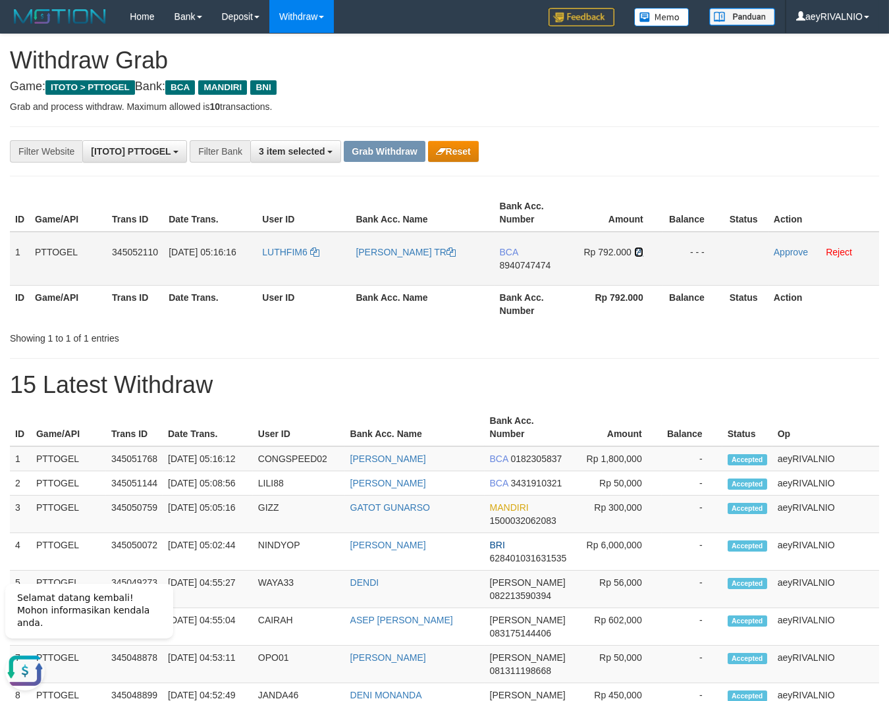
click at [640, 251] on icon at bounding box center [638, 251] width 9 height 9
click at [795, 250] on link "Approve" at bounding box center [790, 252] width 34 height 11
click at [401, 155] on button "Grab Withdraw" at bounding box center [384, 151] width 81 height 21
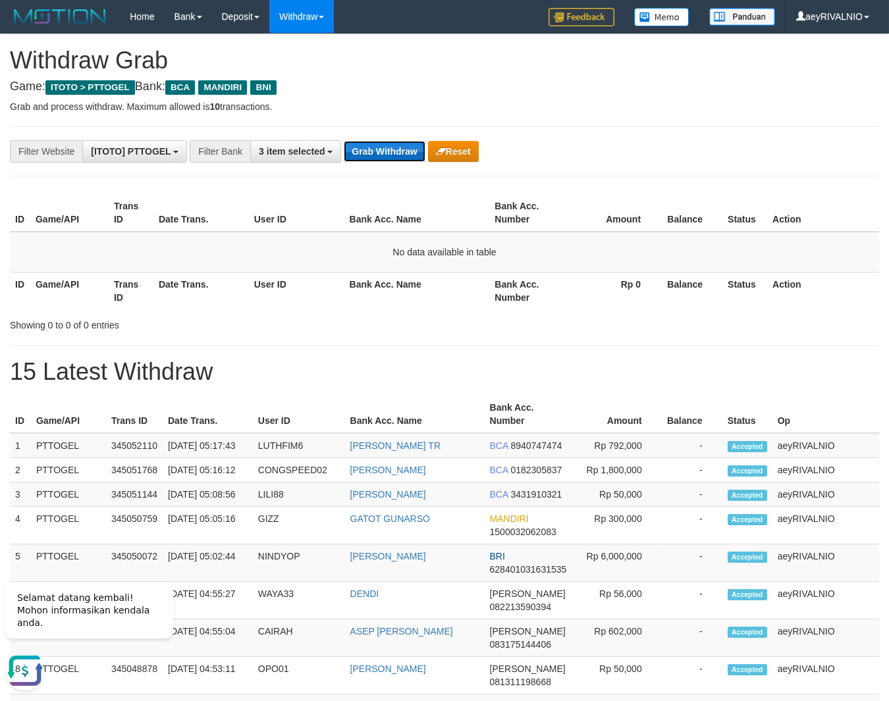
click at [396, 160] on button "Grab Withdraw" at bounding box center [384, 151] width 81 height 21
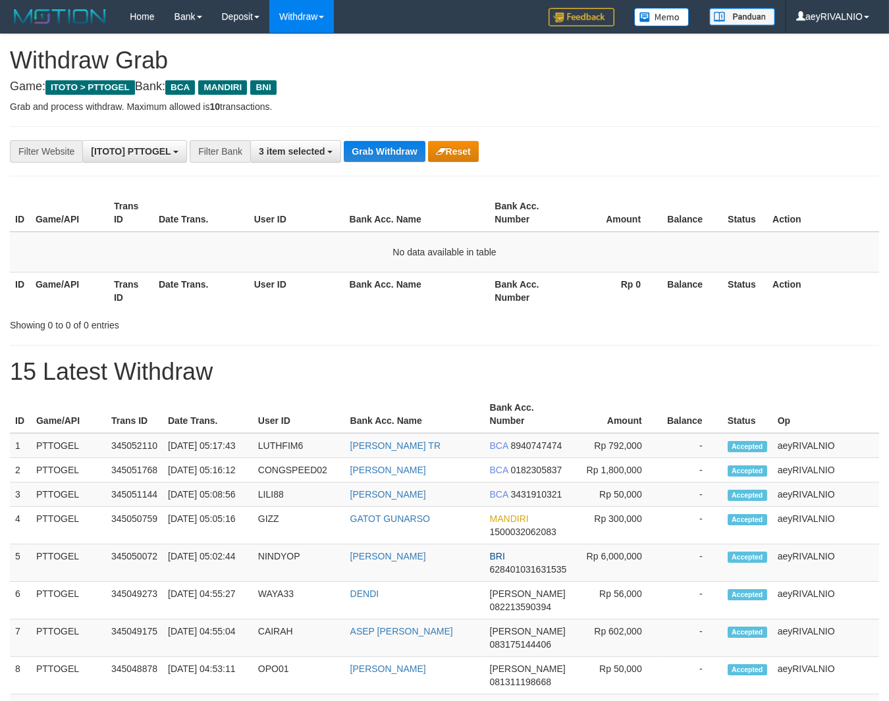
click at [390, 138] on div "**********" at bounding box center [444, 706] width 889 height 1344
click at [395, 145] on button "Grab Withdraw" at bounding box center [384, 151] width 81 height 21
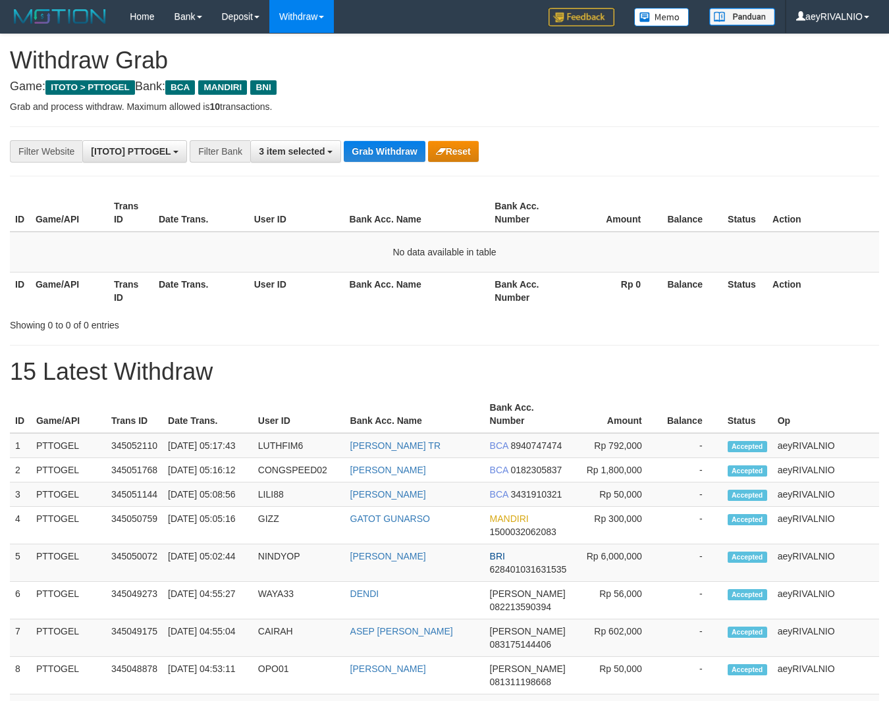
click at [395, 145] on button "Grab Withdraw" at bounding box center [384, 151] width 81 height 21
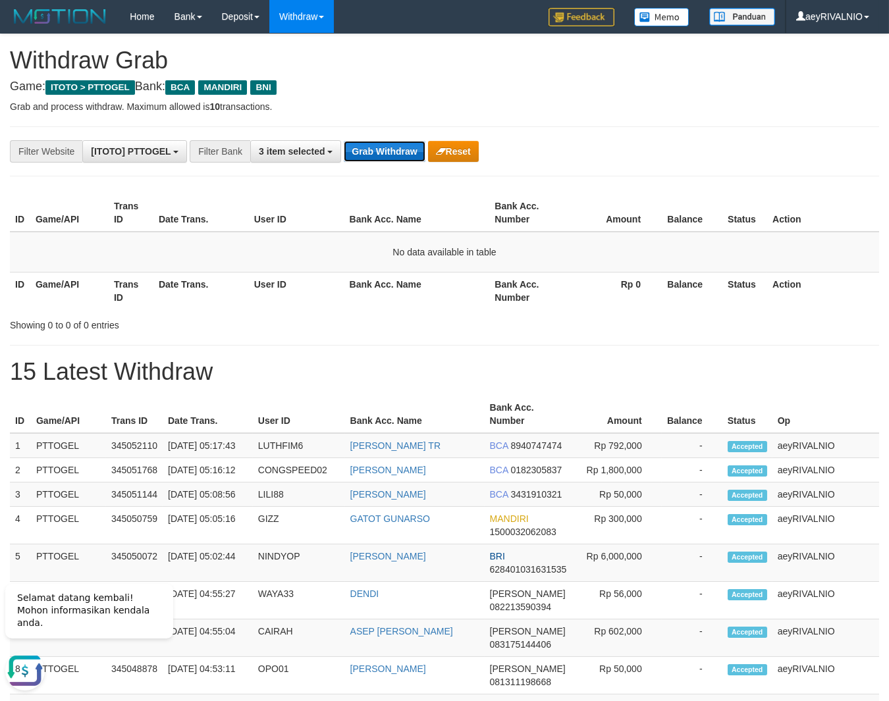
click at [375, 149] on button "Grab Withdraw" at bounding box center [384, 151] width 81 height 21
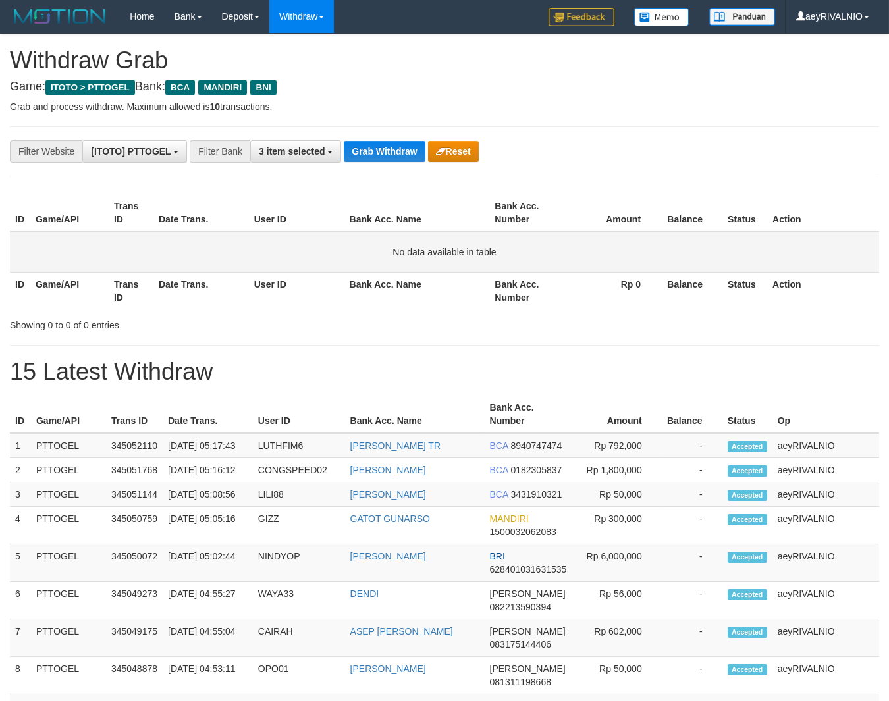
scroll to position [24, 0]
click at [625, 187] on div "**********" at bounding box center [444, 706] width 889 height 1344
click at [378, 156] on button "Grab Withdraw" at bounding box center [384, 151] width 81 height 21
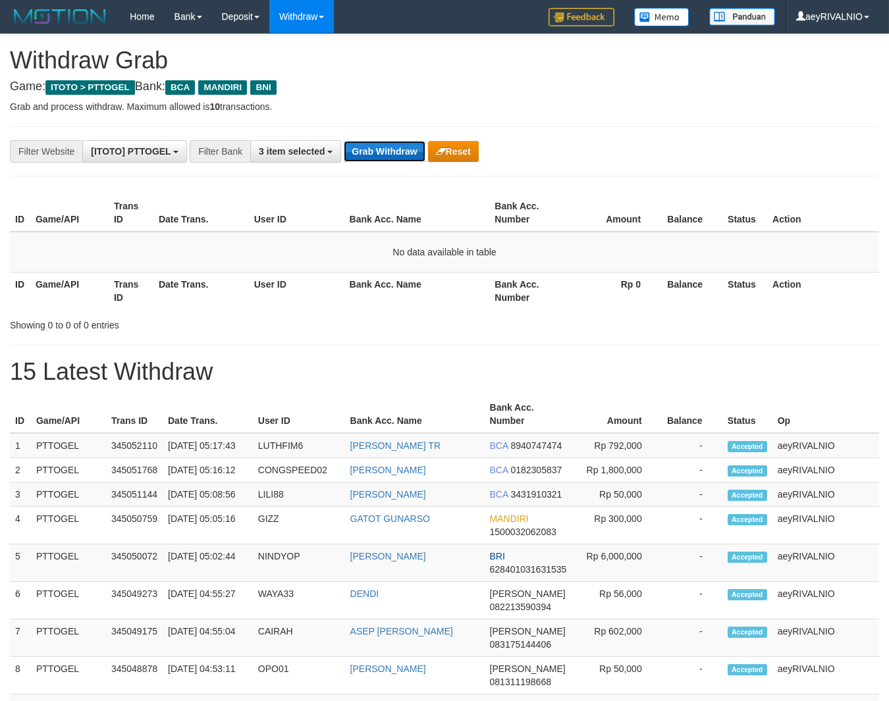
click at [373, 149] on button "Grab Withdraw" at bounding box center [384, 151] width 81 height 21
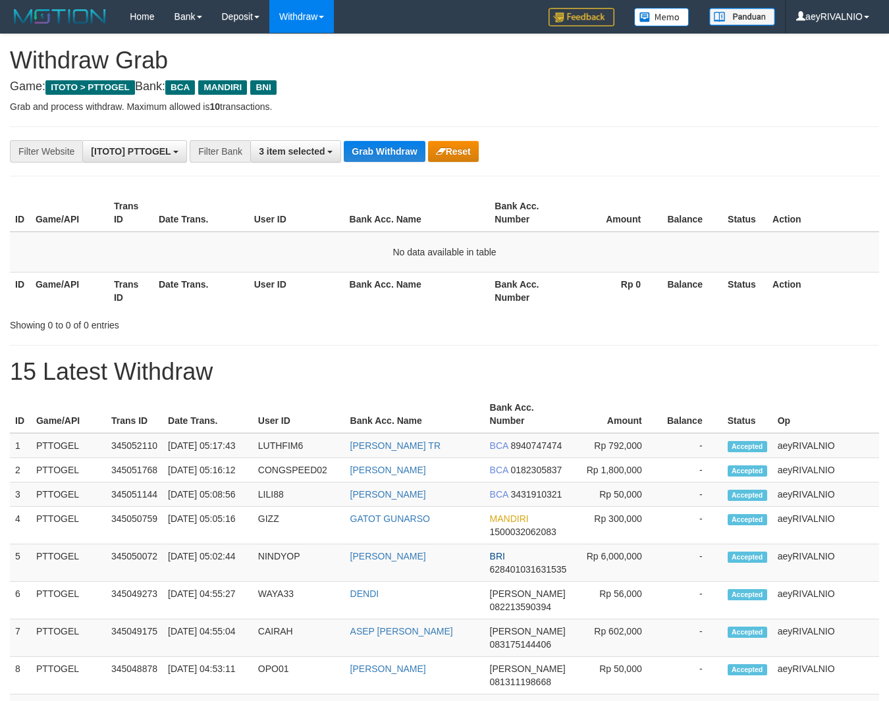
click at [373, 149] on button "Grab Withdraw" at bounding box center [384, 151] width 81 height 21
click at [375, 147] on button "Grab Withdraw" at bounding box center [384, 151] width 81 height 21
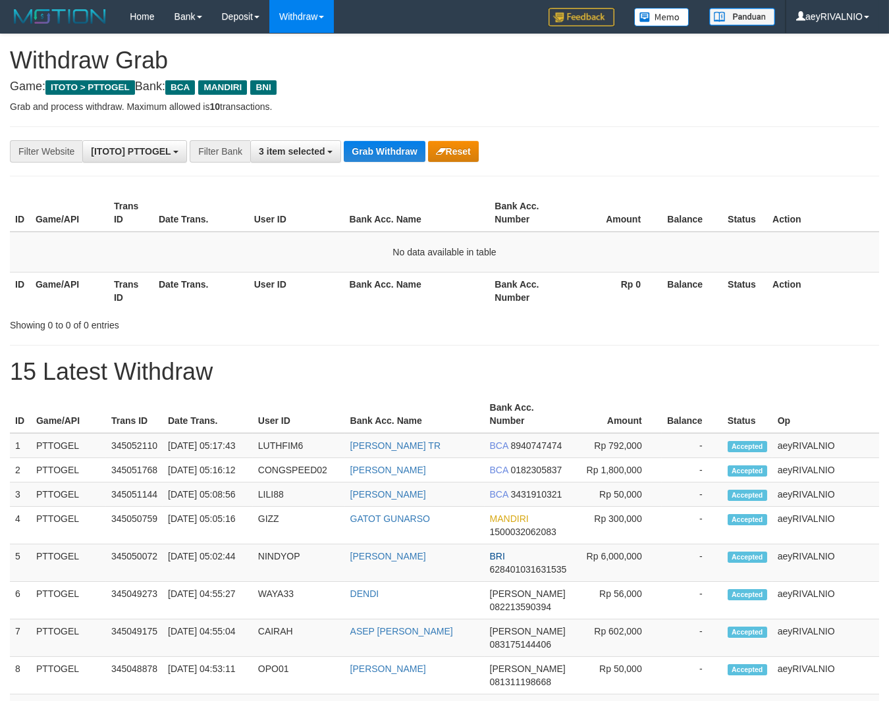
click at [375, 147] on button "Grab Withdraw" at bounding box center [384, 151] width 81 height 21
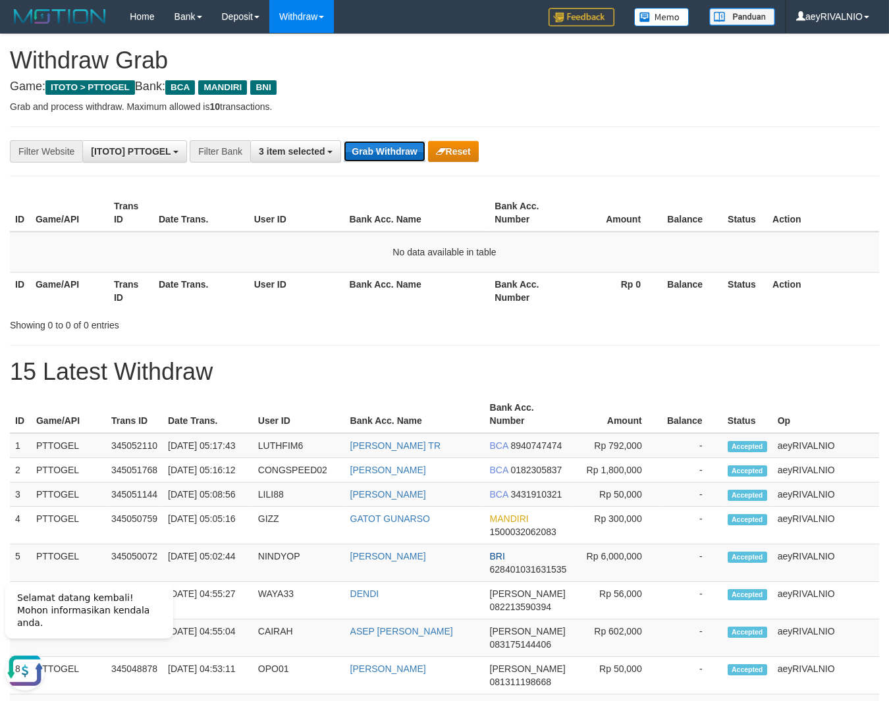
click at [389, 155] on button "Grab Withdraw" at bounding box center [384, 151] width 81 height 21
click at [386, 146] on button "Grab Withdraw" at bounding box center [384, 151] width 81 height 21
click at [378, 155] on button "Grab Withdraw" at bounding box center [384, 151] width 81 height 21
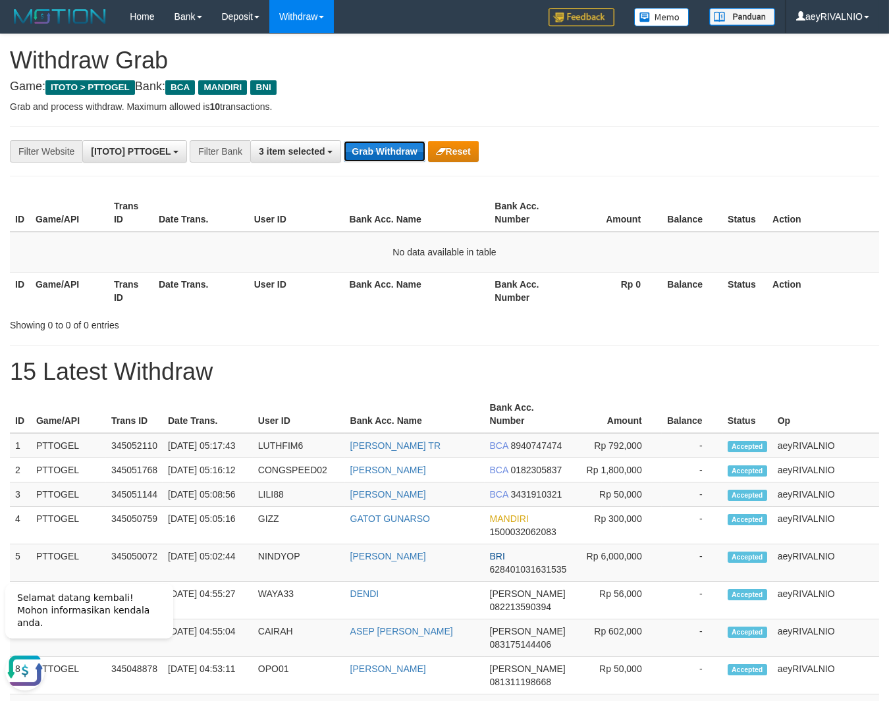
click at [378, 155] on button "Grab Withdraw" at bounding box center [384, 151] width 81 height 21
click at [365, 147] on button "Grab Withdraw" at bounding box center [384, 151] width 81 height 21
click at [395, 150] on button "Grab Withdraw" at bounding box center [384, 151] width 81 height 21
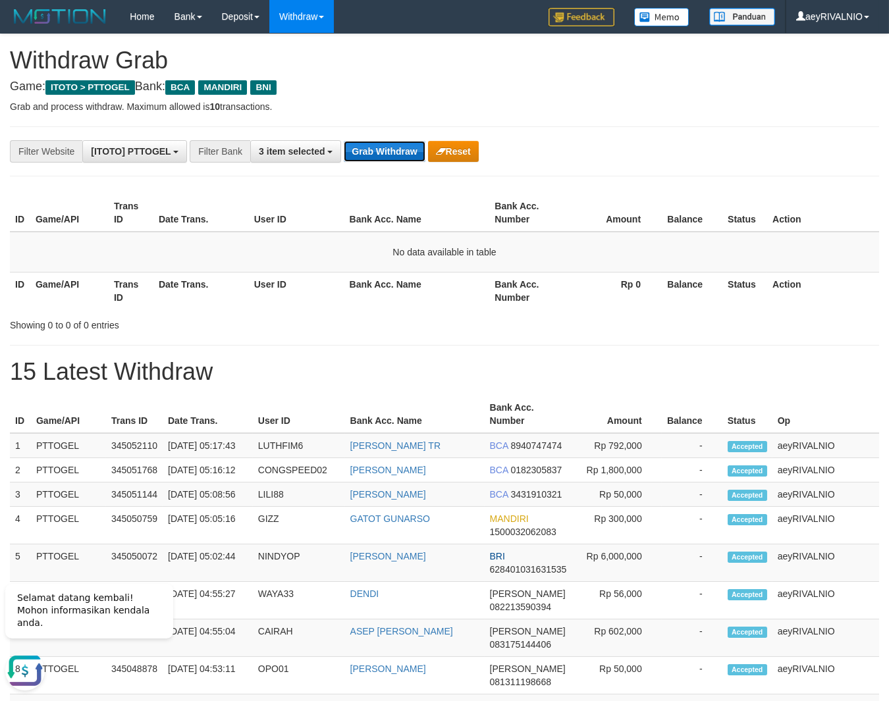
click at [395, 150] on button "Grab Withdraw" at bounding box center [384, 151] width 81 height 21
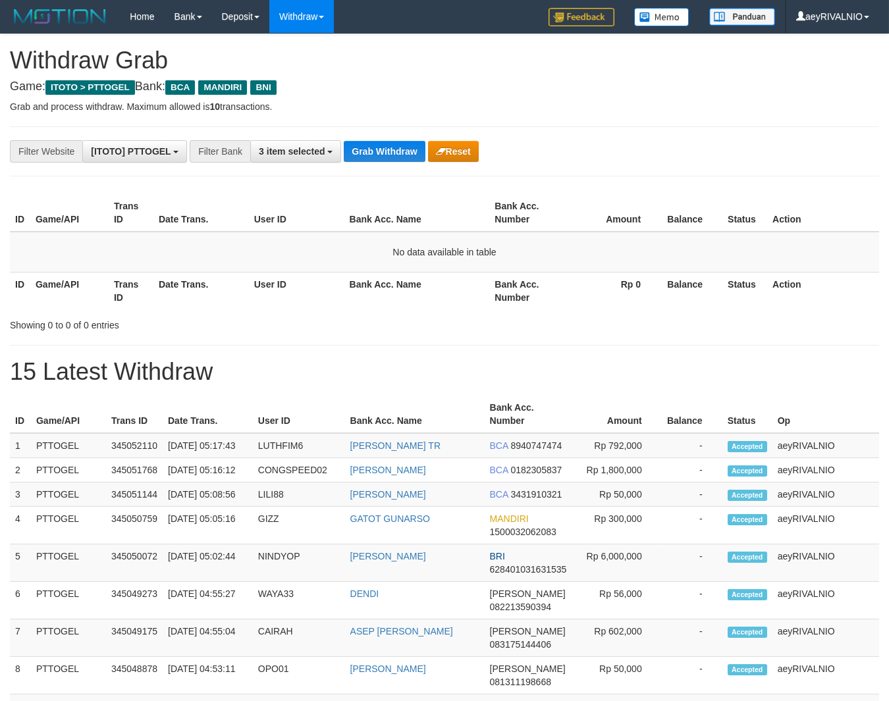
scroll to position [24, 0]
click at [367, 151] on button "Grab Withdraw" at bounding box center [384, 151] width 81 height 21
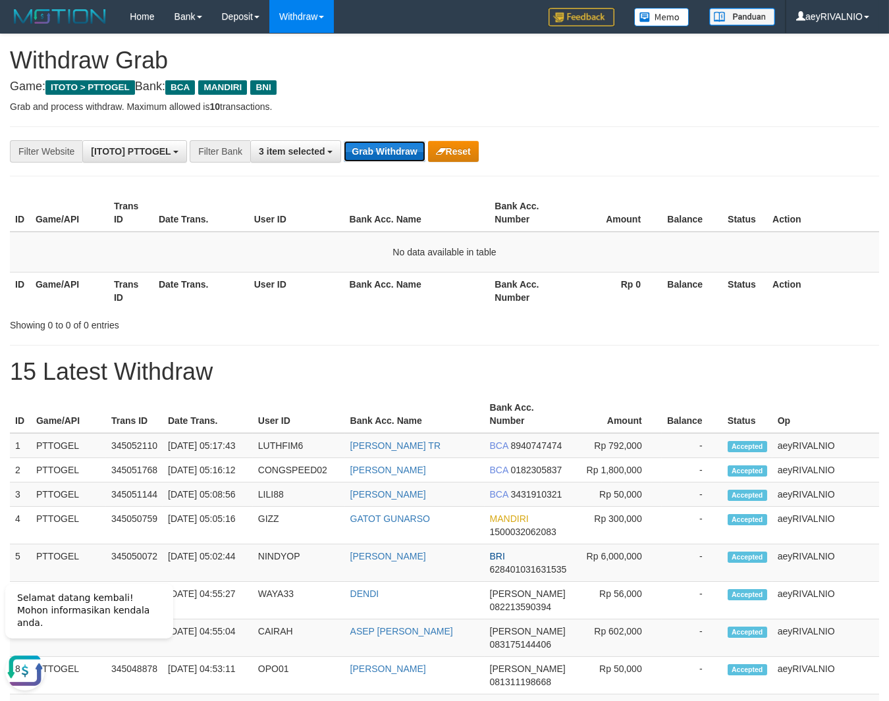
click at [384, 151] on button "Grab Withdraw" at bounding box center [384, 151] width 81 height 21
click at [399, 153] on button "Grab Withdraw" at bounding box center [384, 151] width 81 height 21
click at [382, 164] on div "**********" at bounding box center [444, 706] width 889 height 1344
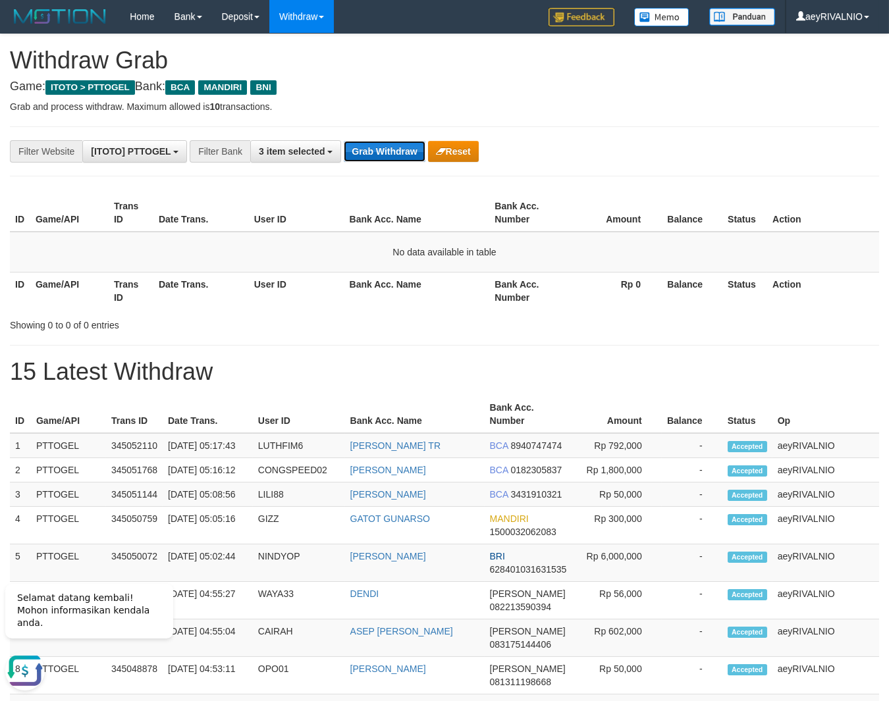
click at [389, 160] on button "Grab Withdraw" at bounding box center [384, 151] width 81 height 21
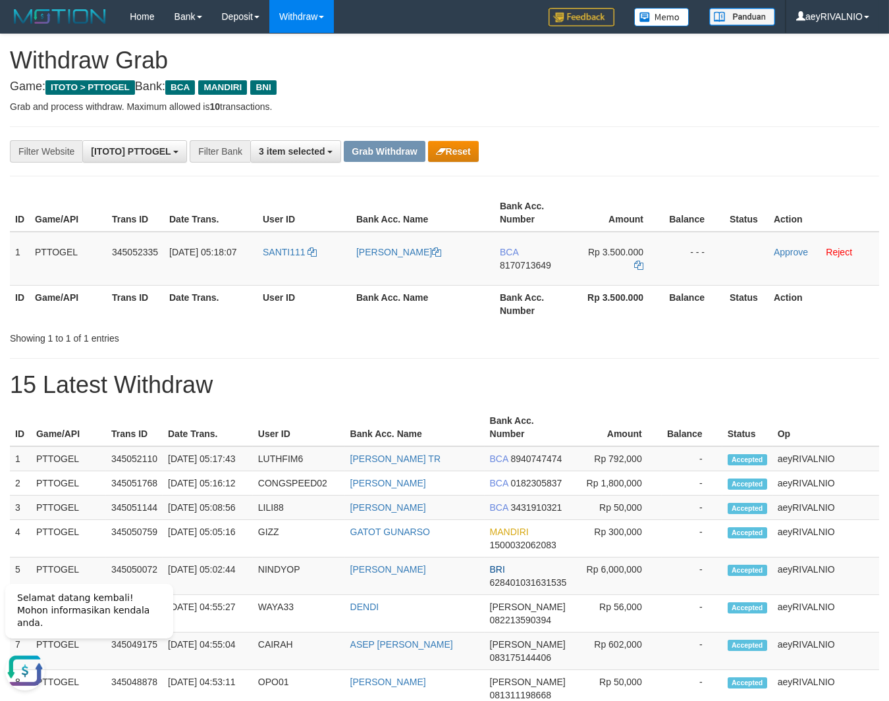
click at [677, 156] on div "**********" at bounding box center [370, 151] width 741 height 22
drag, startPoint x: 288, startPoint y: 282, endPoint x: 598, endPoint y: 258, distance: 310.3
click at [598, 258] on tr "1 PTTOGEL 345052335 [DATE] 05:18:07 SANTI111 [PERSON_NAME] BCA 8170713649 Rp 3.…" at bounding box center [444, 259] width 869 height 54
copy tr
click at [536, 260] on span "8170713649" at bounding box center [525, 265] width 51 height 11
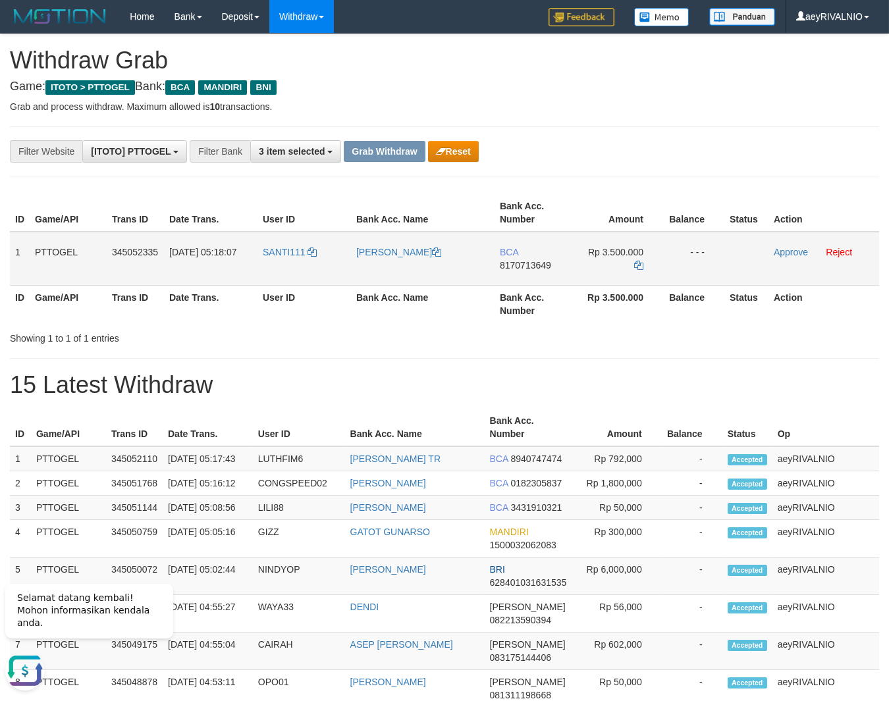
copy tr
click at [536, 260] on span "8170713649" at bounding box center [525, 265] width 51 height 11
copy span "8170713649"
click at [525, 261] on span "8170713649" at bounding box center [525, 265] width 51 height 11
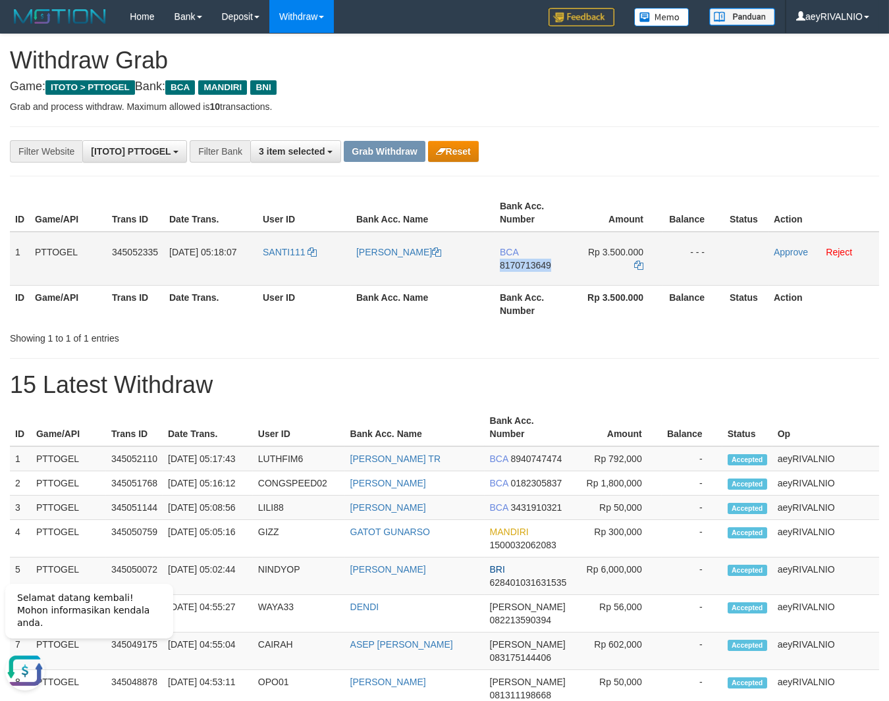
copy span "8170713649"
click at [637, 265] on icon at bounding box center [638, 265] width 9 height 9
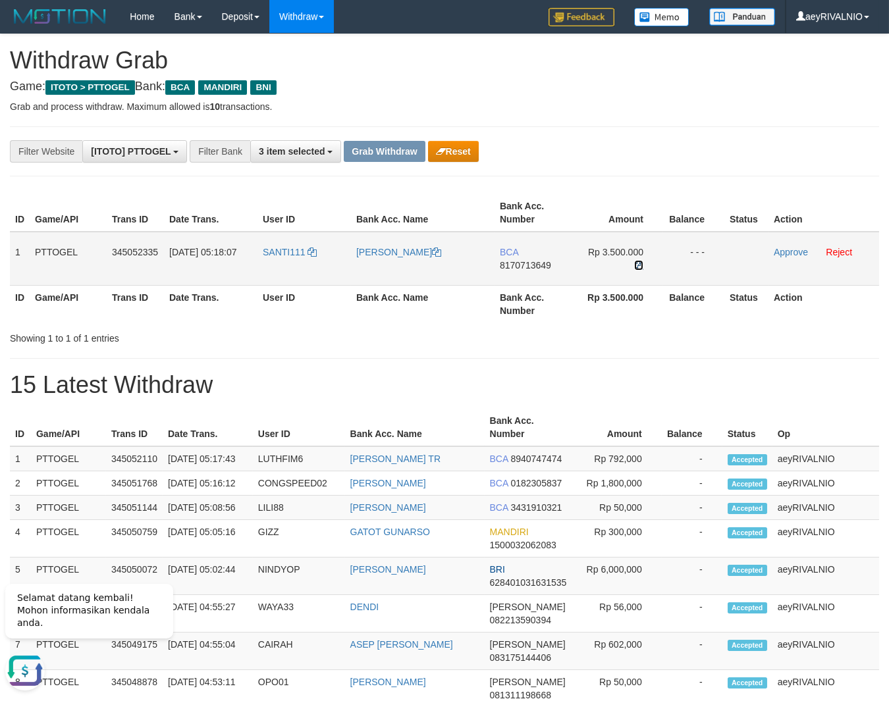
click at [637, 265] on icon at bounding box center [638, 265] width 9 height 9
click at [783, 253] on link "Approve" at bounding box center [790, 252] width 34 height 11
click at [389, 152] on button "Grab Withdraw" at bounding box center [384, 151] width 81 height 21
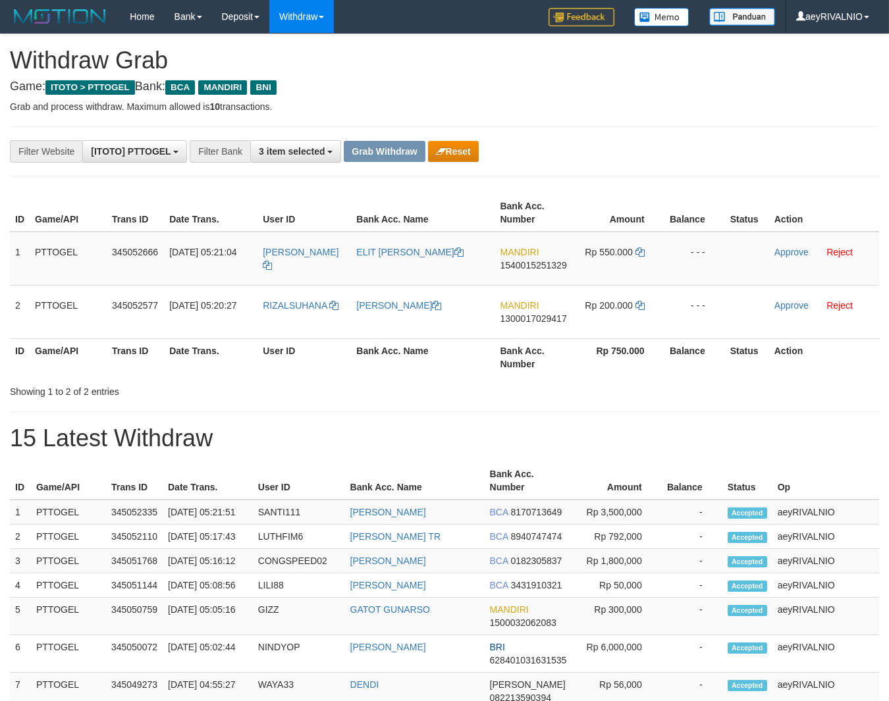
scroll to position [24, 0]
click at [663, 158] on div "**********" at bounding box center [370, 151] width 741 height 22
click at [473, 146] on button "Reset" at bounding box center [453, 151] width 51 height 21
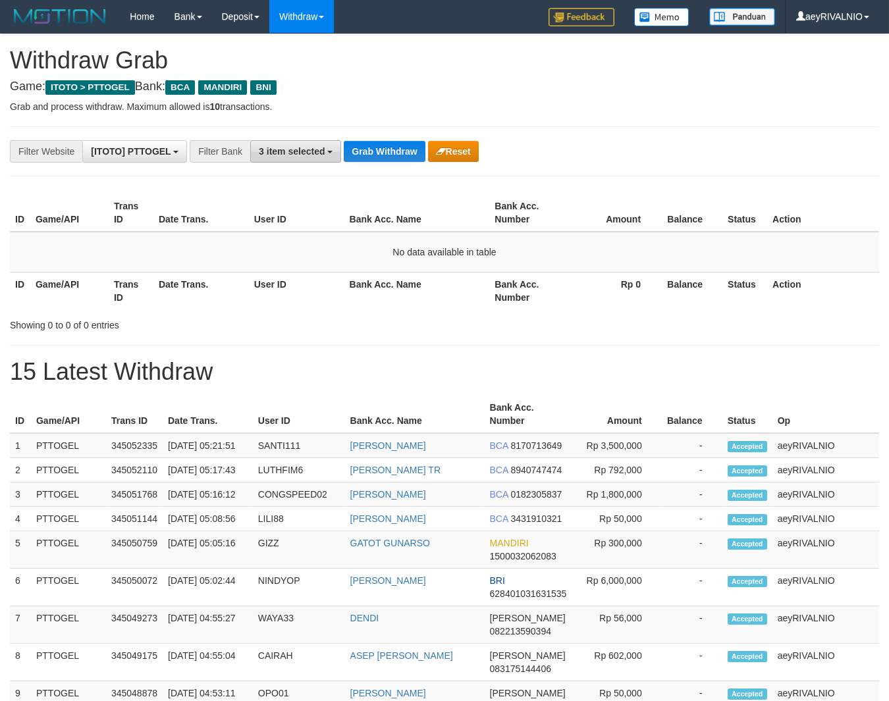
scroll to position [24, 0]
click at [282, 155] on span "3 item selected" at bounding box center [292, 151] width 66 height 11
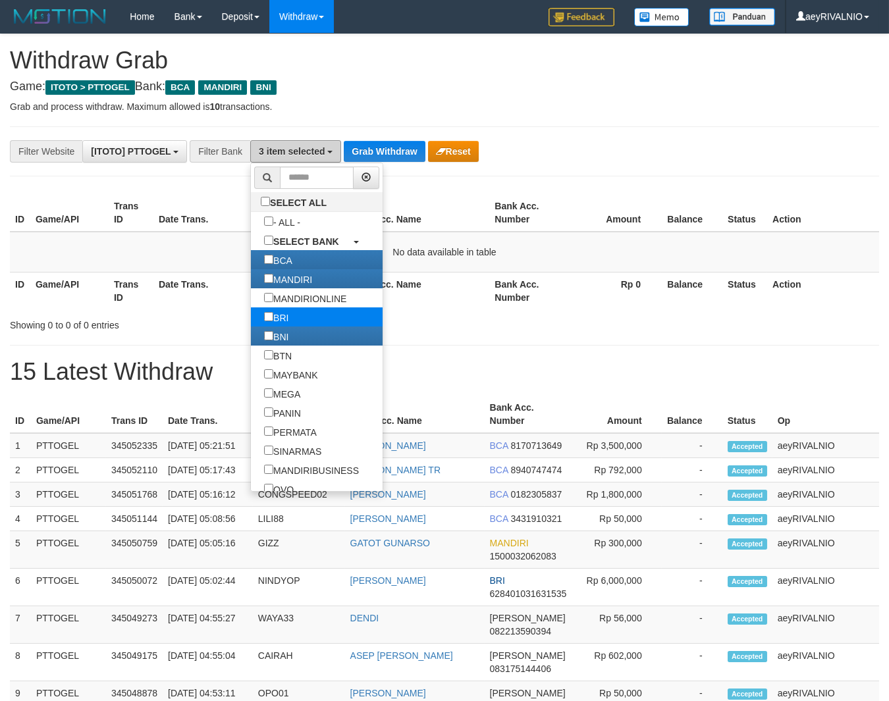
scroll to position [0, 0]
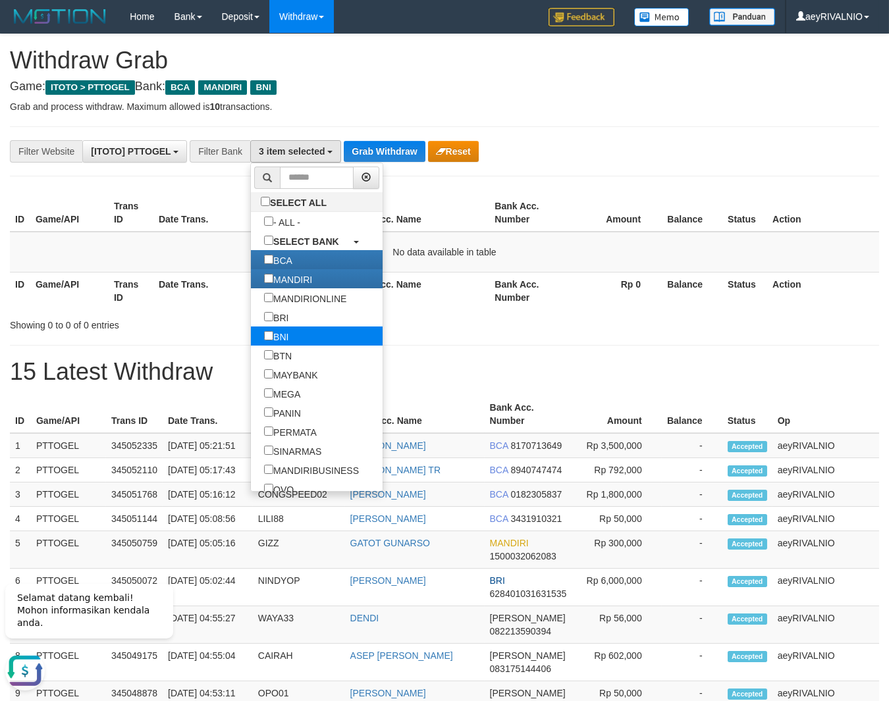
click at [251, 333] on label "BNI" at bounding box center [276, 335] width 51 height 19
click at [251, 281] on label "MANDIRI" at bounding box center [288, 278] width 74 height 19
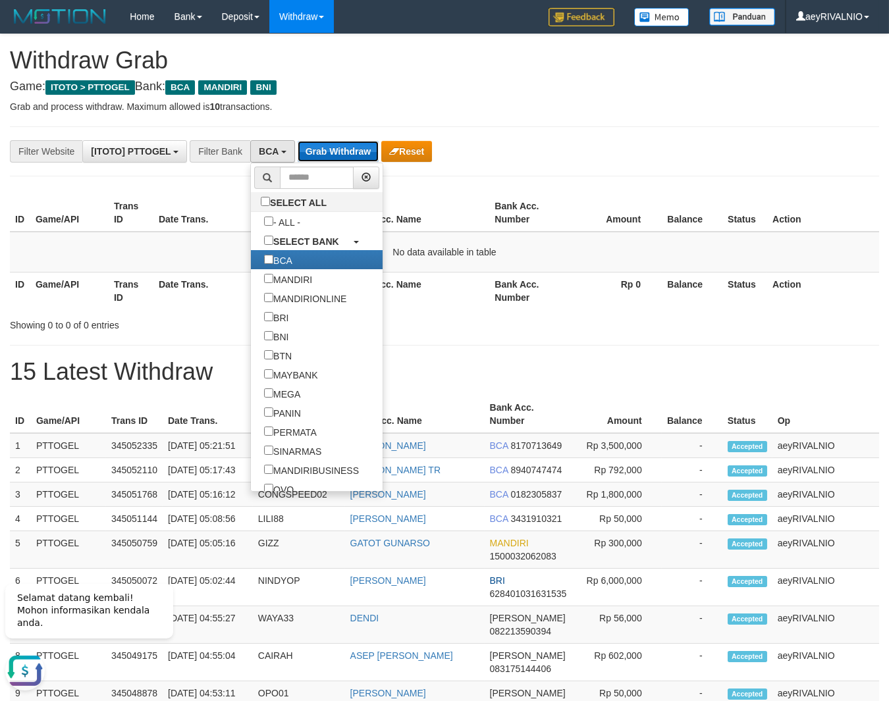
click at [354, 153] on button "Grab Withdraw" at bounding box center [338, 151] width 81 height 21
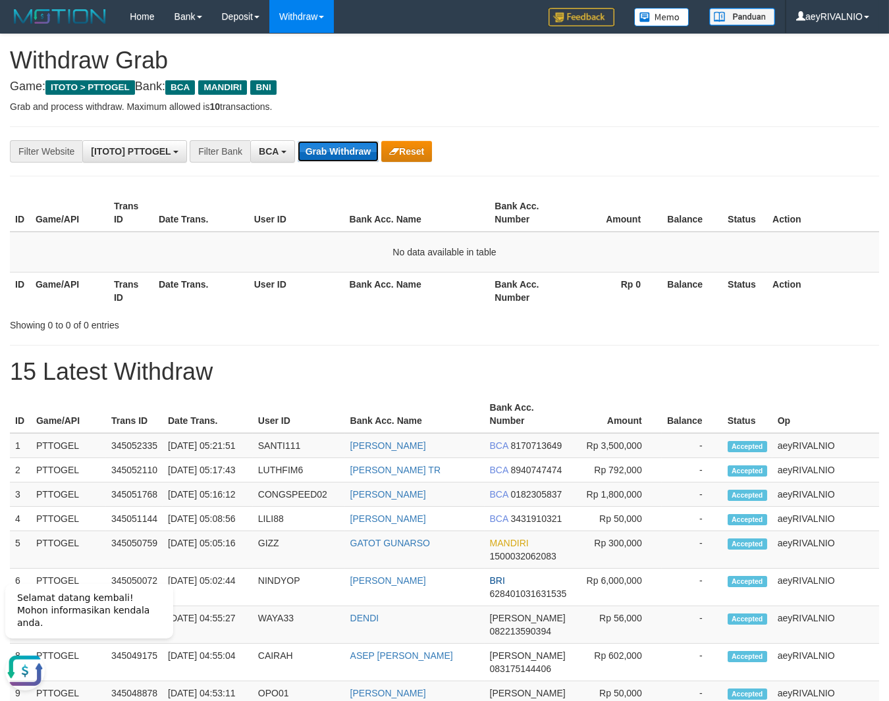
click at [354, 153] on button "Grab Withdraw" at bounding box center [338, 151] width 81 height 21
click at [349, 147] on button "Grab Withdraw" at bounding box center [338, 151] width 81 height 21
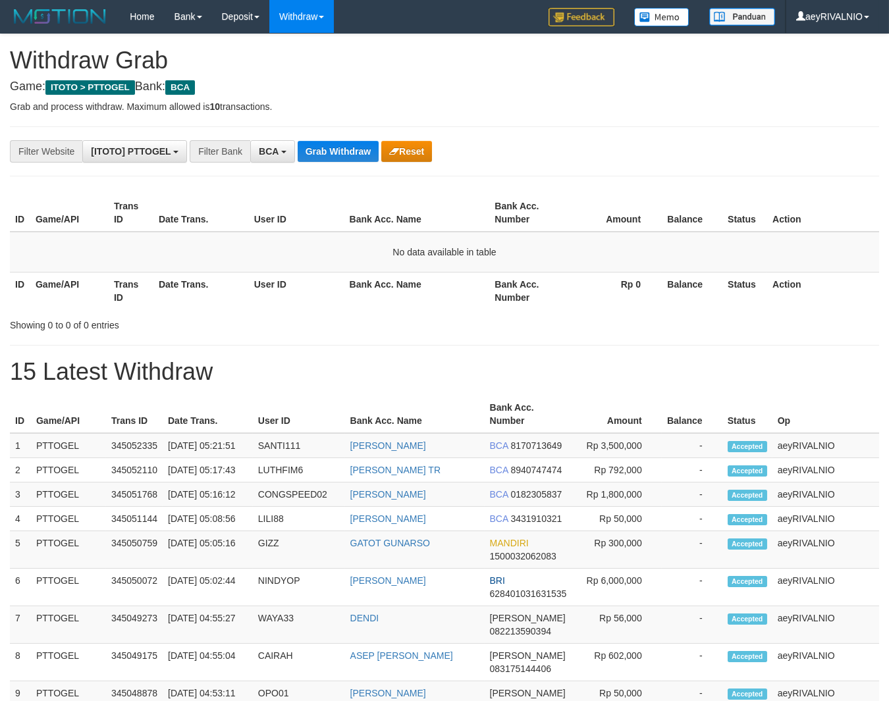
scroll to position [24, 0]
click at [340, 151] on button "Grab Withdraw" at bounding box center [338, 151] width 81 height 21
click at [286, 149] on button "BCA" at bounding box center [272, 151] width 45 height 22
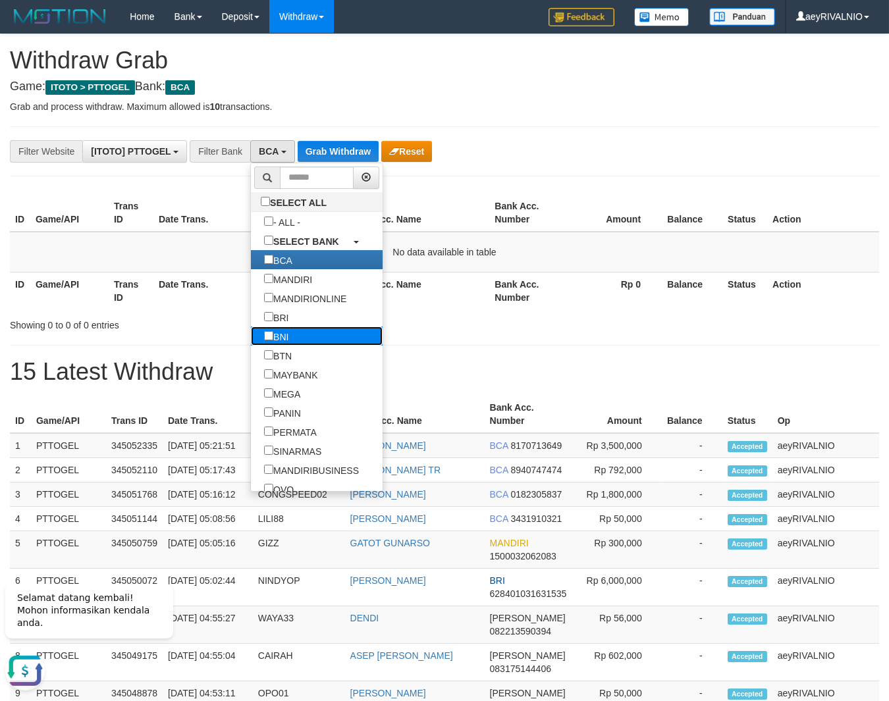
click at [251, 340] on label "BNI" at bounding box center [276, 335] width 51 height 19
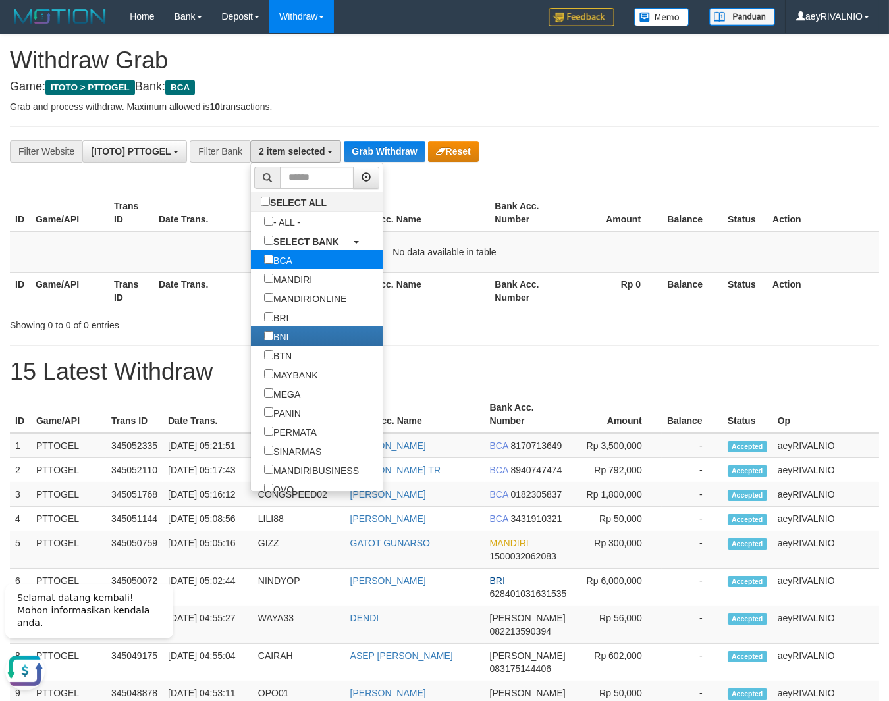
click at [251, 257] on label "BCA" at bounding box center [278, 259] width 55 height 19
select select "***"
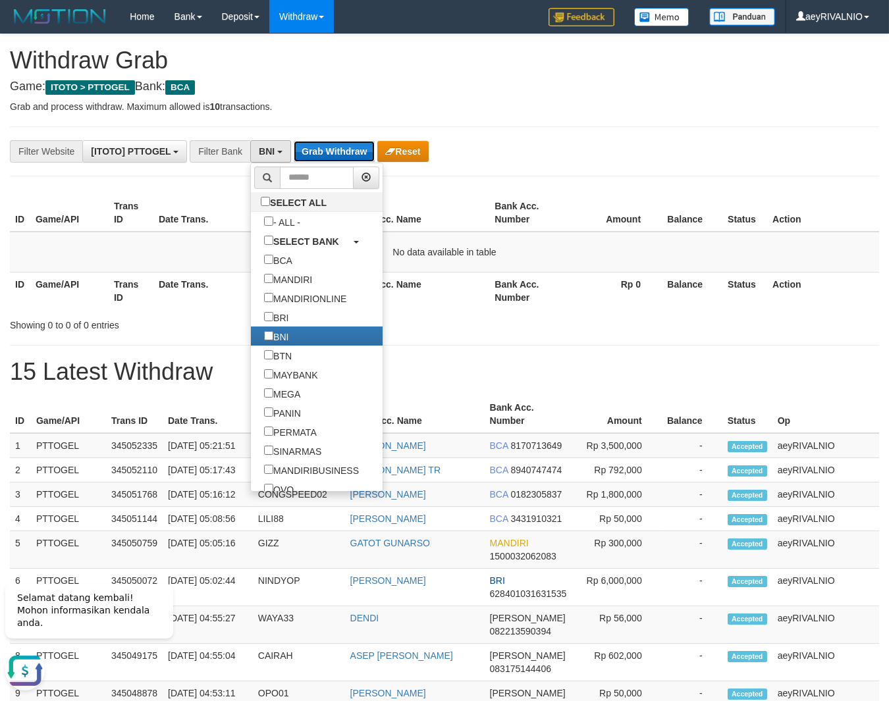
click at [347, 153] on button "Grab Withdraw" at bounding box center [334, 151] width 81 height 21
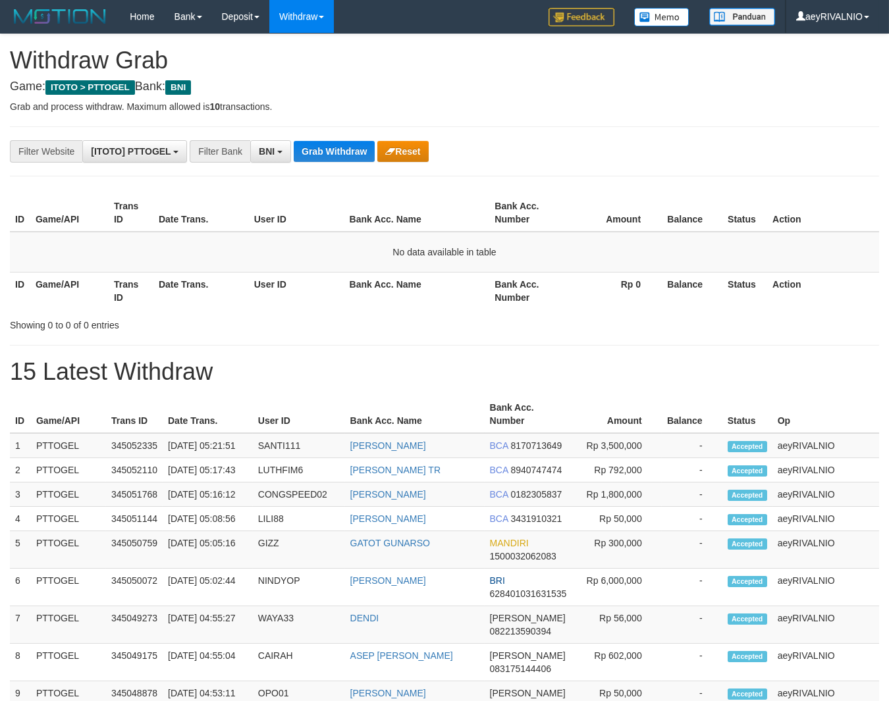
click at [584, 159] on div "**********" at bounding box center [370, 151] width 741 height 22
click at [344, 153] on button "Grab Withdraw" at bounding box center [334, 151] width 81 height 21
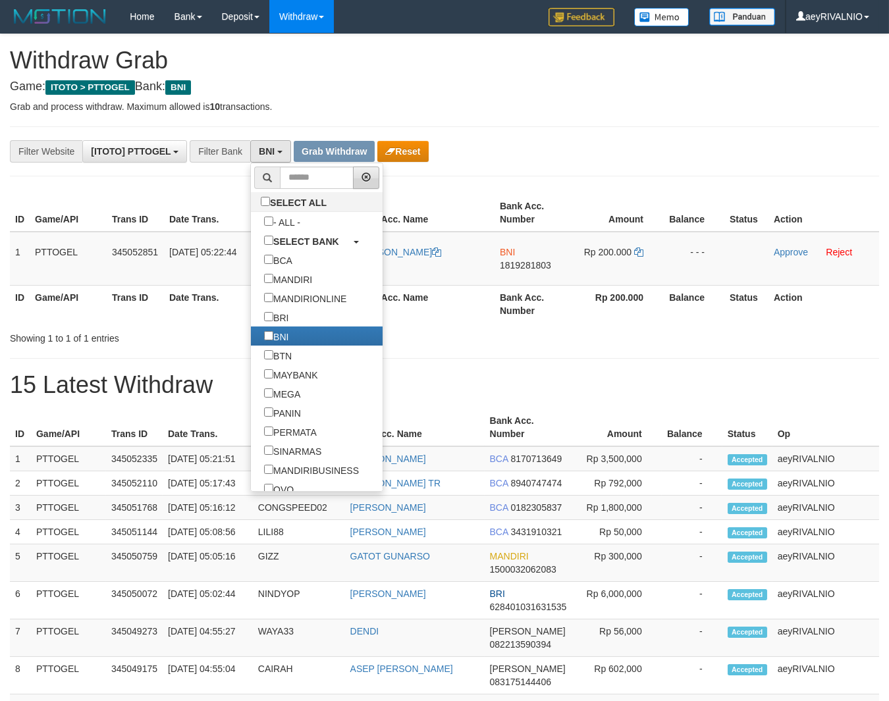
scroll to position [79, 0]
click at [585, 155] on div "**********" at bounding box center [370, 151] width 741 height 22
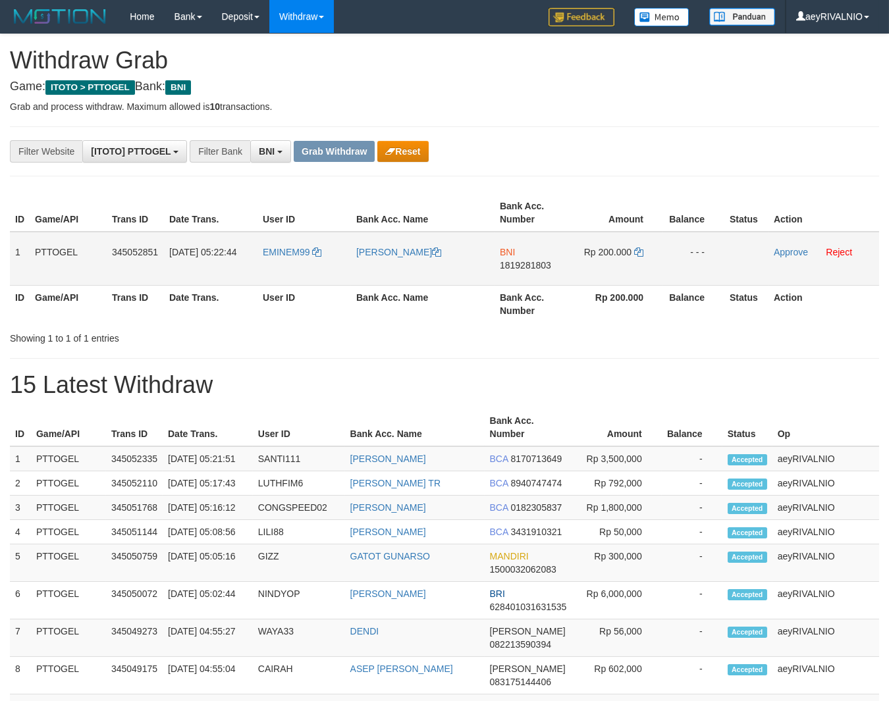
drag, startPoint x: 608, startPoint y: 276, endPoint x: 642, endPoint y: 270, distance: 35.4
click at [642, 270] on tr "1 PTTOGEL 345052851 [DATE] 05:22:44 EMINEM99 [PERSON_NAME] BNI 1819281803 Rp 20…" at bounding box center [444, 259] width 869 height 54
copy tr
click at [515, 265] on span "1819281803" at bounding box center [525, 265] width 51 height 11
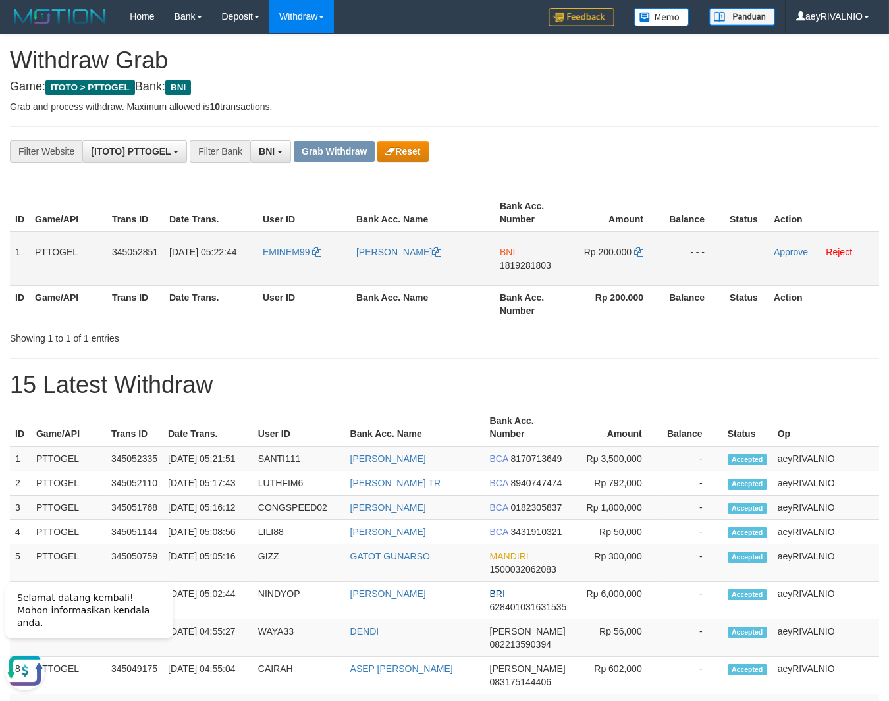
copy tr
click at [516, 265] on span "1819281803" at bounding box center [525, 265] width 51 height 11
copy span "1819281803"
click at [799, 250] on link "Approve" at bounding box center [790, 252] width 34 height 11
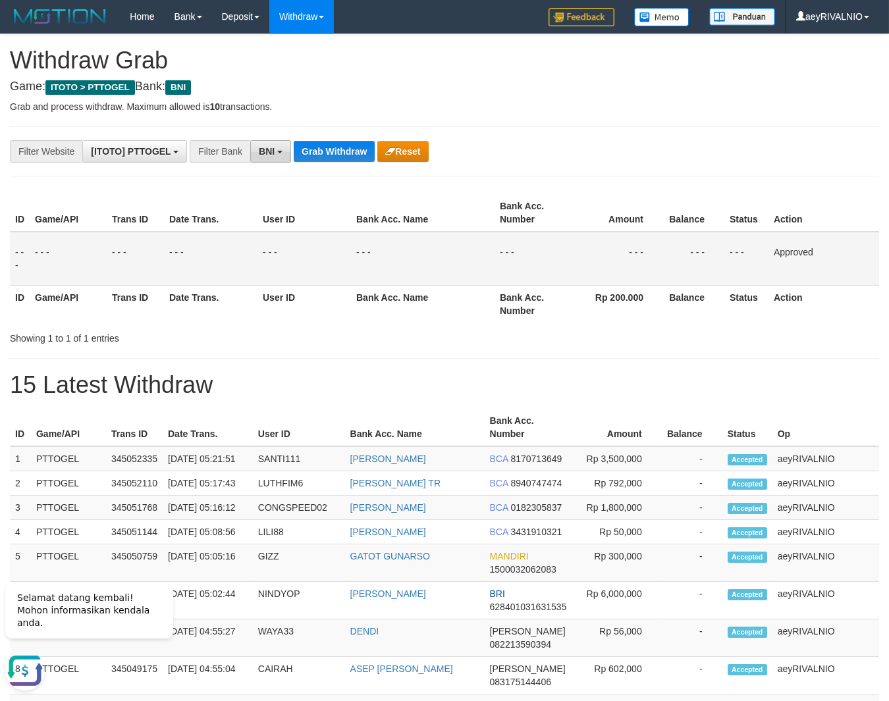
click at [271, 152] on span "BNI" at bounding box center [267, 151] width 16 height 11
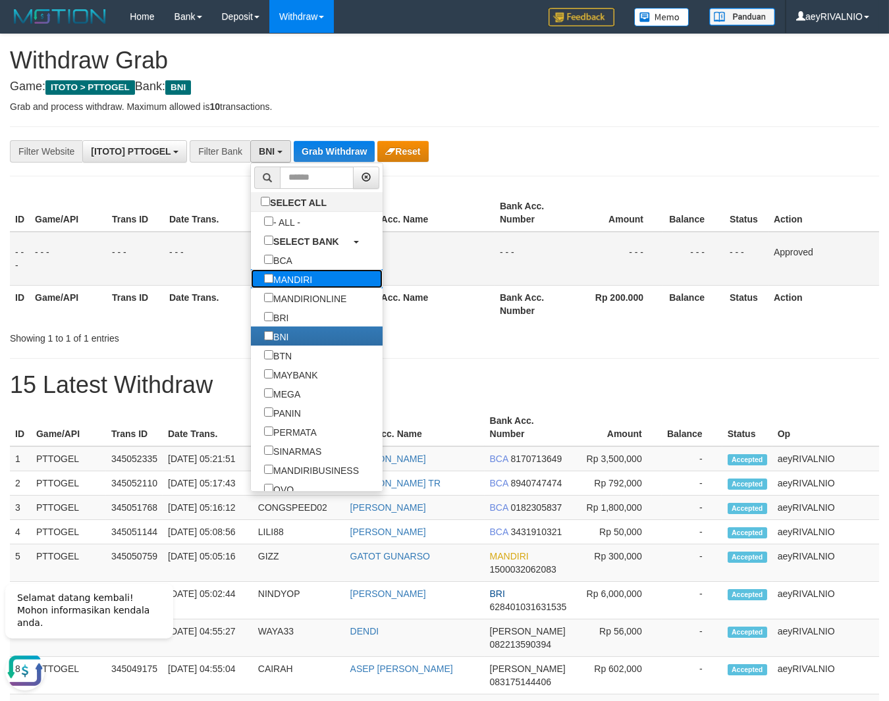
click at [251, 283] on label "MANDIRI" at bounding box center [288, 278] width 74 height 19
select select "*******"
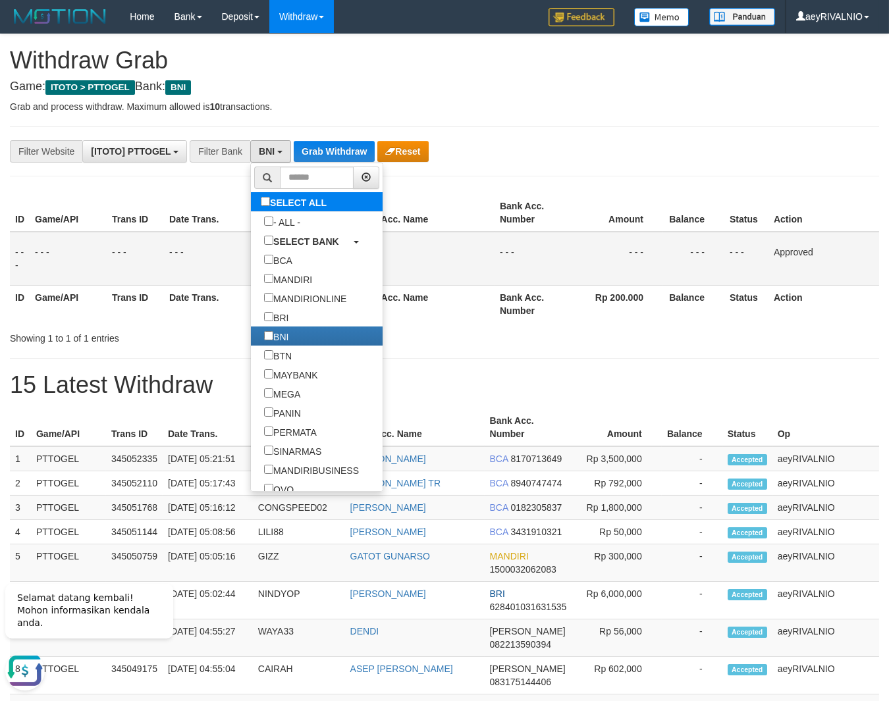
scroll to position [51, 0]
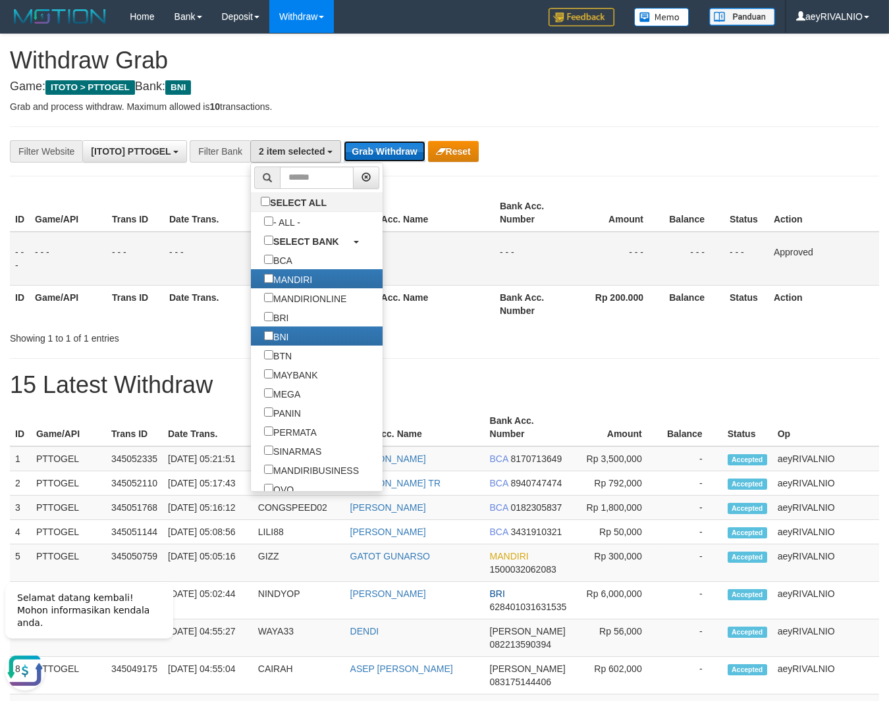
click at [376, 159] on button "Grab Withdraw" at bounding box center [384, 151] width 81 height 21
click at [377, 159] on button "Grab Withdraw" at bounding box center [384, 151] width 81 height 21
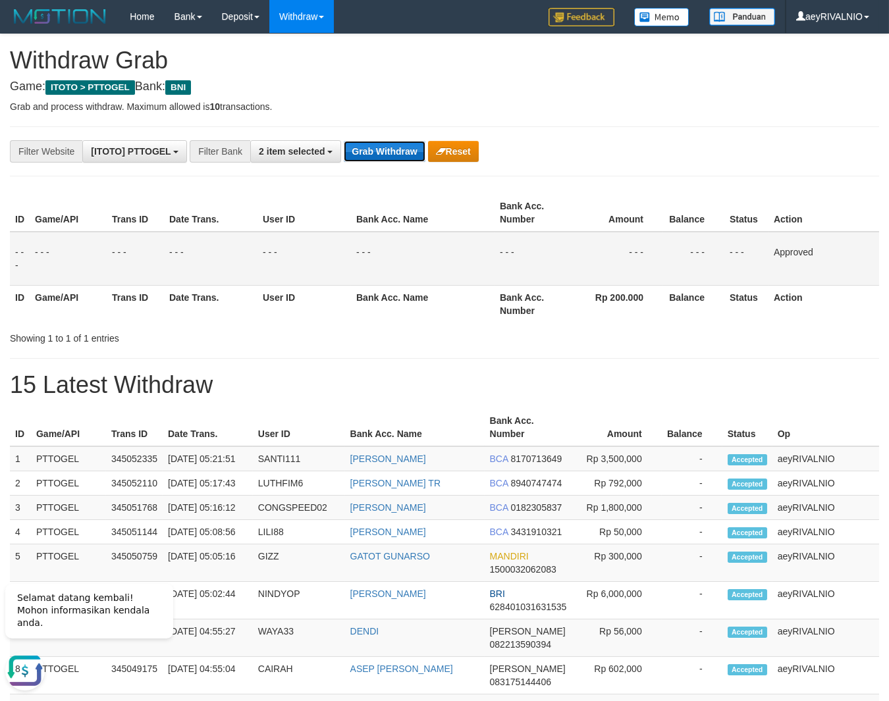
click at [377, 159] on button "Grab Withdraw" at bounding box center [384, 151] width 81 height 21
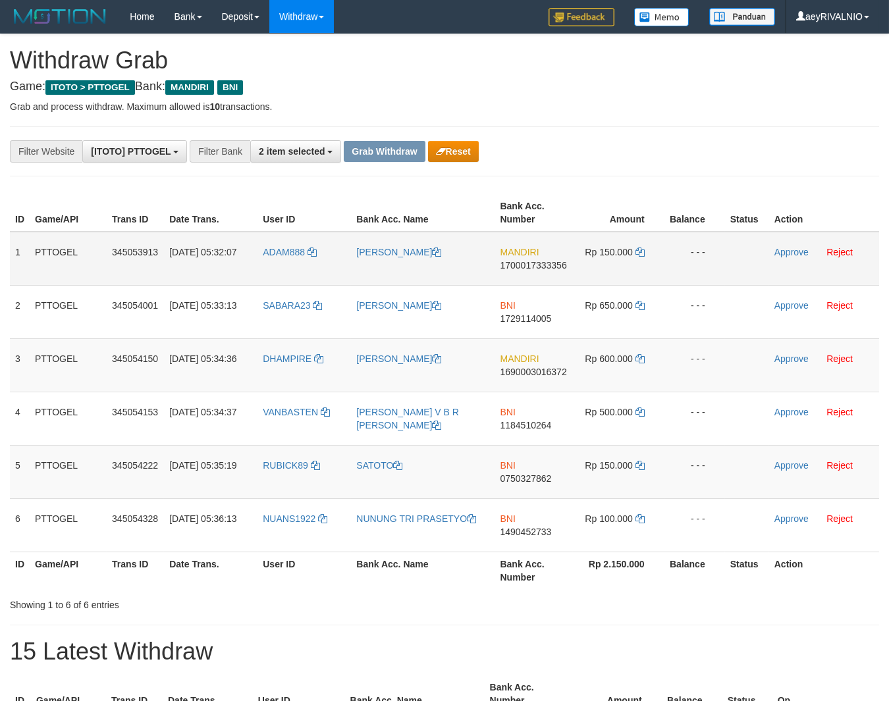
scroll to position [38, 0]
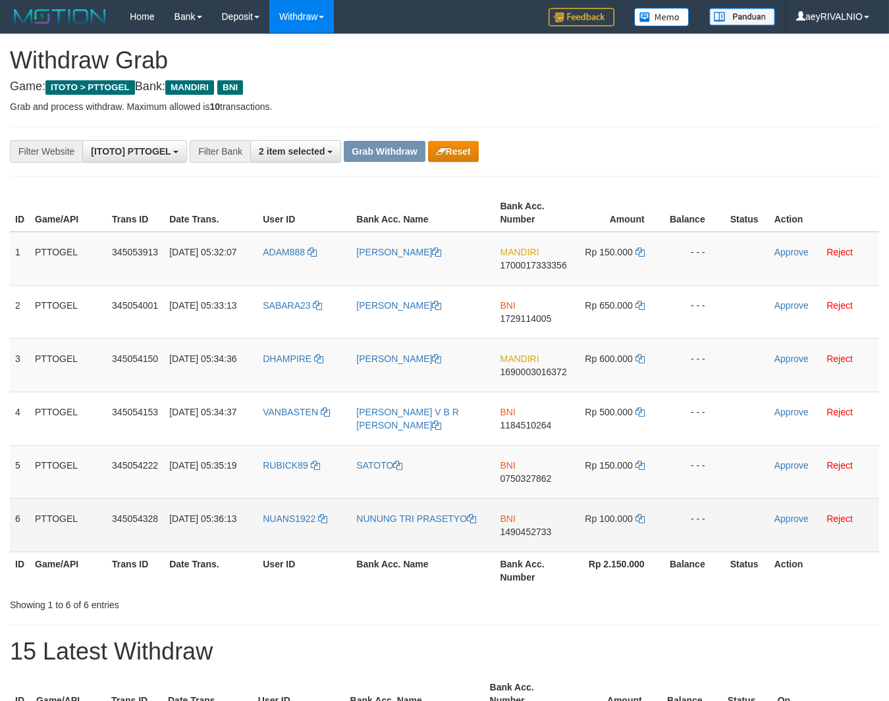
drag, startPoint x: 292, startPoint y: 244, endPoint x: 631, endPoint y: 528, distance: 442.5
click at [631, 528] on tbody "1 PTTOGEL 345053913 01/10/2025 05:32:07 ADAM888 ABRAHAM SALUKANAN MANDIRI 17000…" at bounding box center [444, 392] width 869 height 321
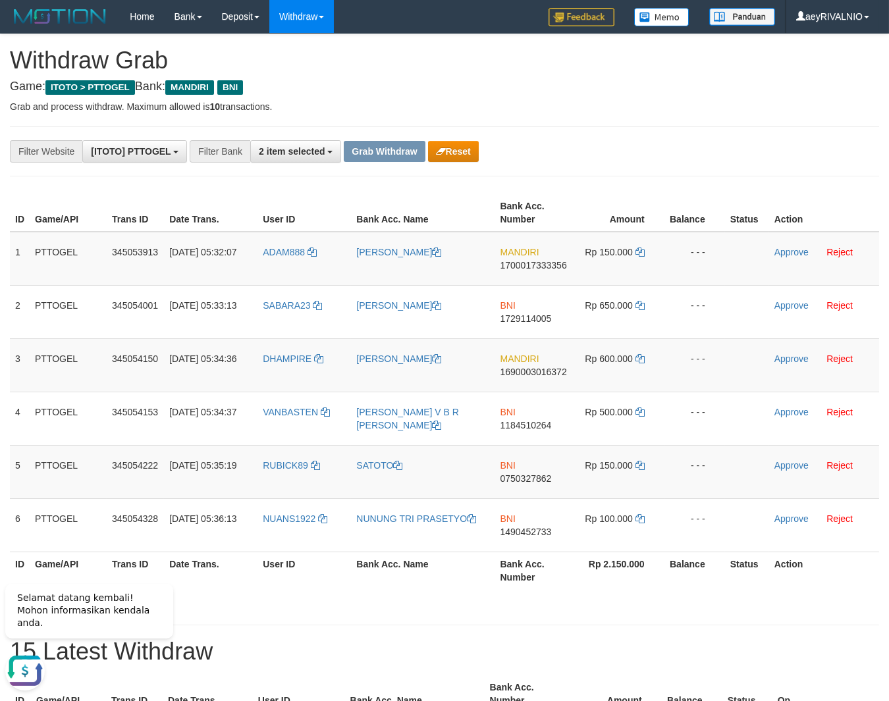
scroll to position [0, 0]
click at [536, 263] on span "1700017333356" at bounding box center [533, 265] width 66 height 11
copy span "1700017333356"
click at [638, 251] on icon at bounding box center [639, 251] width 9 height 9
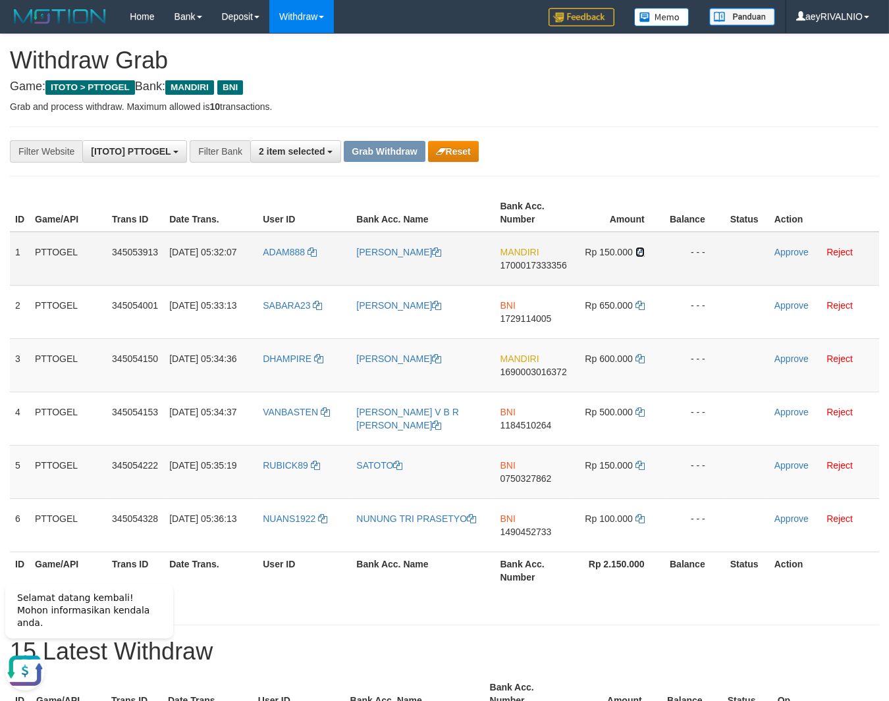
click at [638, 251] on icon at bounding box center [639, 251] width 9 height 9
click at [790, 249] on link "Approve" at bounding box center [791, 252] width 34 height 11
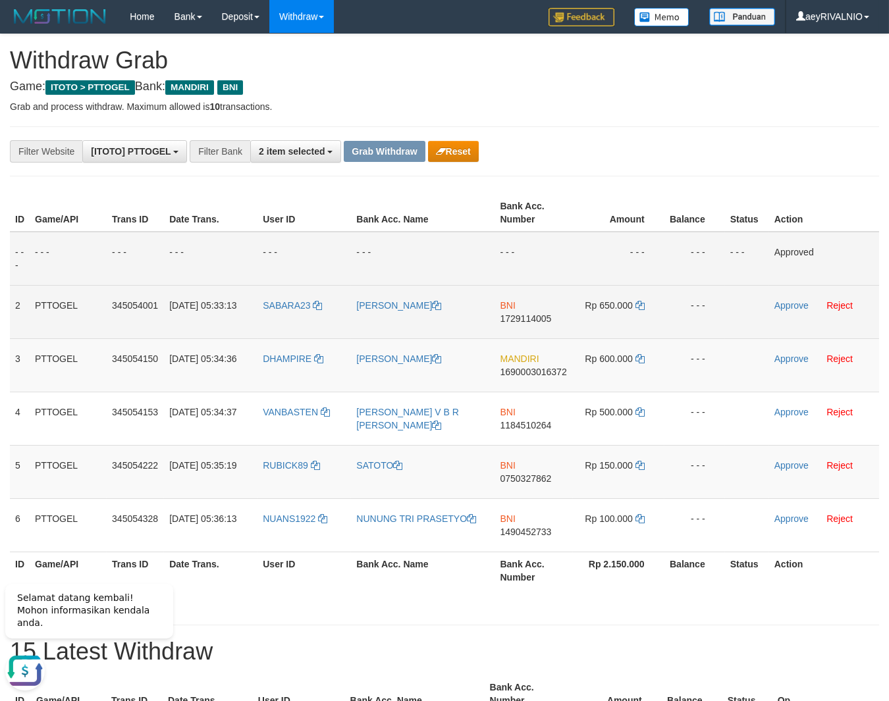
click at [523, 315] on span "1729114005" at bounding box center [525, 318] width 51 height 11
copy span "1729114005"
click at [641, 305] on icon at bounding box center [639, 305] width 9 height 9
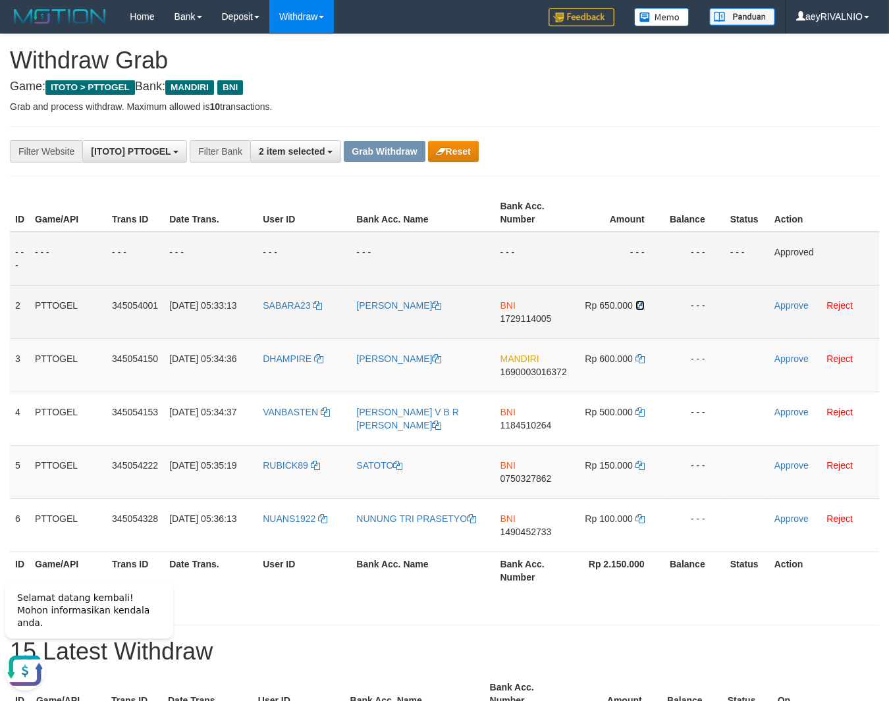
click at [641, 305] on icon at bounding box center [639, 305] width 9 height 9
click at [794, 307] on link "Approve" at bounding box center [791, 305] width 34 height 11
click at [523, 371] on span "1690003016372" at bounding box center [533, 372] width 66 height 11
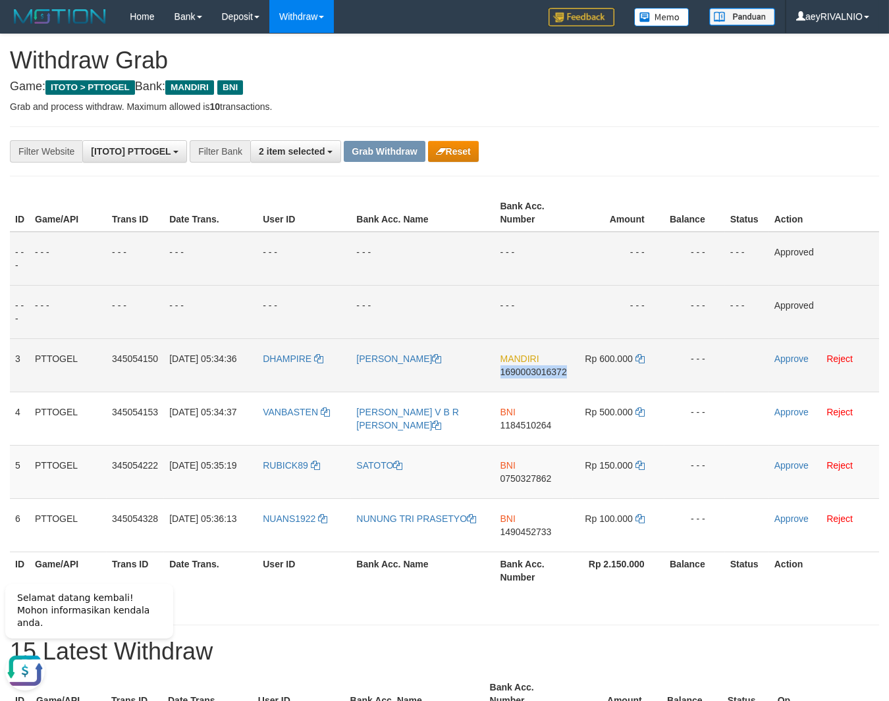
click at [523, 371] on span "1690003016372" at bounding box center [533, 372] width 66 height 11
copy span "1690003016372"
click at [539, 371] on span "1690003016372" at bounding box center [533, 372] width 66 height 11
copy span "1690003016372"
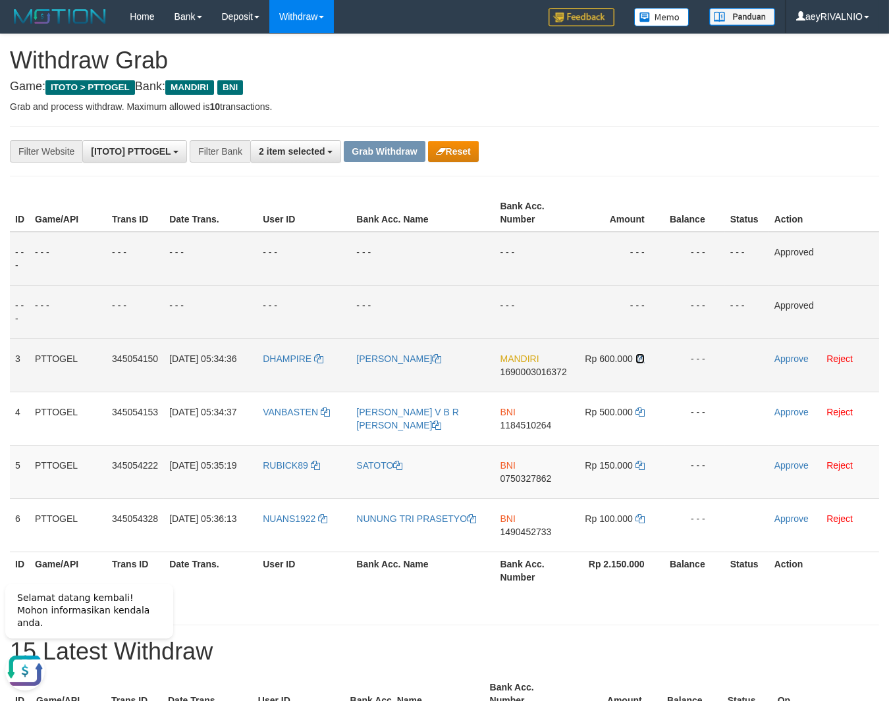
click at [640, 359] on icon at bounding box center [639, 358] width 9 height 9
click at [782, 357] on link "Approve" at bounding box center [791, 358] width 34 height 11
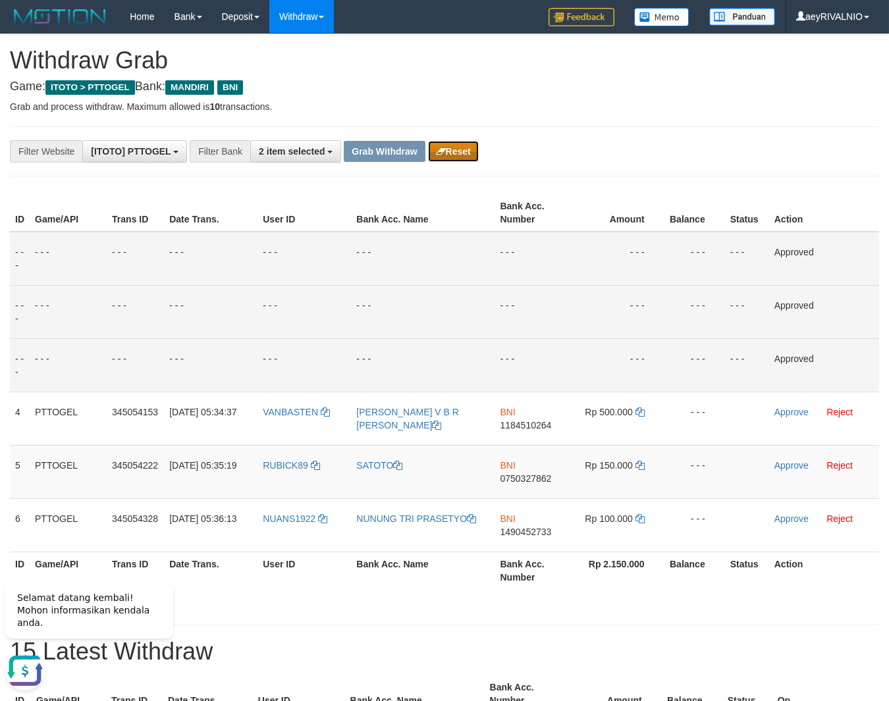
click at [461, 145] on button "Reset" at bounding box center [453, 151] width 51 height 21
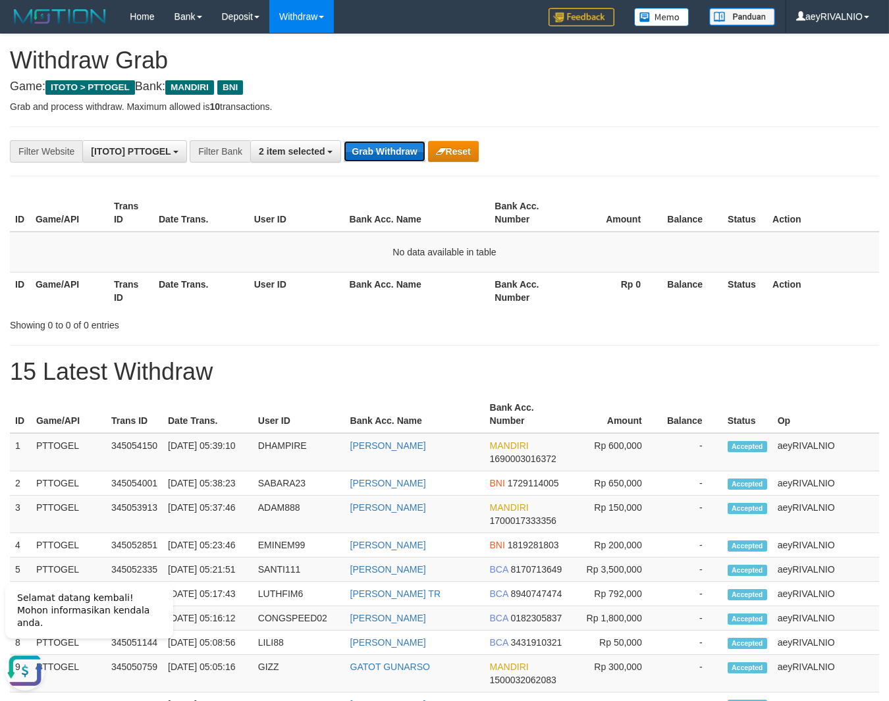
click at [390, 145] on button "Grab Withdraw" at bounding box center [384, 151] width 81 height 21
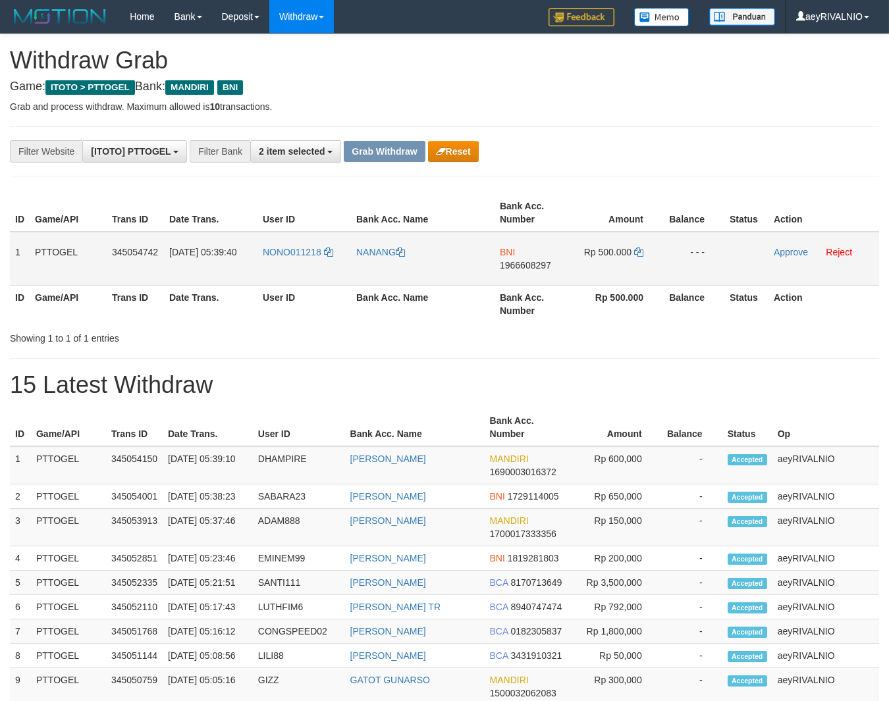
scroll to position [38, 0]
drag, startPoint x: 0, startPoint y: 0, endPoint x: 638, endPoint y: 260, distance: 688.8
click at [638, 260] on tr "1 PTTOGEL 345054742 [DATE] 05:39:40 NONO011218 [GEOGRAPHIC_DATA] BNI 1966608297…" at bounding box center [444, 259] width 869 height 54
click at [541, 262] on span "1966608297" at bounding box center [525, 265] width 51 height 11
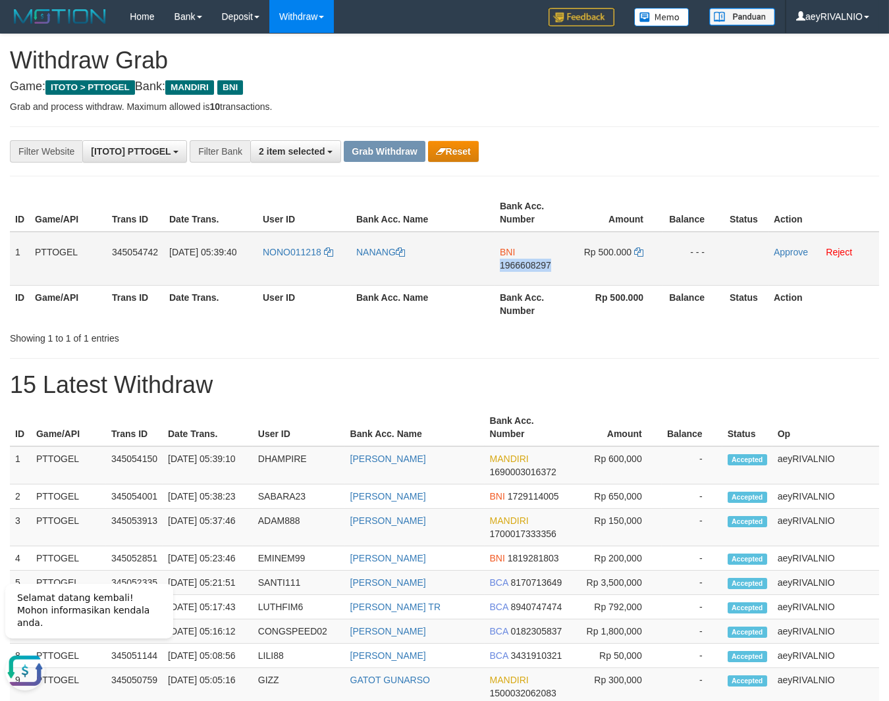
click at [541, 262] on span "1966608297" at bounding box center [525, 265] width 51 height 11
copy span "1966608297"
click at [641, 250] on icon at bounding box center [638, 251] width 9 height 9
drag, startPoint x: 641, startPoint y: 250, endPoint x: 762, endPoint y: 250, distance: 121.1
click at [643, 250] on td "Rp 500.000" at bounding box center [616, 259] width 91 height 54
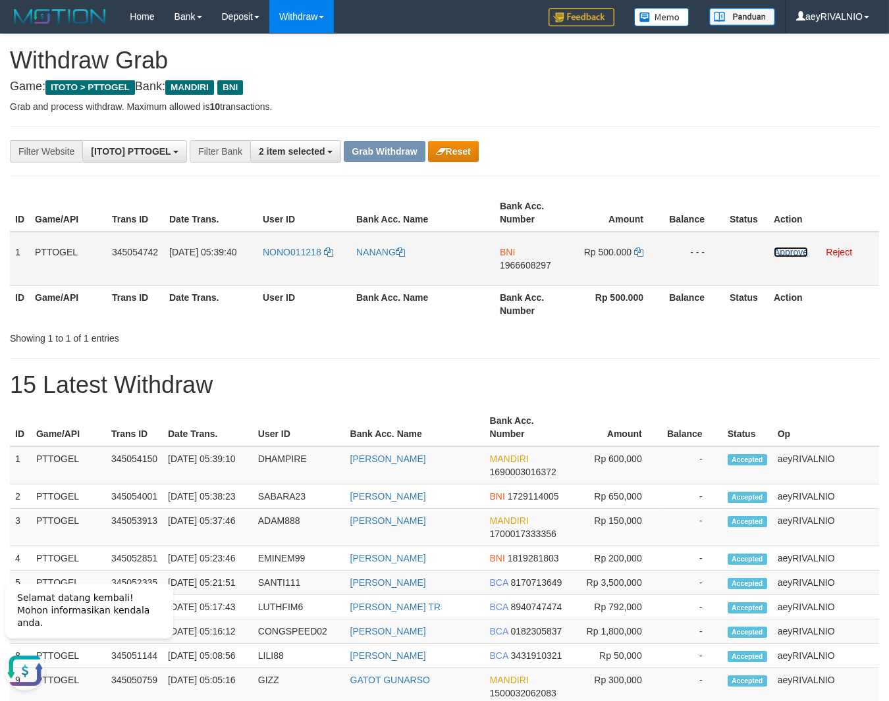
click at [779, 253] on link "Approve" at bounding box center [790, 252] width 34 height 11
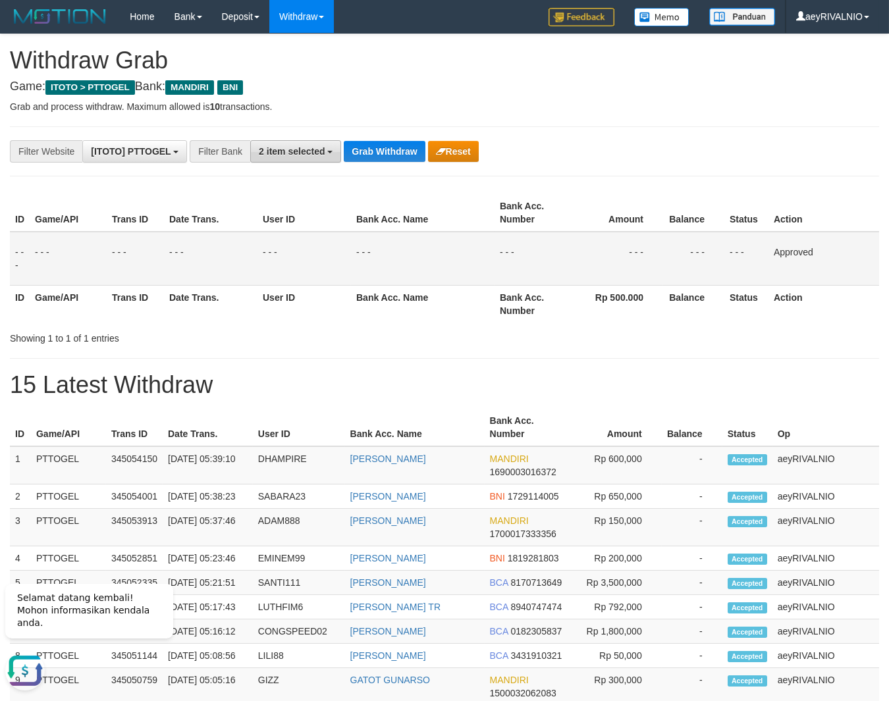
click at [305, 157] on span "2 item selected" at bounding box center [292, 151] width 66 height 11
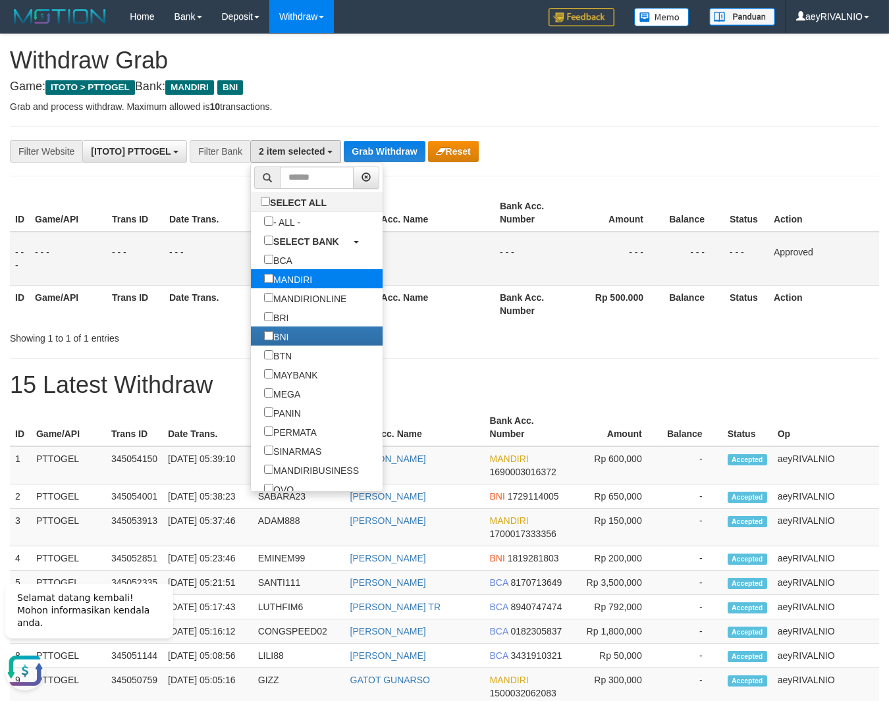
click at [251, 272] on label "MANDIRI" at bounding box center [288, 278] width 74 height 19
select select "***"
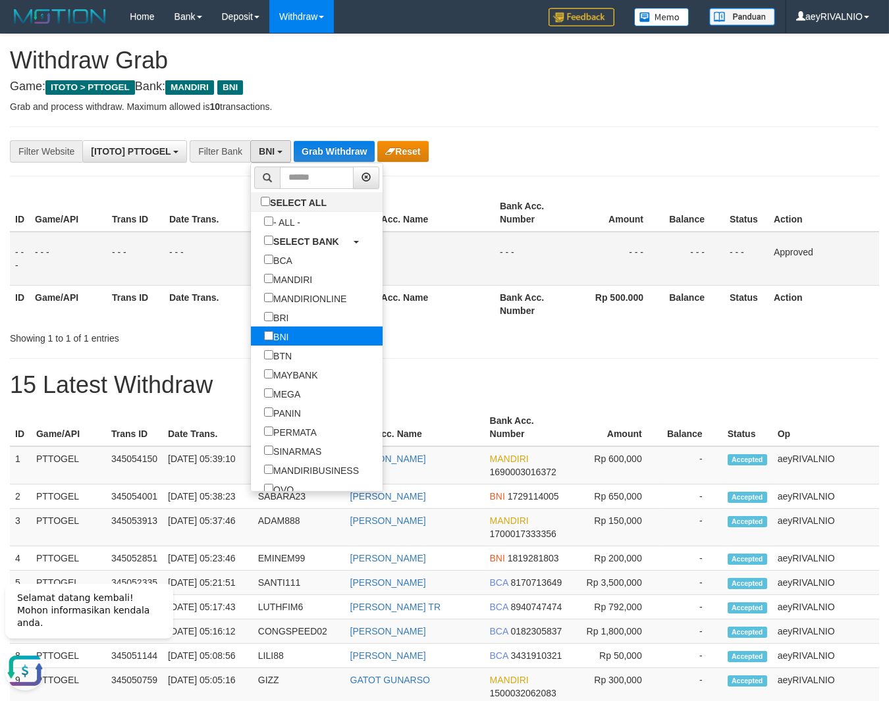
click at [251, 336] on label "BNI" at bounding box center [276, 335] width 51 height 19
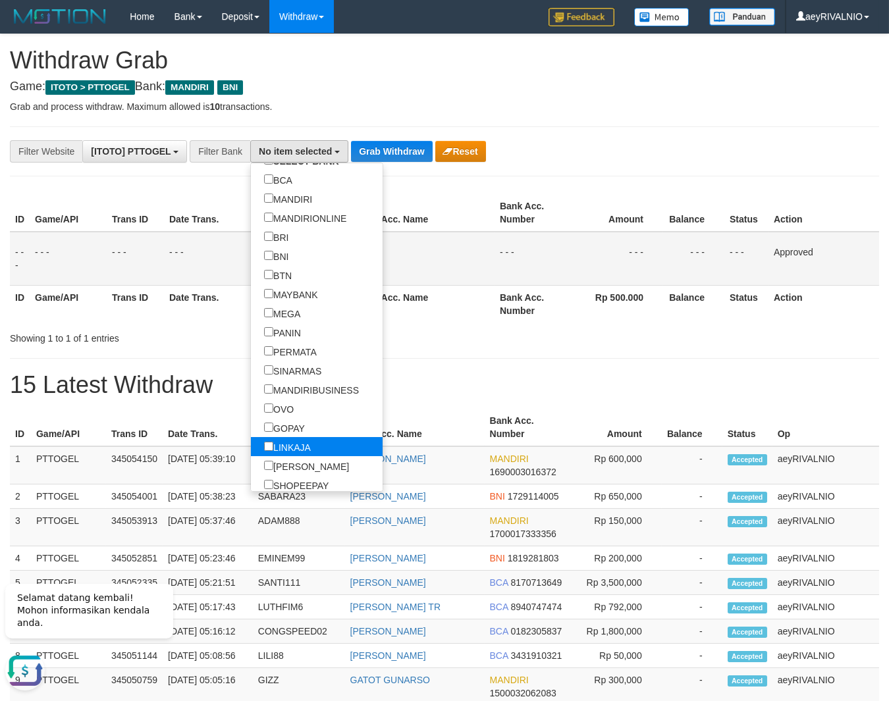
scroll to position [165, 0]
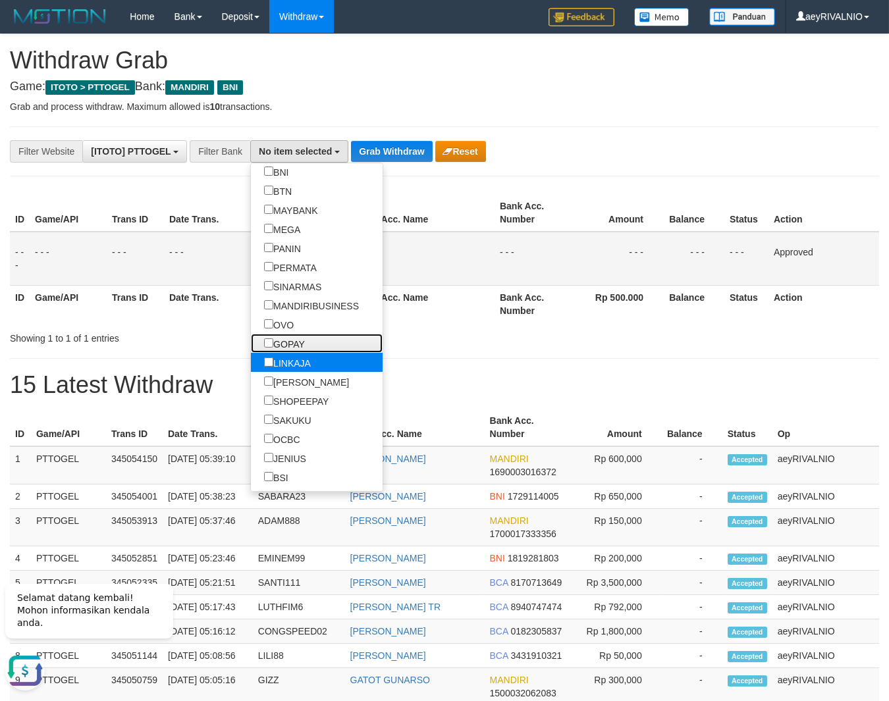
drag, startPoint x: 236, startPoint y: 345, endPoint x: 246, endPoint y: 367, distance: 24.5
click at [251, 348] on label "GOPAY" at bounding box center [284, 343] width 67 height 19
click at [251, 367] on label "LINKAJA" at bounding box center [287, 362] width 73 height 19
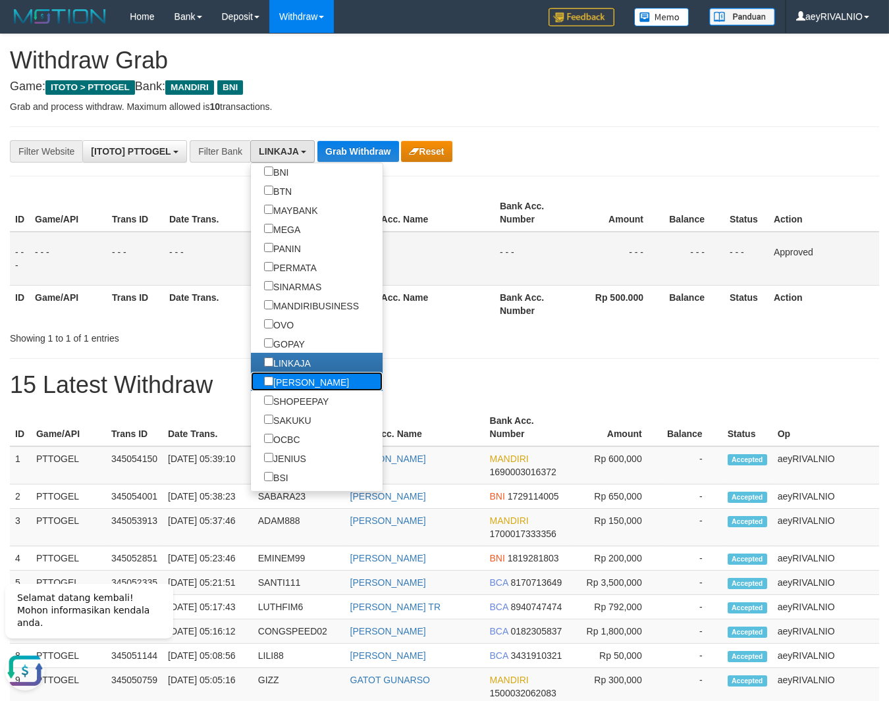
click at [251, 376] on label "[PERSON_NAME]" at bounding box center [306, 381] width 111 height 19
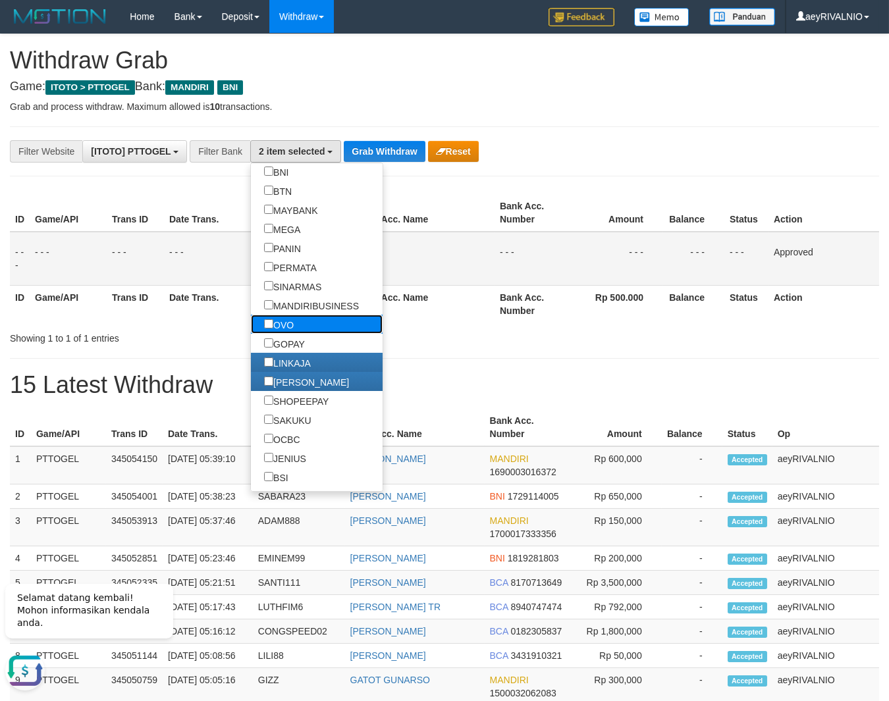
drag, startPoint x: 240, startPoint y: 321, endPoint x: 242, endPoint y: 333, distance: 12.0
click at [251, 326] on label "OVO" at bounding box center [279, 324] width 56 height 19
click at [251, 339] on label "GOPAY" at bounding box center [284, 343] width 67 height 19
click at [251, 322] on label "OVO" at bounding box center [279, 324] width 56 height 19
select select "***"
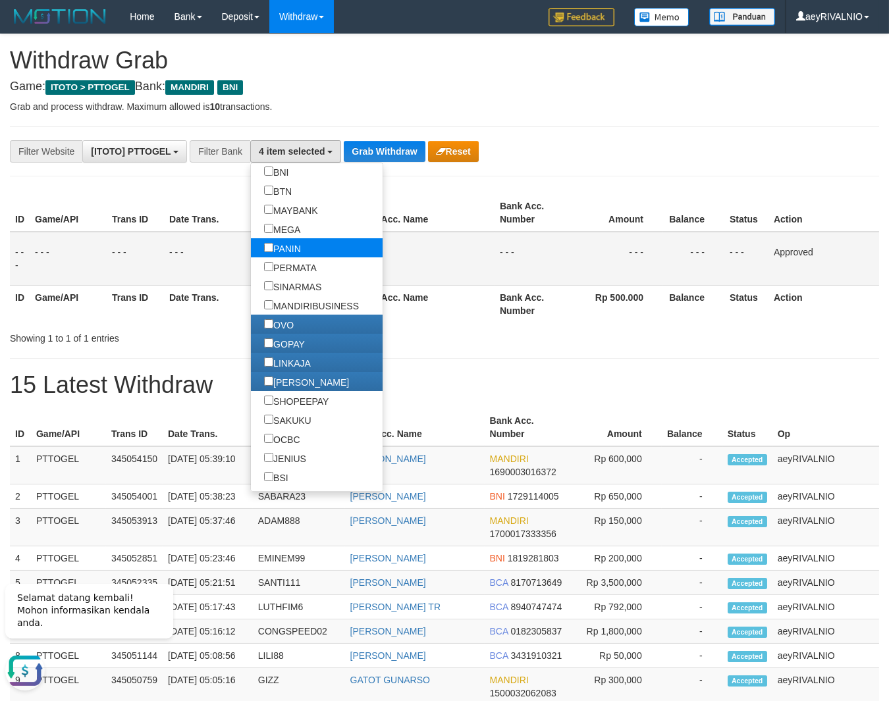
scroll to position [201, 0]
click at [397, 147] on button "Grab Withdraw" at bounding box center [384, 151] width 81 height 21
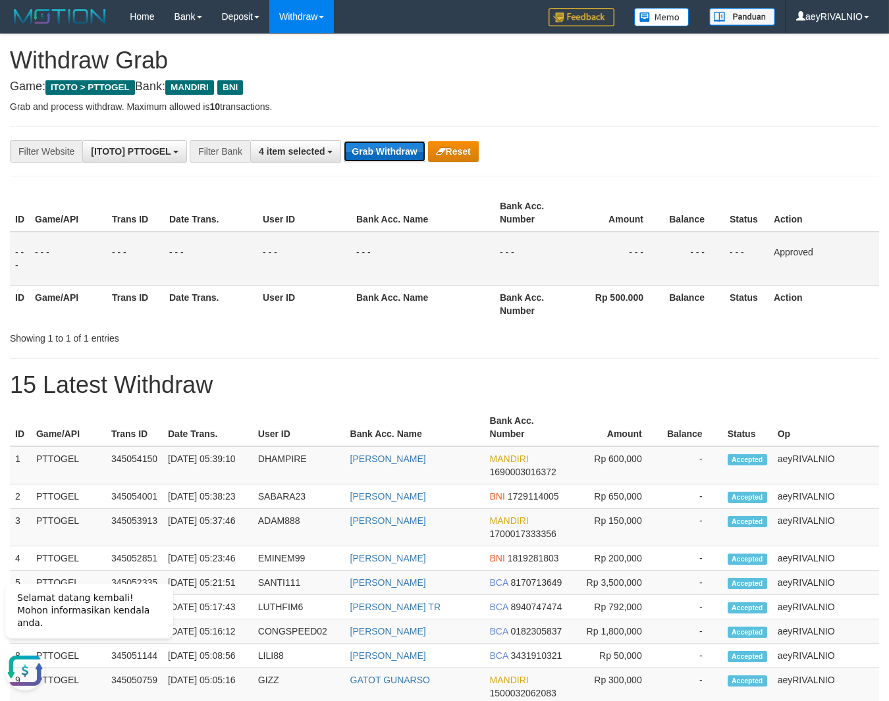
click at [397, 147] on button "Grab Withdraw" at bounding box center [384, 151] width 81 height 21
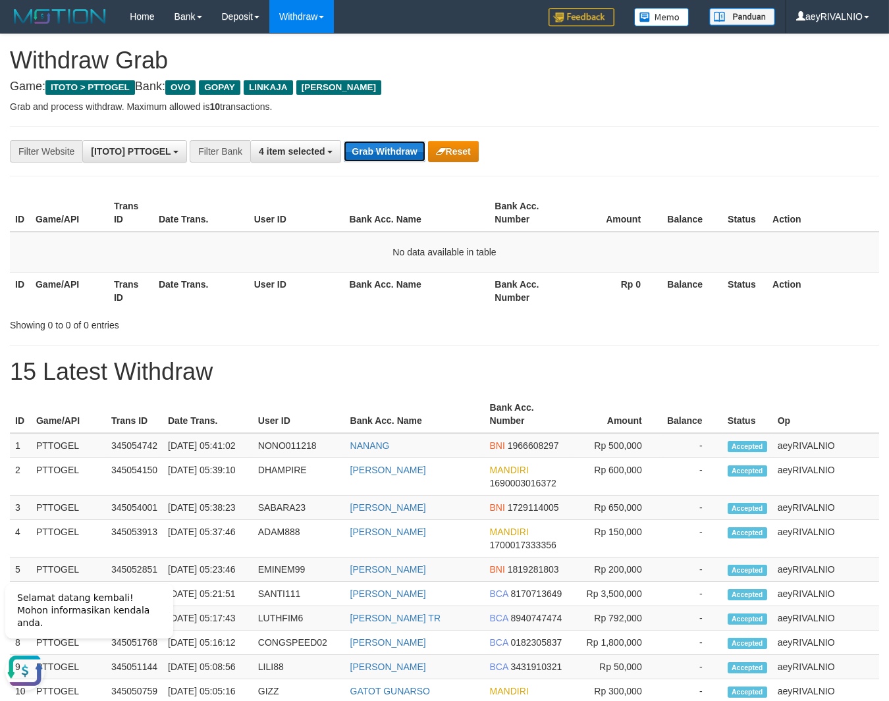
click at [399, 156] on button "Grab Withdraw" at bounding box center [384, 151] width 81 height 21
click at [357, 145] on button "Grab Withdraw" at bounding box center [384, 151] width 81 height 21
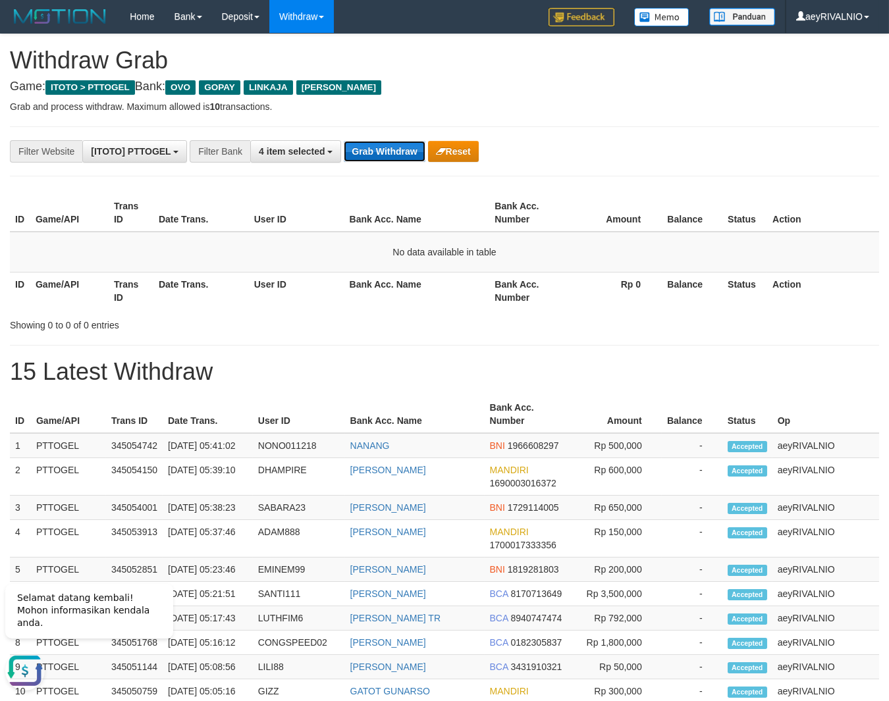
click at [357, 145] on button "Grab Withdraw" at bounding box center [384, 151] width 81 height 21
click at [391, 153] on button "Grab Withdraw" at bounding box center [384, 151] width 81 height 21
click at [615, 354] on div "**********" at bounding box center [444, 686] width 889 height 1305
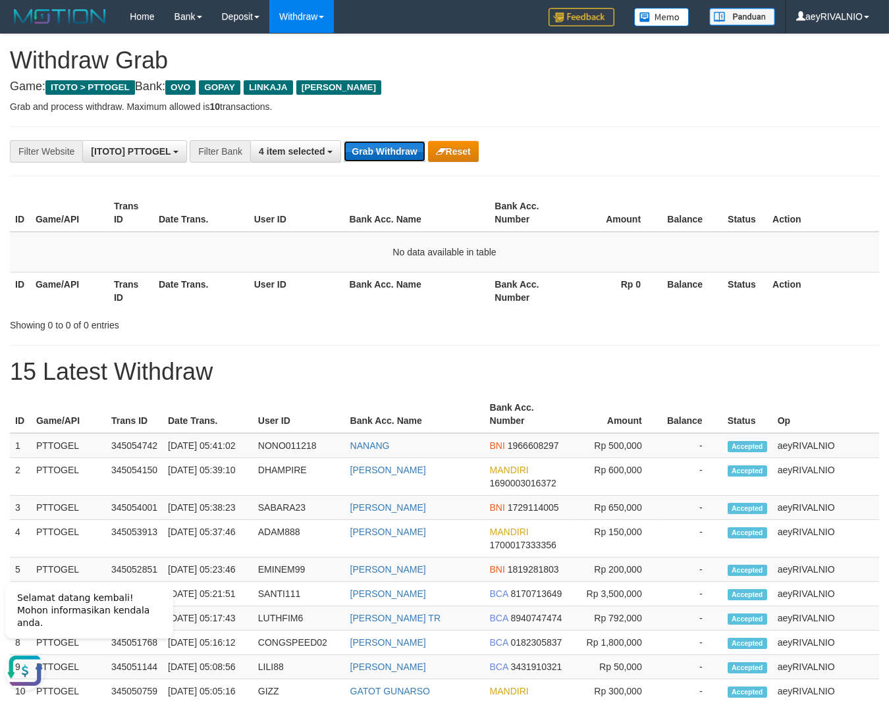
click at [379, 158] on button "Grab Withdraw" at bounding box center [384, 151] width 81 height 21
click at [368, 156] on button "Grab Withdraw" at bounding box center [384, 151] width 81 height 21
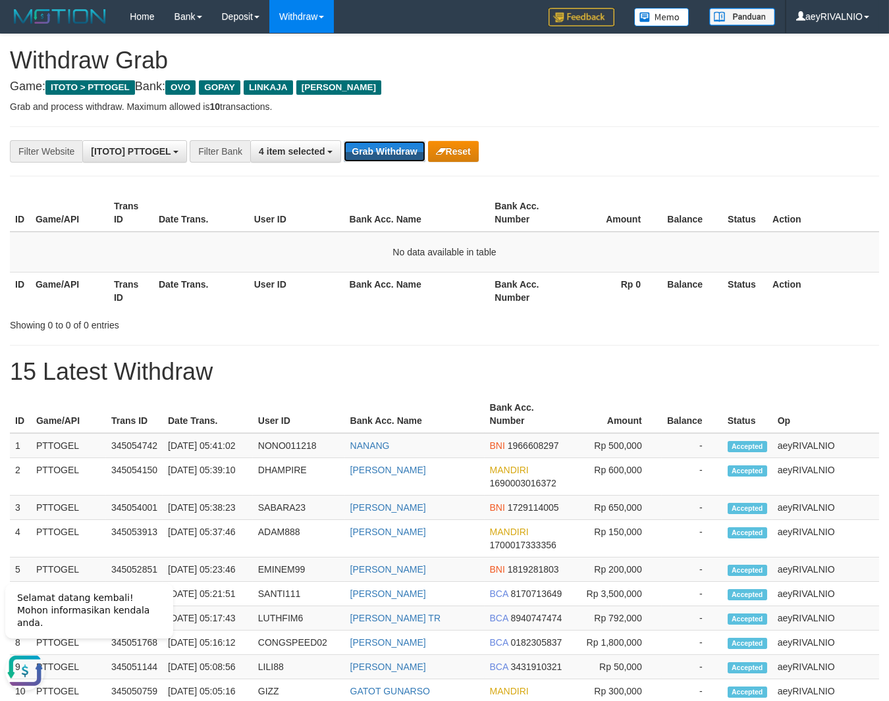
click at [370, 153] on button "Grab Withdraw" at bounding box center [384, 151] width 81 height 21
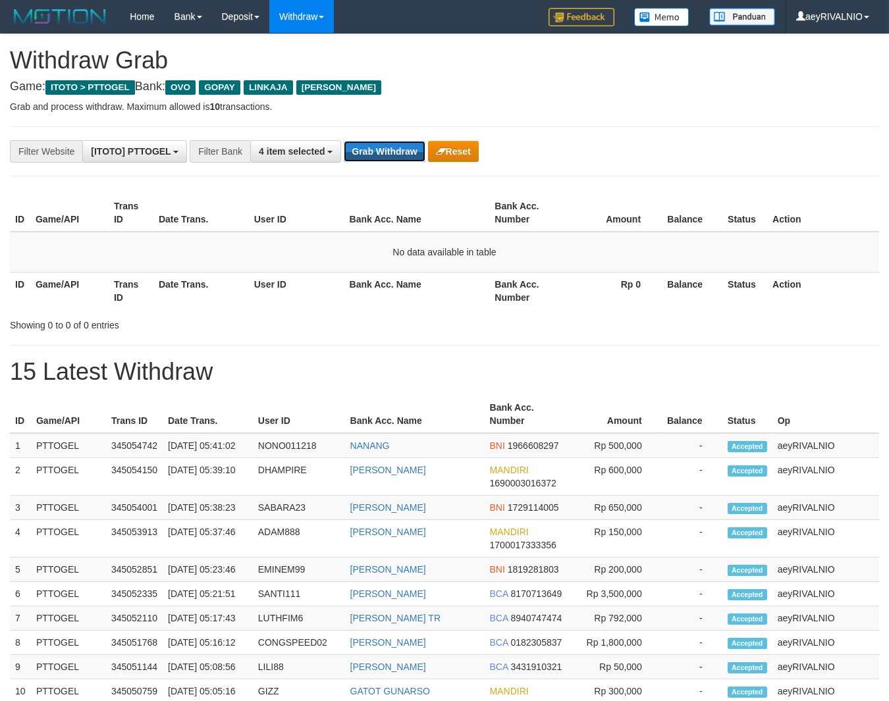
click at [370, 153] on button "Grab Withdraw" at bounding box center [384, 151] width 81 height 21
click at [375, 140] on div "**********" at bounding box center [370, 151] width 741 height 22
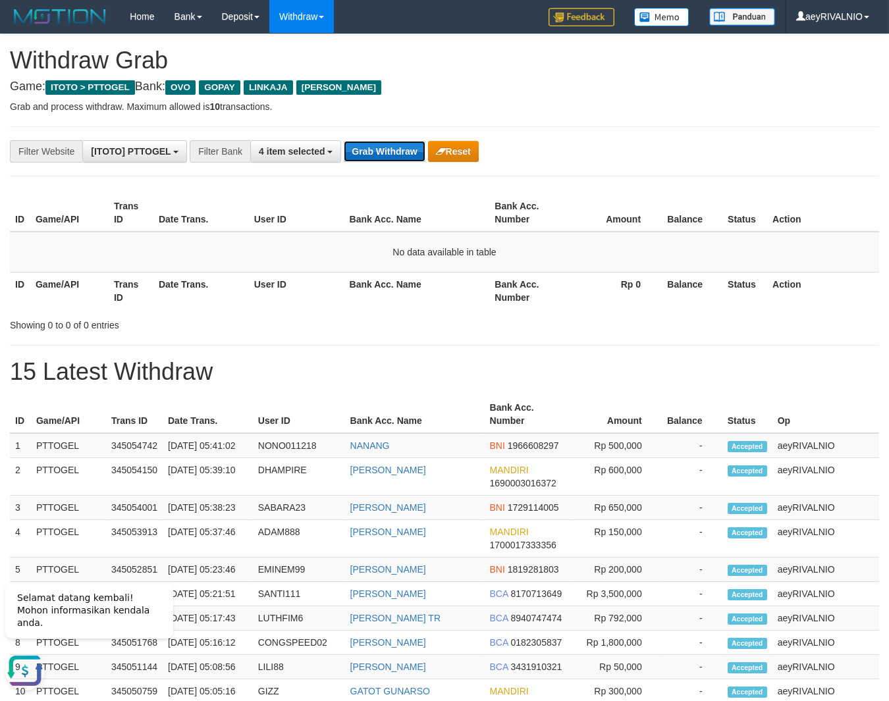
click at [377, 150] on button "Grab Withdraw" at bounding box center [384, 151] width 81 height 21
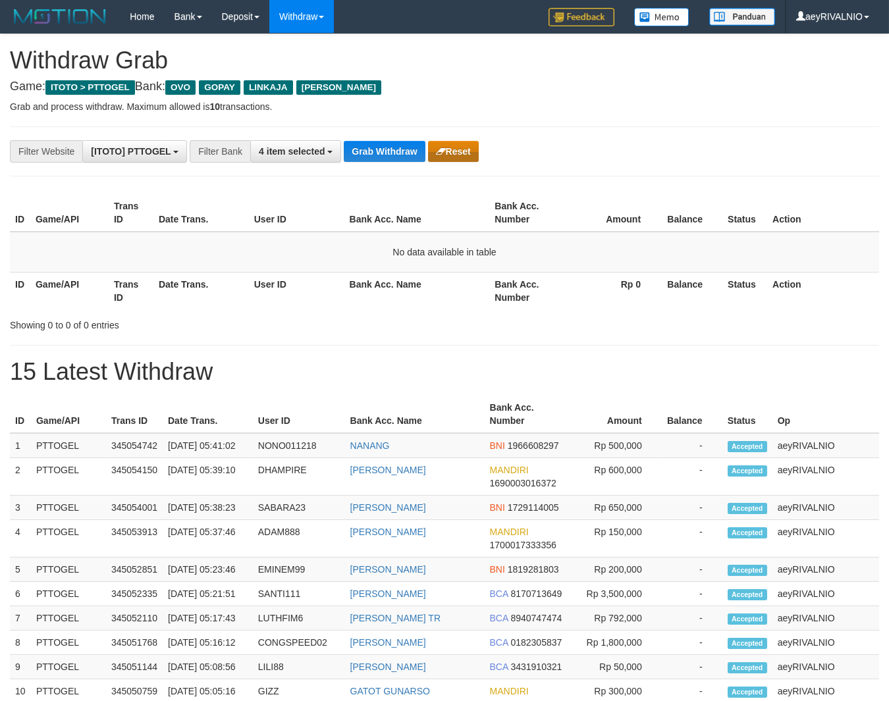
scroll to position [188, 0]
click at [394, 146] on button "Grab Withdraw" at bounding box center [384, 151] width 81 height 21
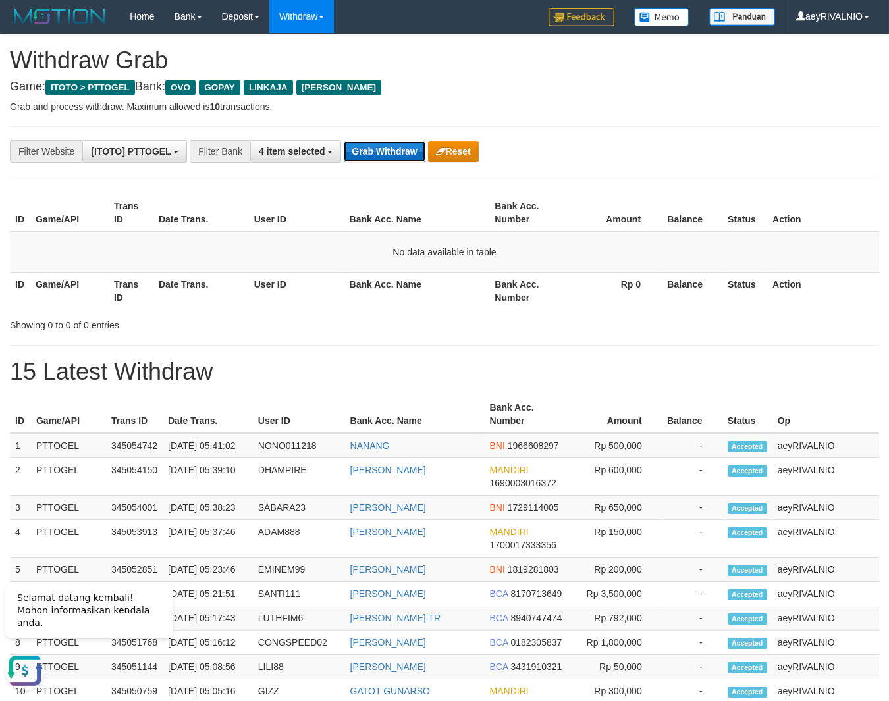
click at [371, 155] on button "Grab Withdraw" at bounding box center [384, 151] width 81 height 21
click at [410, 153] on button "Grab Withdraw" at bounding box center [384, 151] width 81 height 21
click at [375, 150] on button "Grab Withdraw" at bounding box center [384, 151] width 81 height 21
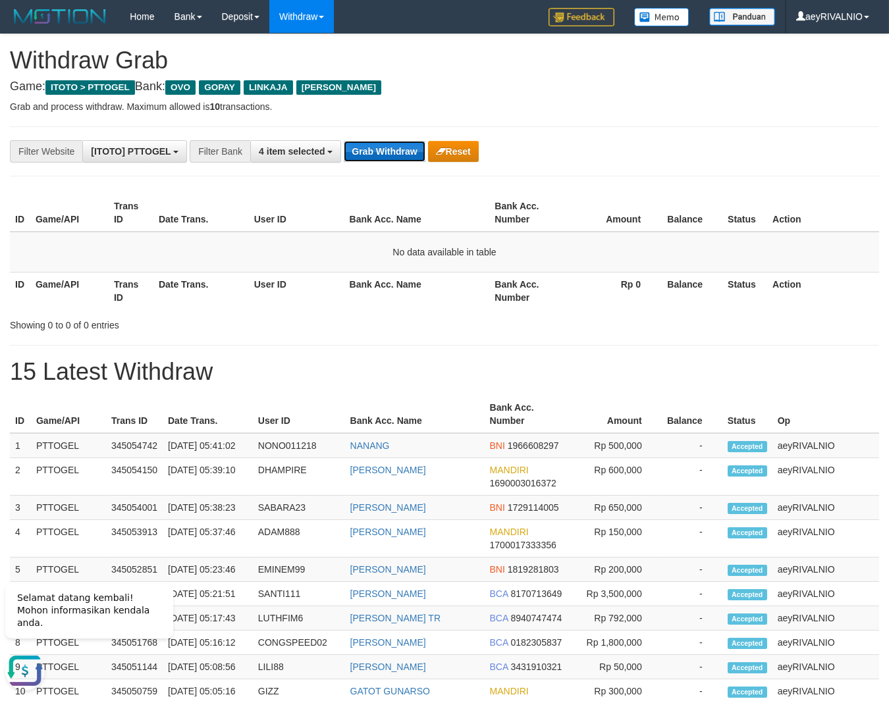
click at [375, 150] on button "Grab Withdraw" at bounding box center [384, 151] width 81 height 21
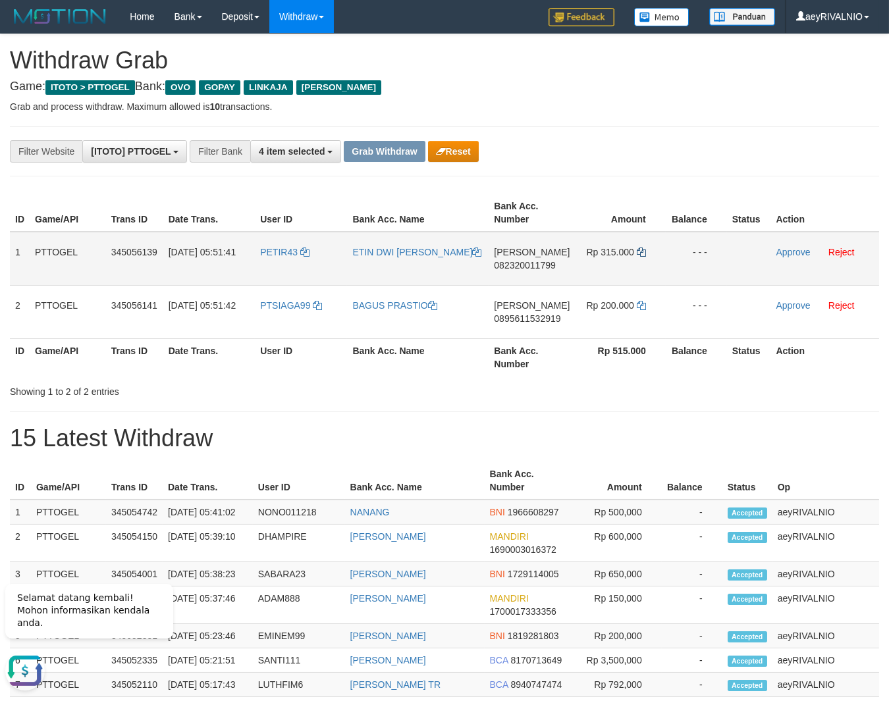
drag, startPoint x: 300, startPoint y: 329, endPoint x: 638, endPoint y: 255, distance: 346.4
click at [638, 255] on tbody "1 PTTOGEL 345056139 [DATE] 05:51:41 PETIR43 ETIN DWI [PERSON_NAME] 082320011799…" at bounding box center [444, 285] width 869 height 107
click at [540, 264] on span "082320011799" at bounding box center [524, 265] width 61 height 11
copy span "082320011799"
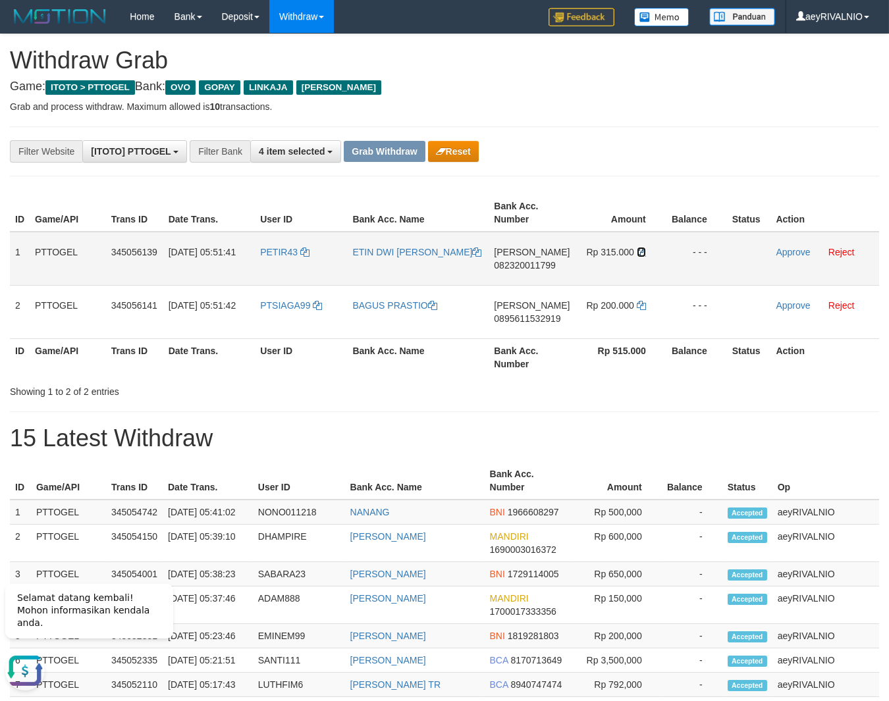
click at [638, 254] on icon at bounding box center [641, 251] width 9 height 9
click at [792, 250] on link "Approve" at bounding box center [792, 252] width 34 height 11
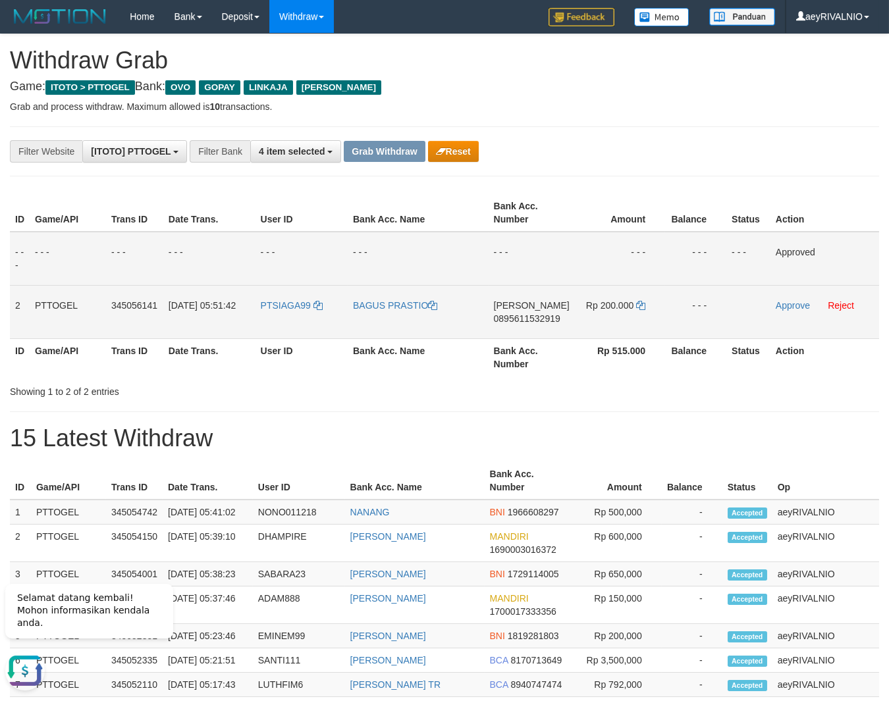
click at [555, 315] on span "0895611532919" at bounding box center [527, 318] width 66 height 11
copy span "0895611532919"
click at [638, 305] on icon at bounding box center [640, 305] width 9 height 9
click at [640, 305] on icon at bounding box center [640, 305] width 9 height 9
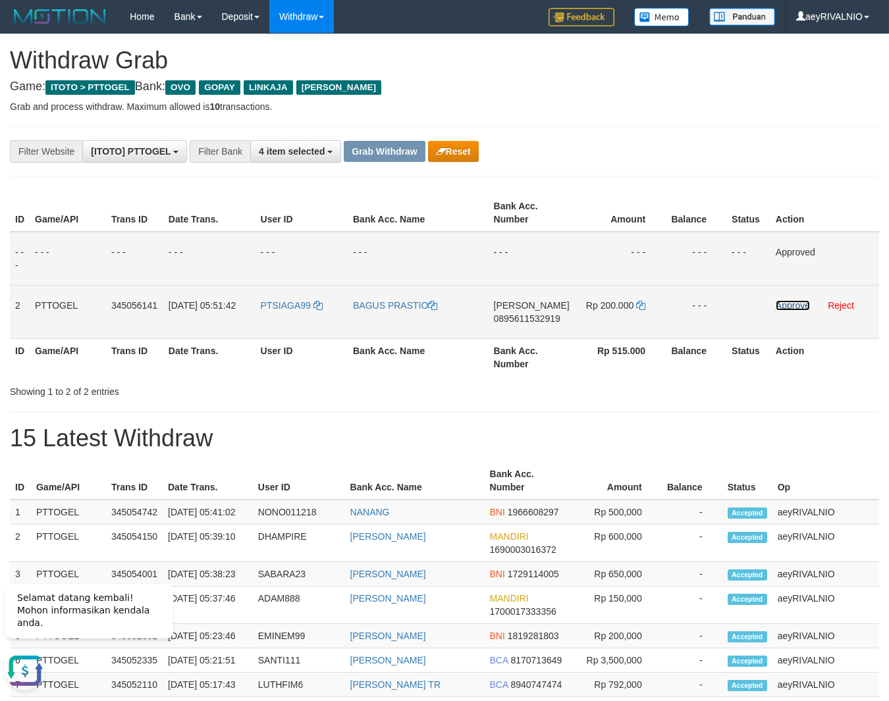
click at [789, 303] on link "Approve" at bounding box center [792, 305] width 34 height 11
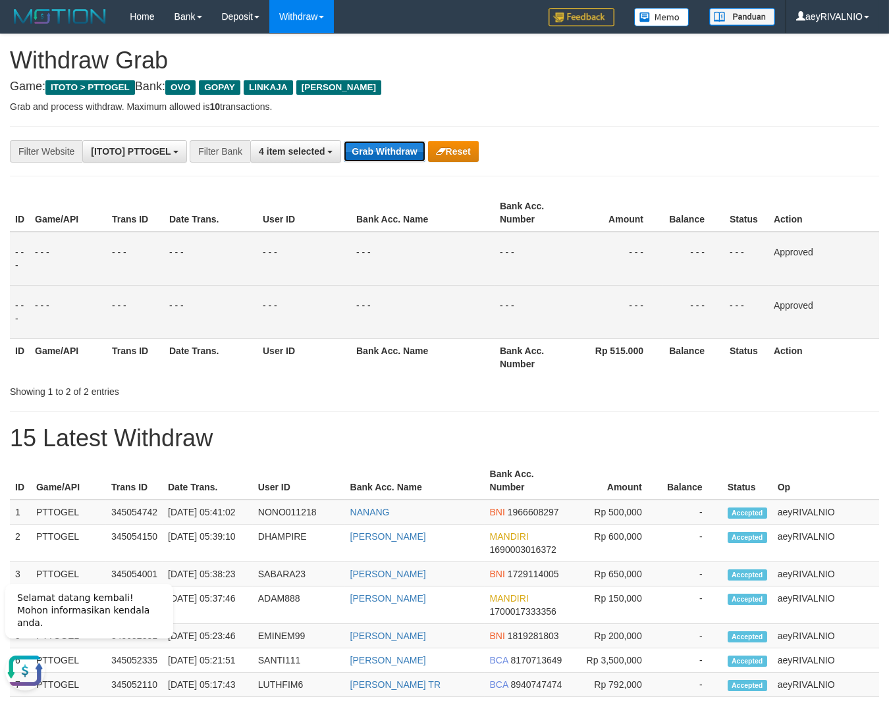
click at [372, 143] on button "Grab Withdraw" at bounding box center [384, 151] width 81 height 21
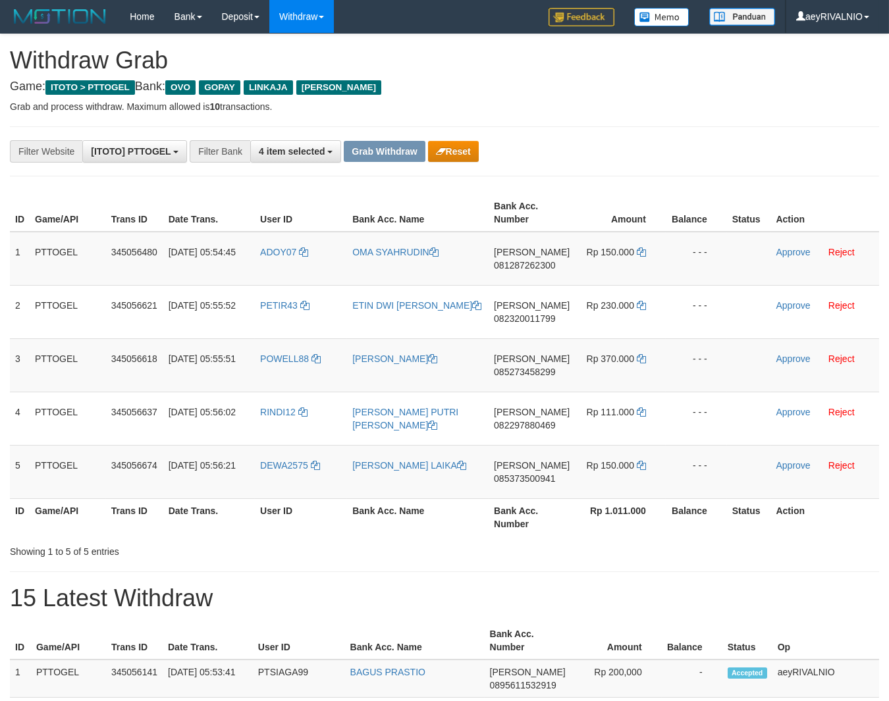
drag, startPoint x: 0, startPoint y: 0, endPoint x: 579, endPoint y: 164, distance: 601.4
drag, startPoint x: 296, startPoint y: 485, endPoint x: 611, endPoint y: 264, distance: 385.1
click at [611, 264] on tbody "1 PTTOGEL 345056480 [DATE] 05:54:45 ADOY07 OMA SYAHRUDIN [PERSON_NAME] 08128726…" at bounding box center [444, 365] width 869 height 267
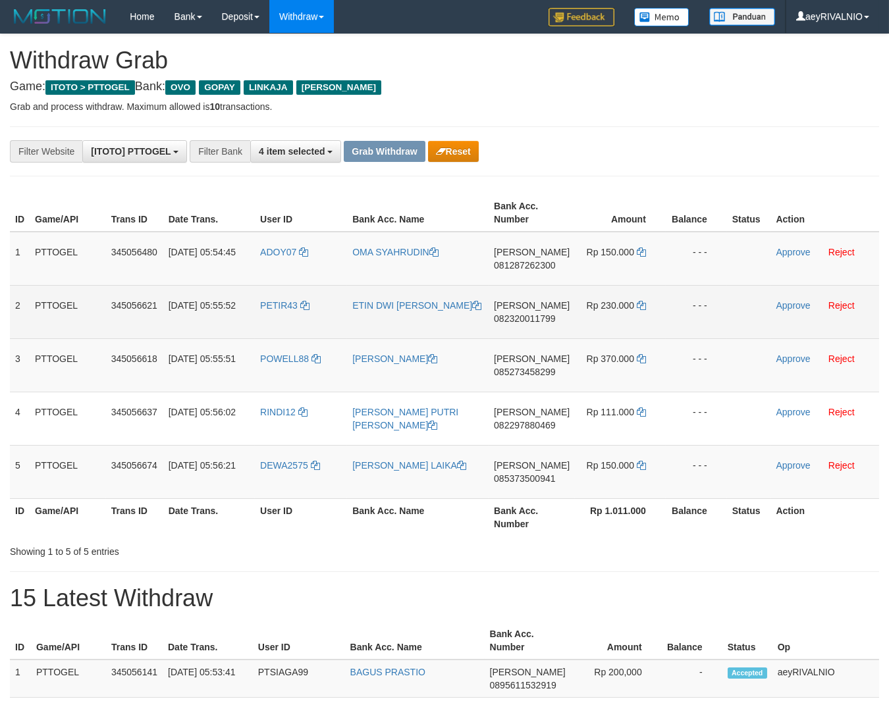
copy tr
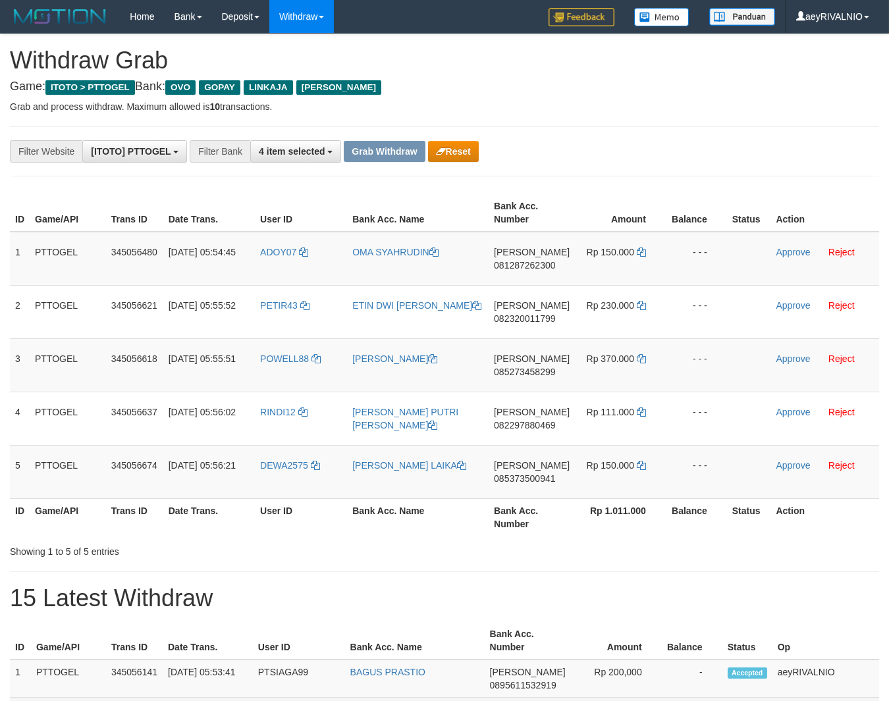
scroll to position [0, 0]
click at [543, 266] on span "081287262300" at bounding box center [524, 265] width 61 height 11
copy tr
click at [543, 266] on span "081287262300" at bounding box center [524, 265] width 61 height 11
copy span "081287262300"
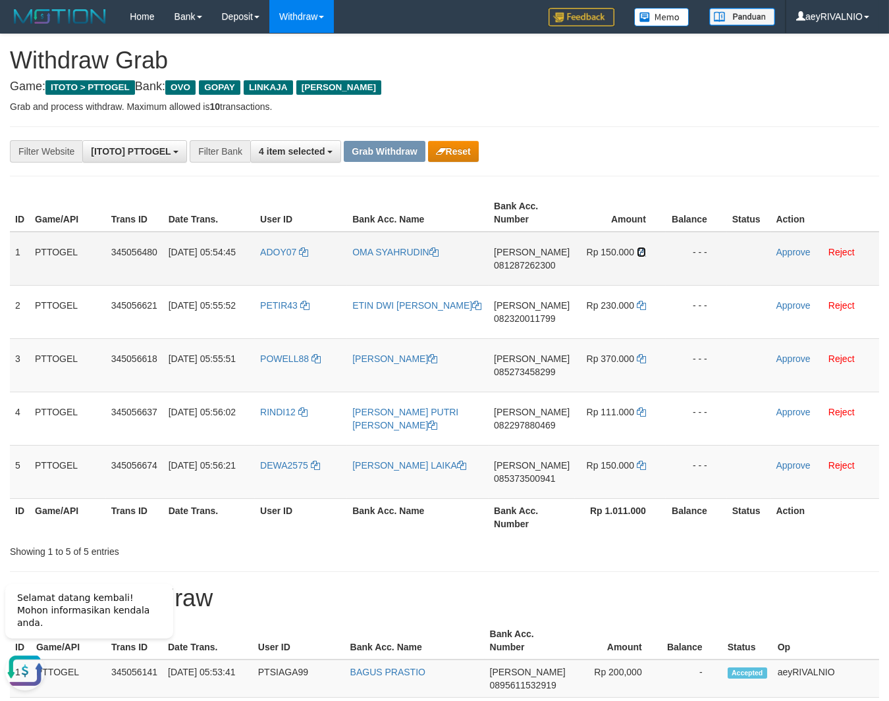
click at [641, 250] on icon at bounding box center [641, 251] width 9 height 9
click at [788, 248] on link "Approve" at bounding box center [793, 252] width 34 height 11
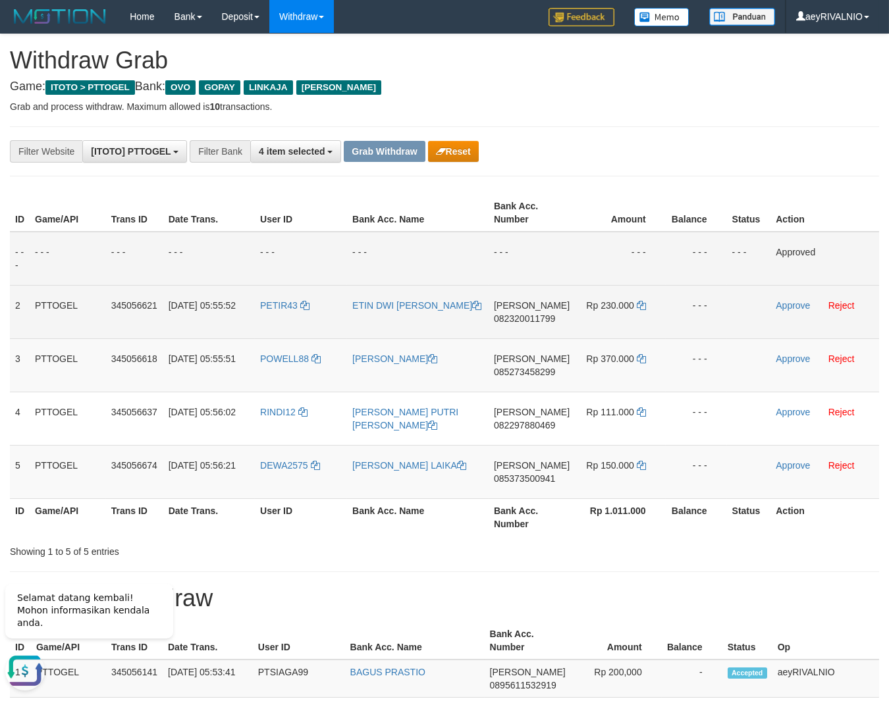
click at [542, 316] on span "082320011799" at bounding box center [524, 318] width 61 height 11
click at [542, 315] on span "082320011799" at bounding box center [524, 318] width 61 height 11
copy span "082320011799"
click at [640, 305] on icon at bounding box center [641, 305] width 9 height 9
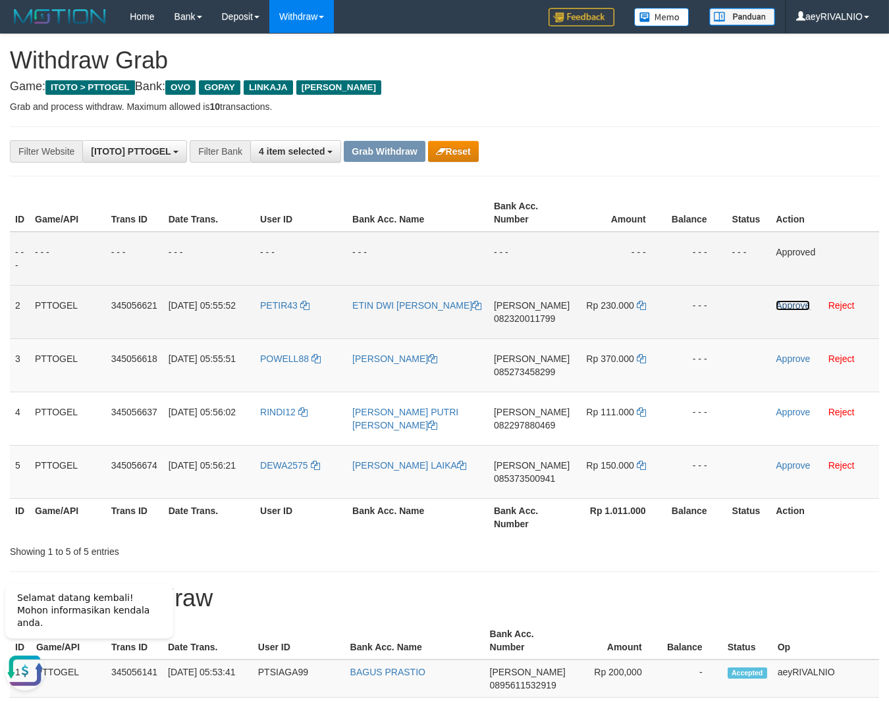
click at [786, 306] on link "Approve" at bounding box center [792, 305] width 34 height 11
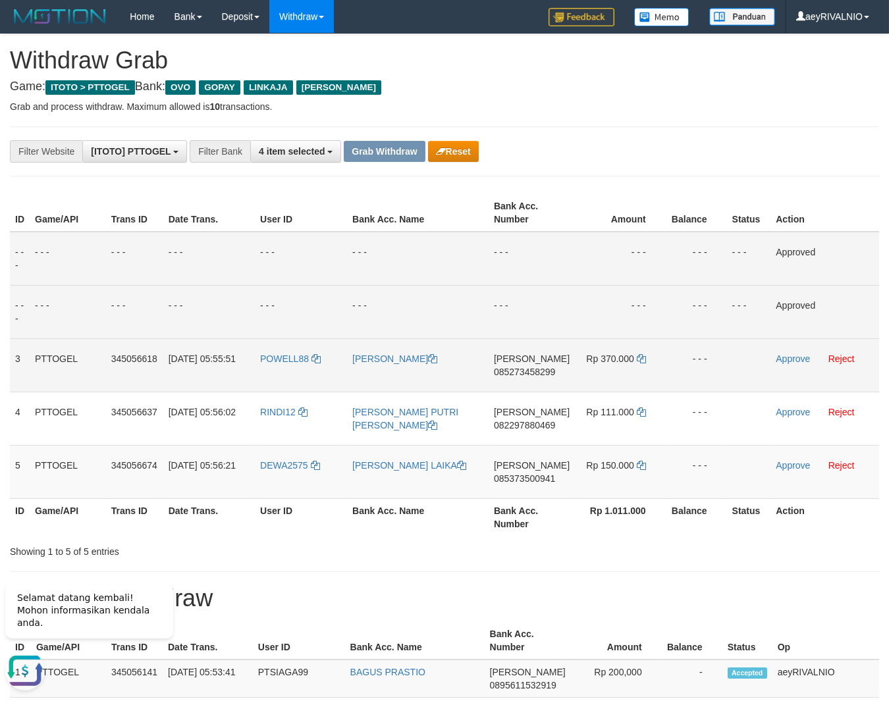
click at [529, 369] on span "085273458299" at bounding box center [524, 372] width 61 height 11
copy span "085273458299"
click at [638, 358] on icon at bounding box center [641, 358] width 9 height 9
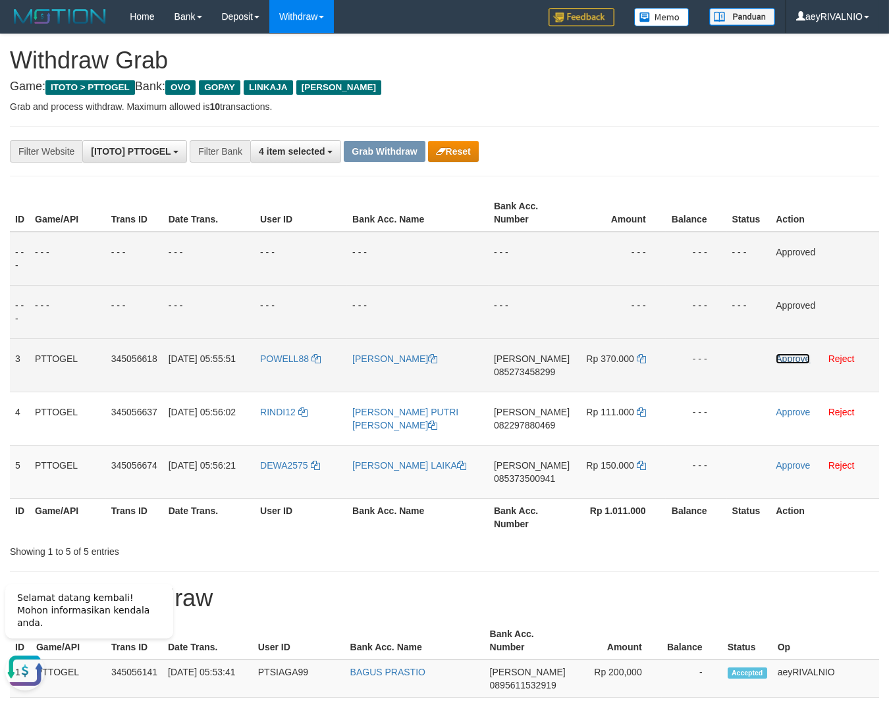
click at [802, 359] on link "Approve" at bounding box center [792, 358] width 34 height 11
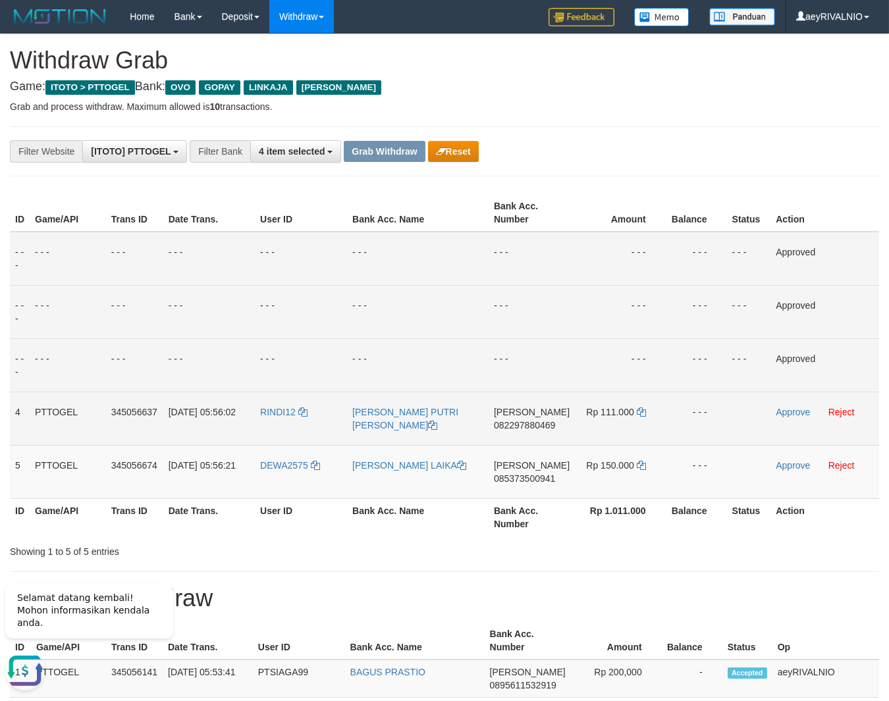
click at [519, 427] on span "082297880469" at bounding box center [524, 425] width 61 height 11
copy span "082297880469"
click at [638, 409] on icon at bounding box center [641, 411] width 9 height 9
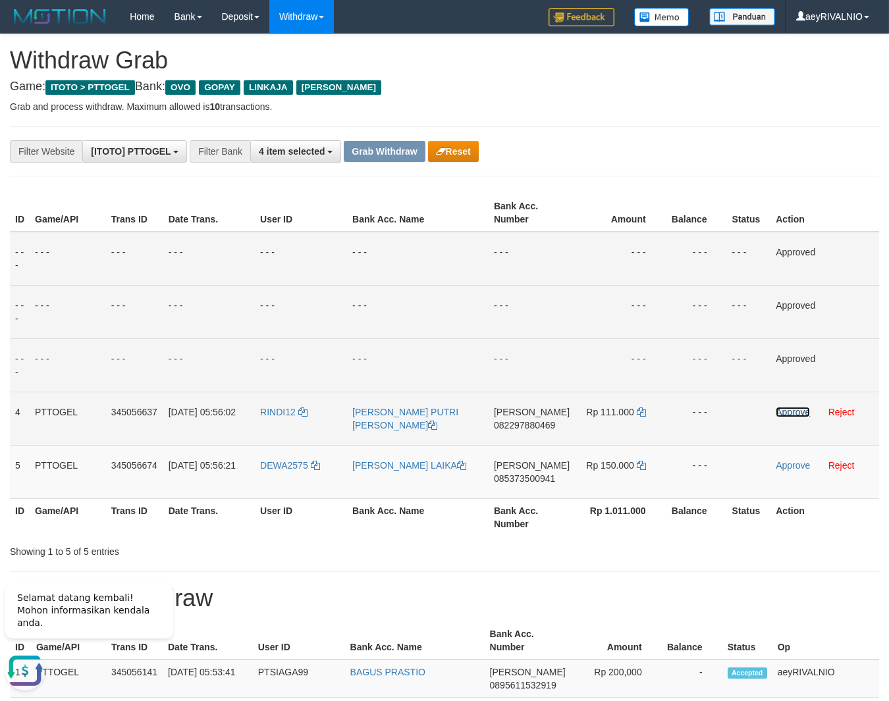
click at [783, 411] on link "Approve" at bounding box center [792, 412] width 34 height 11
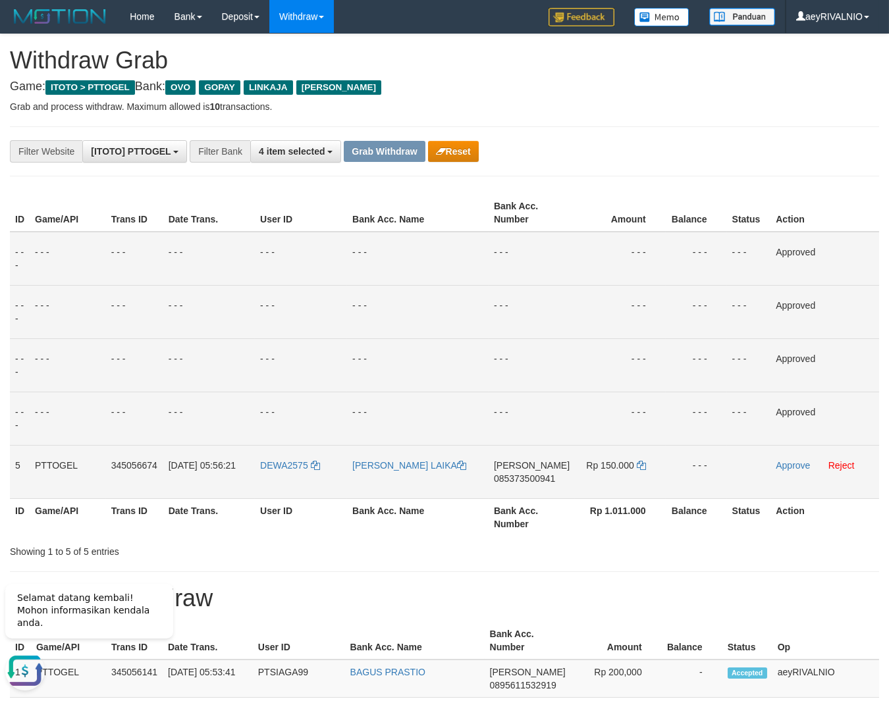
click at [514, 477] on span "085373500941" at bounding box center [524, 478] width 61 height 11
copy span "085373500941"
click at [640, 466] on icon at bounding box center [641, 465] width 9 height 9
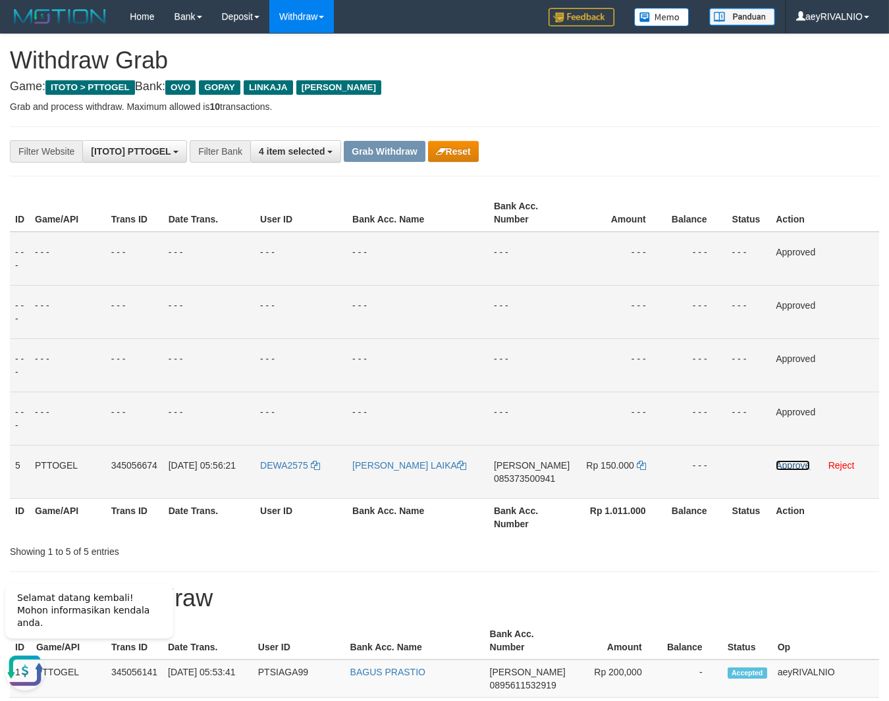
click at [789, 464] on link "Approve" at bounding box center [792, 465] width 34 height 11
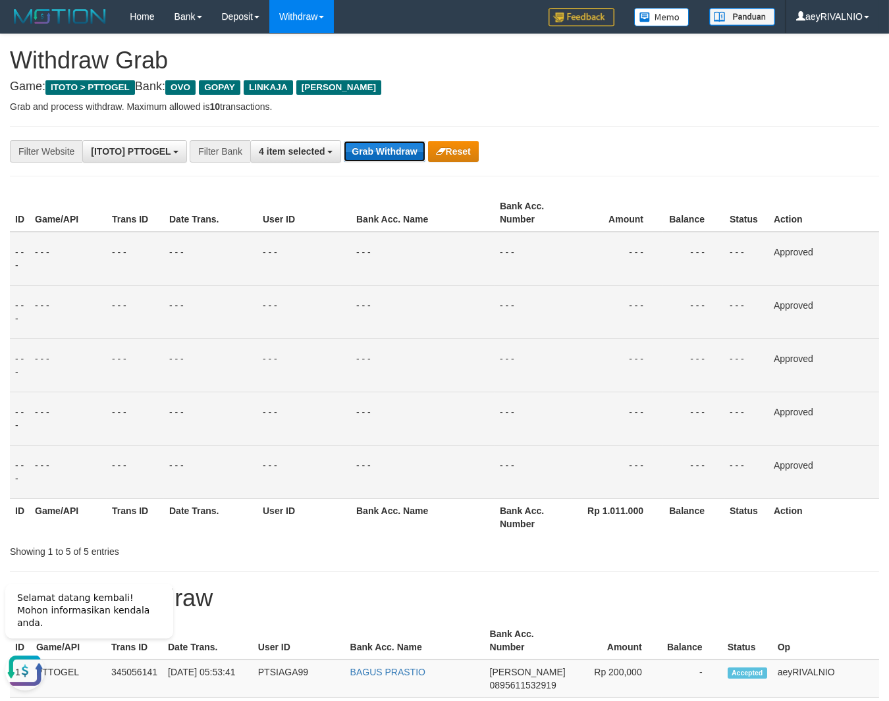
click at [390, 155] on button "Grab Withdraw" at bounding box center [384, 151] width 81 height 21
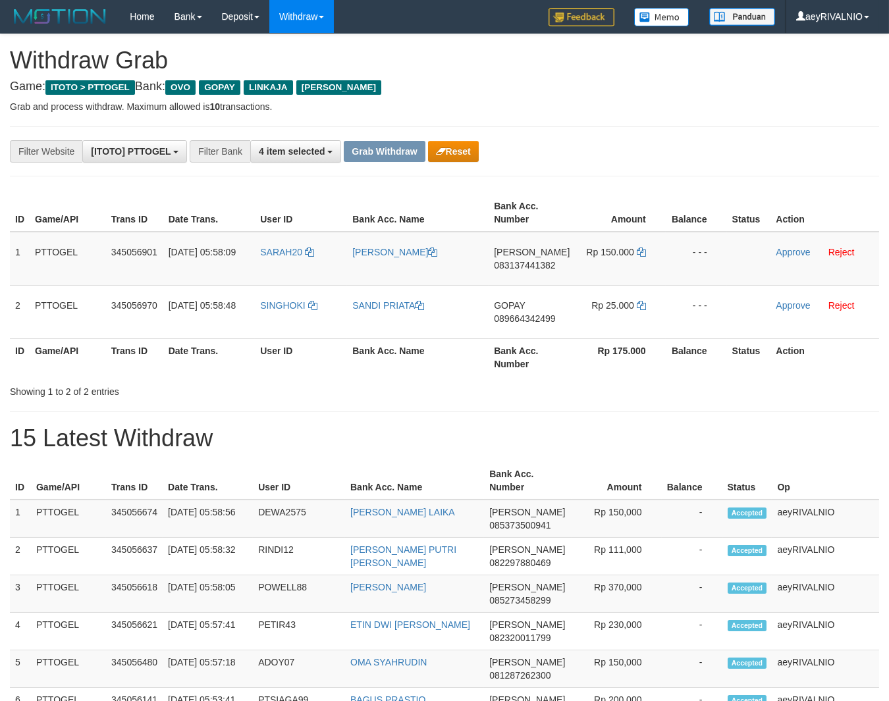
scroll to position [188, 0]
drag, startPoint x: 714, startPoint y: 182, endPoint x: 565, endPoint y: 253, distance: 165.2
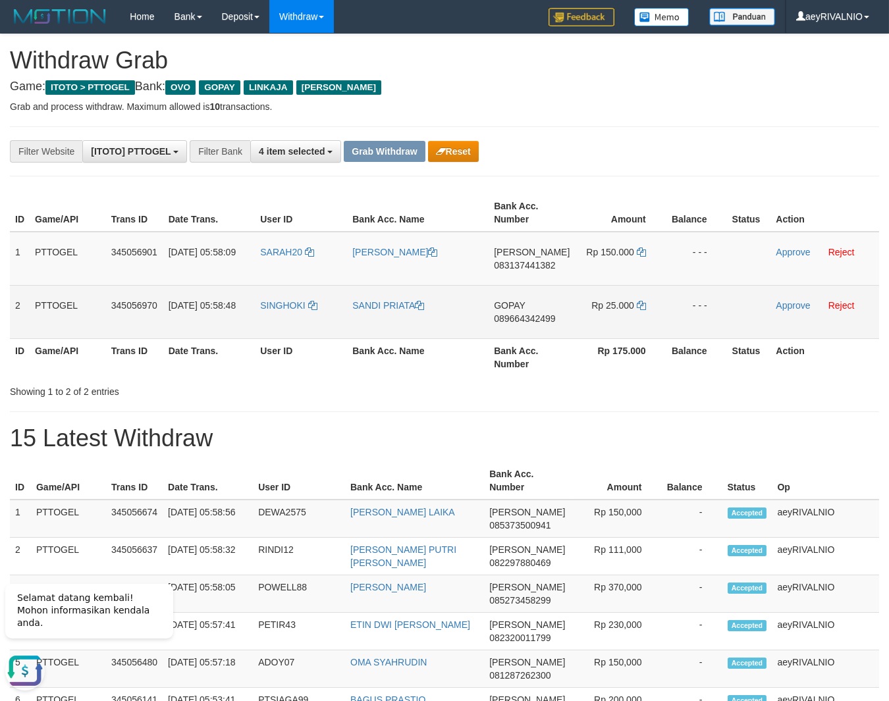
scroll to position [0, 0]
drag, startPoint x: 278, startPoint y: 237, endPoint x: 625, endPoint y: 301, distance: 353.4
click at [625, 301] on tbody "1 PTTOGEL 345056901 [DATE] 05:58:09 SARAH20 [PERSON_NAME] 083137441382 Rp 150.0…" at bounding box center [444, 285] width 869 height 107
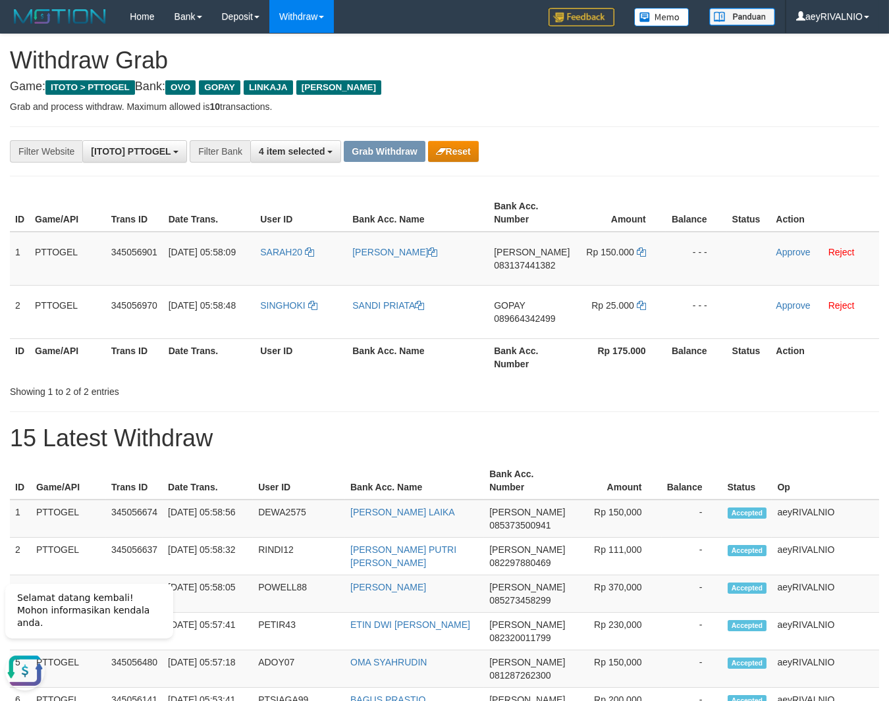
copy tr
click at [527, 261] on span "083137441382" at bounding box center [524, 265] width 61 height 11
copy tr
click at [527, 261] on span "083137441382" at bounding box center [524, 265] width 61 height 11
copy span "083137441382"
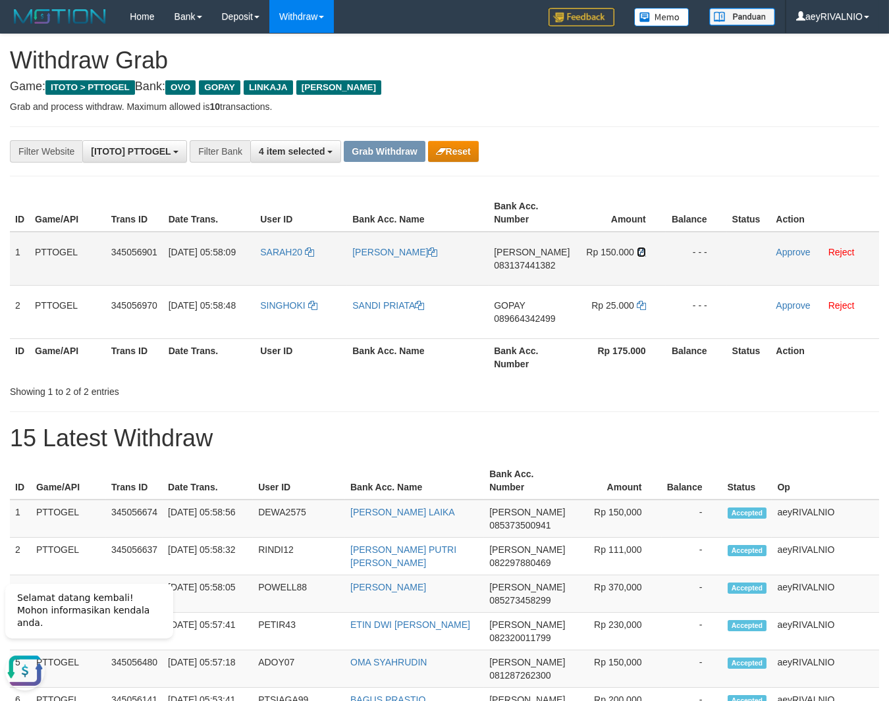
click at [641, 251] on icon at bounding box center [641, 251] width 9 height 9
click at [794, 254] on link "Approve" at bounding box center [792, 252] width 34 height 11
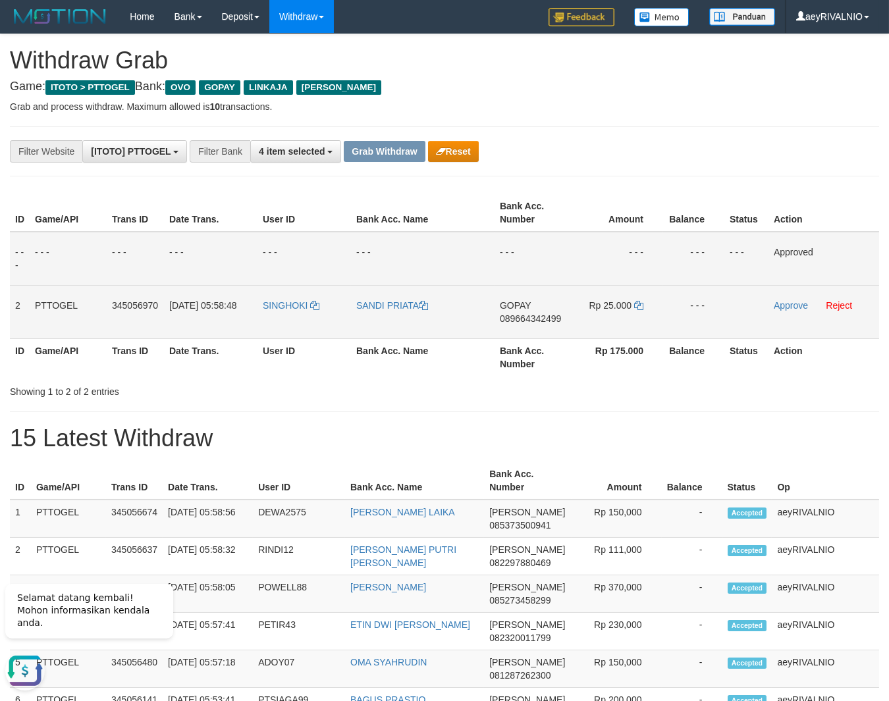
click at [511, 313] on td "GOPAY 089664342499" at bounding box center [532, 311] width 77 height 53
click at [516, 315] on span "089664342499" at bounding box center [530, 318] width 61 height 11
copy span "089664342499"
click at [516, 315] on span "089664342499" at bounding box center [530, 318] width 61 height 11
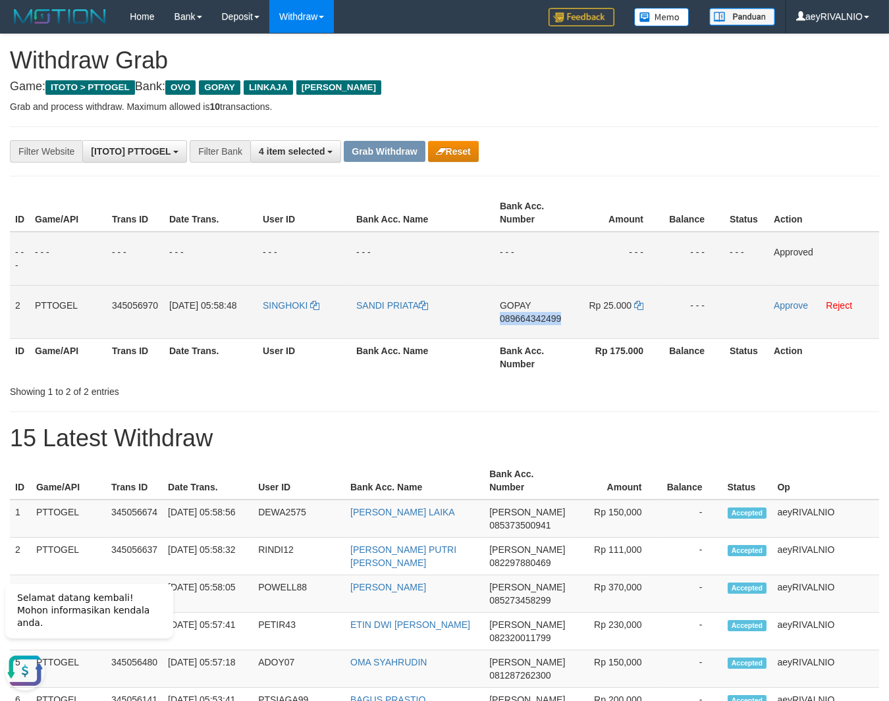
copy span "089664342499"
click at [637, 309] on icon at bounding box center [638, 305] width 9 height 9
click at [641, 307] on icon at bounding box center [638, 305] width 9 height 9
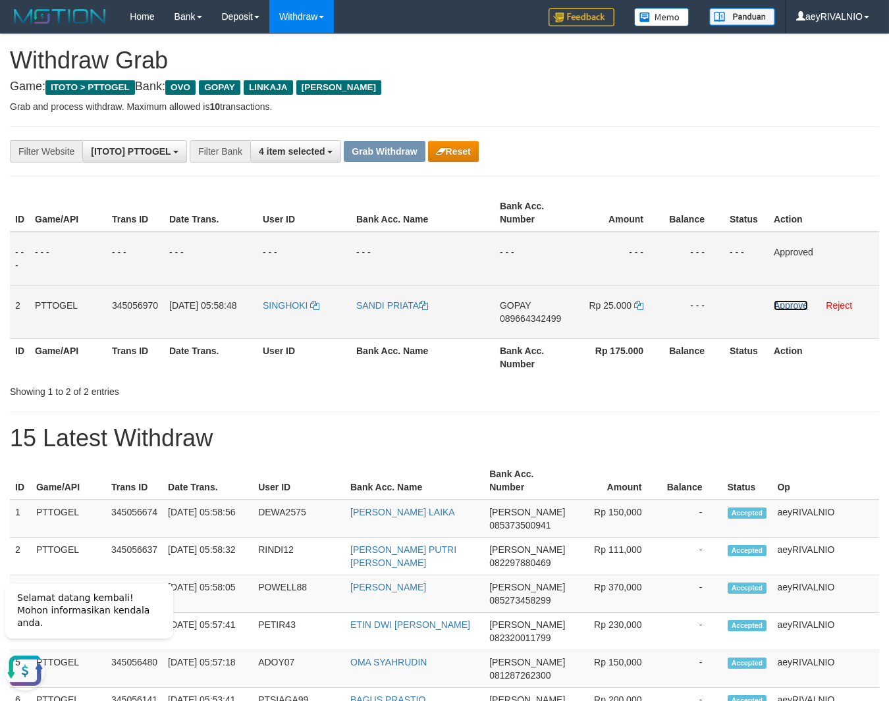
click at [787, 310] on link "Approve" at bounding box center [790, 305] width 34 height 11
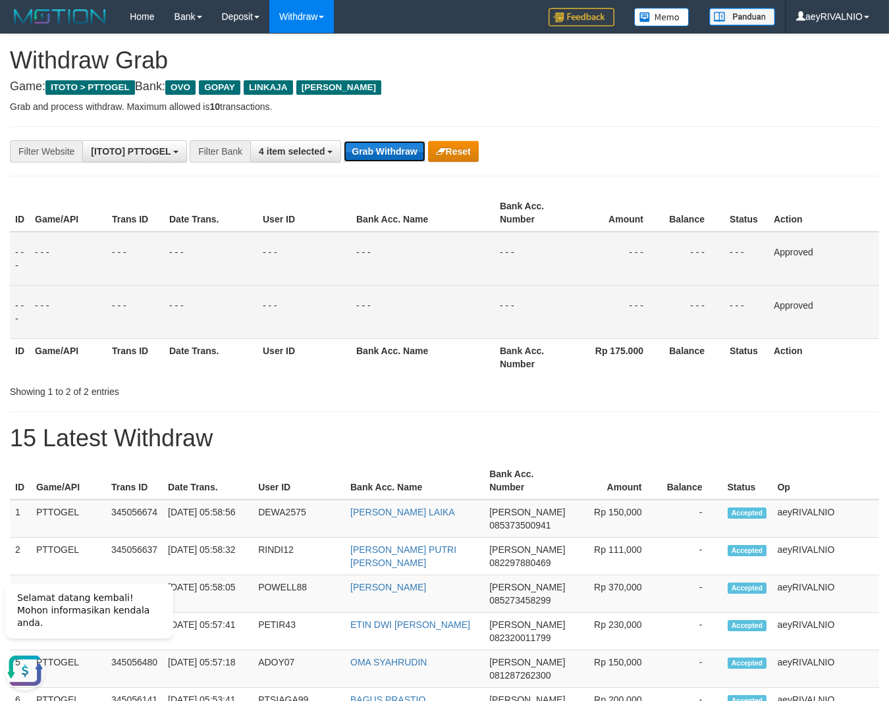
click at [377, 155] on button "Grab Withdraw" at bounding box center [384, 151] width 81 height 21
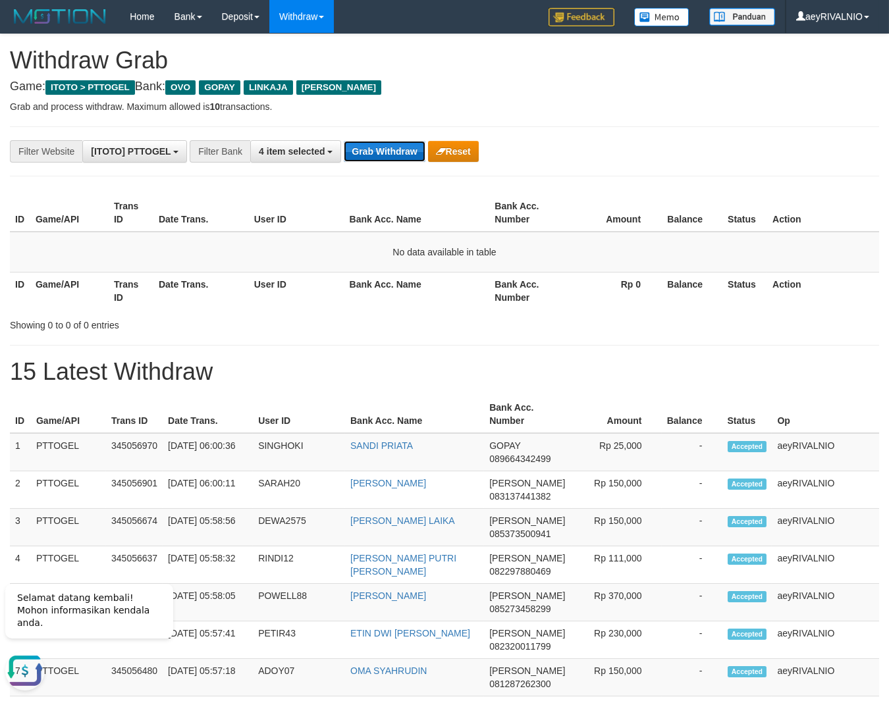
click at [365, 149] on button "Grab Withdraw" at bounding box center [384, 151] width 81 height 21
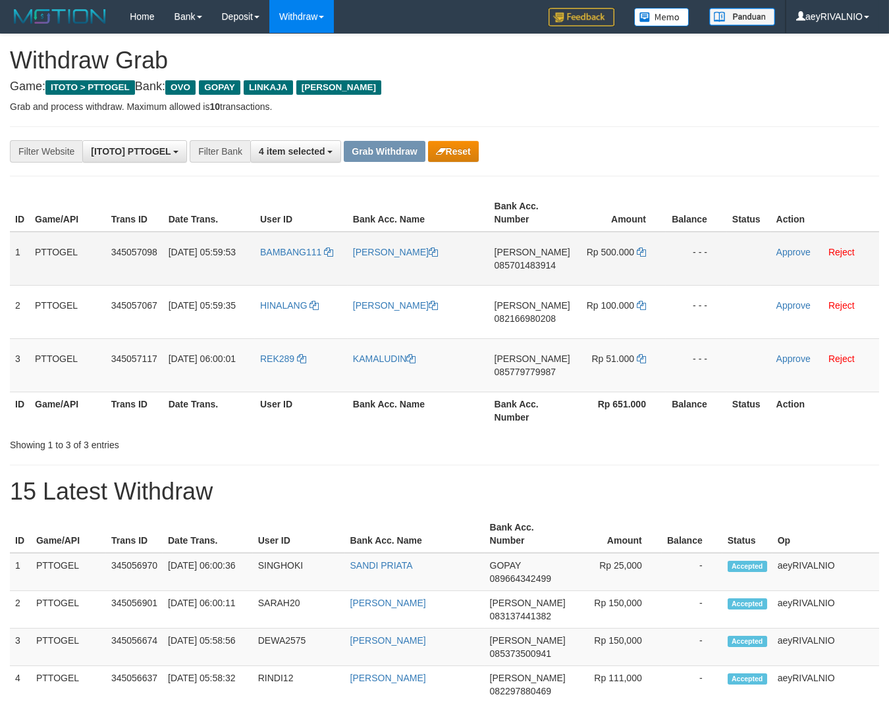
scroll to position [188, 0]
drag, startPoint x: 277, startPoint y: 373, endPoint x: 599, endPoint y: 254, distance: 343.2
click at [599, 254] on tbody "1 PTTOGEL 345057098 [DATE] 05:59:53 BAMBANG111 [PERSON_NAME] DANA 085701483914 …" at bounding box center [444, 312] width 869 height 161
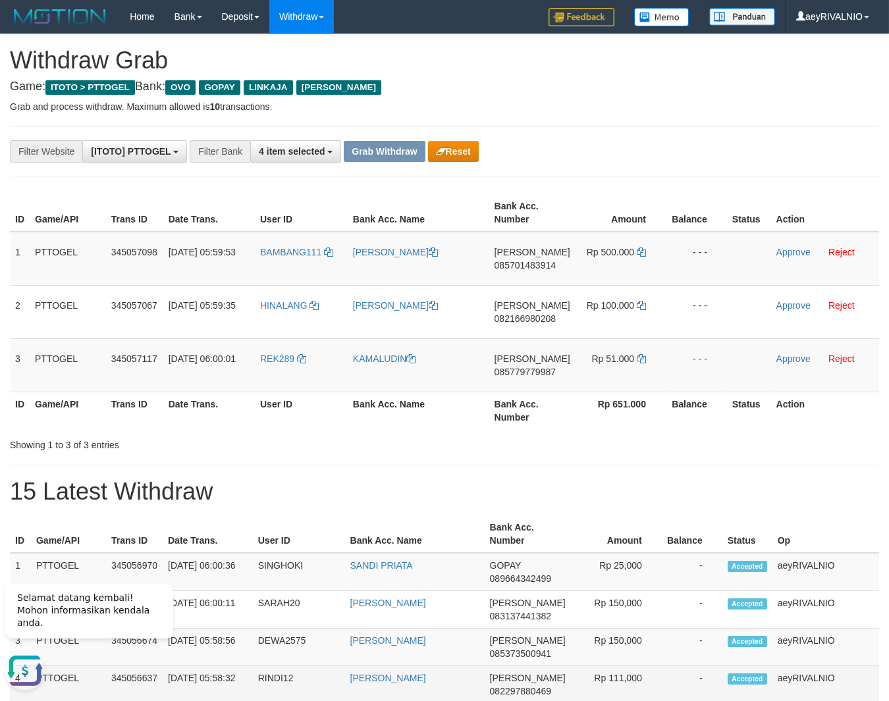
scroll to position [0, 0]
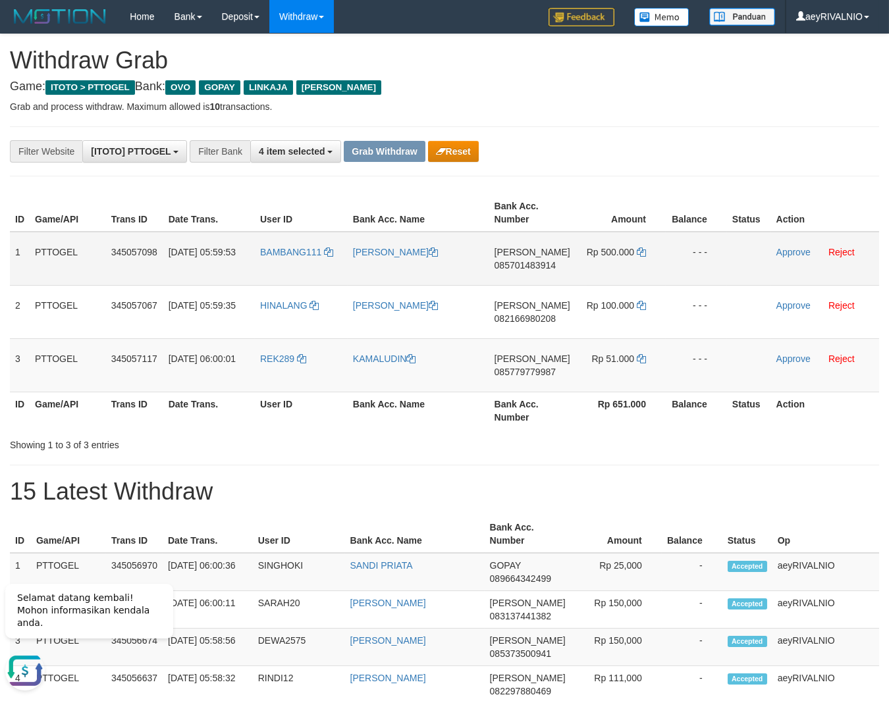
click at [523, 266] on span "085701483914" at bounding box center [524, 265] width 61 height 11
click at [638, 251] on icon at bounding box center [641, 251] width 9 height 9
click at [779, 253] on link "Approve" at bounding box center [793, 252] width 34 height 11
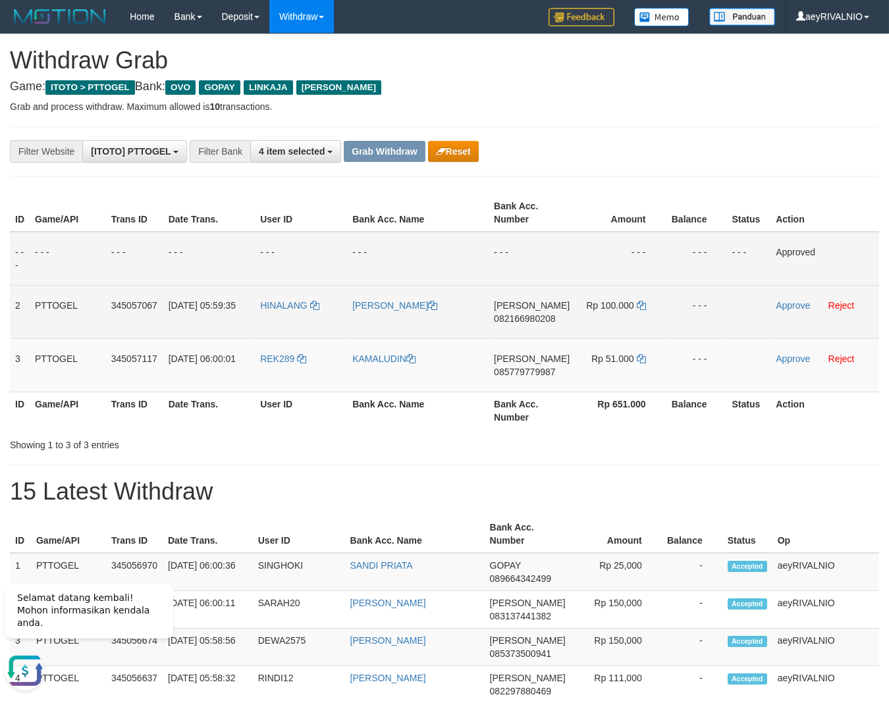
click at [514, 325] on td "DANA 082166980208" at bounding box center [531, 311] width 86 height 53
click at [524, 317] on span "082166980208" at bounding box center [524, 318] width 61 height 11
copy span "082166980208"
click at [642, 304] on icon at bounding box center [641, 305] width 9 height 9
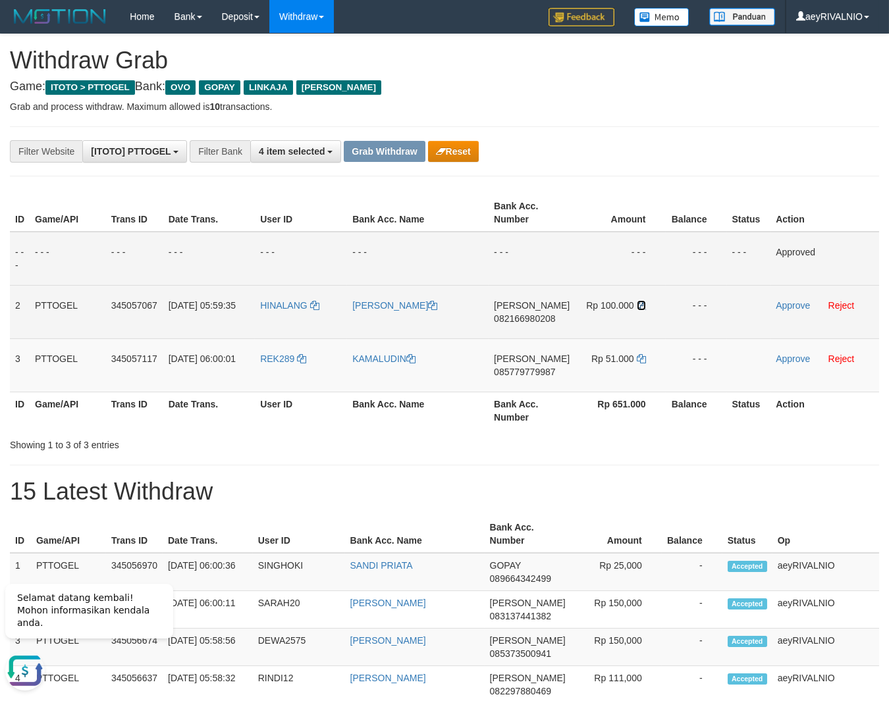
click at [642, 304] on icon at bounding box center [641, 305] width 9 height 9
click at [781, 306] on link "Approve" at bounding box center [792, 305] width 34 height 11
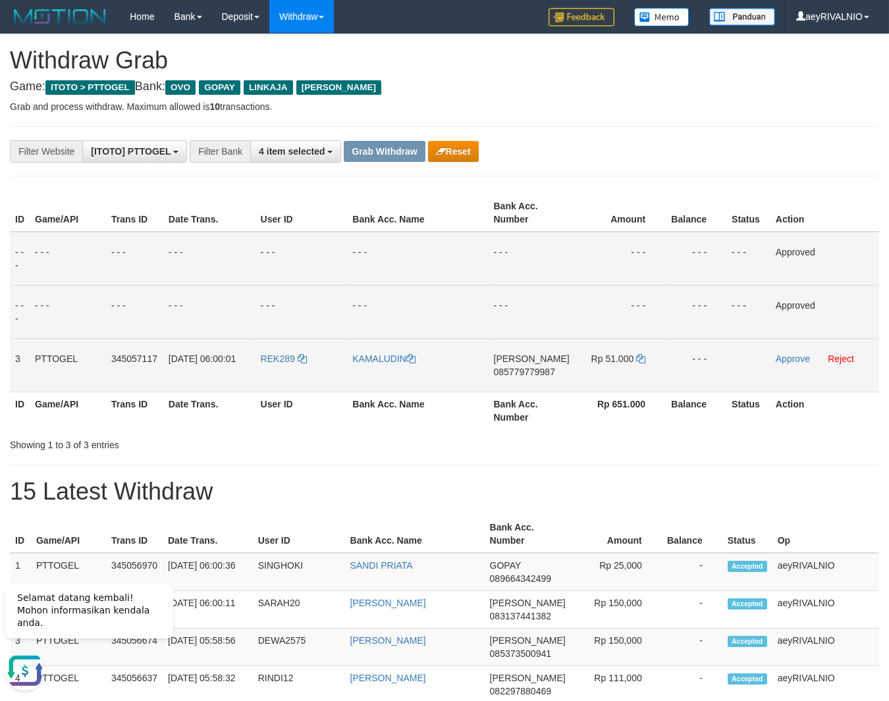
click at [517, 371] on span "085779779987" at bounding box center [524, 372] width 61 height 11
click at [636, 355] on icon at bounding box center [640, 358] width 9 height 9
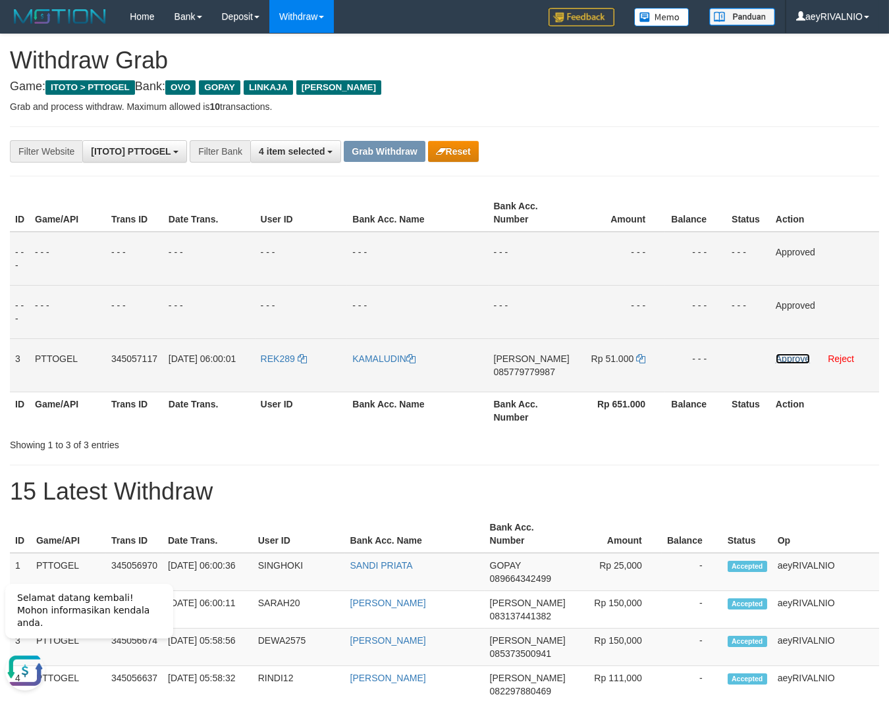
click at [781, 355] on link "Approve" at bounding box center [792, 358] width 34 height 11
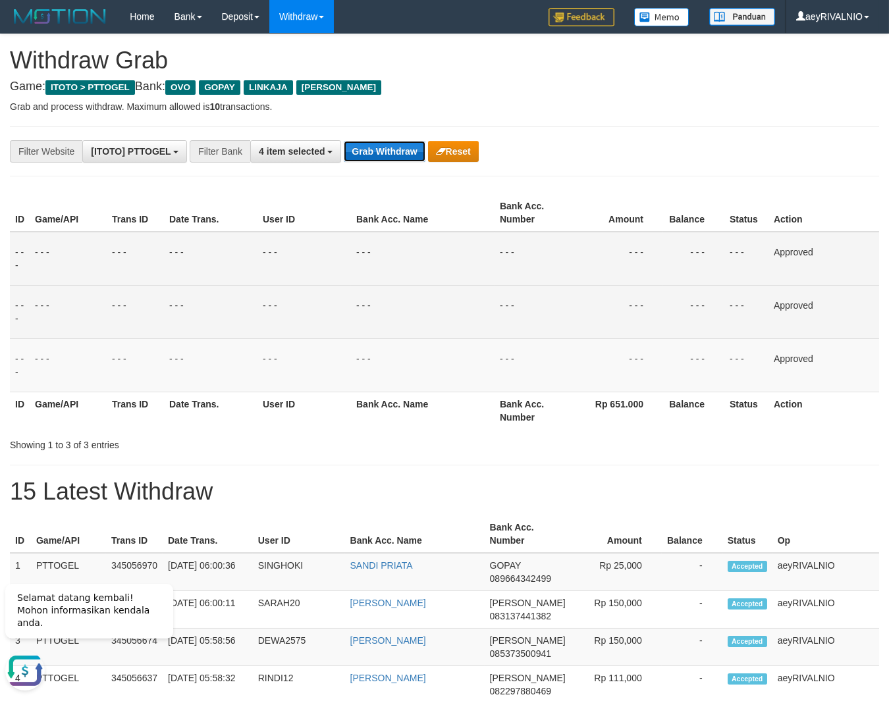
click at [383, 145] on button "Grab Withdraw" at bounding box center [384, 151] width 81 height 21
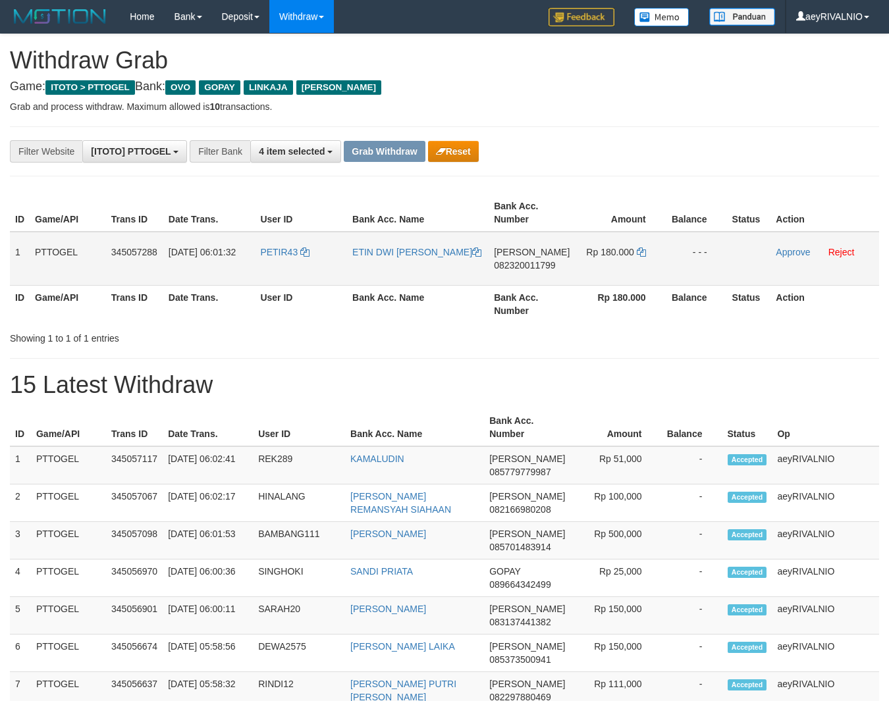
click at [610, 195] on th "Amount" at bounding box center [620, 213] width 90 height 38
drag, startPoint x: 298, startPoint y: 267, endPoint x: 655, endPoint y: 256, distance: 357.6
click at [655, 256] on tr "1 PTTOGEL 345057288 [DATE] 06:01:32 PETIR43 ETIN DWI [PERSON_NAME] 082320011799…" at bounding box center [444, 259] width 869 height 54
copy tr
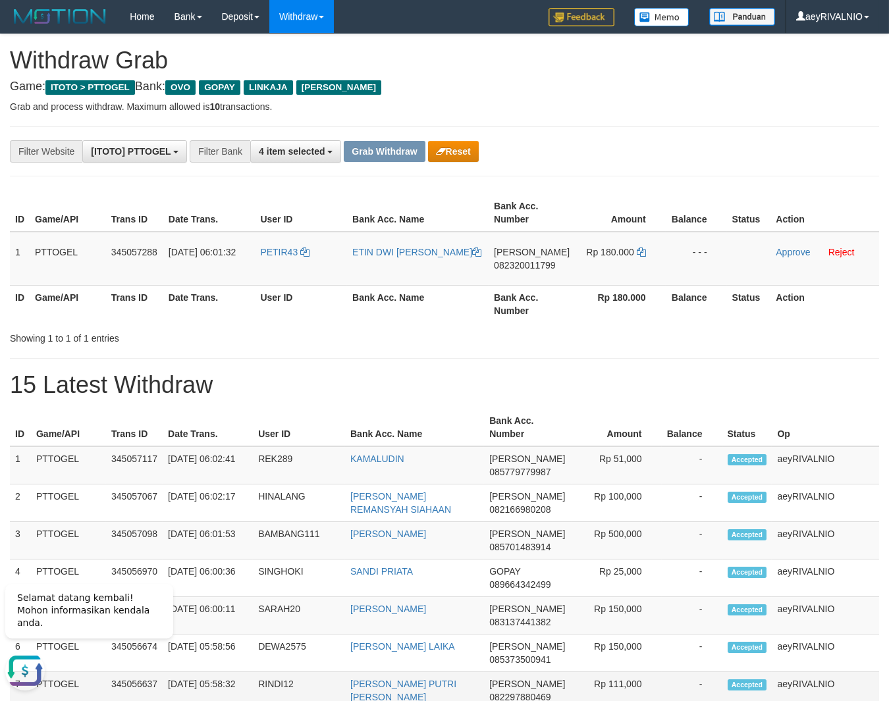
scroll to position [0, 0]
click at [515, 259] on td "[PERSON_NAME] 082320011799" at bounding box center [531, 259] width 86 height 54
click at [518, 265] on span "082320011799" at bounding box center [524, 265] width 61 height 11
copy span "082320011799"
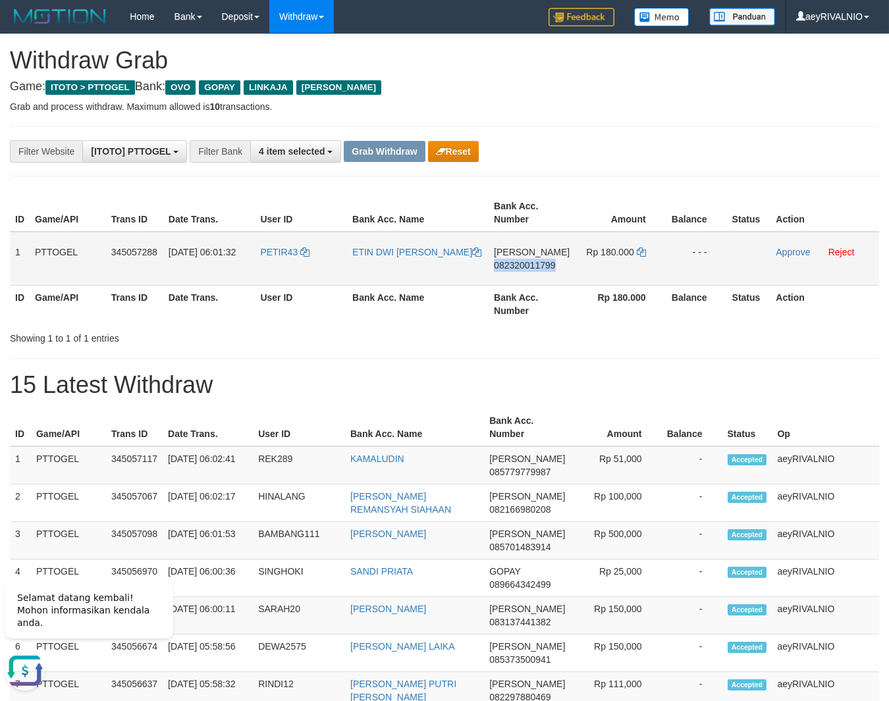
click at [518, 265] on span "082320011799" at bounding box center [524, 265] width 61 height 11
copy span "082320011799"
click at [641, 249] on icon at bounding box center [641, 251] width 9 height 9
click at [641, 250] on icon at bounding box center [641, 251] width 9 height 9
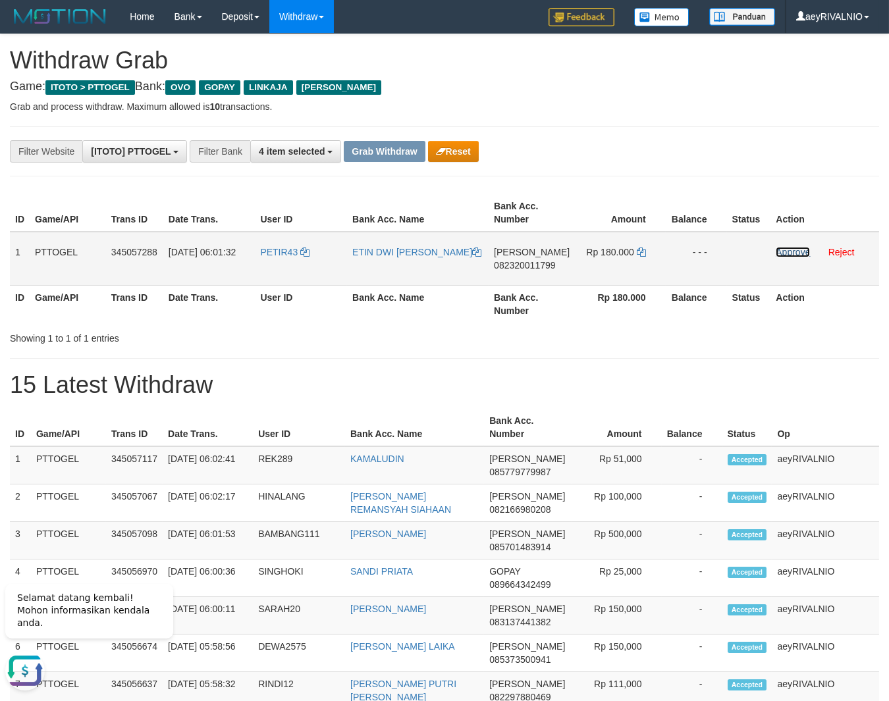
click at [786, 248] on link "Approve" at bounding box center [792, 252] width 34 height 11
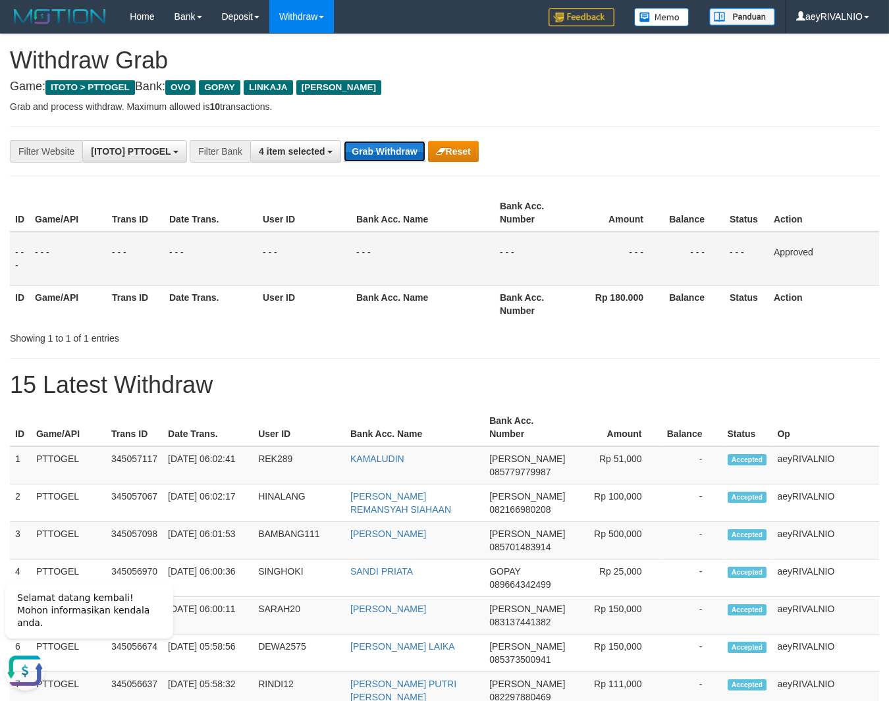
click at [403, 147] on button "Grab Withdraw" at bounding box center [384, 151] width 81 height 21
drag, startPoint x: 403, startPoint y: 147, endPoint x: 442, endPoint y: 159, distance: 40.4
click at [403, 151] on button "Grab Withdraw" at bounding box center [384, 151] width 81 height 21
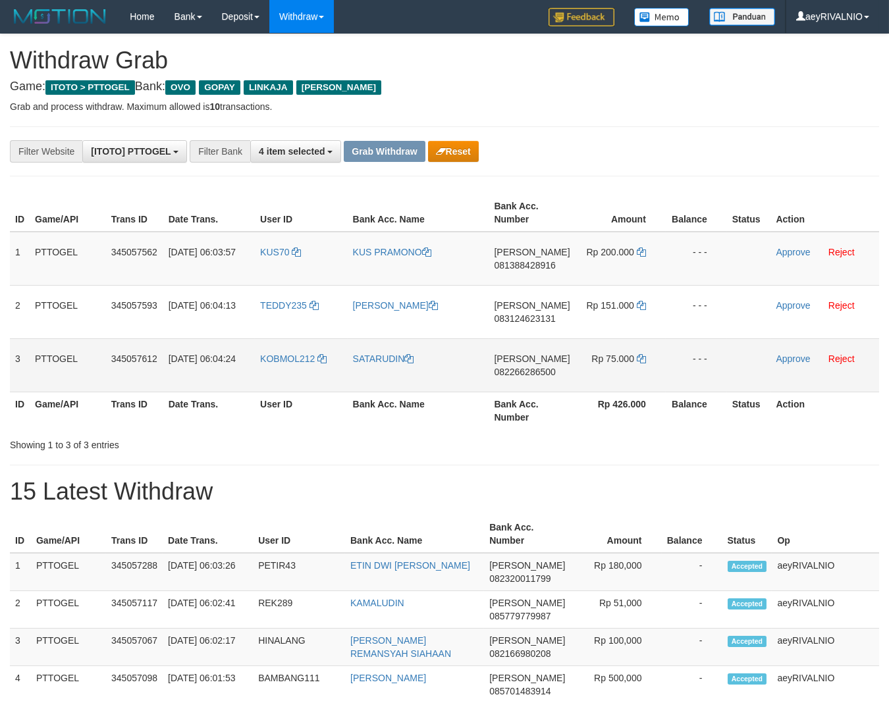
scroll to position [188, 0]
drag, startPoint x: 276, startPoint y: 376, endPoint x: 607, endPoint y: 248, distance: 354.3
click at [607, 248] on tbody "1 PTTOGEL 345057562 [DATE] 06:03:57 KUS70 KUS [PERSON_NAME] 081388428916 Rp 200…" at bounding box center [444, 312] width 869 height 161
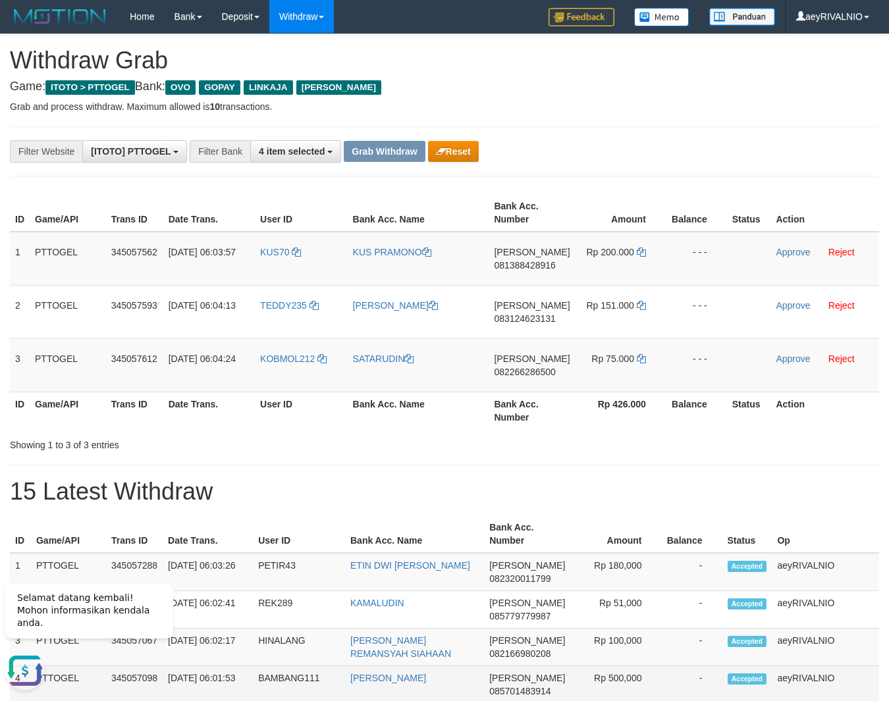
scroll to position [0, 0]
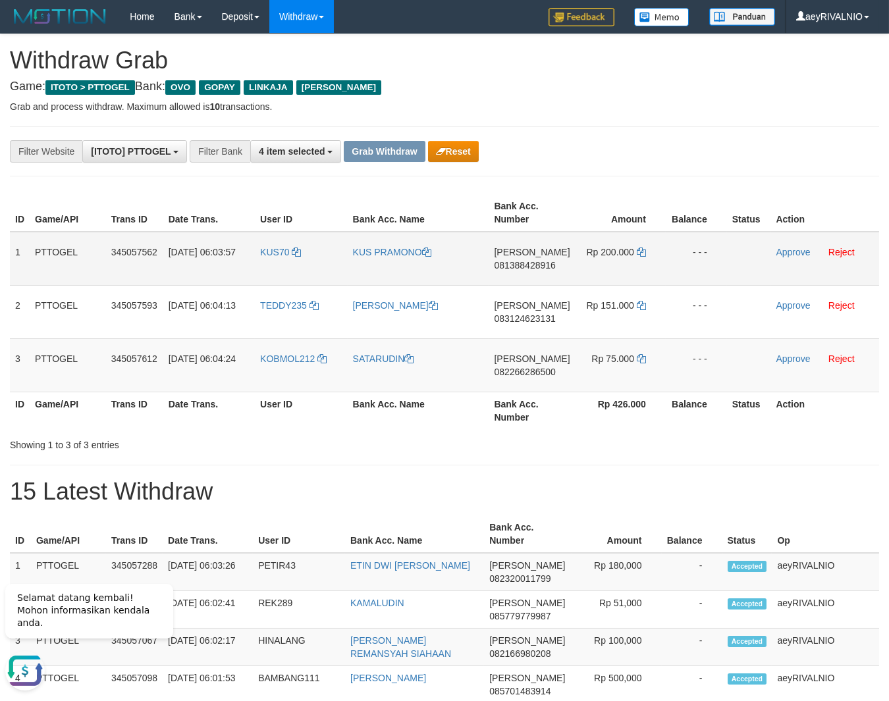
click at [536, 263] on span "081388428916" at bounding box center [524, 265] width 61 height 11
copy span "081388428916"
click at [637, 247] on icon at bounding box center [641, 251] width 9 height 9
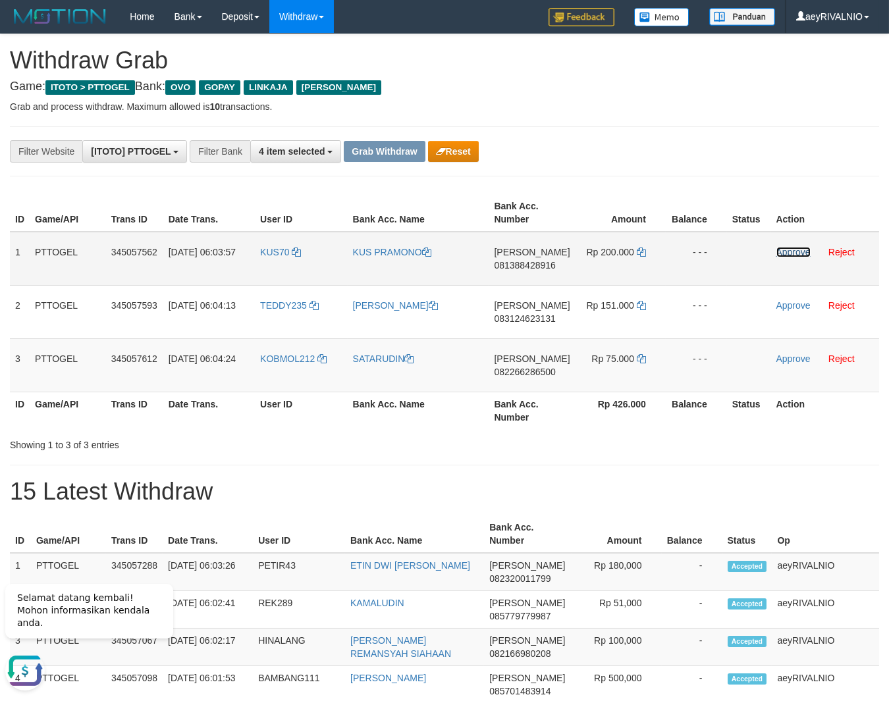
click at [783, 253] on link "Approve" at bounding box center [793, 252] width 34 height 11
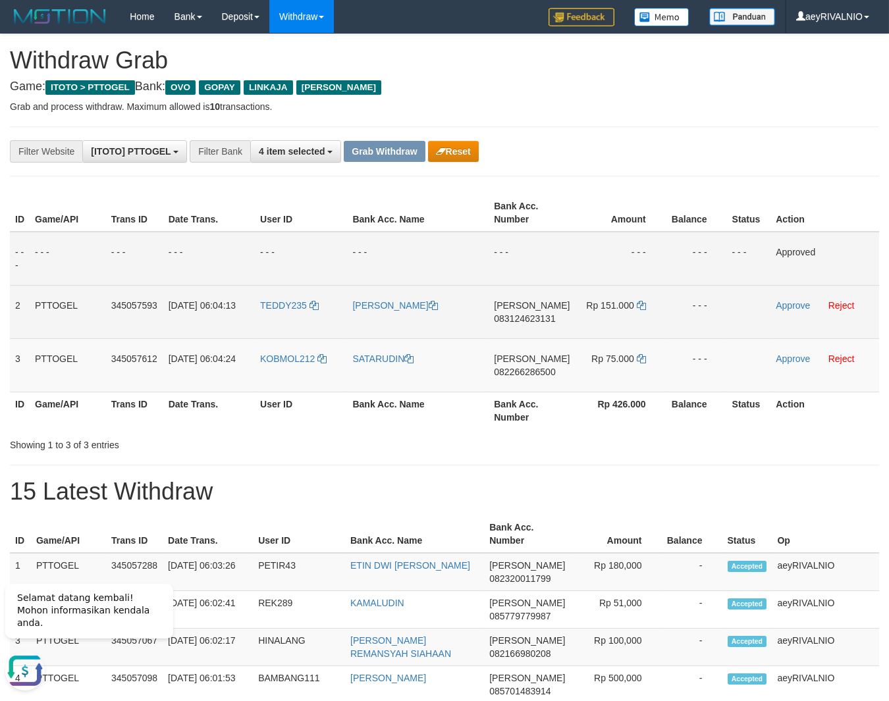
click at [547, 315] on span "083124623131" at bounding box center [524, 318] width 61 height 11
copy span "083124623131"
click at [638, 303] on icon at bounding box center [641, 305] width 9 height 9
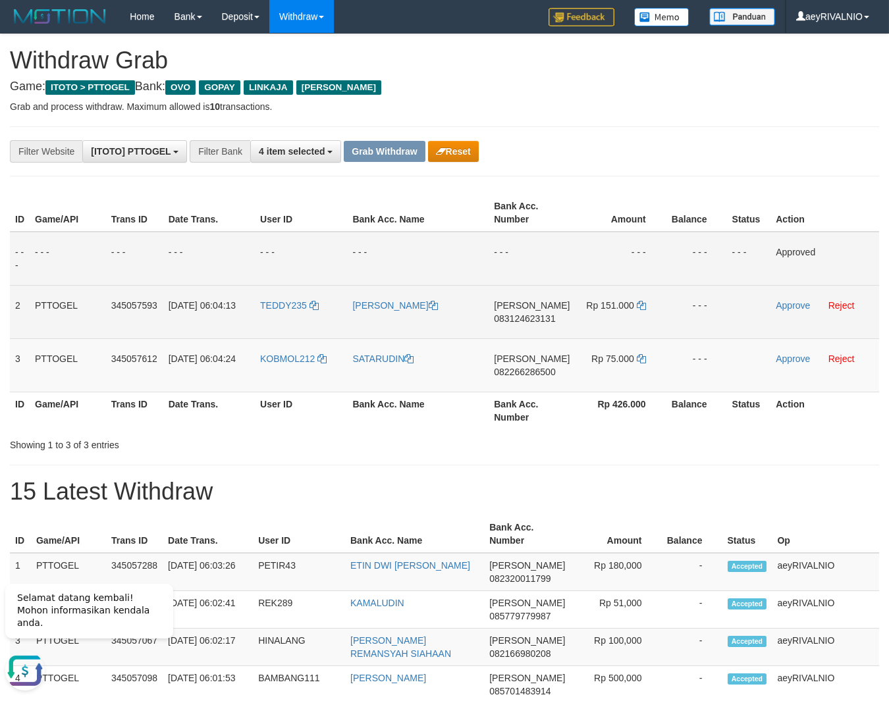
click at [793, 311] on td "Approve Reject" at bounding box center [824, 311] width 109 height 53
click at [790, 306] on link "Approve" at bounding box center [792, 305] width 34 height 11
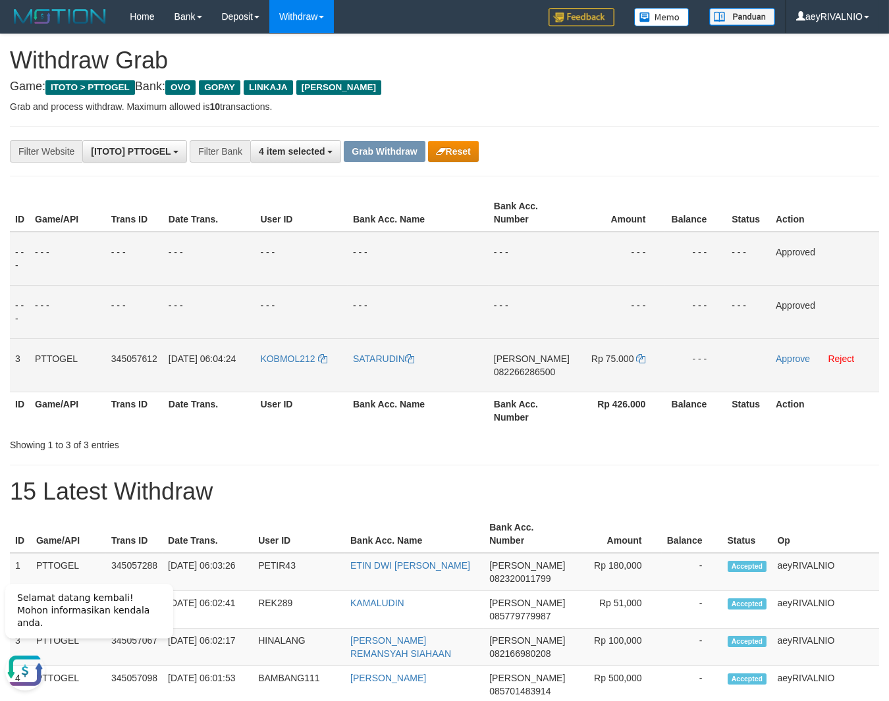
click at [549, 376] on span "082266286500" at bounding box center [524, 372] width 61 height 11
copy span "082266286500"
click at [640, 358] on icon at bounding box center [640, 358] width 9 height 9
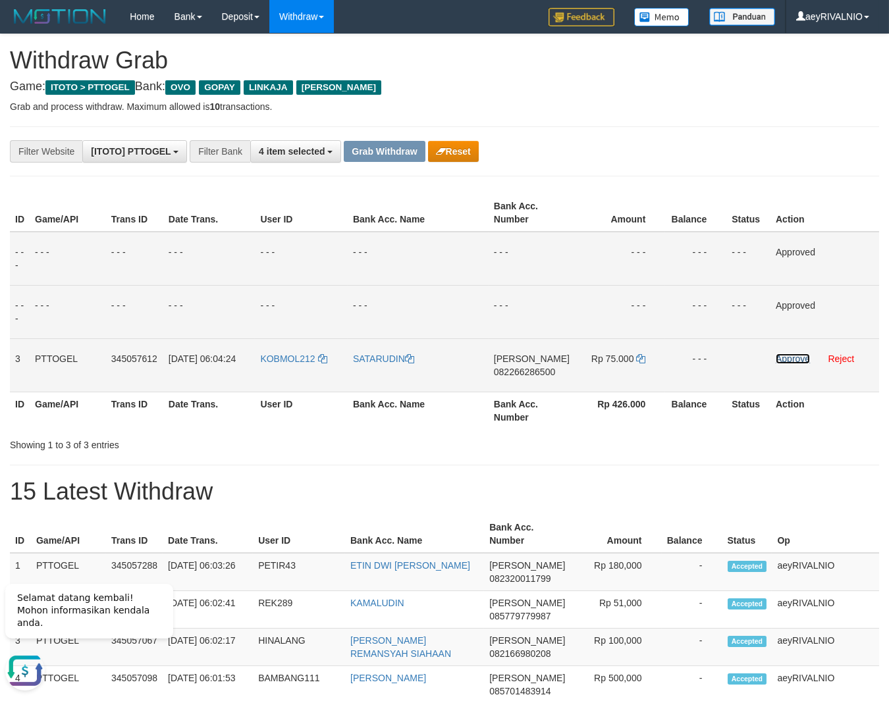
click at [790, 358] on link "Approve" at bounding box center [792, 358] width 34 height 11
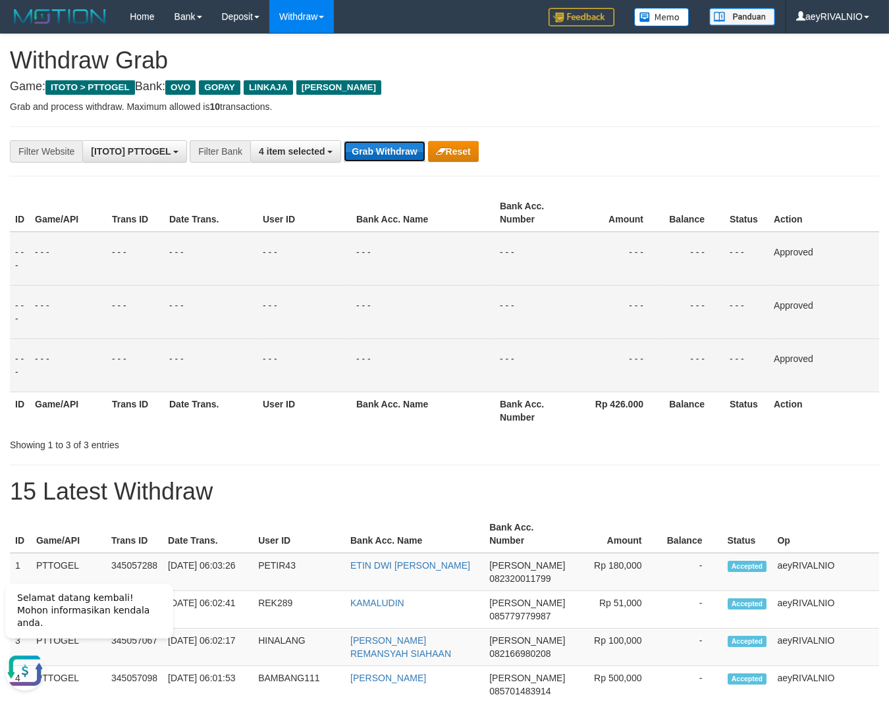
click at [392, 158] on button "Grab Withdraw" at bounding box center [384, 151] width 81 height 21
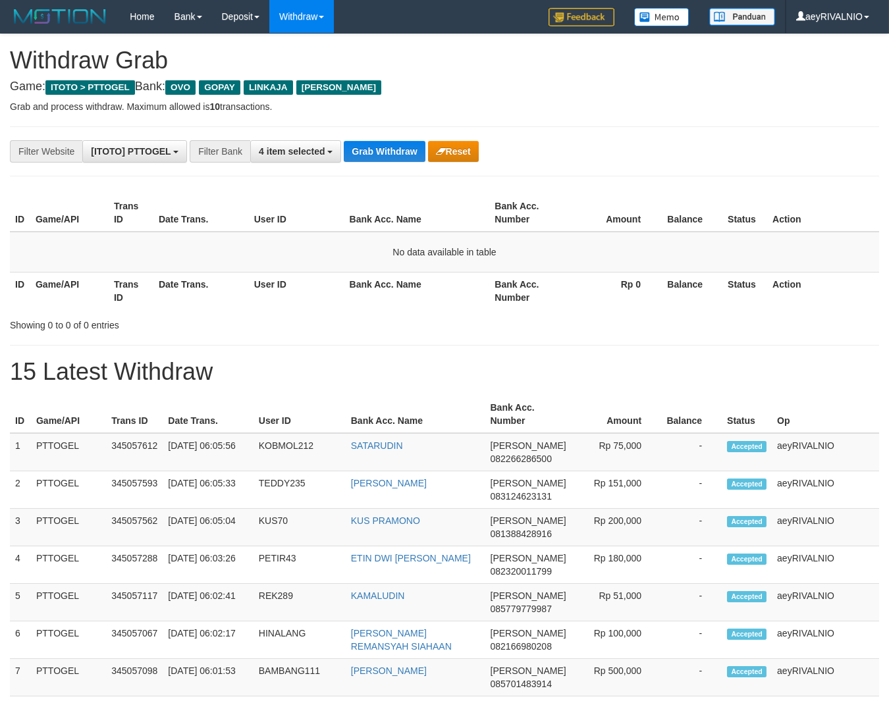
drag, startPoint x: 0, startPoint y: 0, endPoint x: 448, endPoint y: 698, distance: 829.3
click at [636, 178] on div "**********" at bounding box center [444, 686] width 889 height 1305
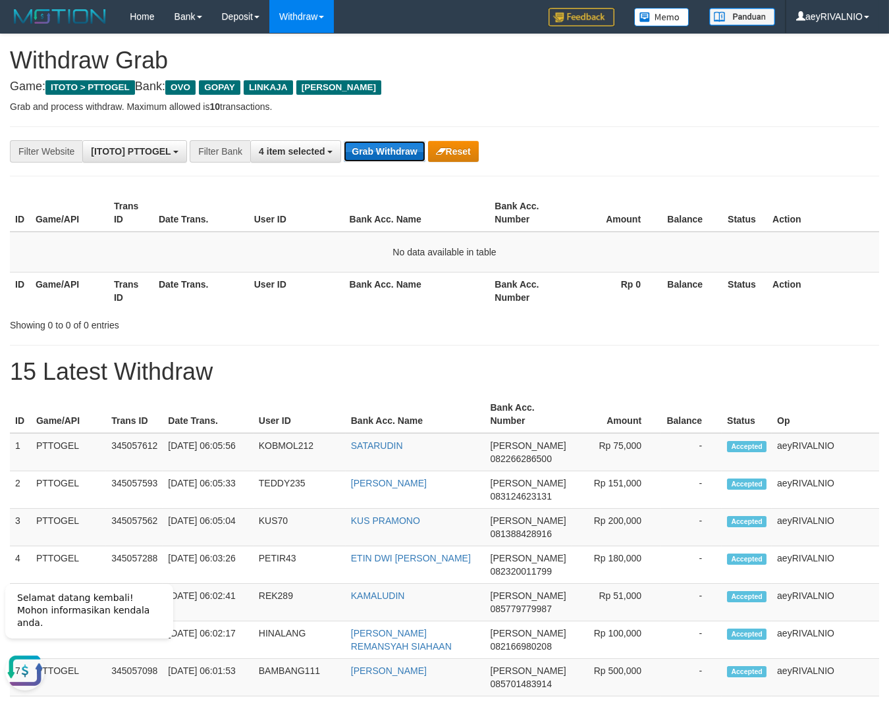
click at [398, 147] on button "Grab Withdraw" at bounding box center [384, 151] width 81 height 21
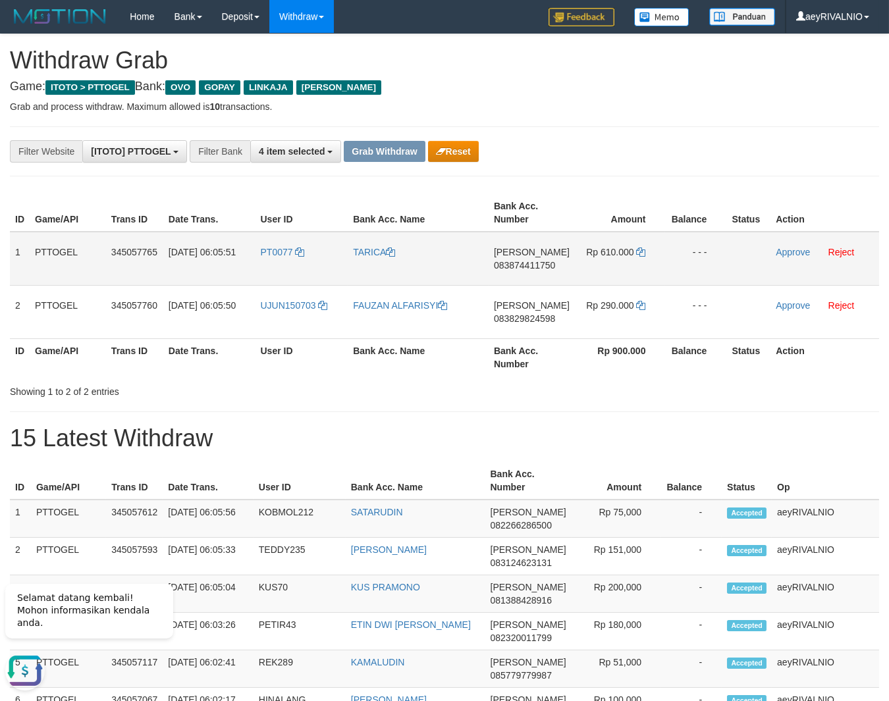
drag, startPoint x: 323, startPoint y: 315, endPoint x: 599, endPoint y: 271, distance: 279.3
click at [599, 271] on tbody "1 PTTOGEL 345057765 [DATE] 06:05:51 PT0077 [GEOGRAPHIC_DATA][PERSON_NAME] 08387…" at bounding box center [444, 285] width 869 height 107
click at [524, 266] on span "083874411750" at bounding box center [524, 265] width 61 height 11
copy span "083874411750"
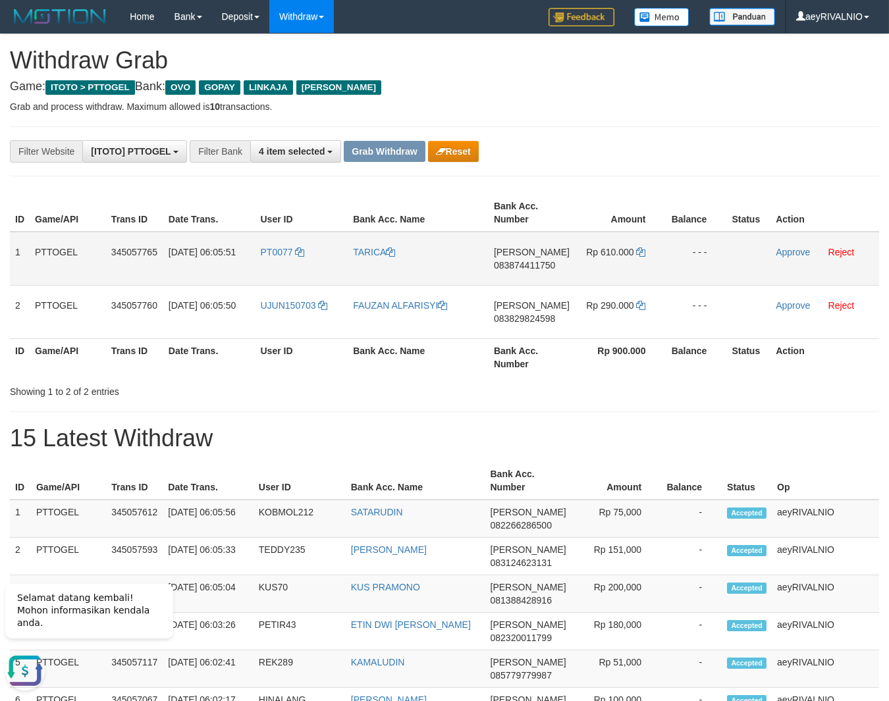
click at [643, 251] on td "Rp 610.000" at bounding box center [620, 259] width 90 height 54
click at [638, 253] on icon at bounding box center [640, 251] width 9 height 9
drag, startPoint x: 638, startPoint y: 253, endPoint x: 782, endPoint y: 254, distance: 143.5
click at [637, 253] on icon at bounding box center [640, 251] width 9 height 9
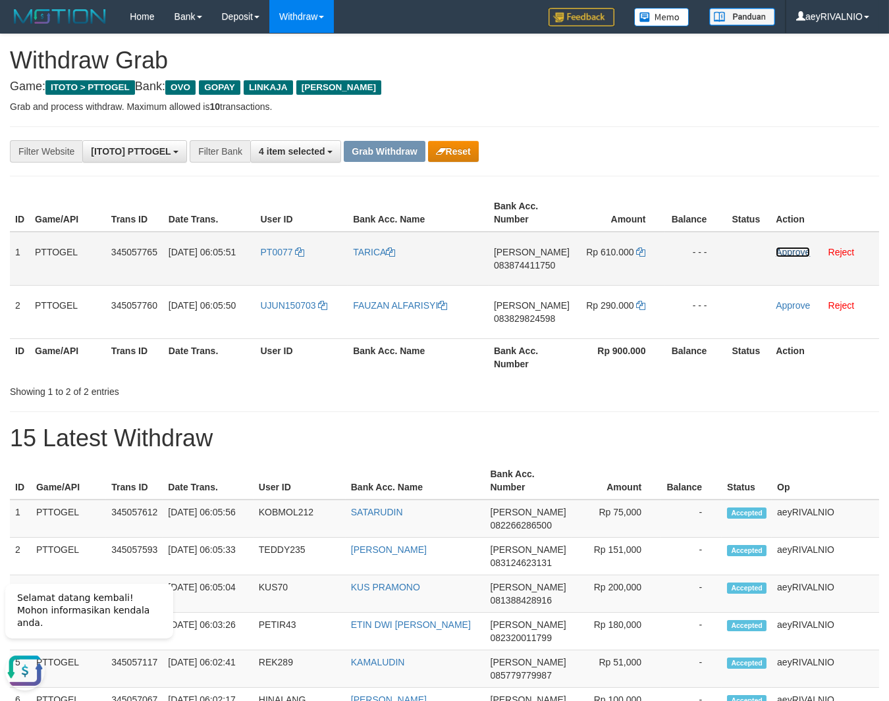
click at [795, 253] on link "Approve" at bounding box center [792, 252] width 34 height 11
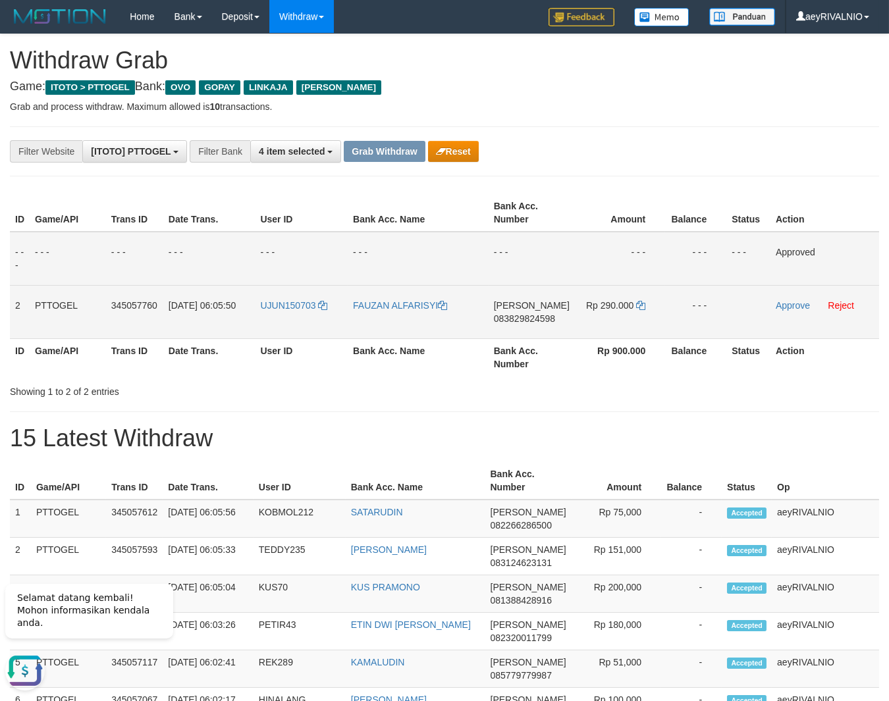
click at [531, 309] on td "[PERSON_NAME] 083829824598" at bounding box center [531, 311] width 86 height 53
click at [531, 317] on span "083829824598" at bounding box center [524, 318] width 61 height 11
copy span "083829824598"
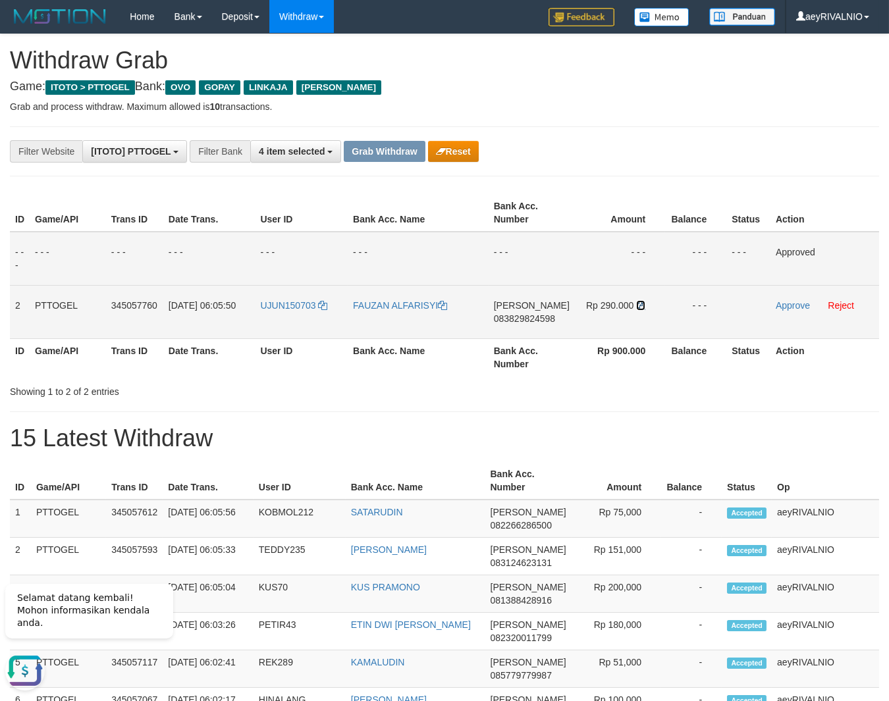
click at [642, 306] on icon at bounding box center [640, 305] width 9 height 9
click at [777, 301] on link "Approve" at bounding box center [792, 305] width 34 height 11
